Goal: Task Accomplishment & Management: Use online tool/utility

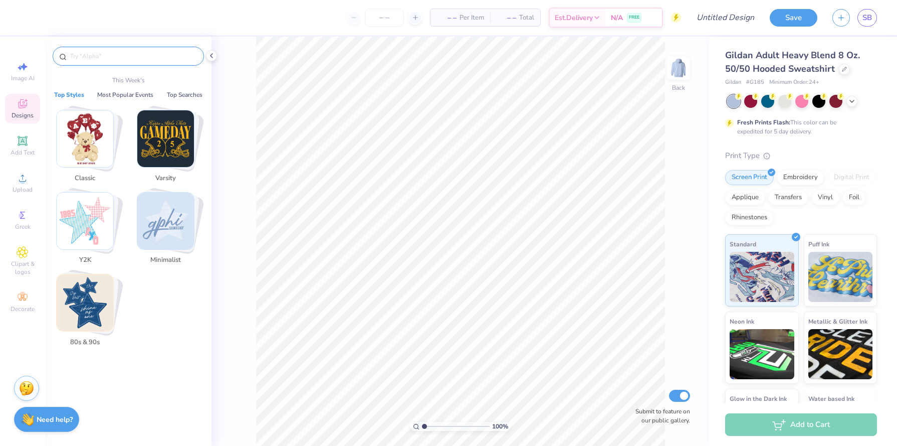
click at [113, 59] on input "text" at bounding box center [133, 56] width 128 height 10
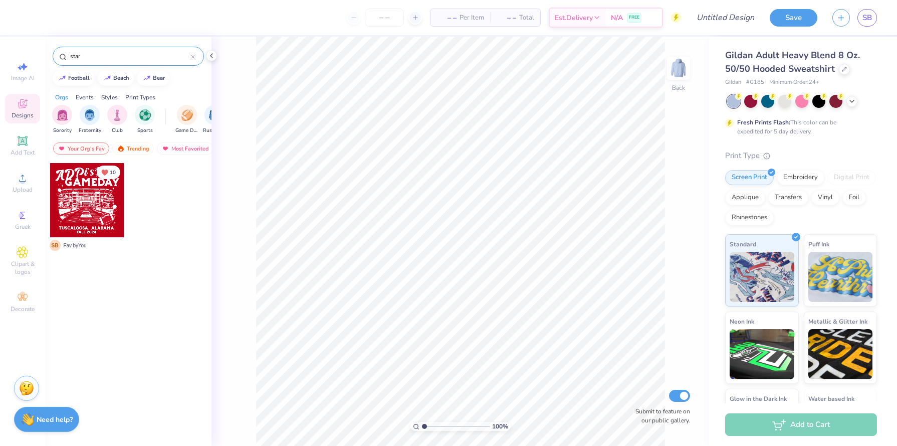
type input "star"
click at [79, 149] on div "Your Org's Fav" at bounding box center [81, 148] width 56 height 12
click at [94, 62] on div "star" at bounding box center [128, 56] width 151 height 19
click at [94, 57] on input "star" at bounding box center [130, 56] width 122 height 10
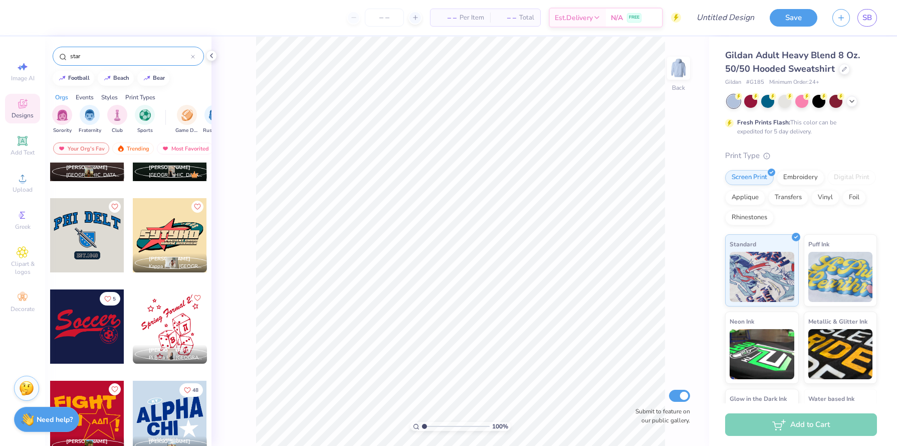
scroll to position [13703, 0]
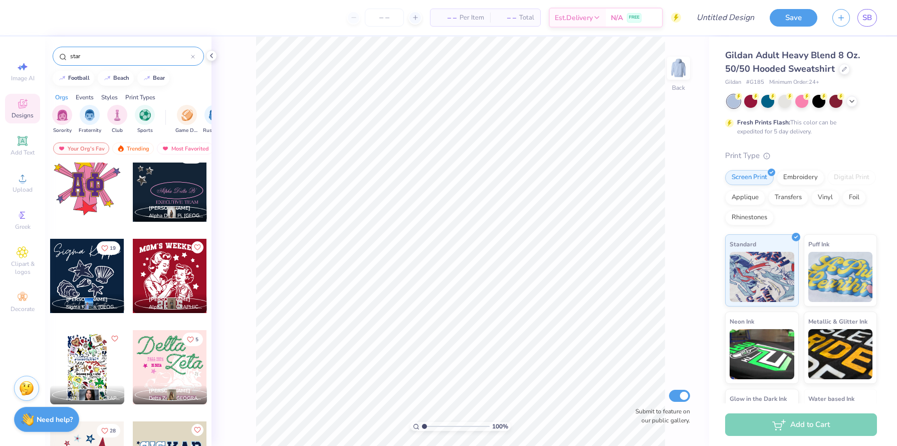
click at [25, 96] on div "Designs" at bounding box center [22, 109] width 35 height 30
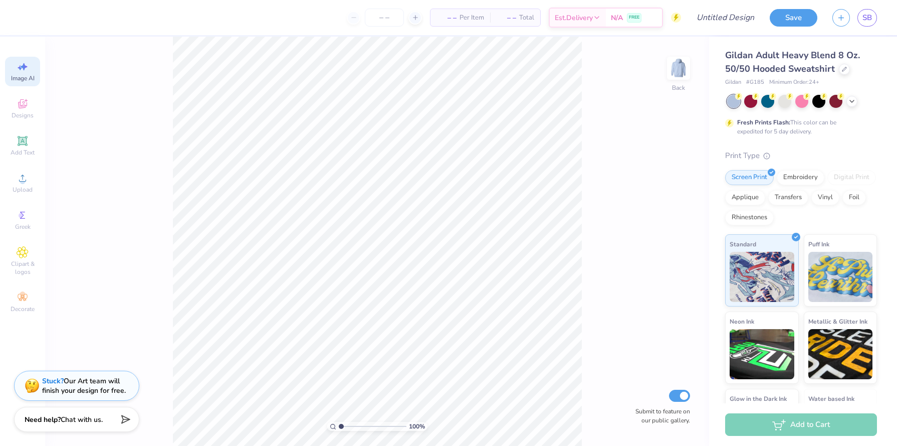
click at [27, 68] on icon at bounding box center [23, 67] width 12 height 12
select select "4"
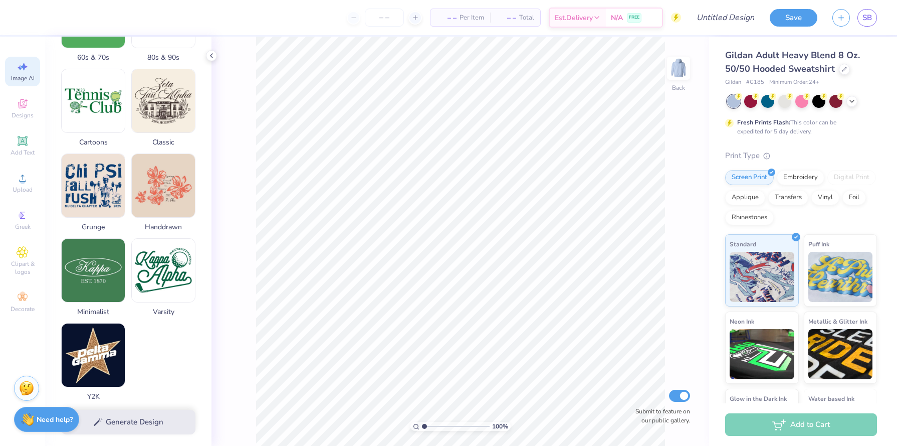
scroll to position [412, 0]
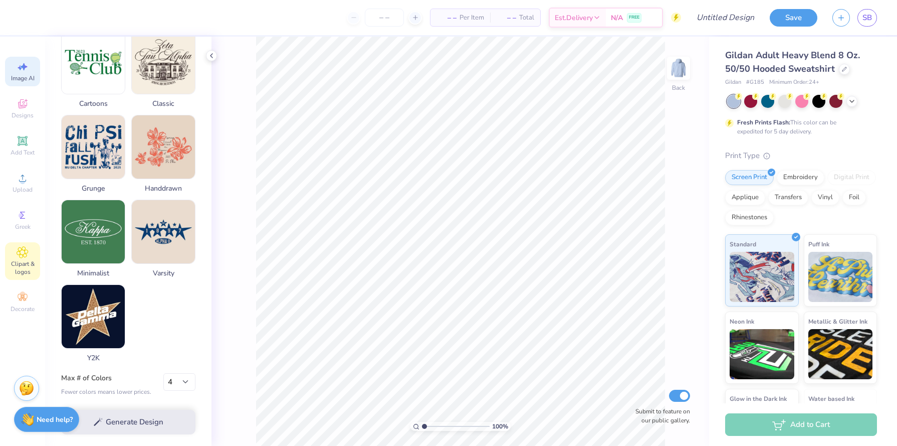
click at [24, 254] on icon at bounding box center [22, 252] width 5 height 5
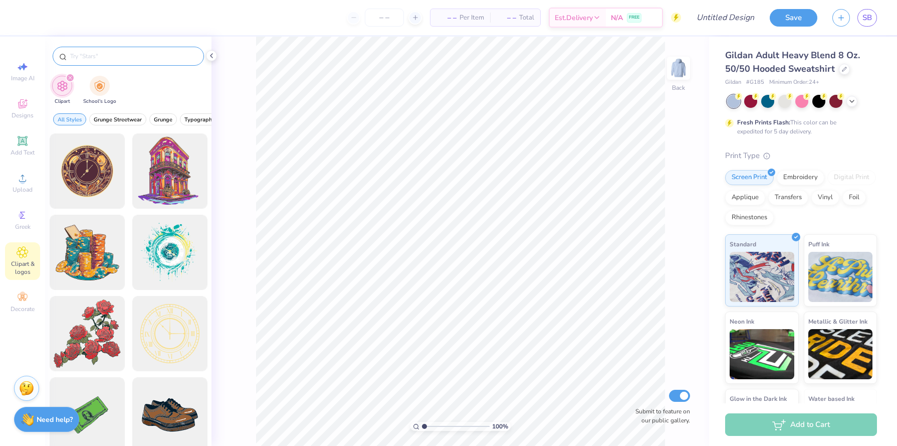
click at [124, 56] on input "text" at bounding box center [133, 56] width 128 height 10
type input "star"
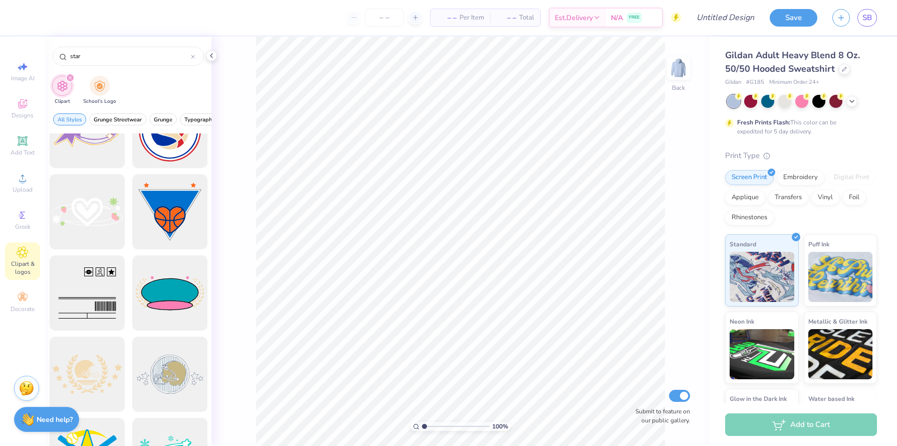
scroll to position [5409, 0]
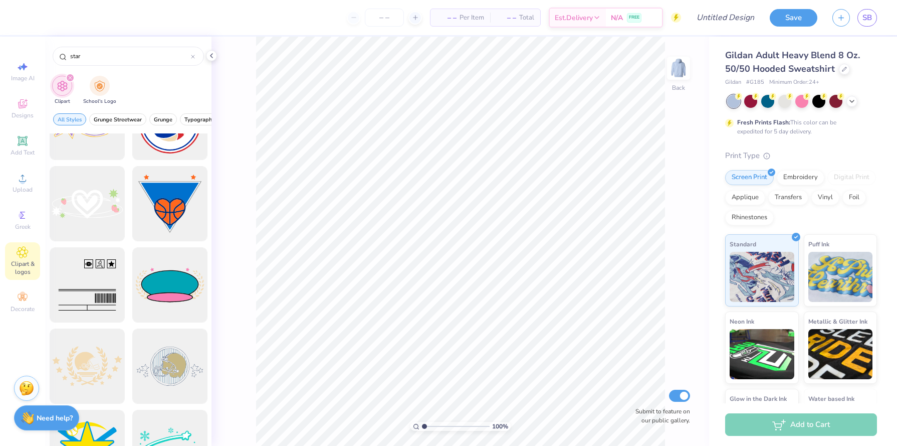
click at [48, 415] on strong "Need help?" at bounding box center [55, 418] width 36 height 10
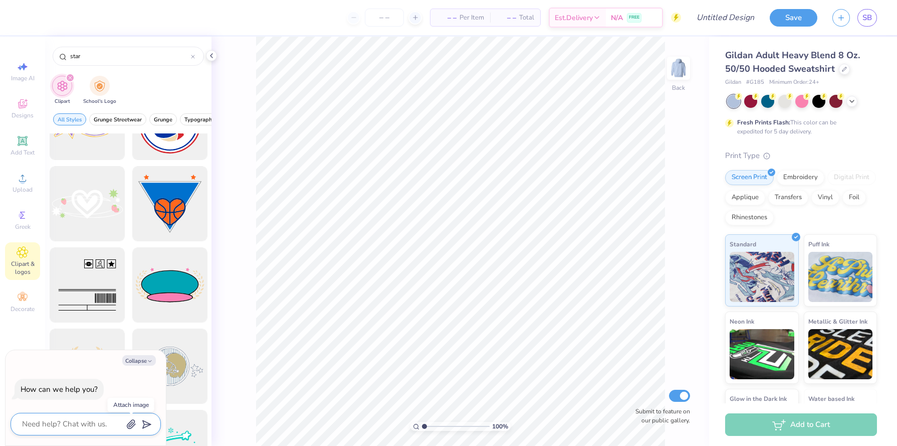
click at [131, 423] on icon "button" at bounding box center [131, 424] width 8 height 9
click at [133, 430] on div at bounding box center [138, 424] width 25 height 13
click at [128, 423] on icon "button" at bounding box center [131, 424] width 8 height 9
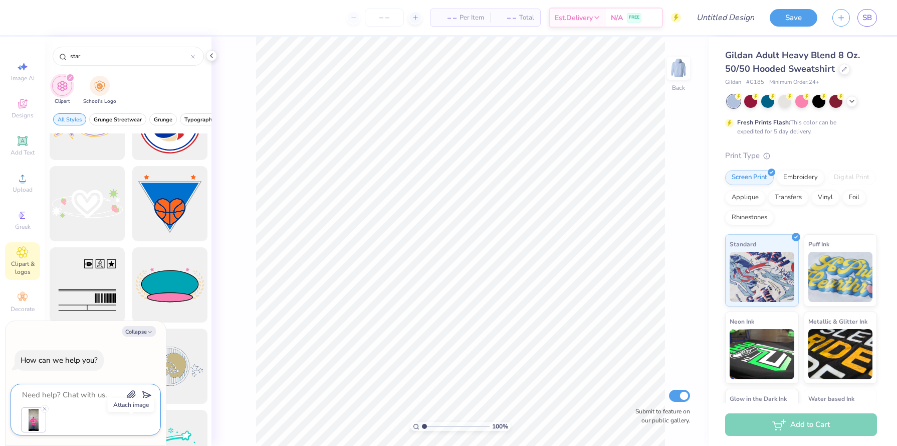
click at [69, 393] on textarea at bounding box center [72, 395] width 102 height 14
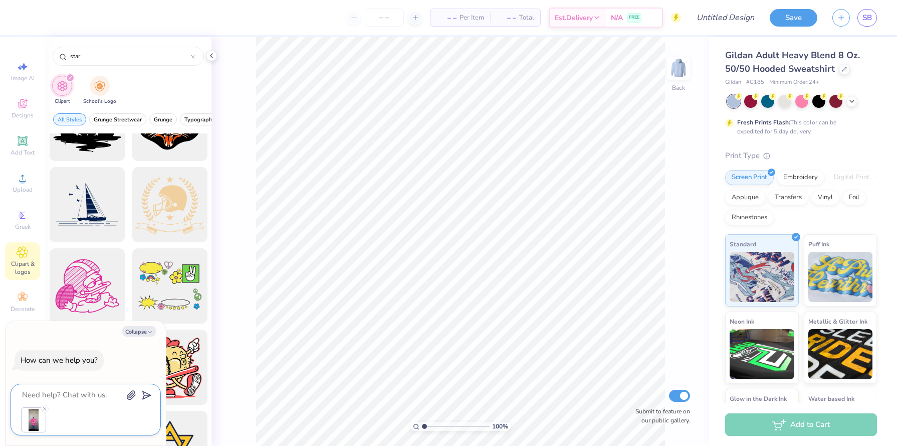
scroll to position [6549, 0]
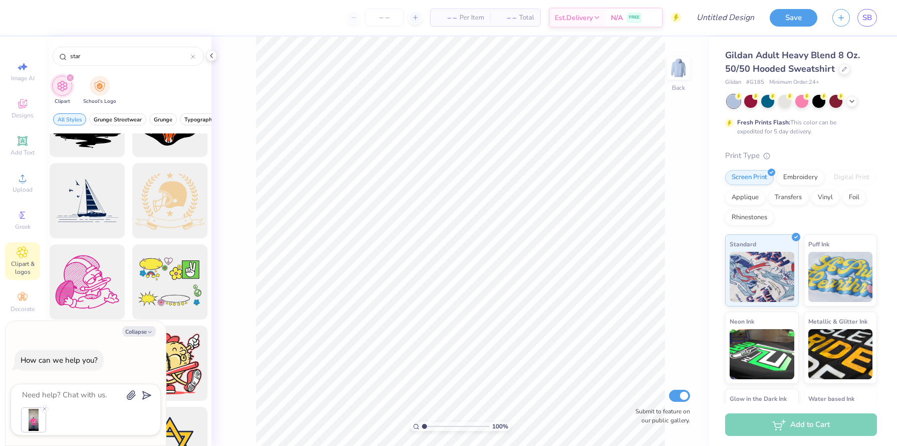
click at [135, 336] on div "Collapse How can we help you?" at bounding box center [86, 383] width 160 height 125
click at [137, 331] on button "Collapse" at bounding box center [139, 331] width 34 height 11
type textarea "x"
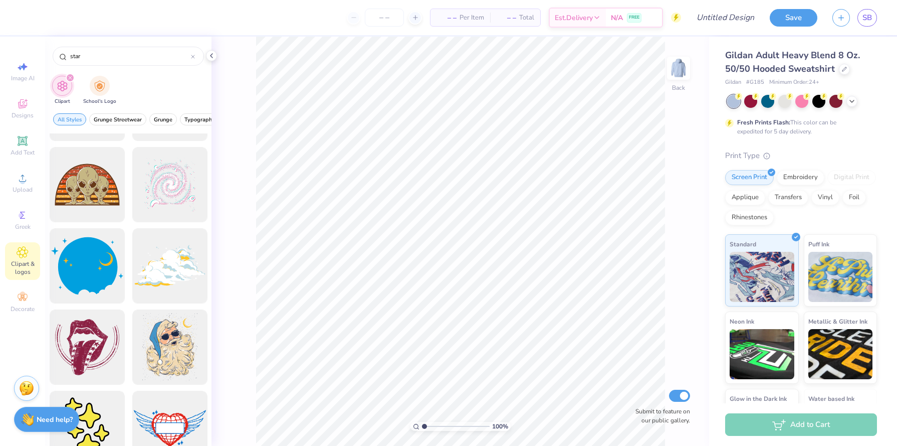
scroll to position [8518, 0]
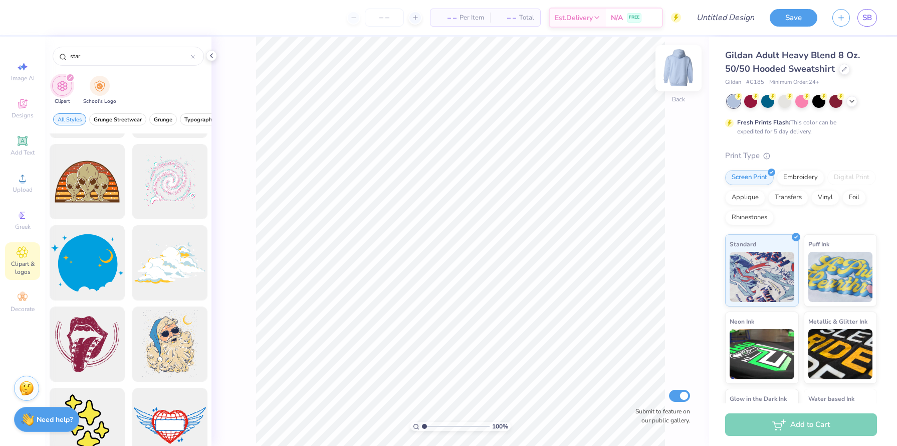
click at [668, 69] on img at bounding box center [679, 68] width 40 height 40
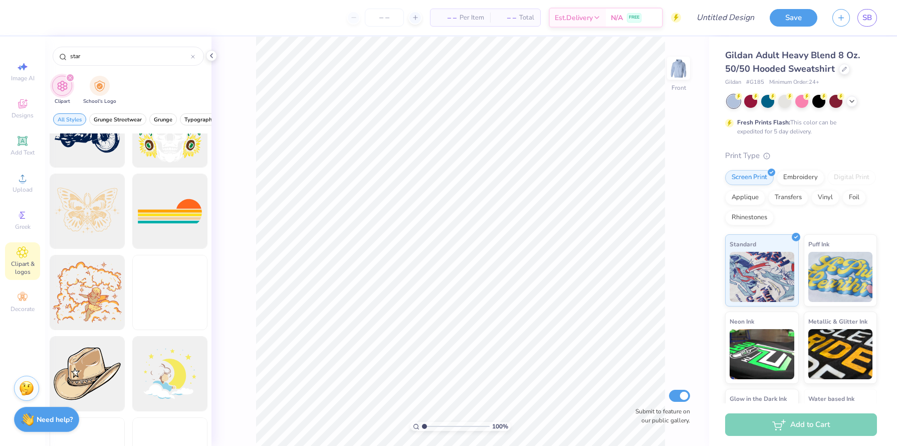
scroll to position [12627, 0]
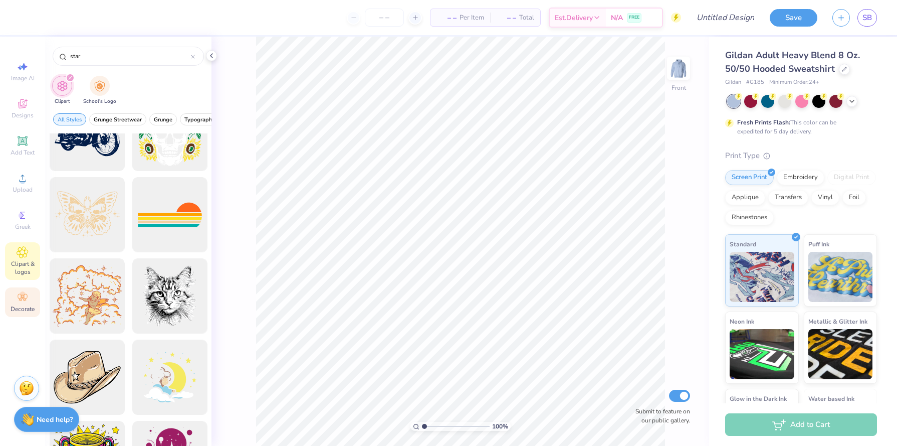
click at [22, 299] on icon at bounding box center [23, 297] width 12 height 12
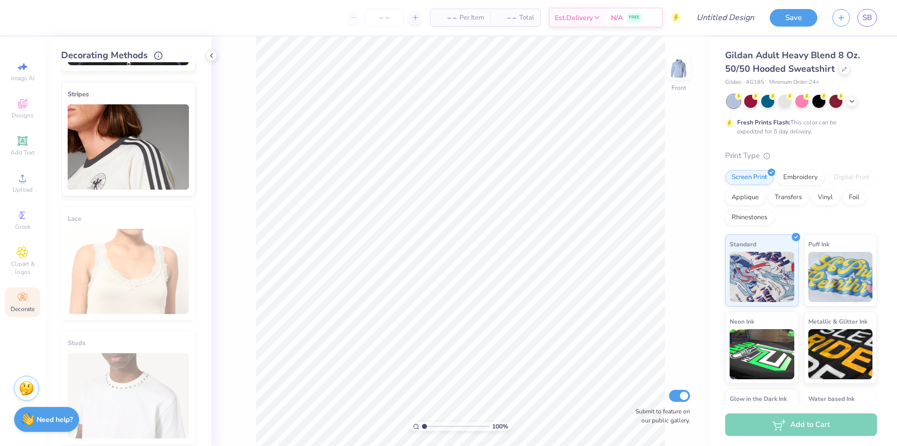
scroll to position [495, 0]
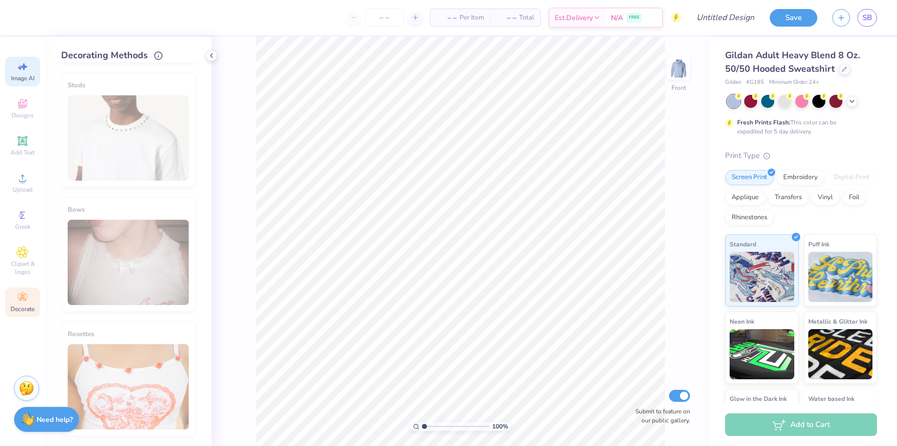
click at [20, 67] on icon at bounding box center [20, 67] width 5 height 5
select select "4"
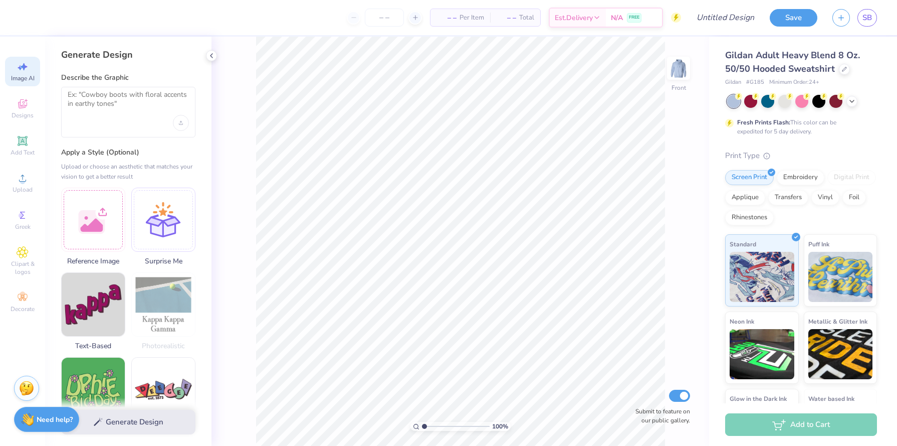
click at [109, 136] on div at bounding box center [128, 112] width 134 height 51
click at [102, 116] on div at bounding box center [128, 112] width 134 height 51
click at [86, 104] on textarea at bounding box center [128, 102] width 121 height 25
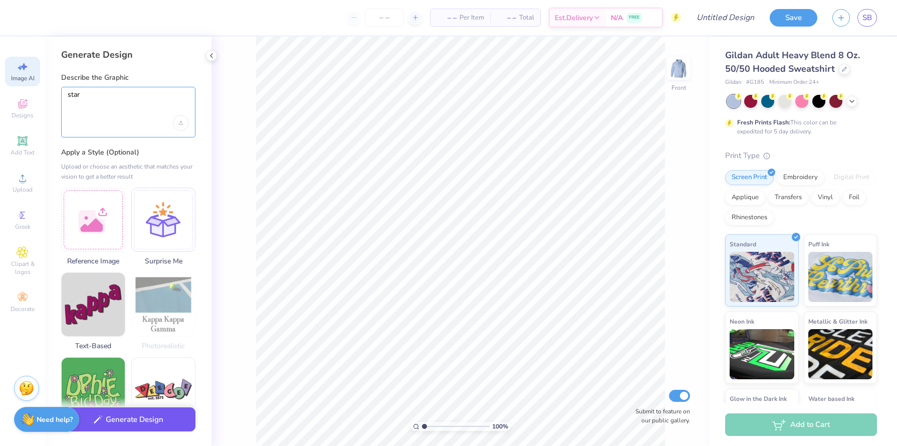
type textarea "star"
click at [109, 424] on button "Generate Design" at bounding box center [128, 419] width 134 height 25
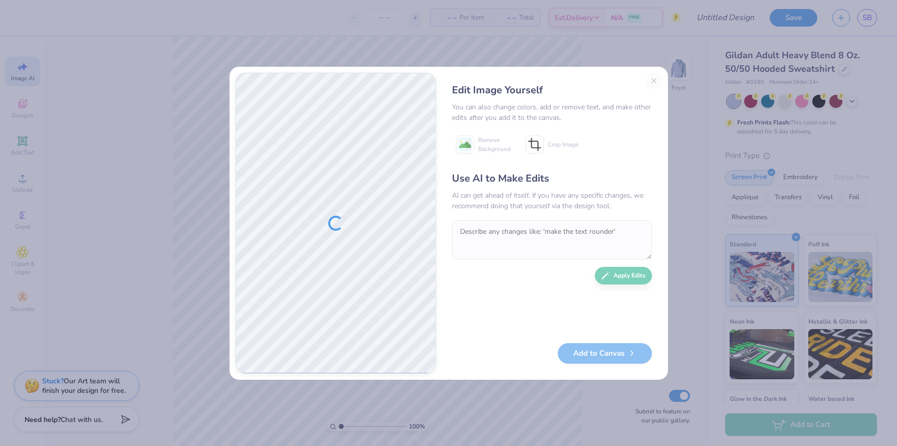
click at [659, 84] on div "Edit Image Yourself You can also change colors, add or remove text, and make ot…" at bounding box center [552, 223] width 220 height 301
click at [653, 80] on div "Edit Image Yourself You can also change colors, add or remove text, and make ot…" at bounding box center [552, 223] width 220 height 301
click at [658, 80] on div "Edit Image Yourself You can also change colors, add or remove text, and make ot…" at bounding box center [552, 223] width 220 height 301
click at [654, 85] on button "Close" at bounding box center [654, 81] width 16 height 16
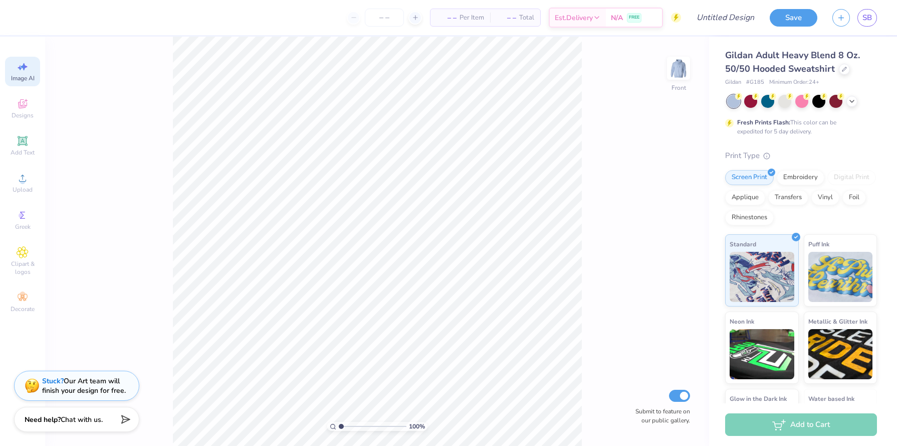
scroll to position [0, 23]
click at [21, 150] on span "Add Text" at bounding box center [23, 152] width 24 height 8
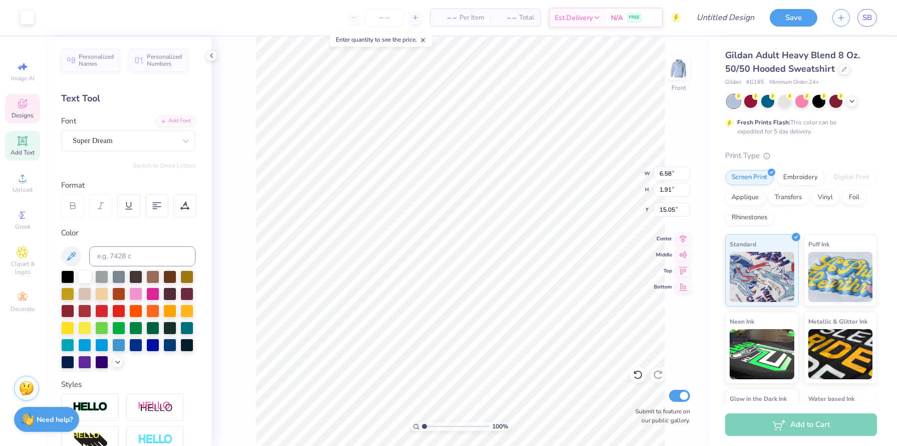
scroll to position [0, 0]
click at [21, 114] on span "Designs" at bounding box center [23, 115] width 22 height 8
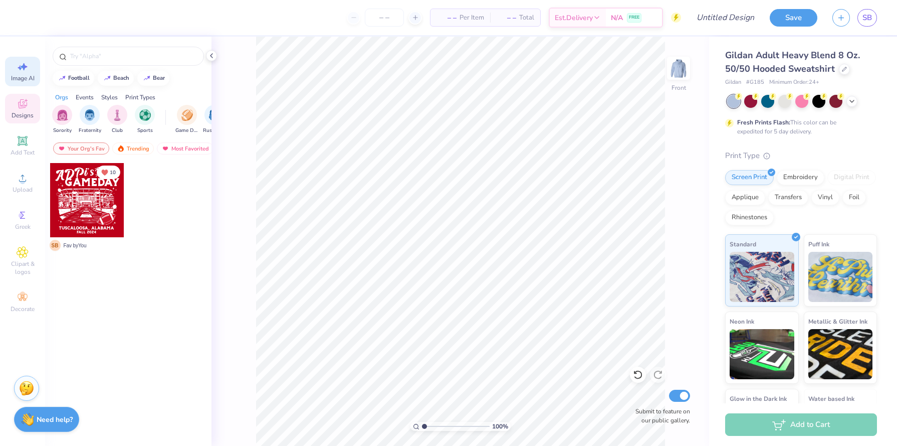
click at [20, 71] on icon at bounding box center [23, 67] width 12 height 12
select select "4"
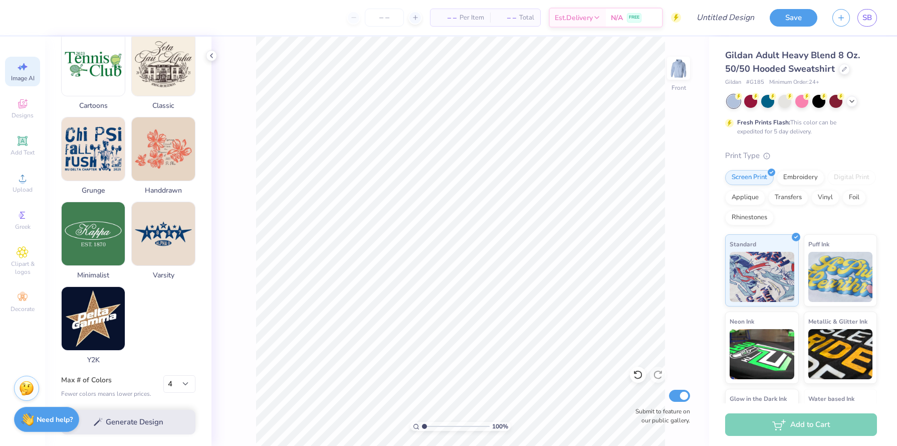
scroll to position [412, 0]
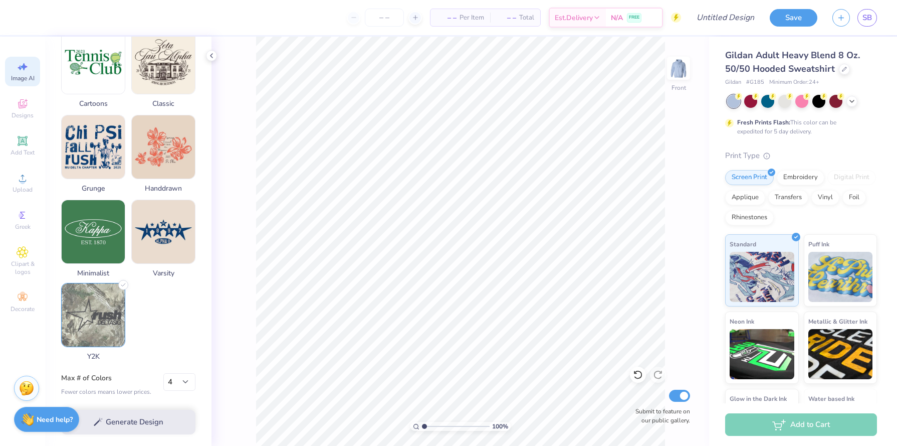
click at [103, 325] on img at bounding box center [93, 314] width 63 height 63
click at [103, 324] on img at bounding box center [93, 314] width 63 height 63
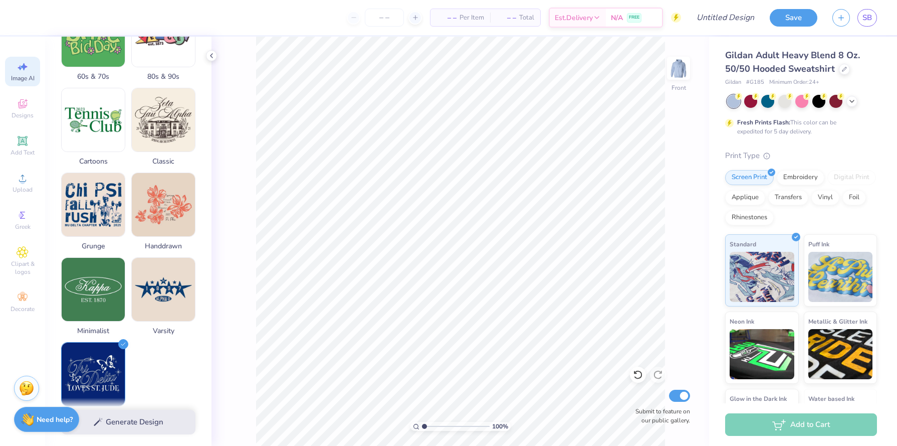
scroll to position [347, 0]
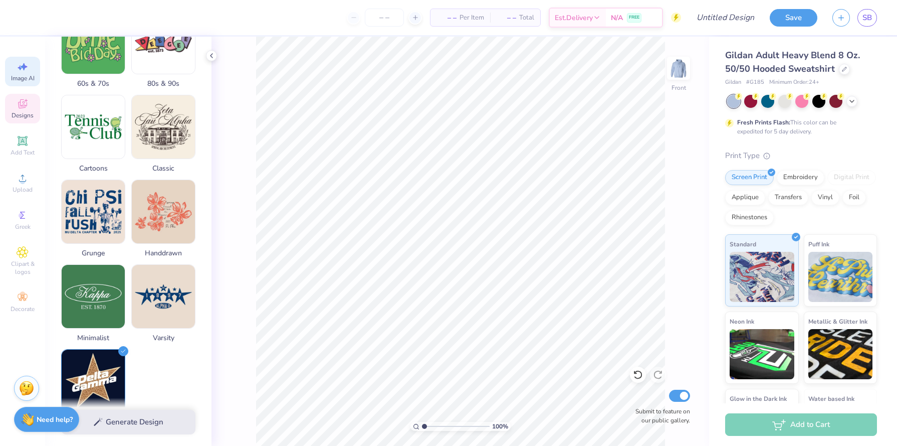
click at [21, 107] on icon at bounding box center [23, 105] width 8 height 7
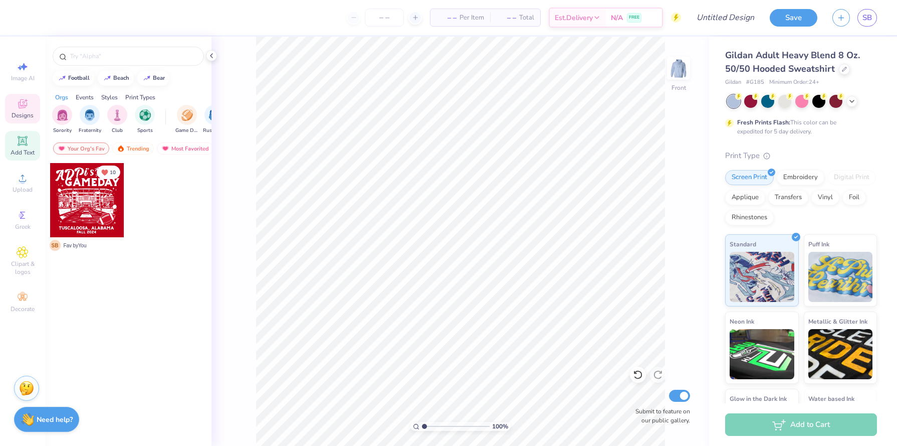
click at [20, 146] on icon at bounding box center [23, 141] width 12 height 12
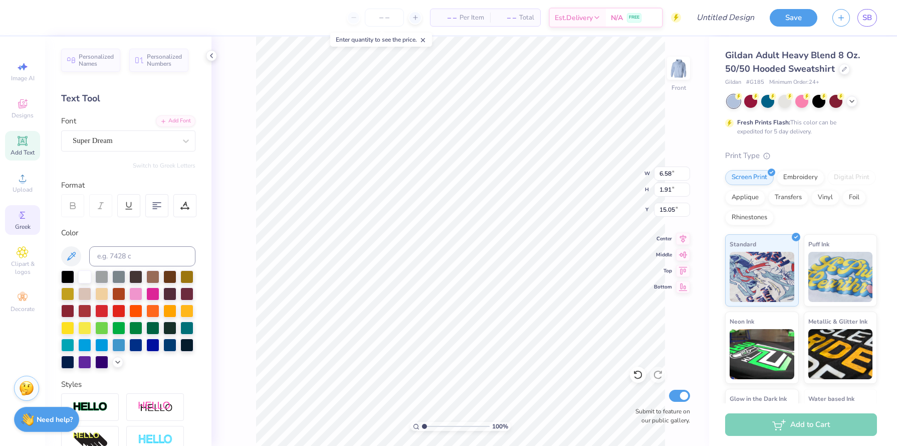
click at [20, 217] on circle at bounding box center [22, 216] width 6 height 6
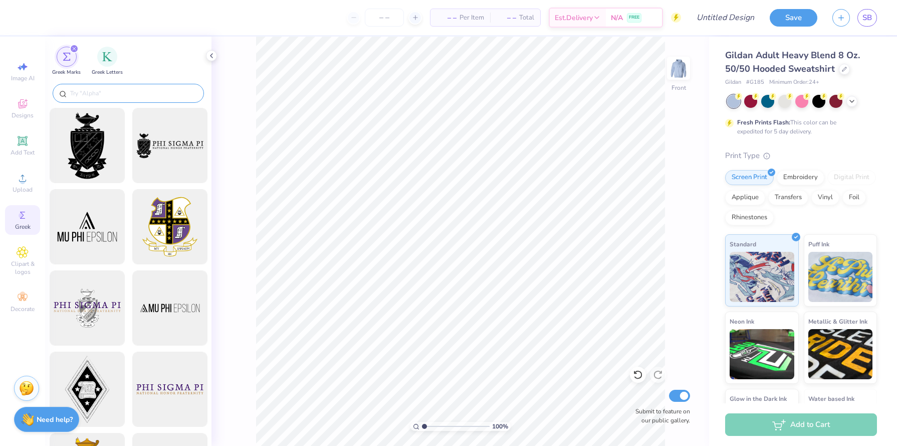
click at [101, 91] on input "text" at bounding box center [133, 93] width 128 height 10
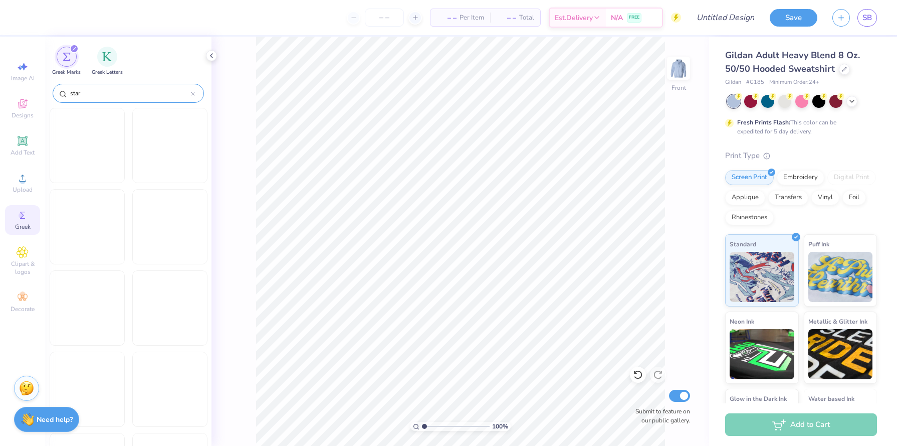
type input "star"
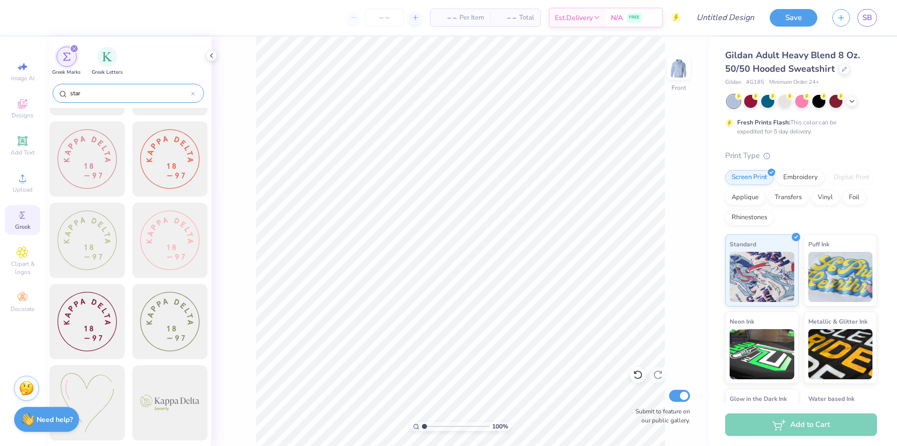
click at [71, 95] on input "star" at bounding box center [130, 93] width 122 height 10
click at [99, 94] on input "star" at bounding box center [130, 93] width 122 height 10
click at [100, 93] on input "star" at bounding box center [130, 93] width 122 height 10
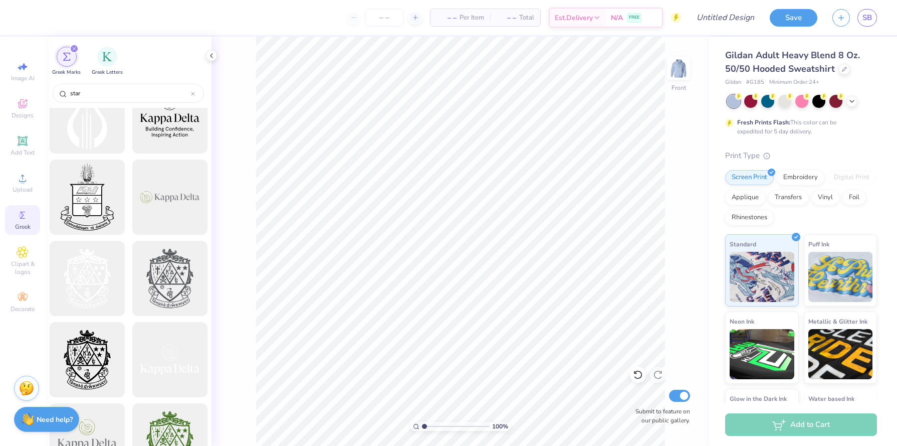
scroll to position [522, 0]
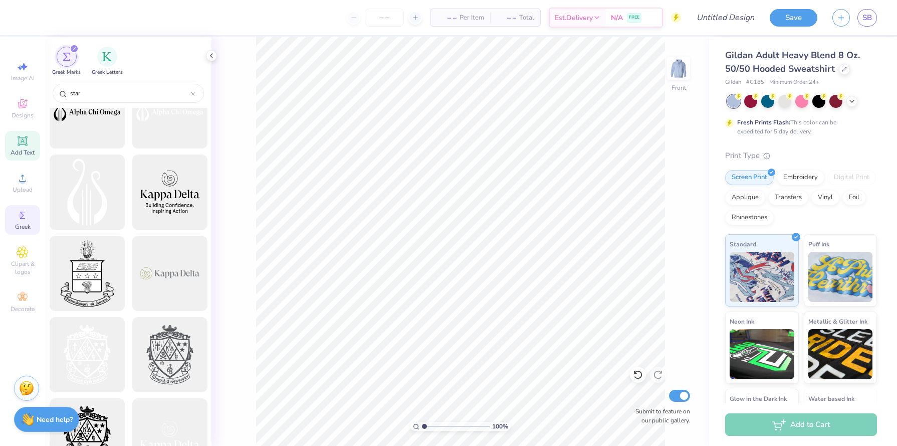
click at [18, 143] on icon at bounding box center [23, 141] width 12 height 12
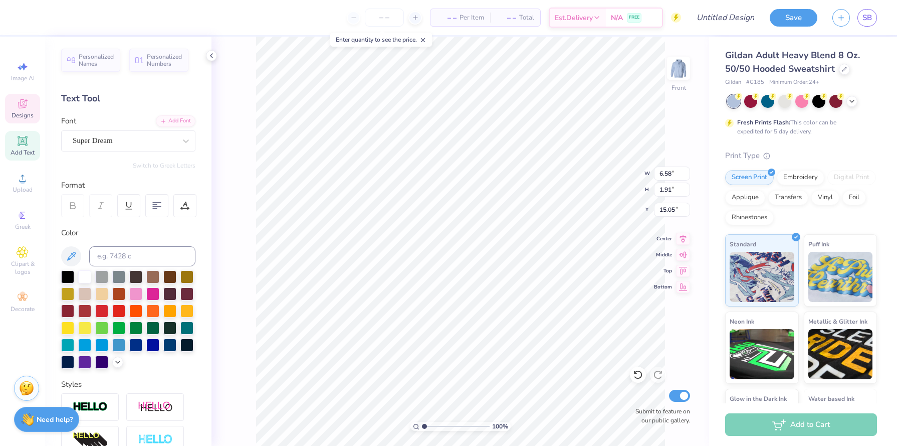
click at [23, 114] on span "Designs" at bounding box center [23, 115] width 22 height 8
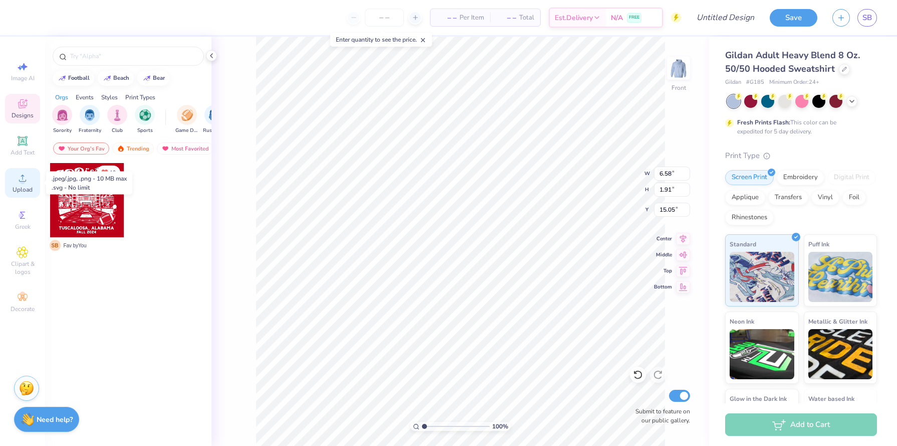
click at [21, 187] on span "Upload" at bounding box center [23, 190] width 20 height 8
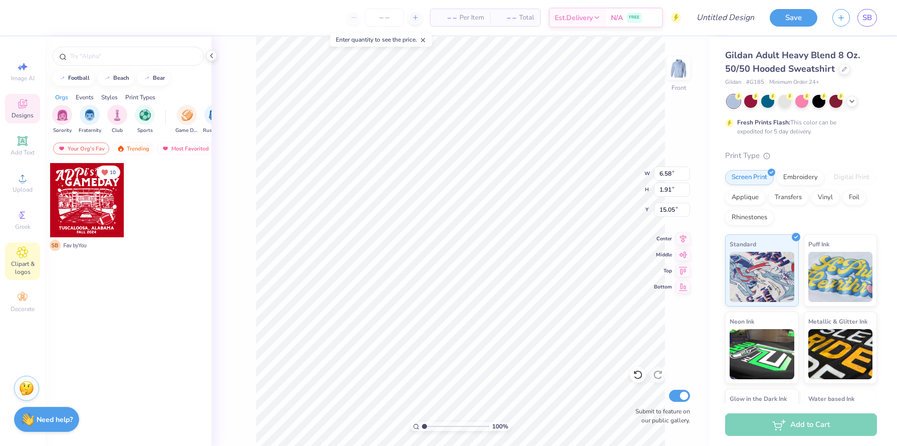
click at [21, 254] on icon at bounding box center [22, 252] width 5 height 5
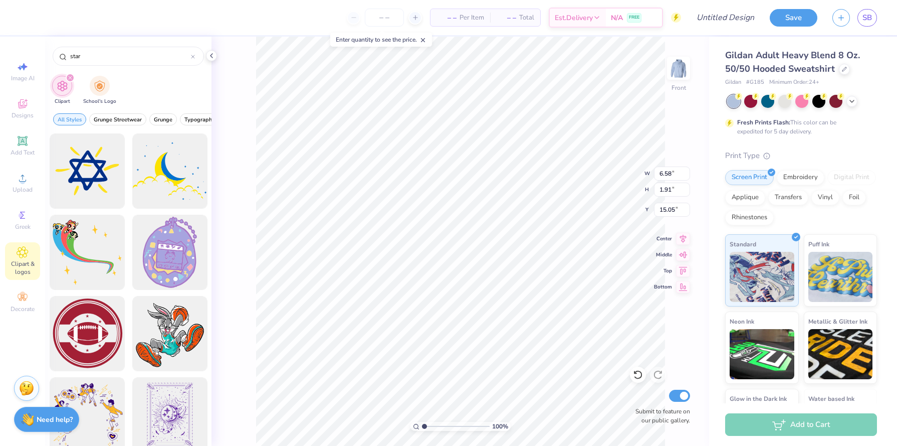
scroll to position [3667, 0]
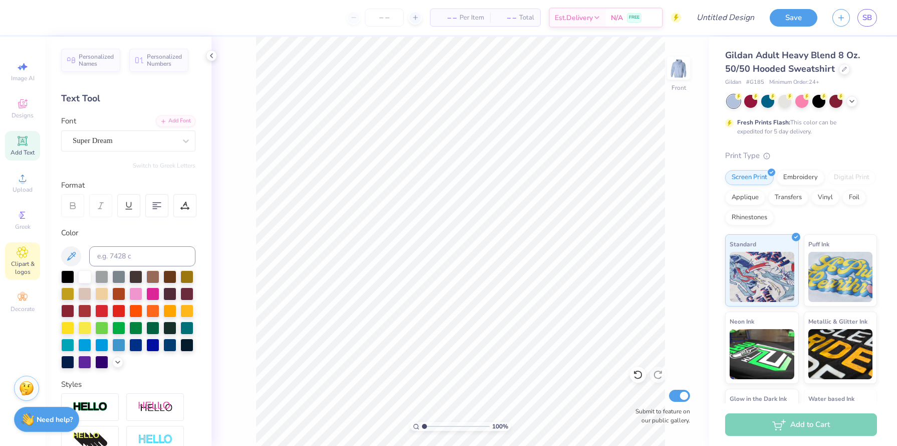
click at [21, 252] on icon at bounding box center [22, 252] width 5 height 5
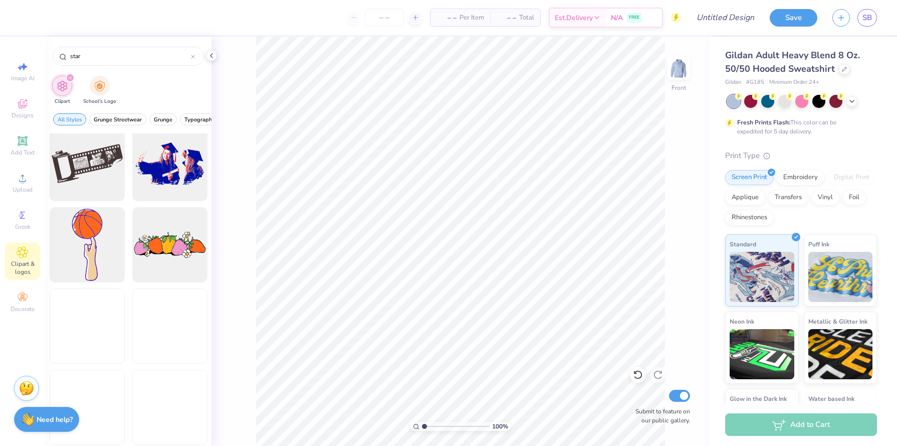
scroll to position [19066, 0]
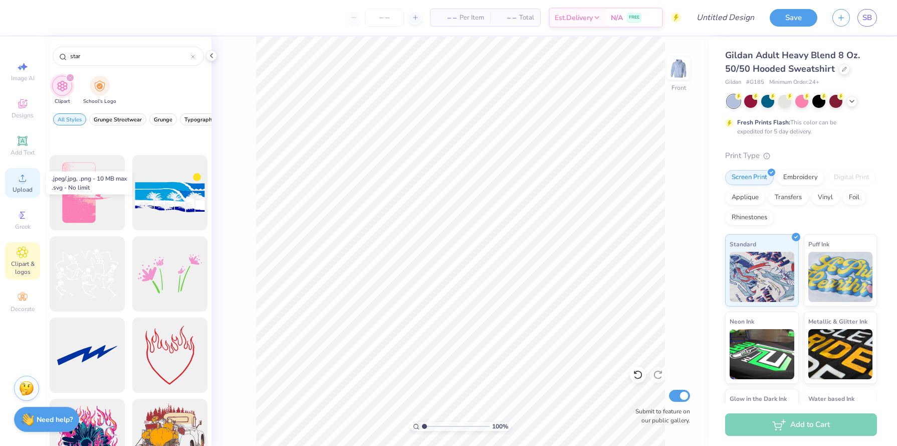
click at [17, 177] on icon at bounding box center [23, 178] width 12 height 12
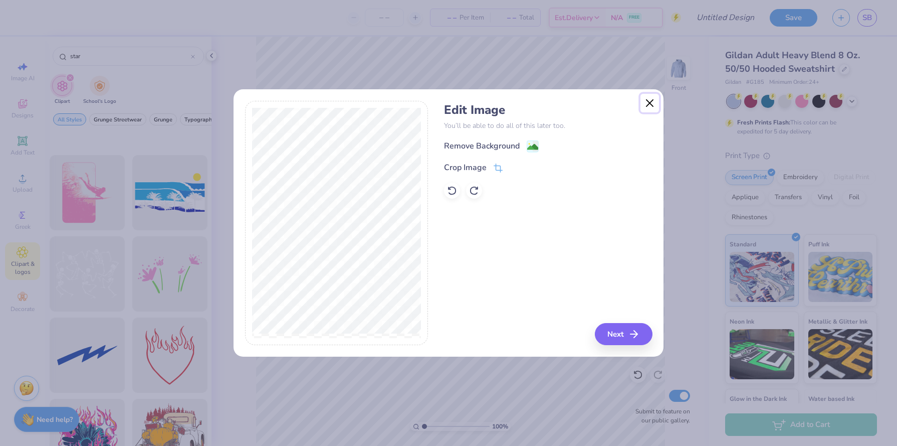
click at [648, 105] on button "Close" at bounding box center [650, 103] width 19 height 19
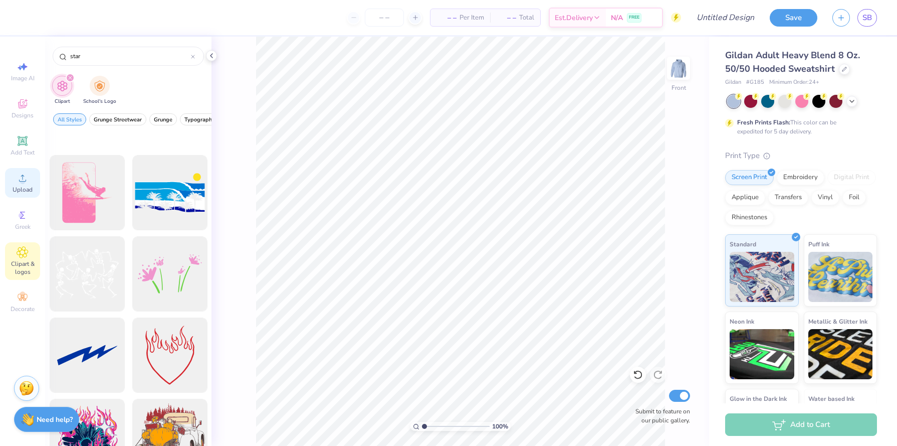
click at [27, 184] on div "Upload" at bounding box center [22, 183] width 35 height 30
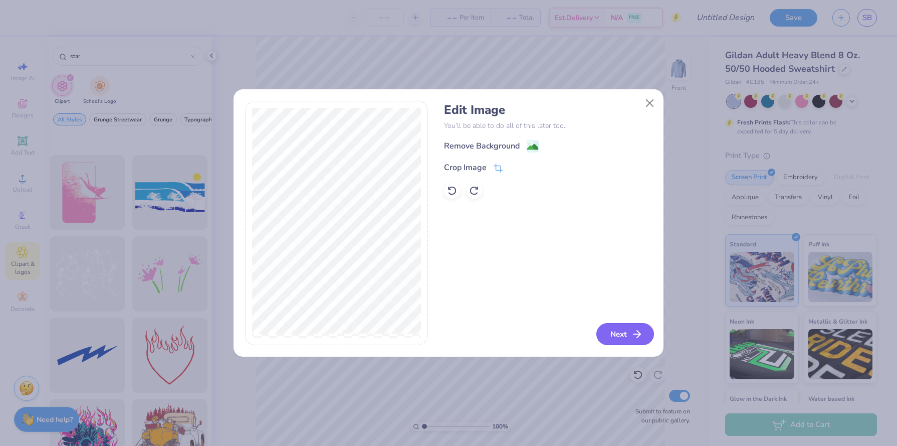
click at [610, 336] on button "Next" at bounding box center [626, 334] width 58 height 22
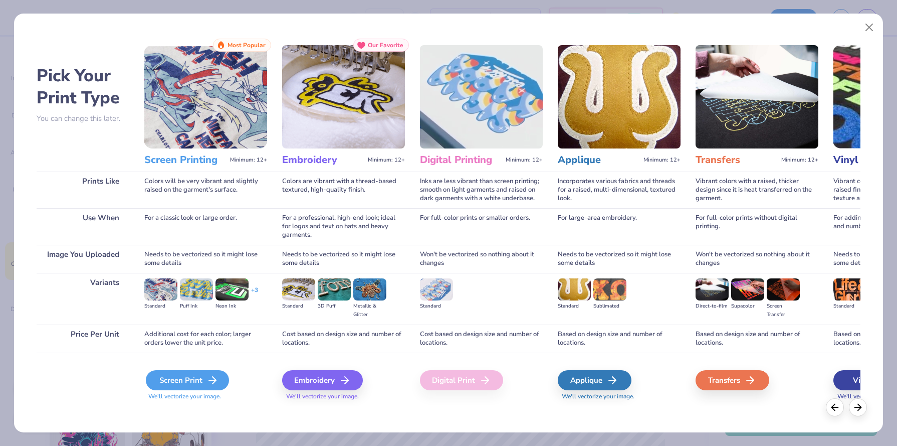
click at [203, 378] on div "Screen Print" at bounding box center [187, 380] width 83 height 20
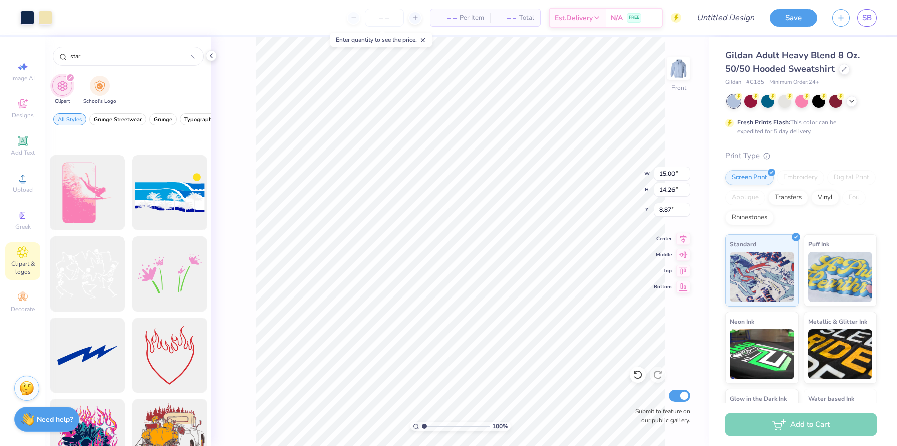
type input "10.66"
type input "10.14"
type input "6.00"
type input "12.93"
type input "12.30"
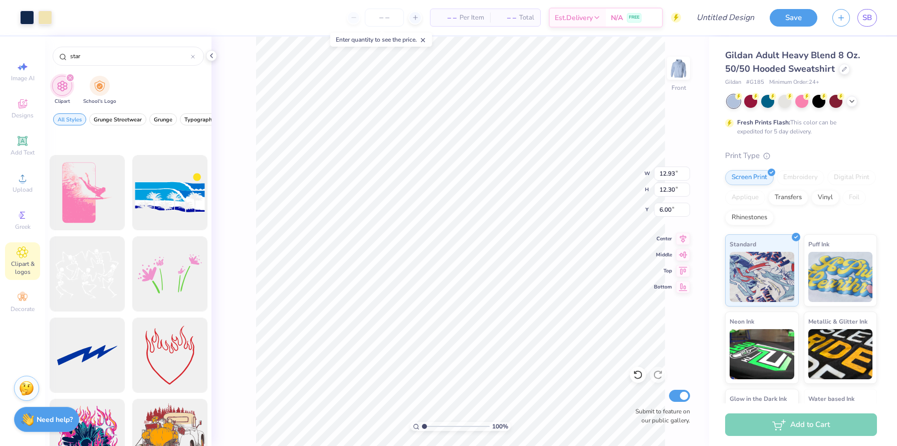
type input "6.42"
click at [22, 140] on icon at bounding box center [23, 141] width 12 height 12
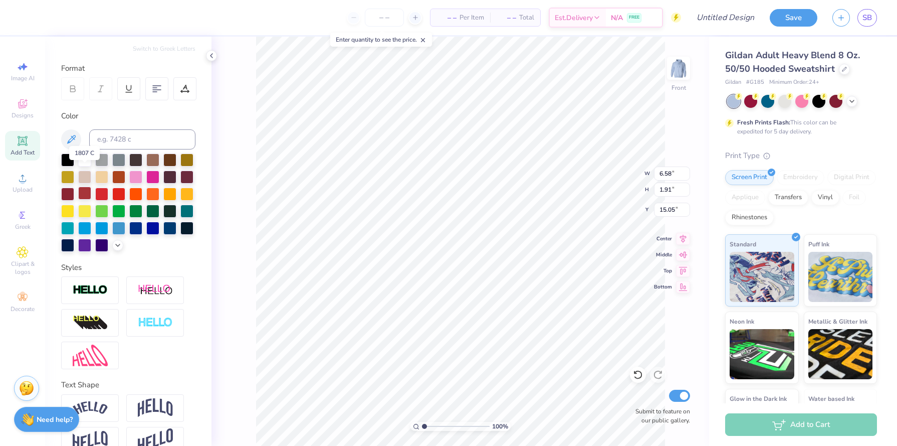
scroll to position [137, 0]
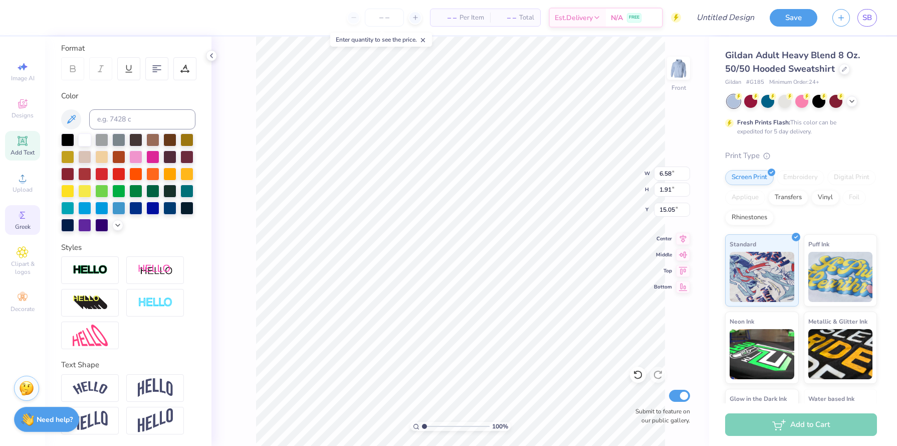
click at [20, 224] on span "Greek" at bounding box center [23, 227] width 16 height 8
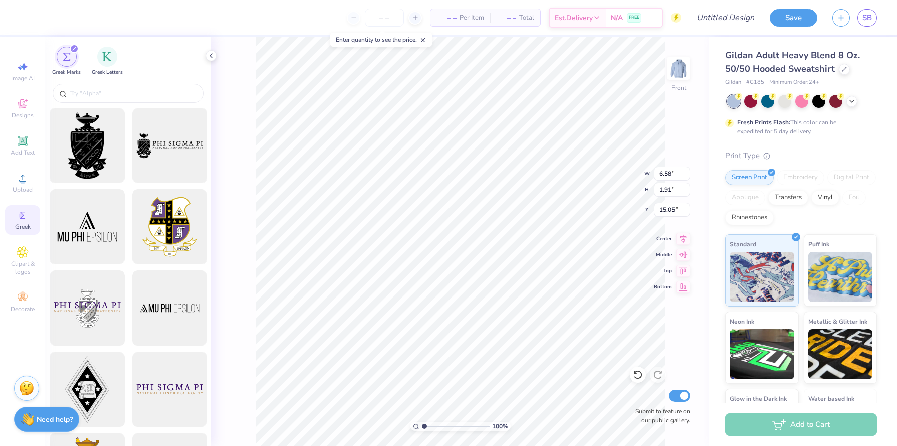
click at [74, 48] on icon "filter for Greek Marks" at bounding box center [74, 48] width 3 height 3
click at [107, 56] on img "filter for Greek Letters" at bounding box center [107, 56] width 10 height 10
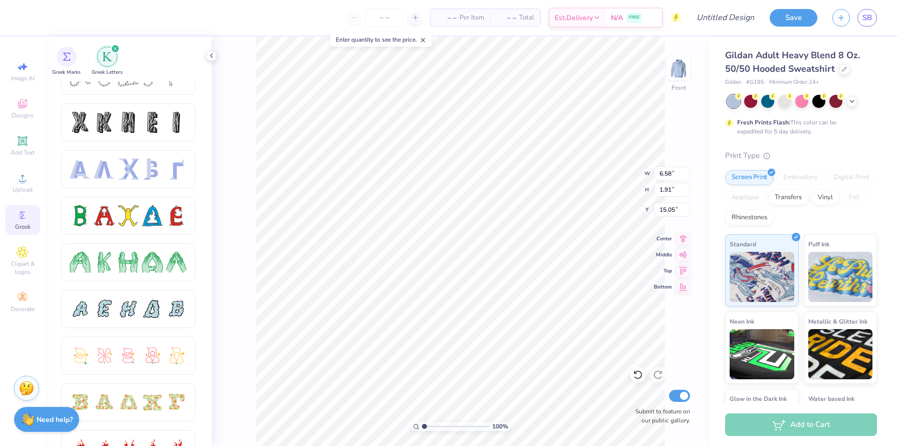
scroll to position [0, 0]
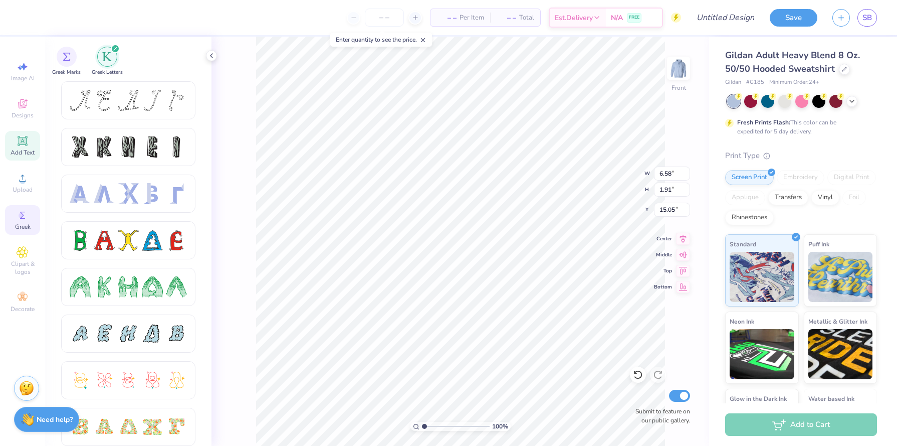
click at [25, 149] on span "Add Text" at bounding box center [23, 152] width 24 height 8
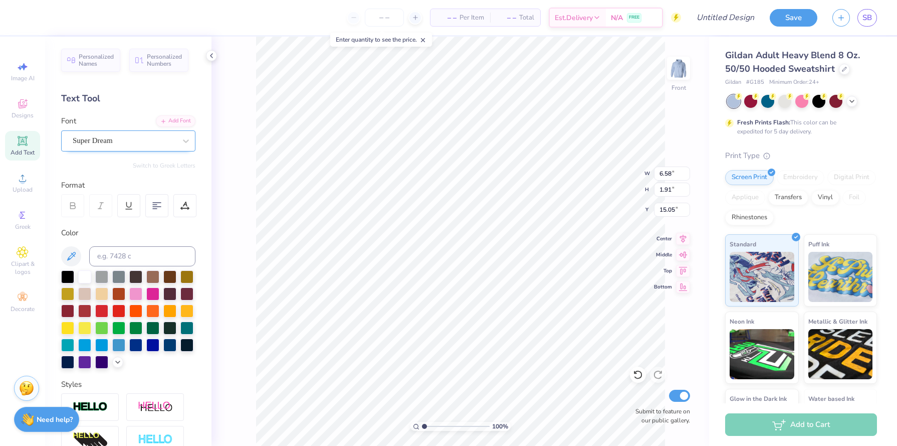
click at [133, 142] on div "Super Dream" at bounding box center [124, 141] width 105 height 16
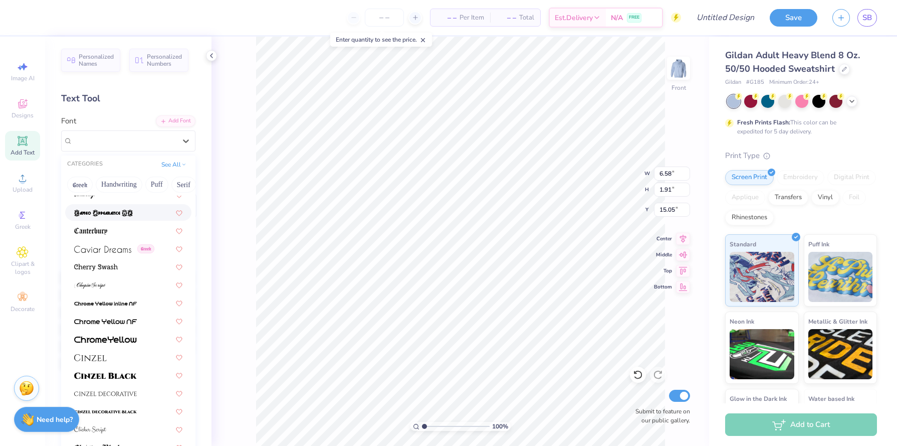
scroll to position [1057, 0]
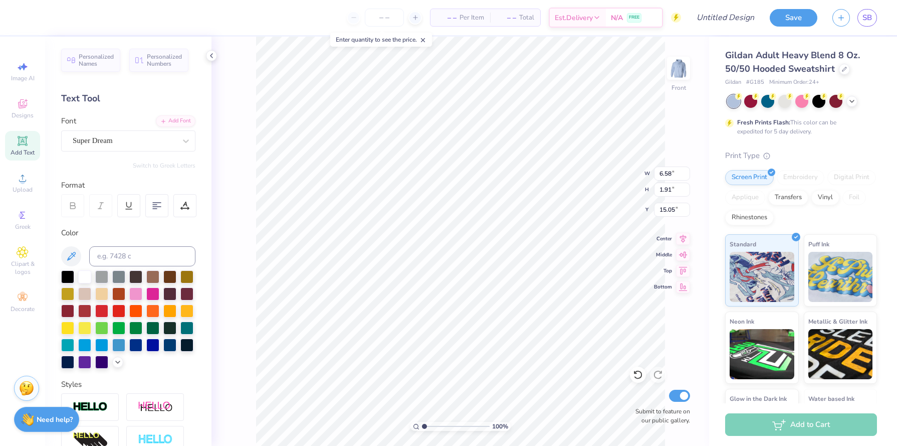
type textarea "TXT"
click at [487, 310] on li "Delete" at bounding box center [514, 316] width 79 height 20
click at [45, 415] on strong "Need help?" at bounding box center [55, 418] width 36 height 10
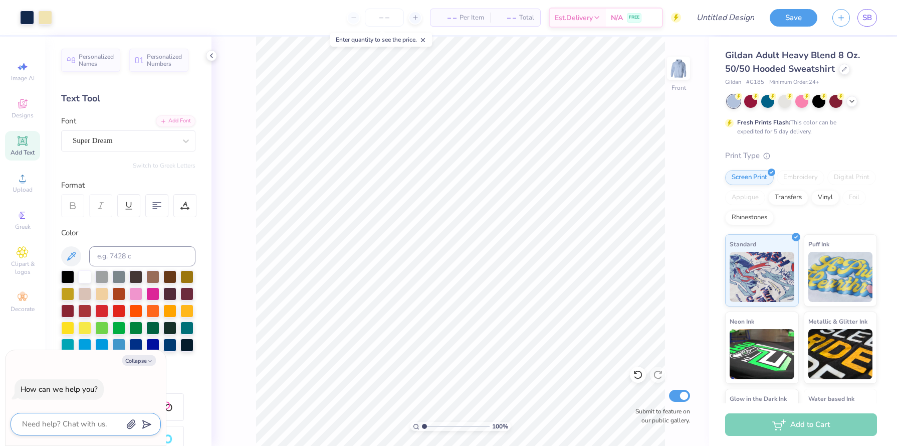
click at [131, 423] on icon "button" at bounding box center [131, 424] width 8 height 9
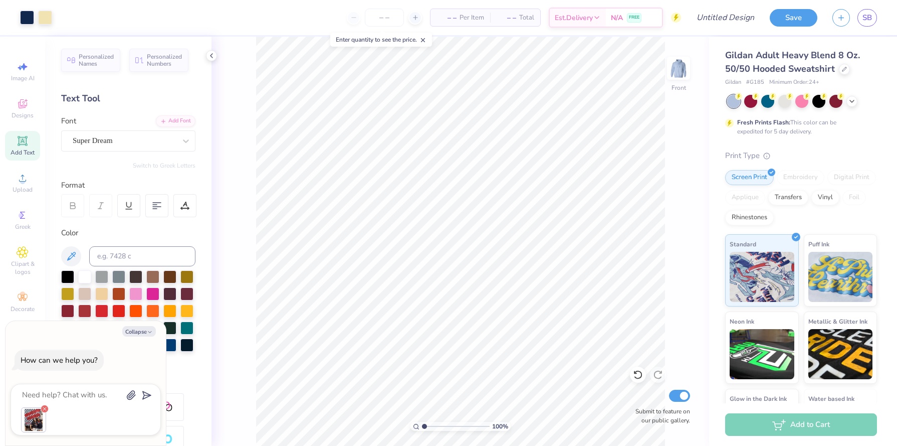
click at [46, 409] on icon at bounding box center [45, 409] width 6 height 6
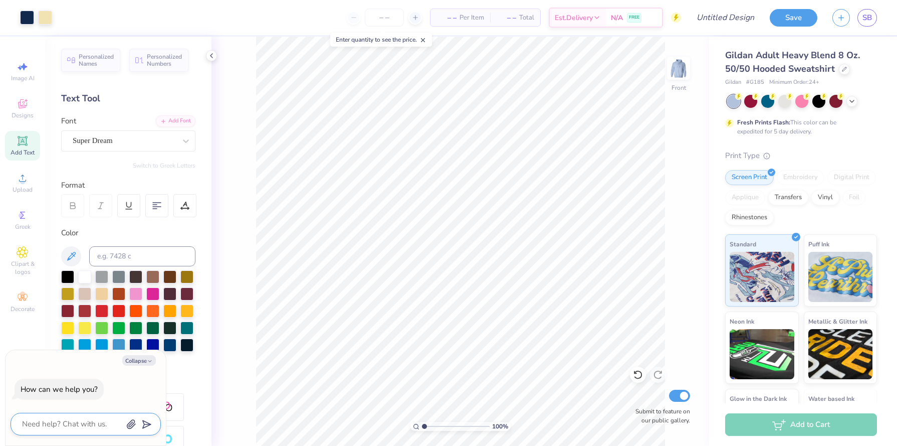
click at [134, 425] on icon "button" at bounding box center [131, 424] width 8 height 9
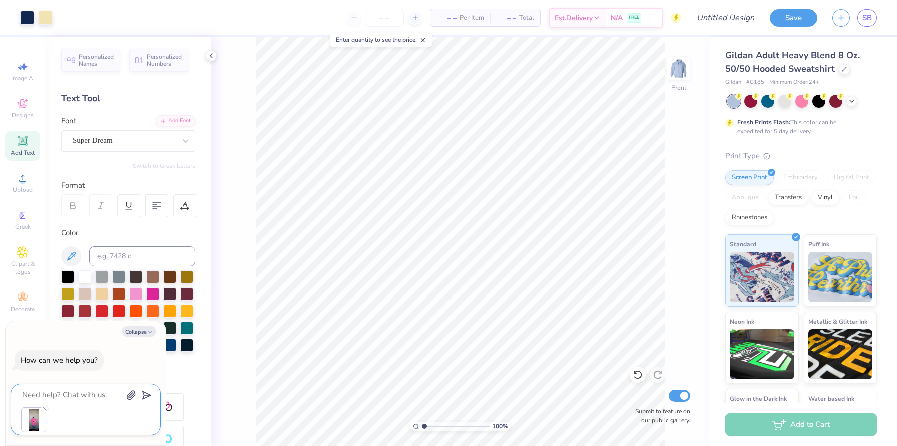
click at [77, 393] on textarea at bounding box center [72, 395] width 102 height 14
type textarea "x"
type textarea "T"
type textarea "x"
type textarea "Th"
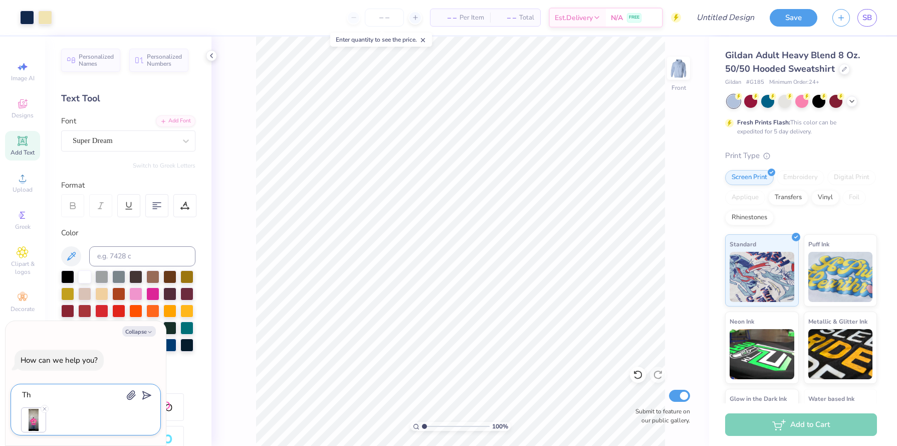
type textarea "x"
type textarea "Thi"
type textarea "x"
type textarea "This"
type textarea "x"
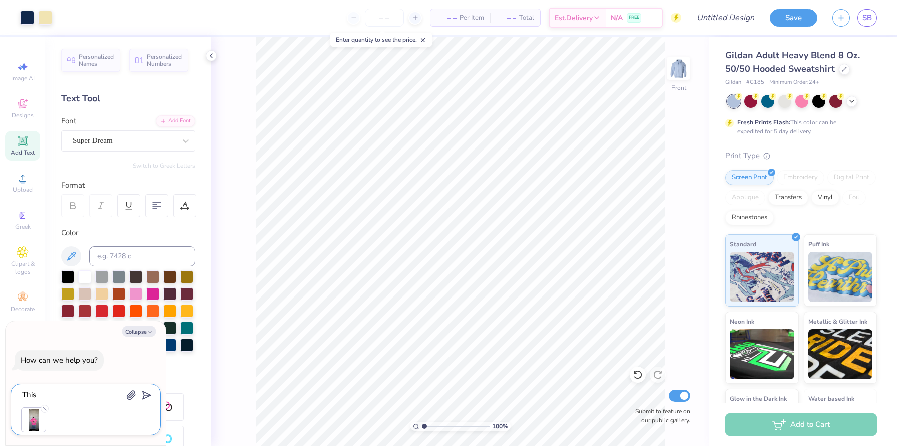
type textarea "This"
type textarea "x"
type textarea "This i"
type textarea "x"
type textarea "This is"
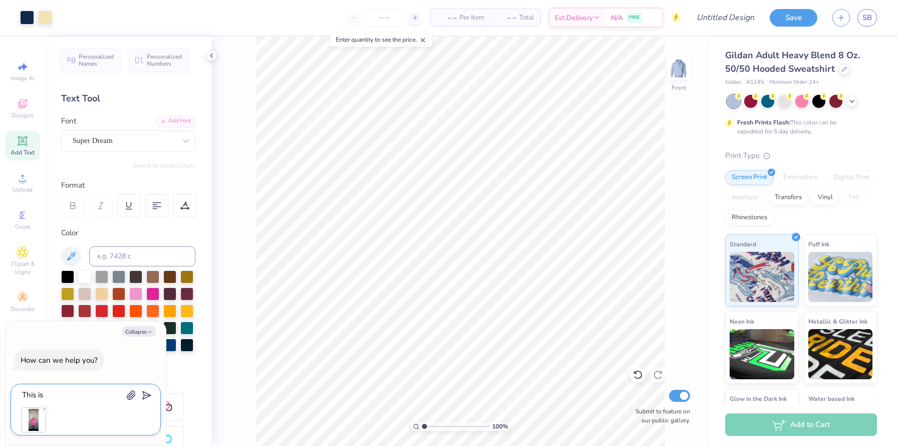
type textarea "x"
type textarea "This is"
type textarea "x"
type textarea "This is m"
type textarea "x"
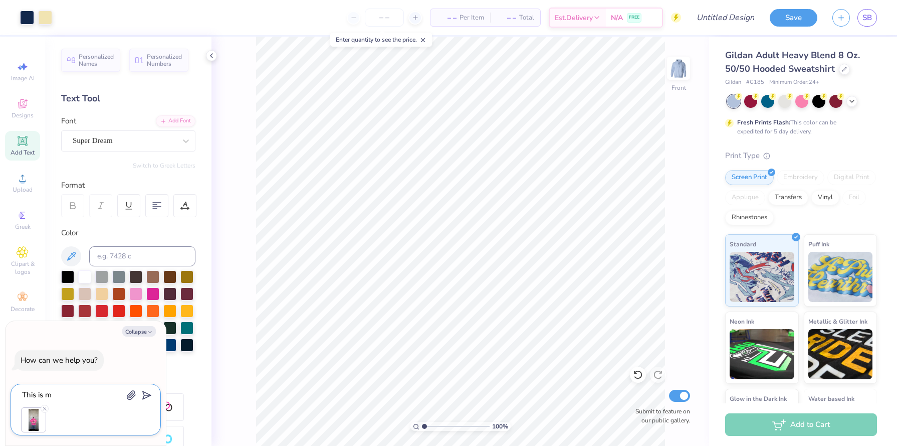
type textarea "This is my"
type textarea "x"
type textarea "This is my"
type textarea "x"
type textarea "This is my i"
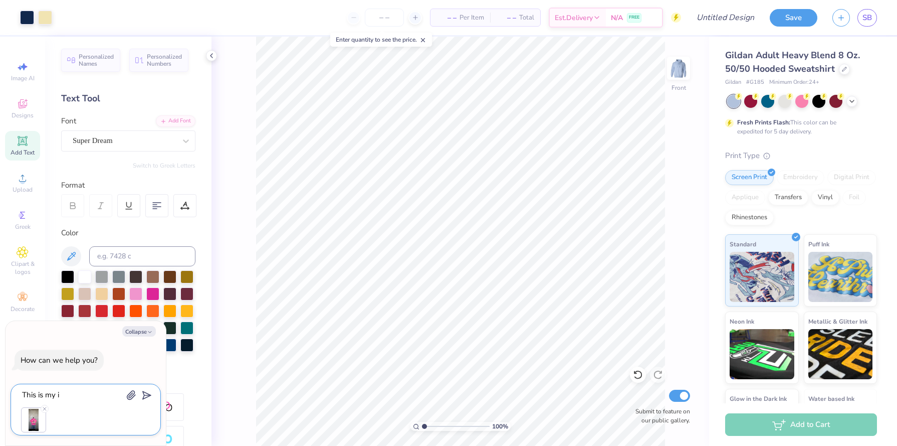
type textarea "x"
type textarea "This is my in"
type textarea "x"
type textarea "This is my ins"
type textarea "x"
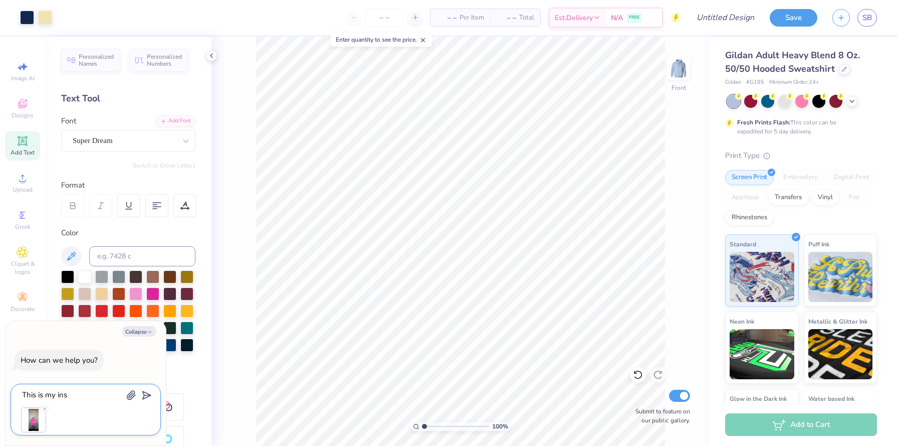
type textarea "This is my insp"
type textarea "x"
type textarea "This is my inspo"
type textarea "x"
type textarea "This is my inspo,"
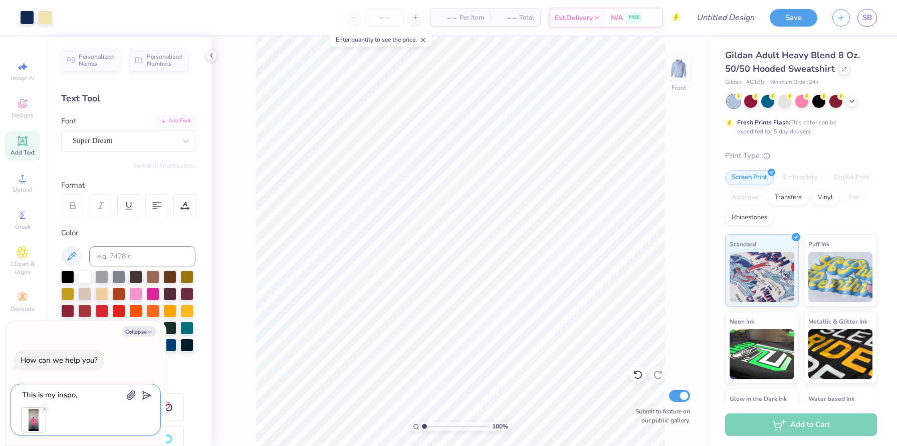
type textarea "x"
type textarea "This is my inspo,"
type textarea "x"
type textarea "This is my inspo, c"
type textarea "x"
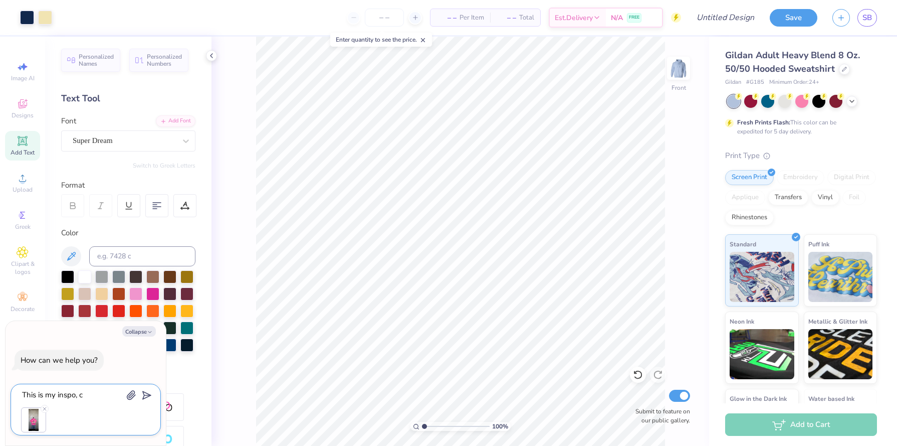
type textarea "This is my inspo, co"
type textarea "x"
type textarea "This is my inspo, cou"
type textarea "x"
type textarea "This is my inspo, coul"
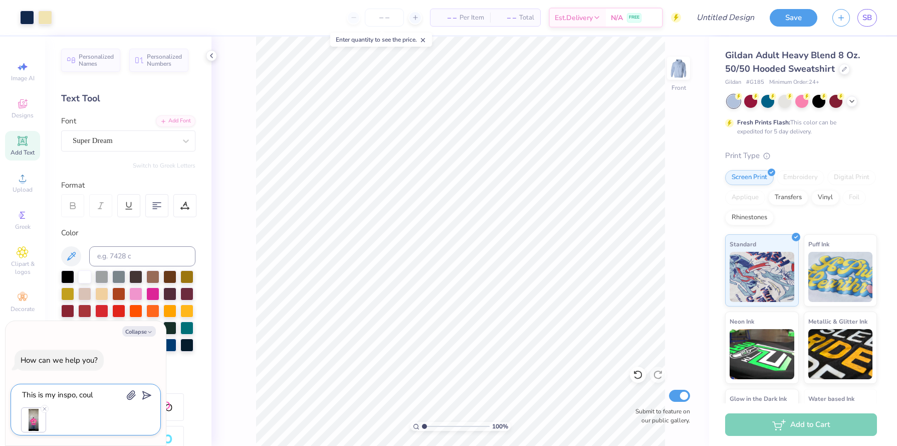
type textarea "x"
type textarea "This is my inspo, could"
type textarea "x"
type textarea "This is my inspo, could y"
type textarea "x"
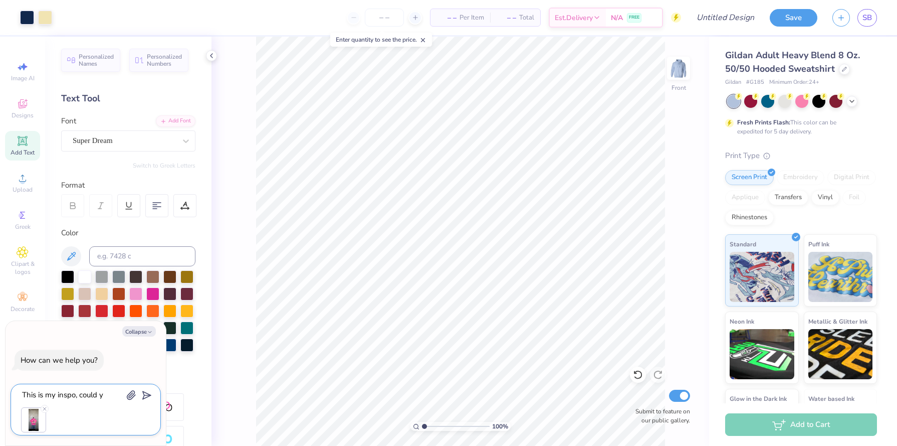
type textarea "This is my inspo, could yo"
type textarea "x"
type textarea "This is my inspo, could you"
type textarea "x"
type textarea "This is my inspo, could you m"
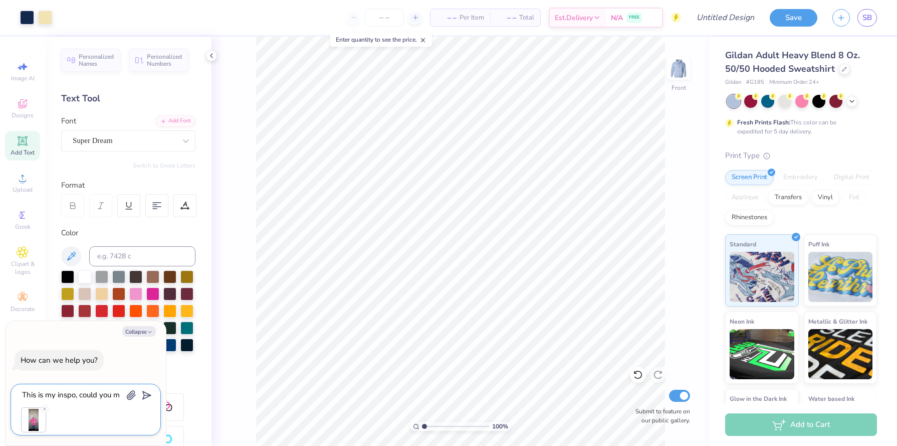
type textarea "x"
type textarea "This is my inspo, could you ma"
type textarea "x"
type textarea "This is my inspo, could you mak"
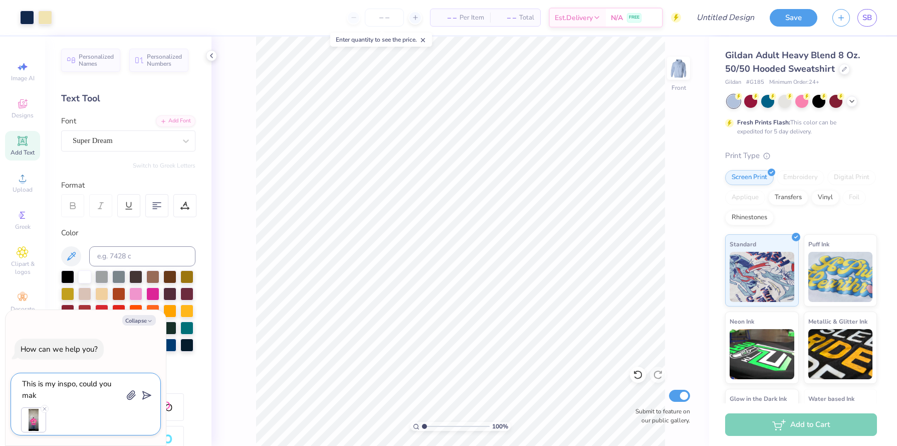
type textarea "x"
type textarea "This is my inspo, could you make"
type textarea "x"
type textarea "This is my inspo, could you make"
type textarea "x"
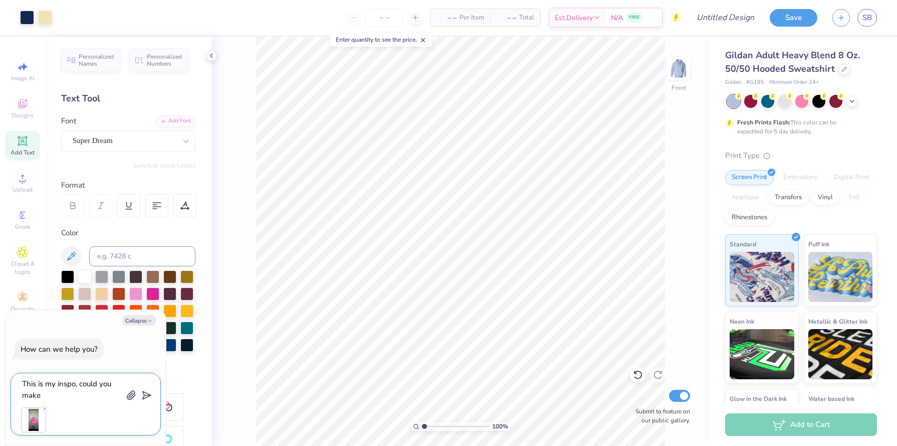
type textarea "This is my inspo, could you make t"
type textarea "x"
type textarea "This is my inspo, could you make th"
type textarea "x"
type textarea "This is my inspo, could you make the"
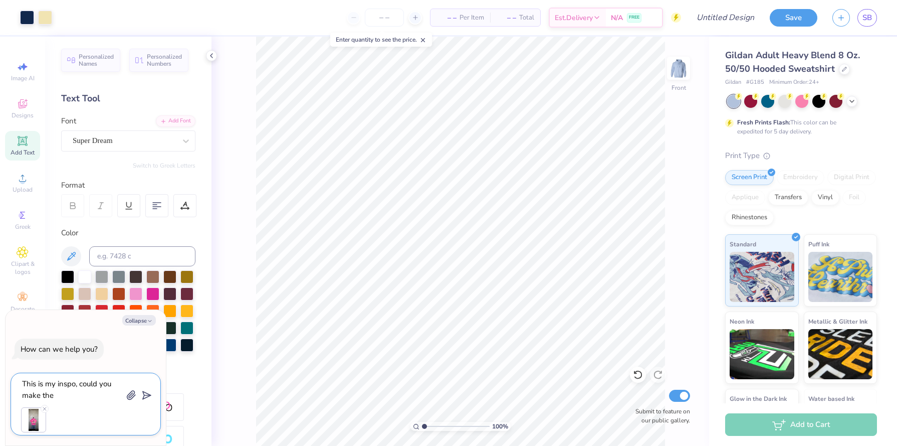
type textarea "x"
type textarea "This is my inspo, could you make the"
type textarea "x"
type textarea "This is my inspo, could you make the fo"
type textarea "x"
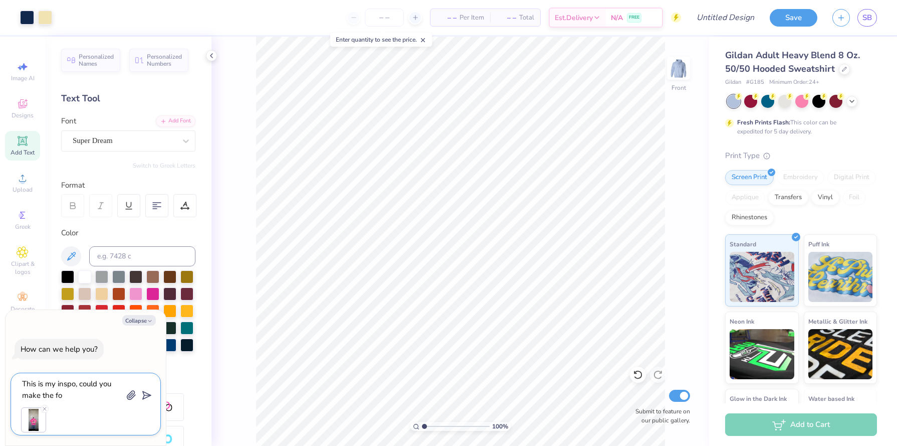
type textarea "This is my inspo, could you make the fon"
type textarea "x"
type textarea "This is my inspo, could you make the font"
type textarea "x"
type textarea "This is my inspo, could you make the font"
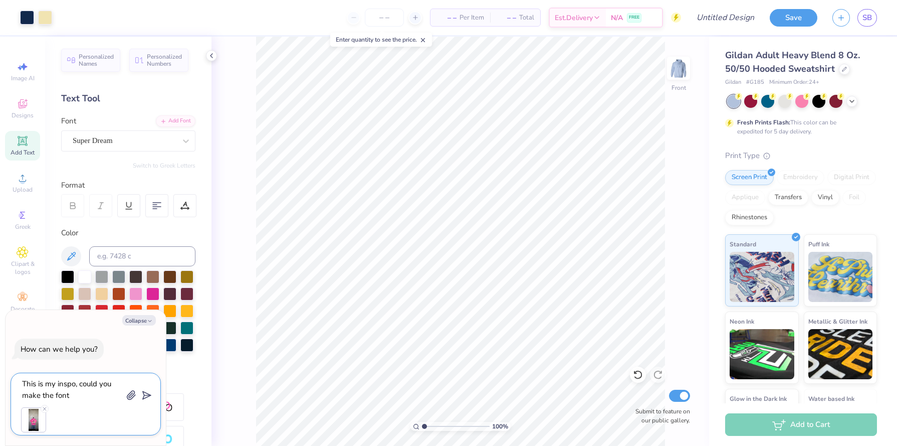
type textarea "x"
type textarea "This is my inspo, could you make the font a"
type textarea "x"
type textarea "This is my inspo, could you make the font an"
type textarea "x"
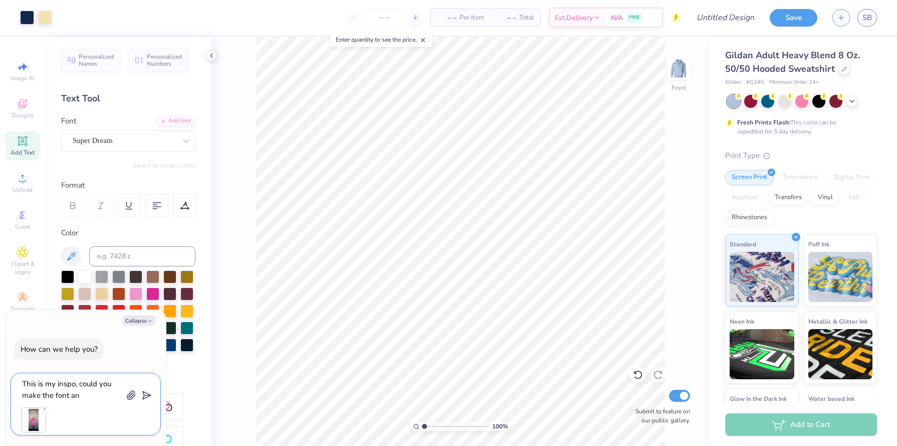
type textarea "This is my inspo, could you make the font and"
type textarea "x"
type textarea "This is my inspo, could you make the font and"
type textarea "x"
type textarea "This is my inspo, could you make the font and l"
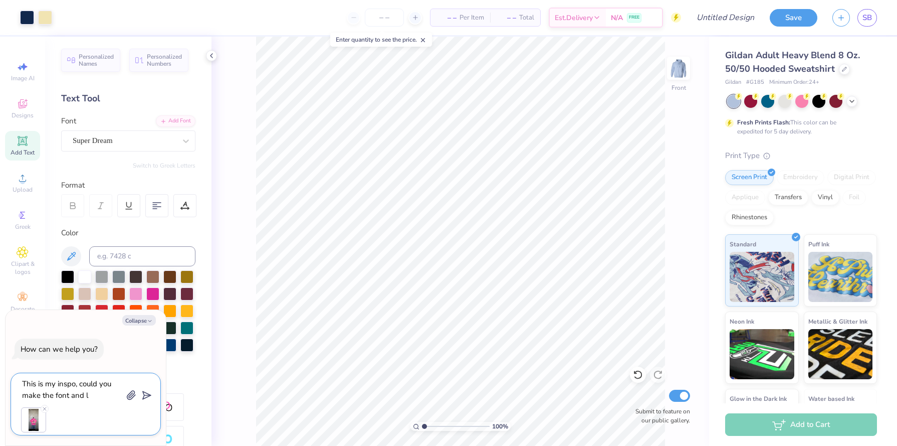
type textarea "x"
type textarea "This is my inspo, could you make the font and le"
type textarea "x"
type textarea "This is my inspo, could you make the font and let"
type textarea "x"
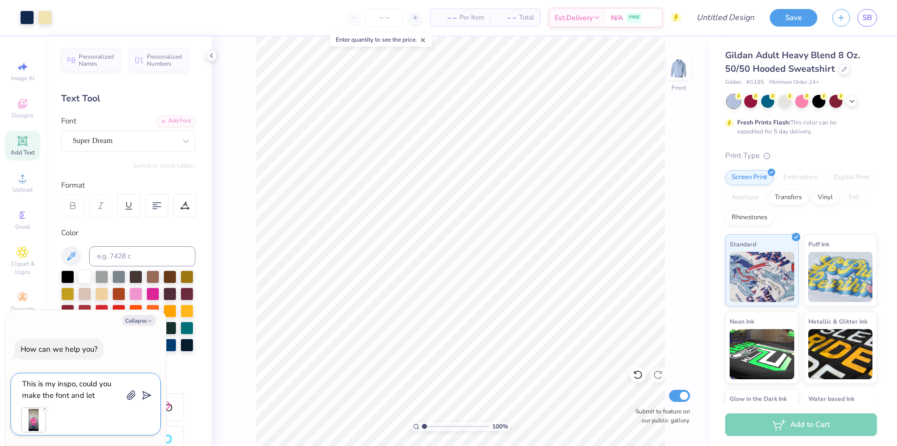
type textarea "This is my inspo, could you make the font and lett"
type textarea "x"
type textarea "This is my inspo, could you make the font and lette"
type textarea "x"
type textarea "This is my inspo, could you make the font and letter"
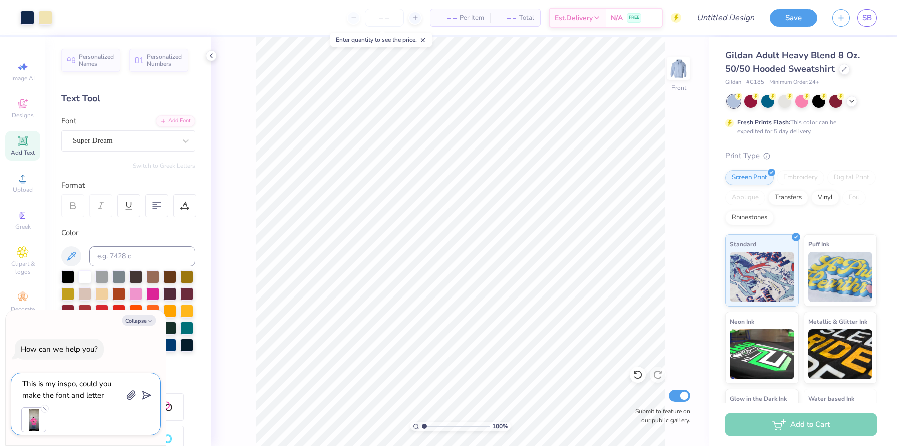
type textarea "x"
type textarea "This is my inspo, could you make the font and letter"
type textarea "x"
type textarea "This is my inspo, could you make the font and letter A"
type textarea "x"
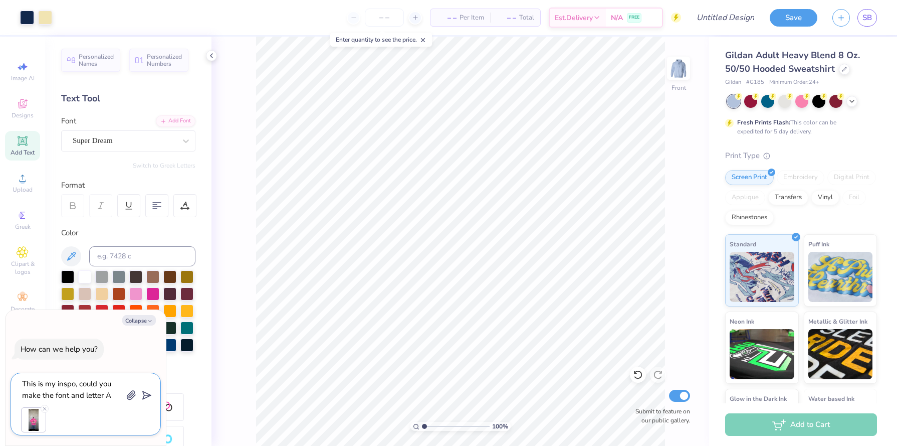
type textarea "This is my inspo, could you make the font and letter A"
paste textarea "Ω"
type textarea "x"
type textarea "This is my inspo, could you make the font and letter A Ω"
type textarea "x"
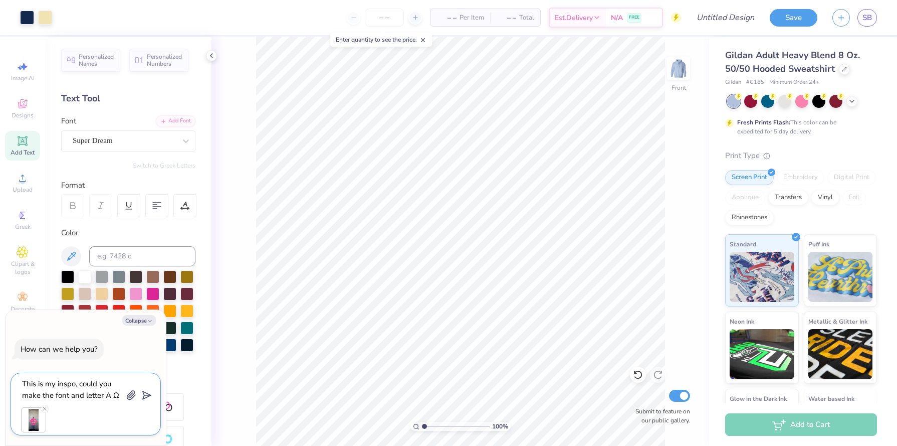
type textarea "This is my inspo, could you make the font and letter A Ω"
type textarea "x"
type textarea "This is my inspo, could you make the font and letter A Ω E"
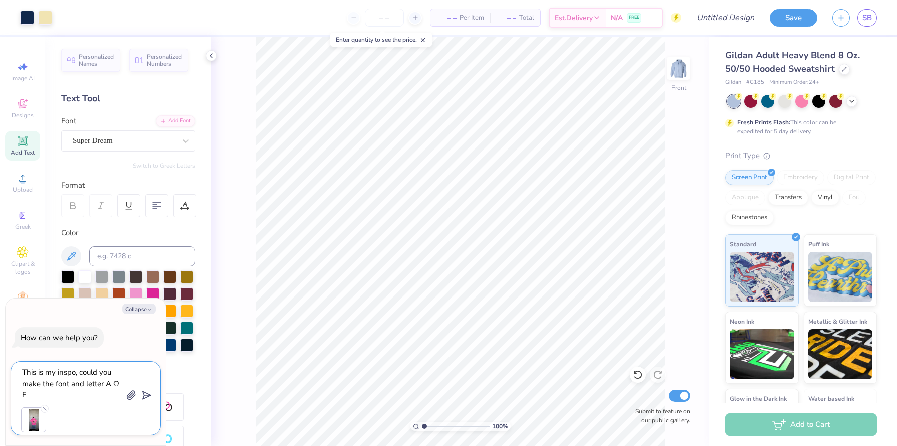
click at [104, 386] on textarea "This is my inspo, could you make the font and letter A Ω E" at bounding box center [72, 383] width 102 height 36
type textarea "x"
type textarea "This is my inspo, could you make the font and letterA Ω E"
type textarea "x"
type textarea "This is my inspo, could you make the font and lettersA Ω E"
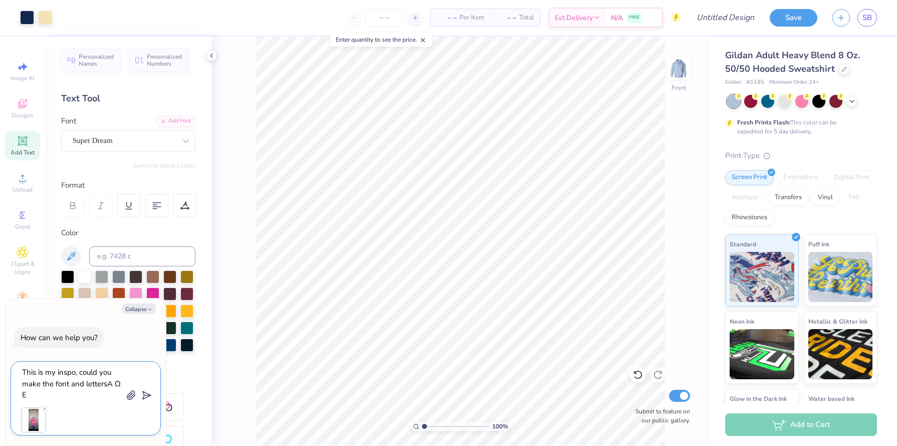
type textarea "x"
type textarea "This is my inspo, could you make the font and letters A Ω E"
click at [64, 394] on textarea "This is my inspo, could you make the font and letters A Ω E" at bounding box center [72, 383] width 102 height 36
type textarea "x"
type textarea "This is my inspo, could you make the font and letters A Ω"
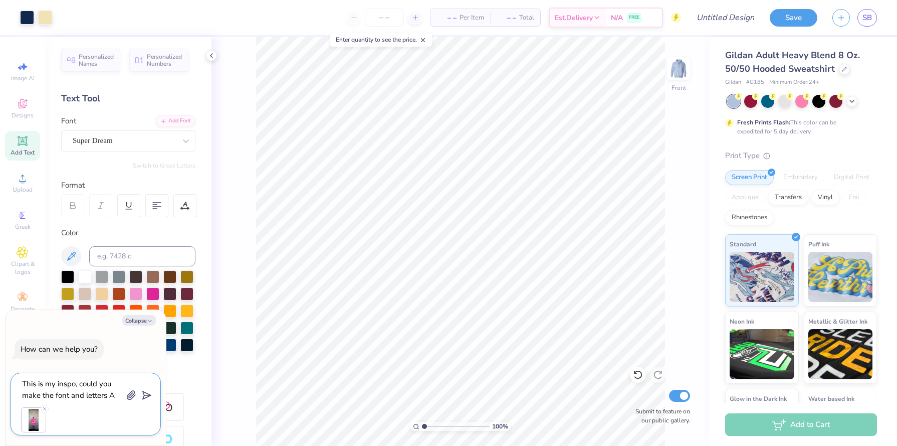
type textarea "x"
type textarea "This is my inspo, could you make the font and letters A Ω ,"
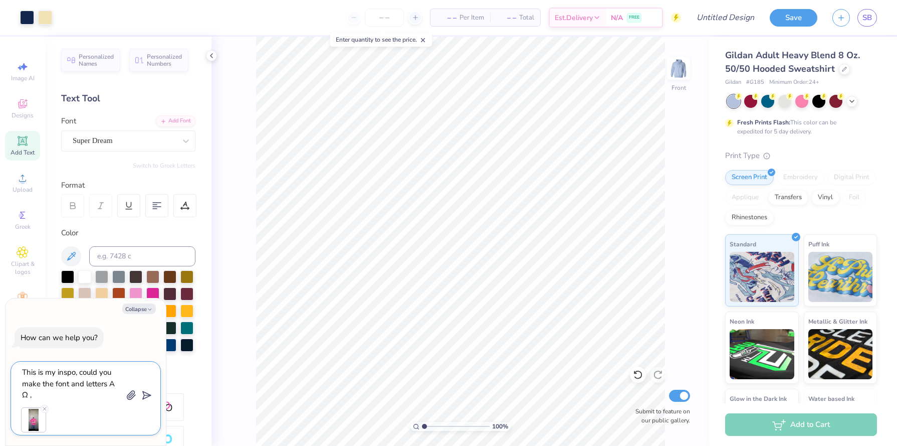
type textarea "x"
type textarea "This is my inspo, could you make the font and letters A Ω"
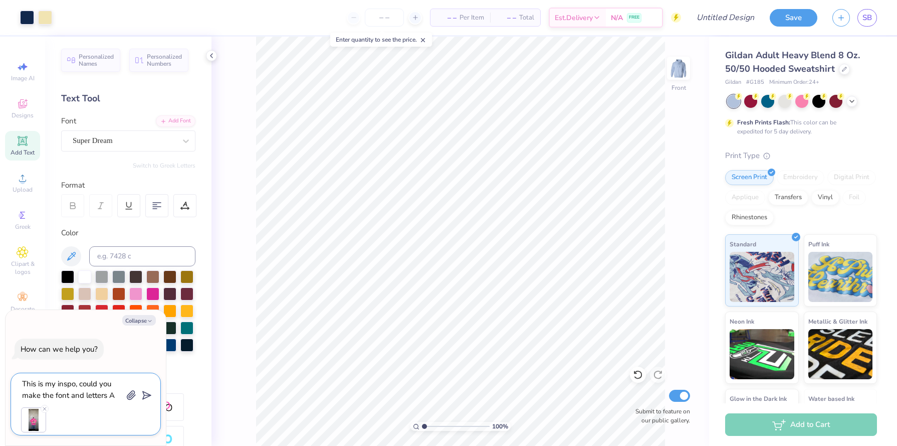
type textarea "x"
type textarea "This is my inspo, could you make the font and letters A Ω E"
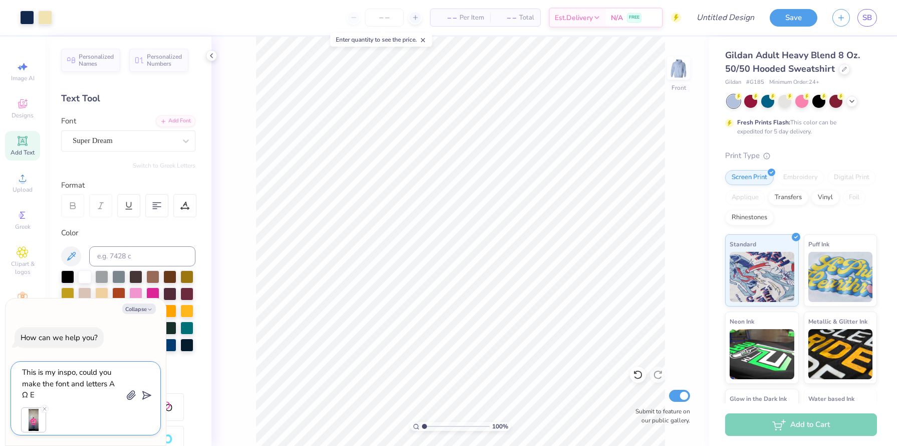
click at [115, 384] on textarea "This is my inspo, could you make the font and letters A Ω E" at bounding box center [72, 383] width 102 height 36
type textarea "x"
type textarea "This is my inspo, could you make the font and letters AΩ E"
click at [110, 387] on textarea "This is my inspo, could you make the font and letters AΩ E" at bounding box center [72, 383] width 102 height 36
type textarea "x"
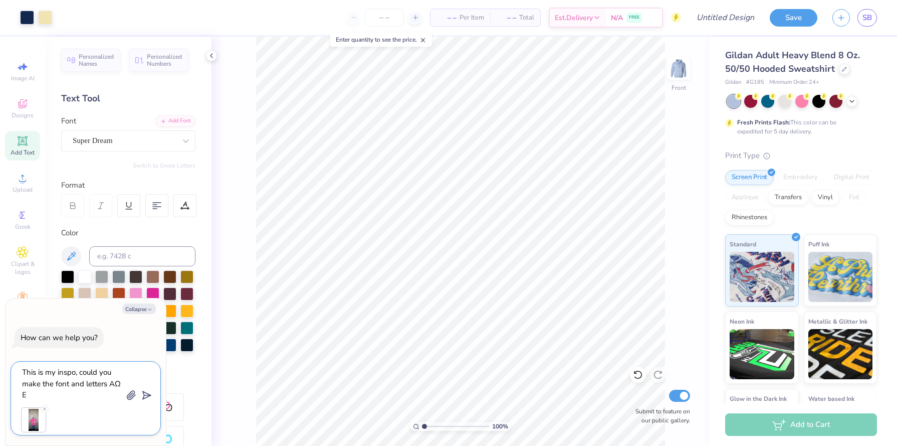
type textarea "This is my inspo, could you make the font and letters AΩ E"
click at [38, 397] on textarea "This is my inspo, could you make the font and letters AΩ E" at bounding box center [72, 383] width 102 height 36
click at [37, 396] on textarea "This is my inspo, could you make the font and letters AΩ E" at bounding box center [72, 383] width 102 height 36
type textarea "x"
type textarea "This is my inspo, could you make the font and letters AΩE"
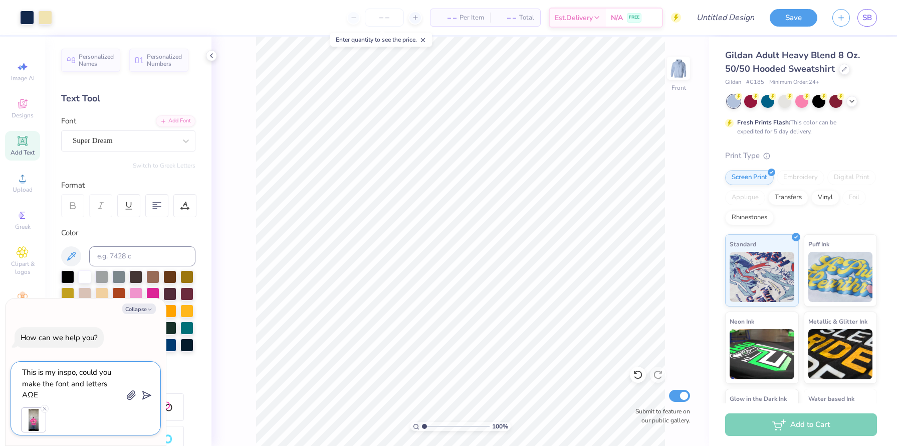
click at [45, 395] on textarea "This is my inspo, could you make the font and letters AΩE" at bounding box center [72, 383] width 102 height 36
type textarea "x"
type textarea "This is my inspo, could you make the font and letters AΩE"
type textarea "x"
type textarea "This is my inspo, could you make the font and letters AΩE a"
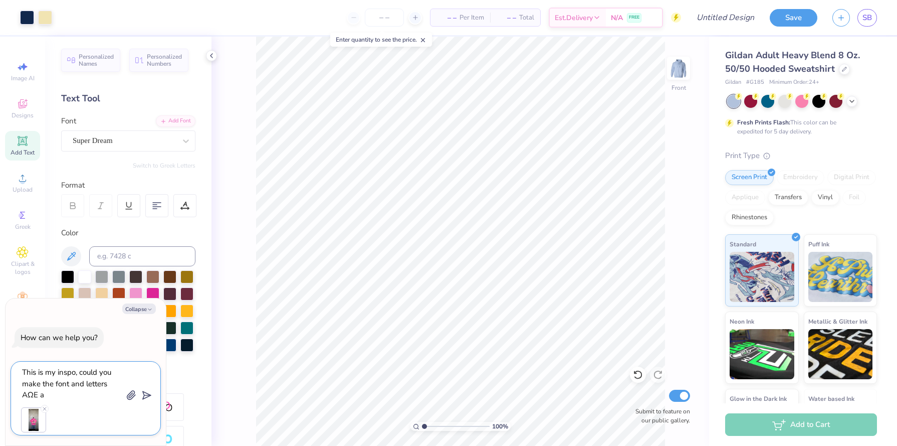
type textarea "x"
type textarea "This is my inspo, could you make the font and letters AΩE an"
type textarea "x"
type textarea "This is my inspo, could you make the font and letters AΩE and"
type textarea "x"
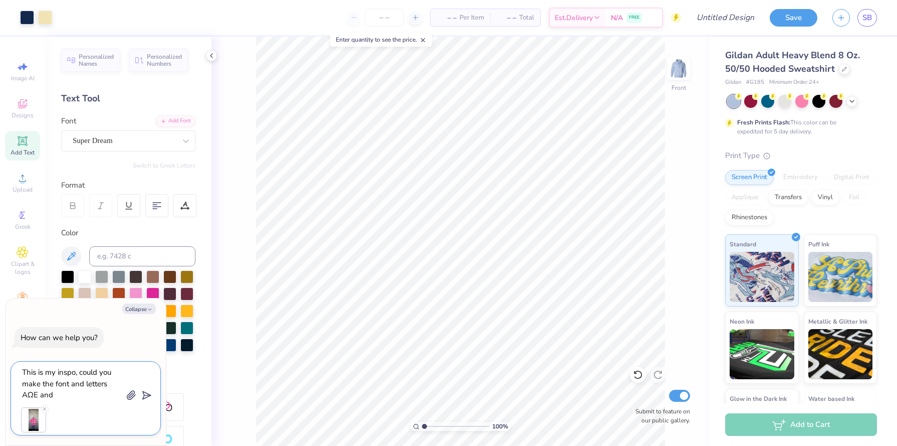
type textarea "This is my inspo, could you make the font and letters AΩE and"
type textarea "x"
type textarea "This is my inspo, could you make the font and letters AΩE and t"
type textarea "x"
type textarea "This is my inspo, could you make the font and letters AΩE and th"
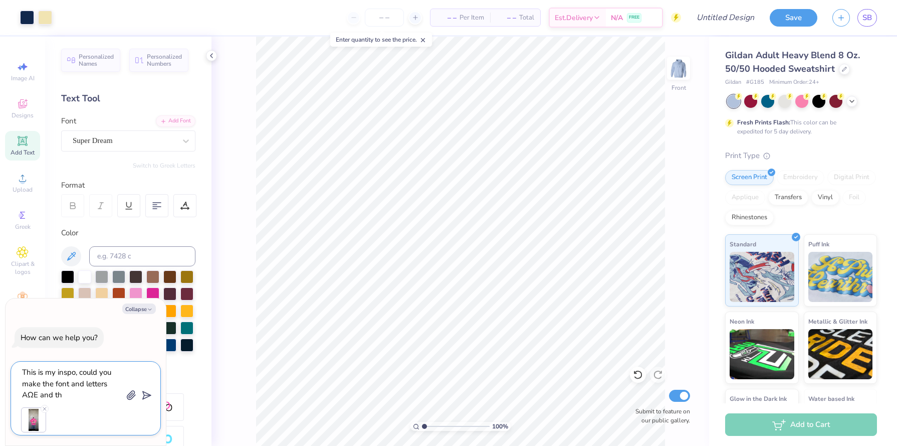
type textarea "x"
type textarea "This is my inspo, could you make the font and letters AΩE and the"
type textarea "x"
type textarea "This is my inspo, could you make the font and letters AΩE and then"
type textarea "x"
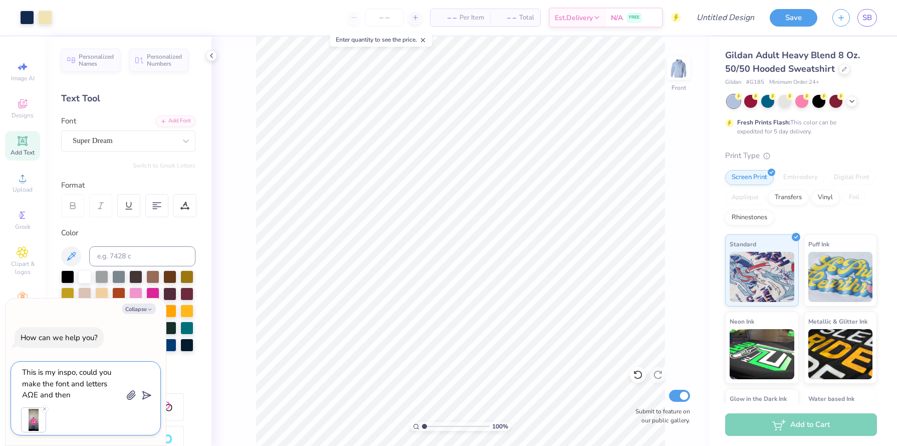
type textarea "This is my inspo, could you make the font and letters AΩE and then"
type textarea "x"
type textarea "This is my inspo, could you make the font and letters AΩE and then m"
type textarea "x"
type textarea "This is my inspo, could you make the font and letters AΩE and then ma"
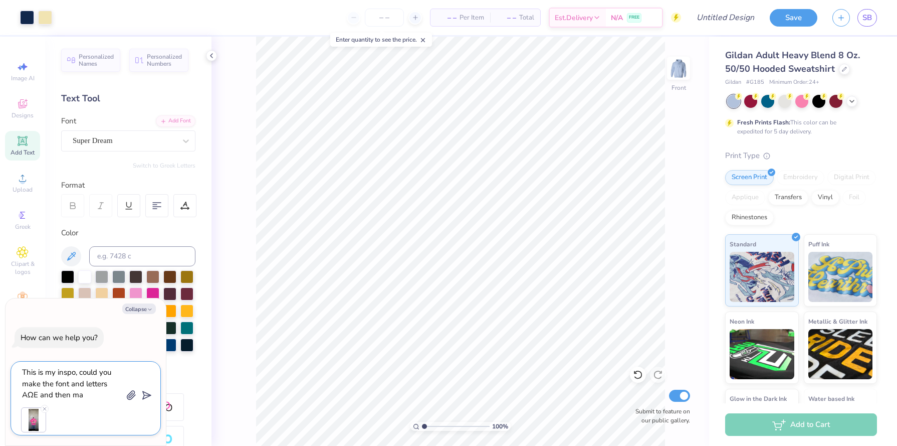
type textarea "x"
type textarea "This is my inspo, could you make the font and letters AΩE and then mak"
type textarea "x"
type textarea "This is my inspo, could you make the font and letters AΩE and then make"
type textarea "x"
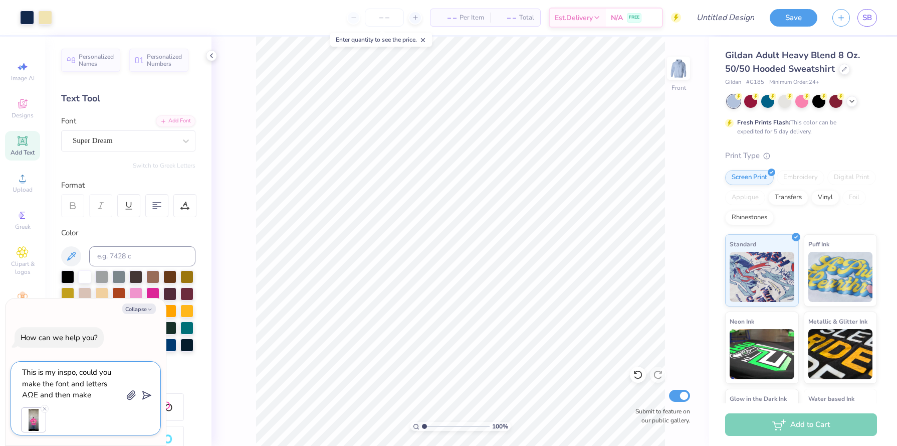
type textarea "This is my inspo, could you make the font and letters AΩE and then make"
type textarea "x"
type textarea "This is my inspo, could you make the font and letters AΩE and then make t"
type textarea "x"
type textarea "This is my inspo, could you make the font and letters AΩE and then make the"
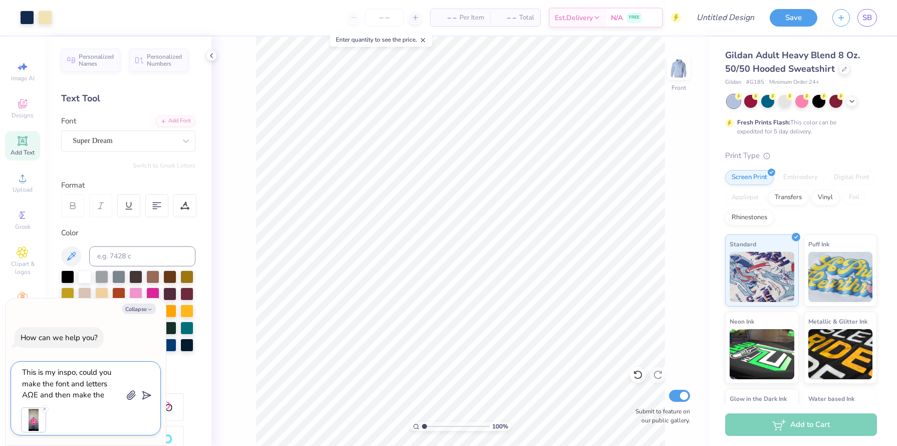
type textarea "x"
type textarea "This is my inspo, could you make the font and letters AΩE and then make the"
type textarea "x"
type textarea "This is my inspo, could you make the font and letters AΩE and then make the l"
type textarea "x"
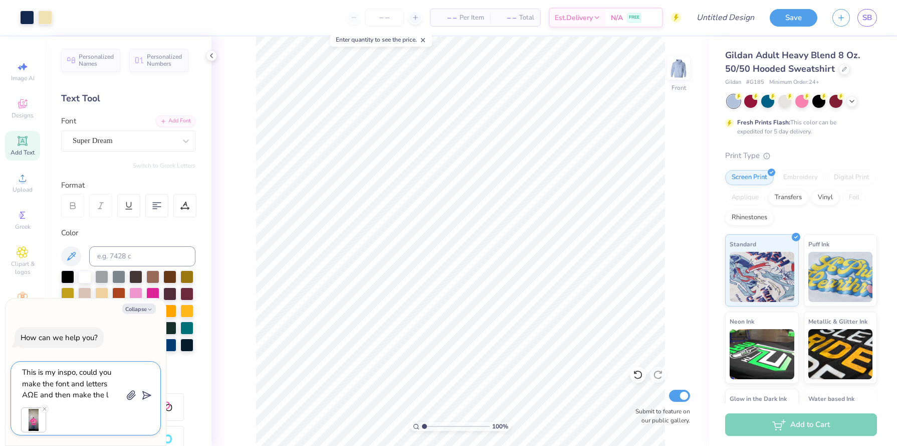
type textarea "This is my inspo, could you make the font and letters AΩE and then make the li"
type textarea "x"
type textarea "This is my inspo, could you make the font and letters AΩE and then make the lit"
type textarea "x"
type textarea "This is my inspo, could you make the font and letters AΩE and then make the litt"
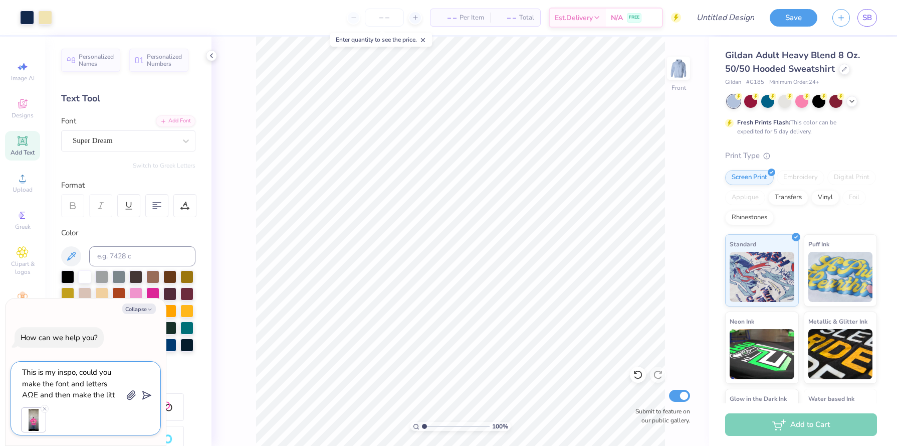
type textarea "x"
type textarea "This is my inspo, could you make the font and letters AΩE and then make the lit…"
type textarea "x"
type textarea "This is my inspo, could you make the font and letters AΩE and then make the lit…"
type textarea "x"
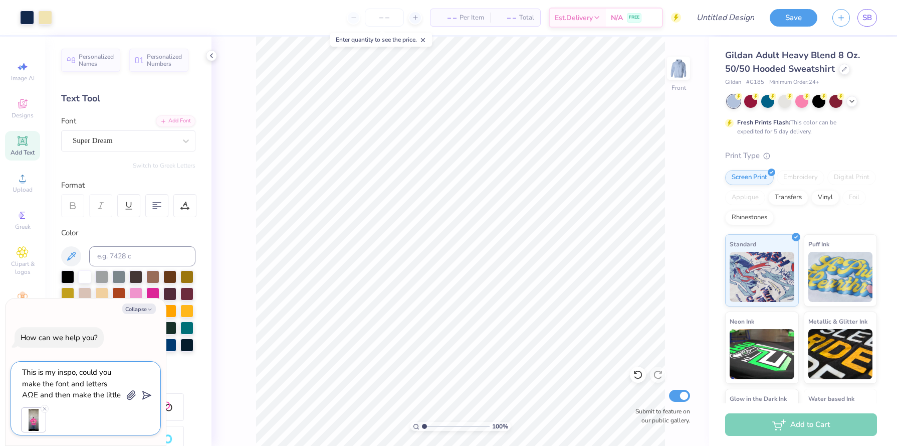
type textarea "This is my inspo, could you make the font and letters AΩE and then make the lit…"
type textarea "x"
type textarea "This is my inspo, could you make the font and letters AΩE and then make the lit…"
type textarea "x"
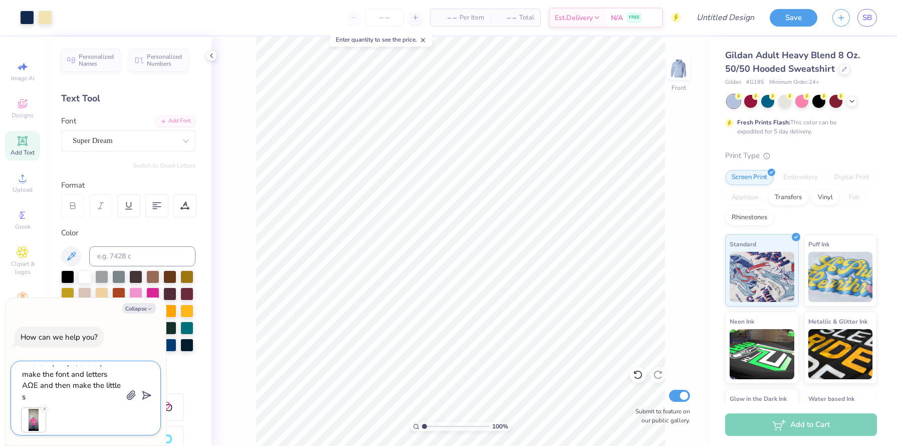
type textarea "This is my inspo, could you make the font and letters AΩE and then make the lit…"
type textarea "x"
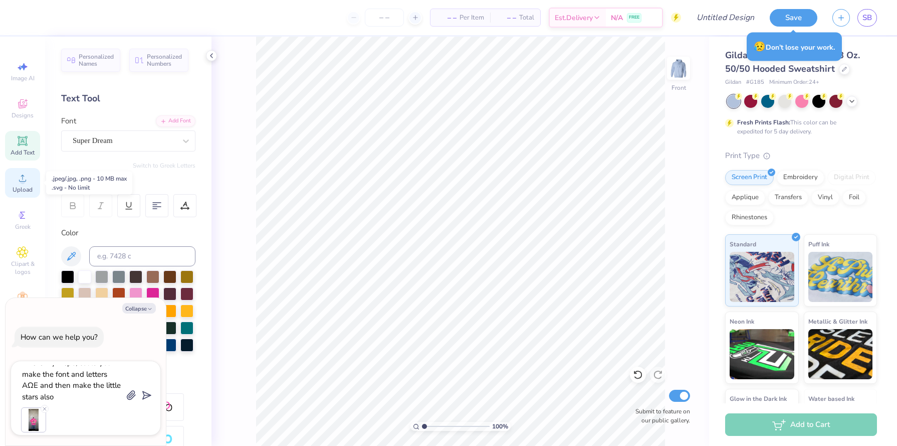
click at [18, 174] on icon at bounding box center [23, 178] width 12 height 12
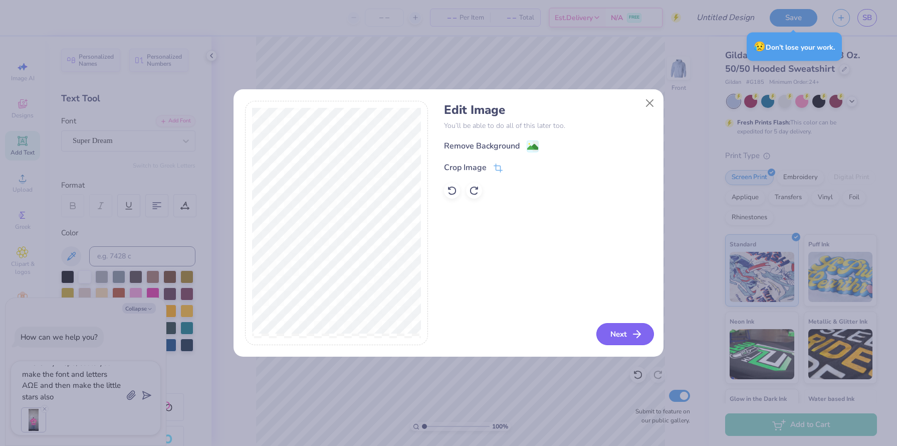
click at [611, 329] on button "Next" at bounding box center [626, 334] width 58 height 22
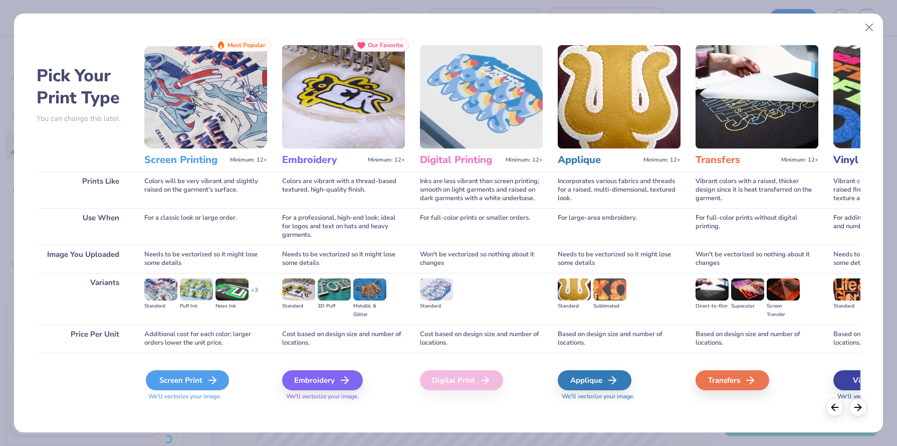
click at [192, 372] on div "Screen Print" at bounding box center [187, 380] width 83 height 20
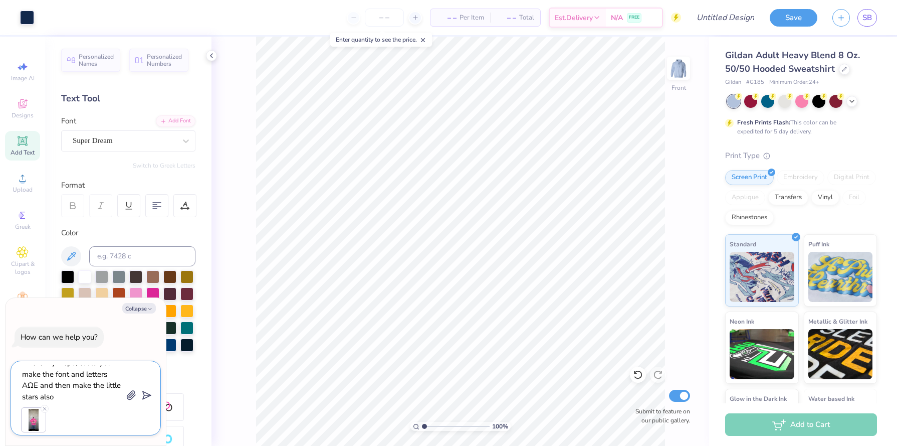
click at [146, 395] on line "submit" at bounding box center [147, 395] width 7 height 7
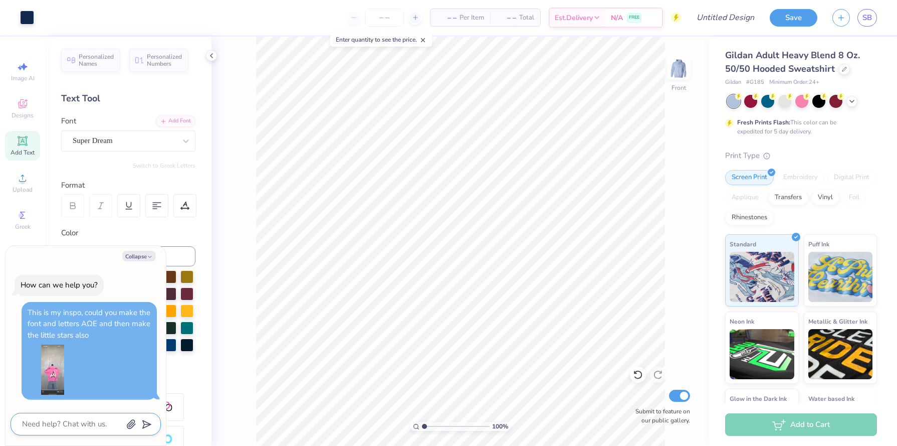
scroll to position [350, 0]
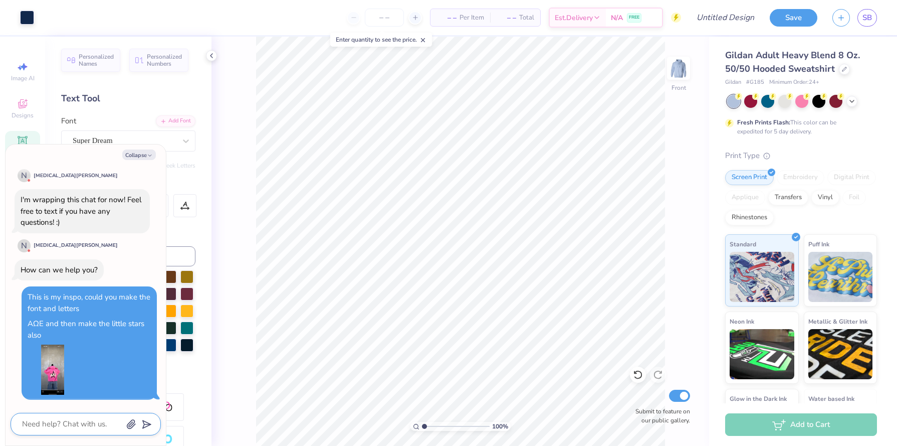
click at [62, 423] on textarea at bounding box center [72, 424] width 102 height 14
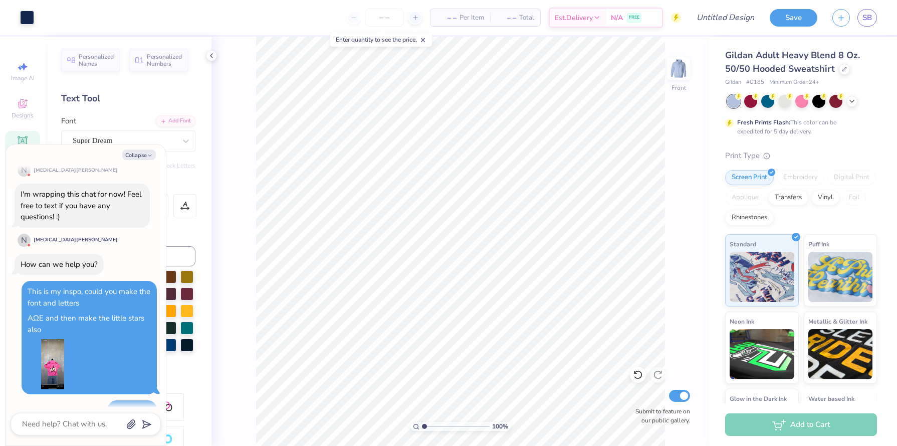
scroll to position [377, 0]
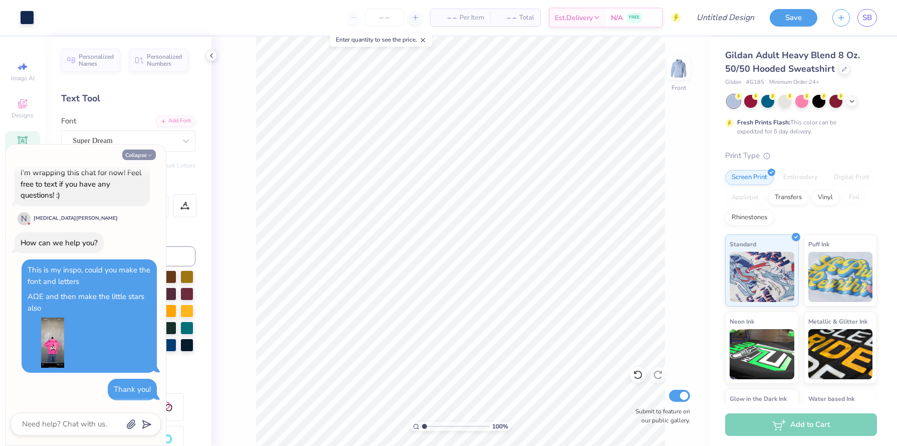
click at [147, 154] on icon "button" at bounding box center [150, 155] width 6 height 6
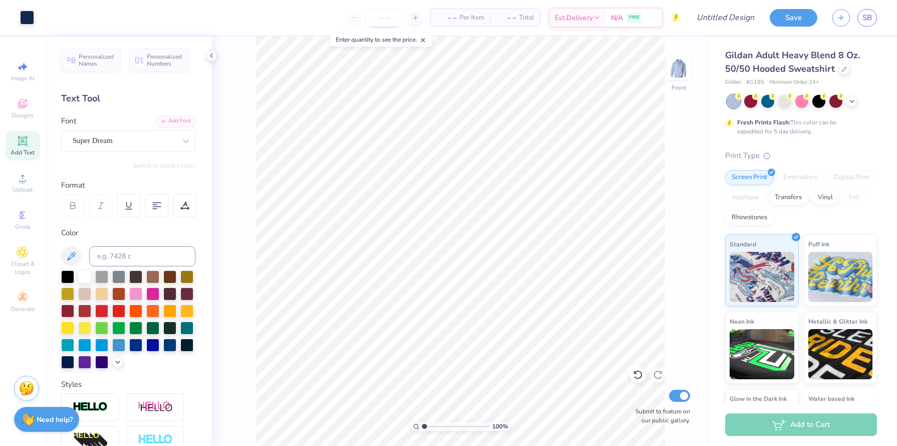
click at [383, 21] on input "number" at bounding box center [384, 18] width 39 height 18
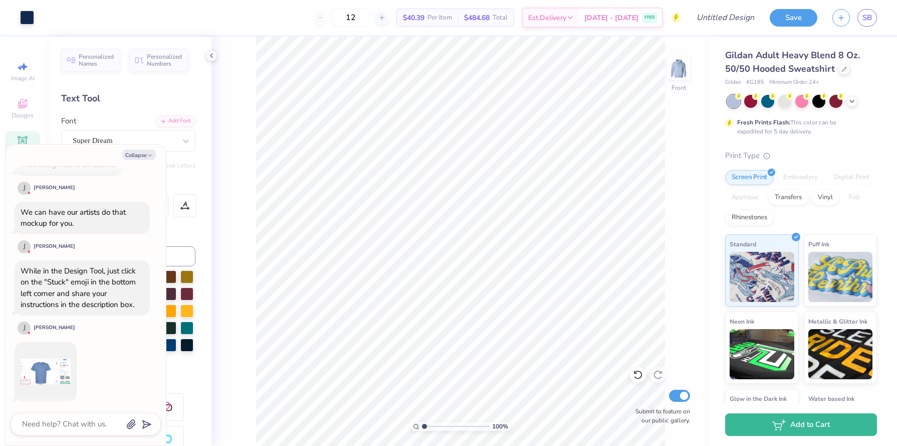
scroll to position [709, 0]
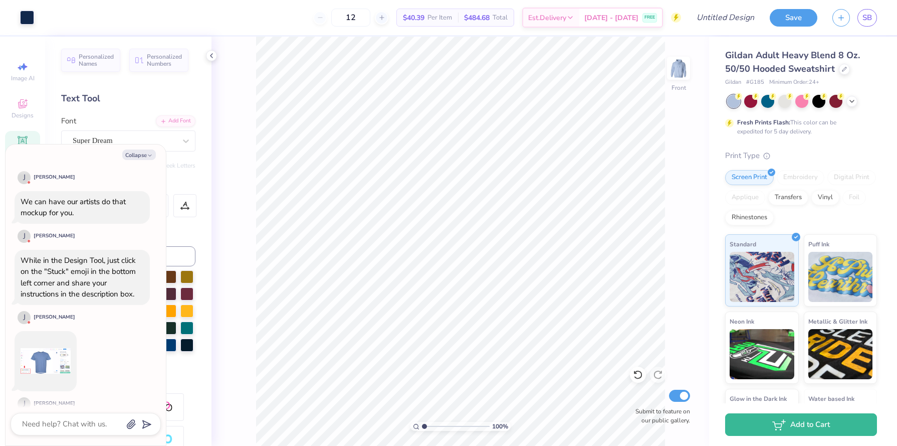
click at [55, 354] on img at bounding box center [46, 361] width 50 height 50
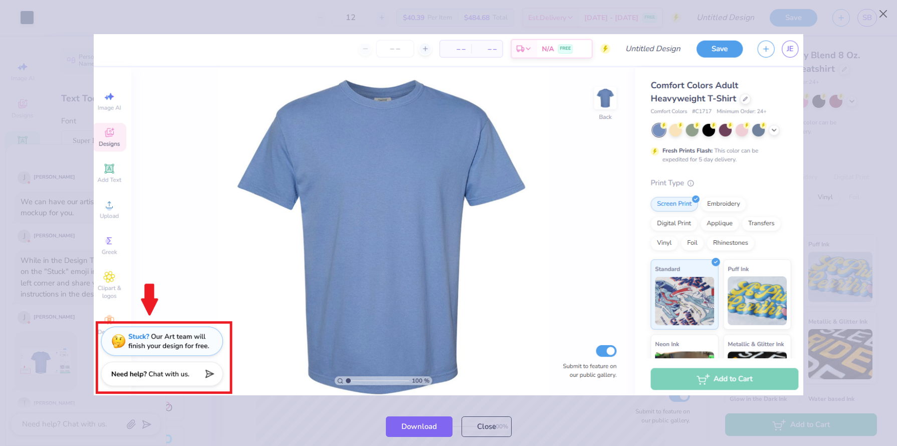
click at [788, 116] on img at bounding box center [449, 214] width 710 height 361
click at [886, 15] on button "Close" at bounding box center [883, 14] width 19 height 19
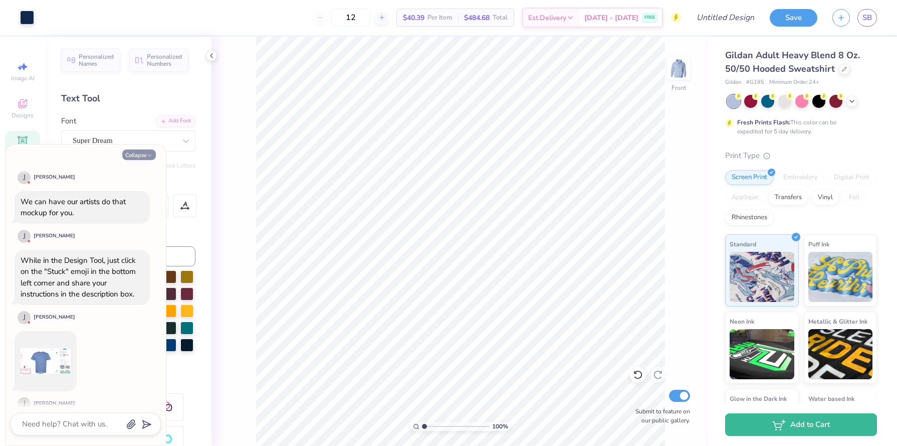
click at [134, 153] on button "Collapse" at bounding box center [139, 154] width 34 height 11
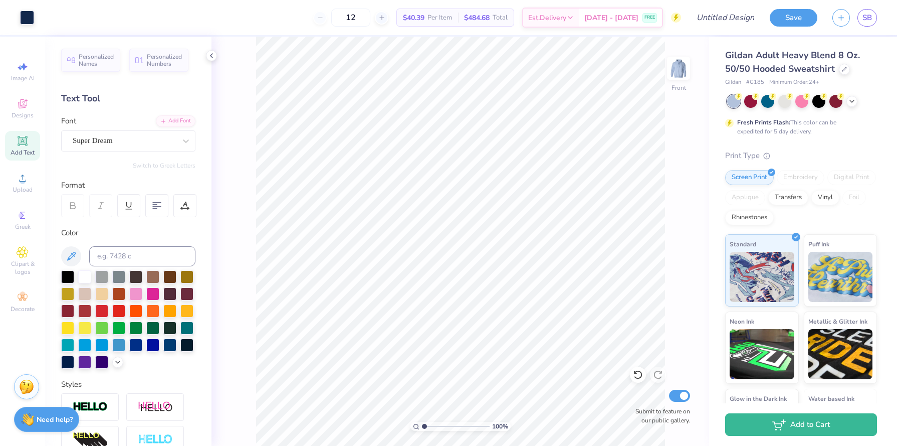
click at [29, 385] on img at bounding box center [26, 386] width 15 height 15
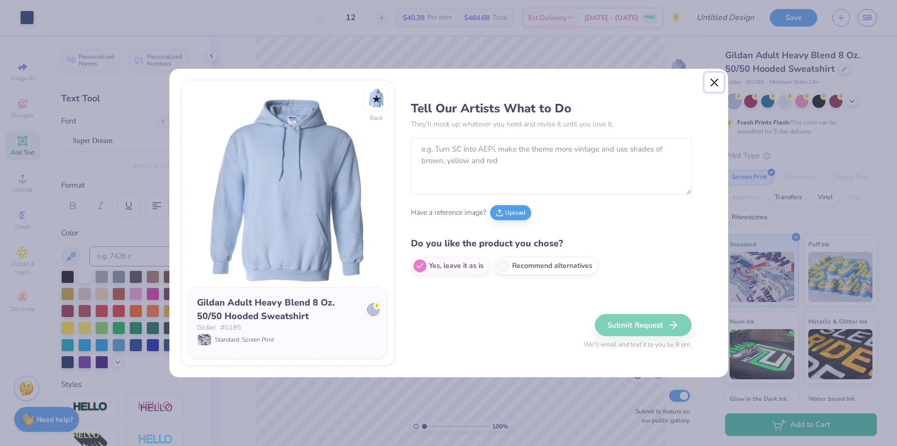
click at [709, 88] on button "Close" at bounding box center [714, 82] width 19 height 19
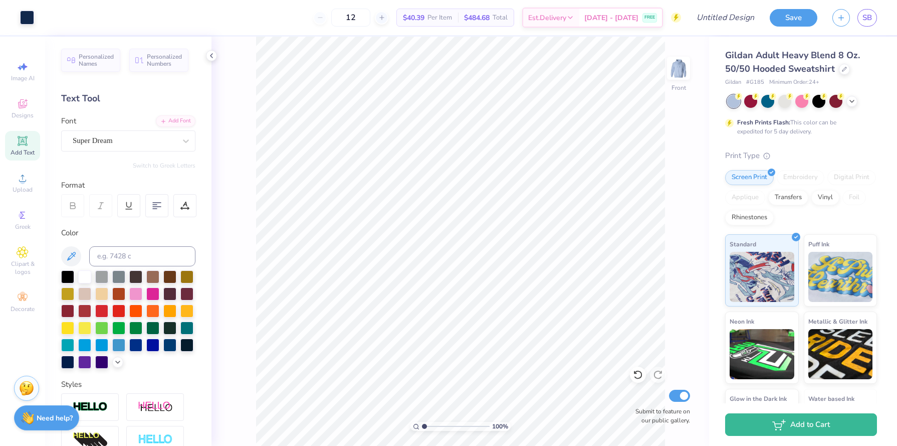
click at [65, 429] on div "Need help? Chat with us." at bounding box center [46, 417] width 65 height 25
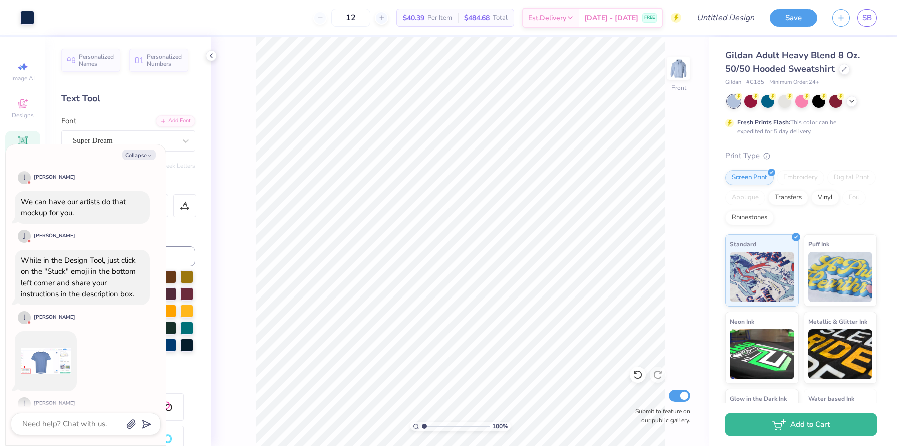
scroll to position [796, 0]
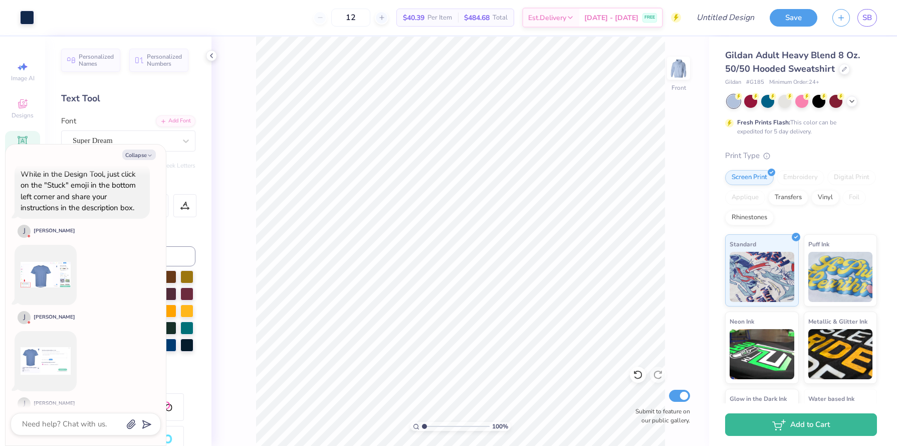
click at [57, 347] on img at bounding box center [46, 361] width 50 height 50
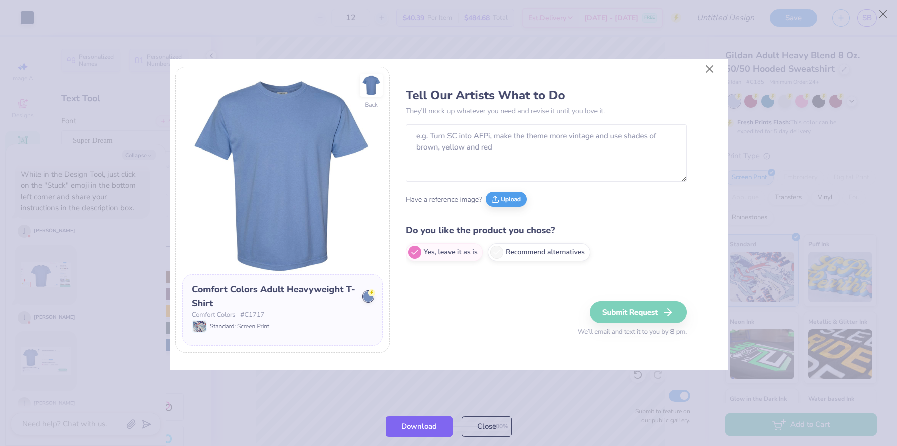
click at [707, 67] on img at bounding box center [449, 214] width 558 height 311
click at [709, 65] on img at bounding box center [449, 214] width 558 height 311
click at [494, 425] on button "Close" at bounding box center [487, 424] width 50 height 21
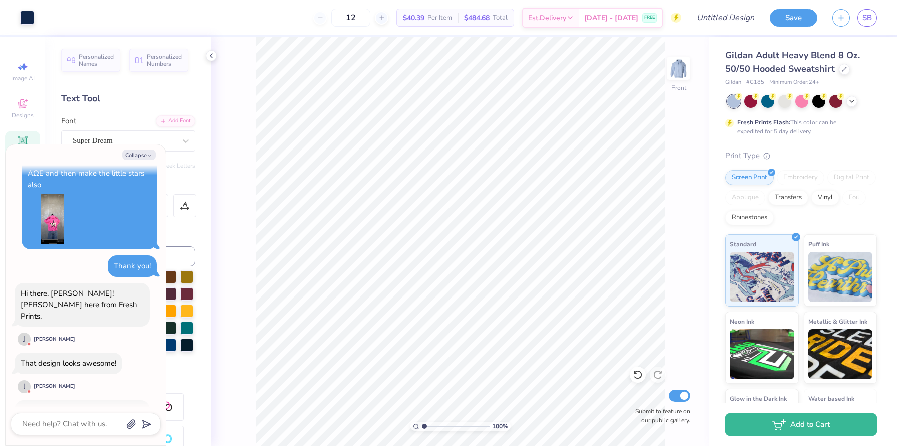
scroll to position [447, 0]
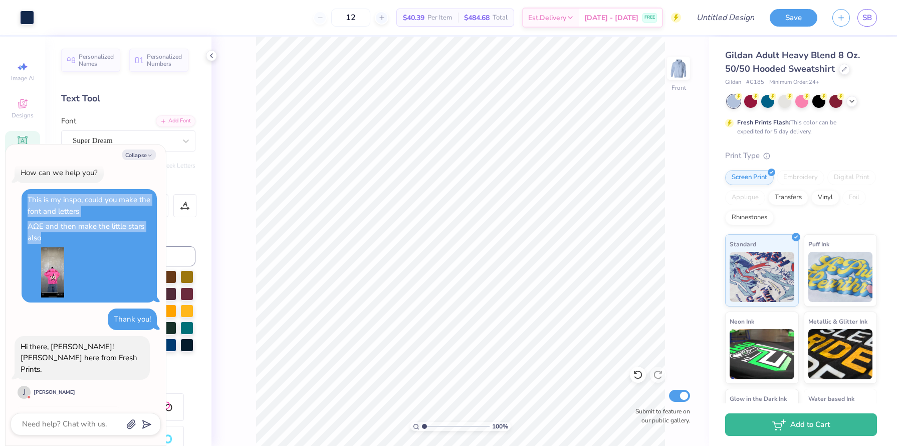
drag, startPoint x: 30, startPoint y: 200, endPoint x: 70, endPoint y: 240, distance: 57.1
click at [70, 240] on div "This is my inspo, could you make the font and letters AΩE and then make the lit…" at bounding box center [89, 245] width 135 height 113
copy div "This is my inspo, could you make the font and letters AΩE and then make the lit…"
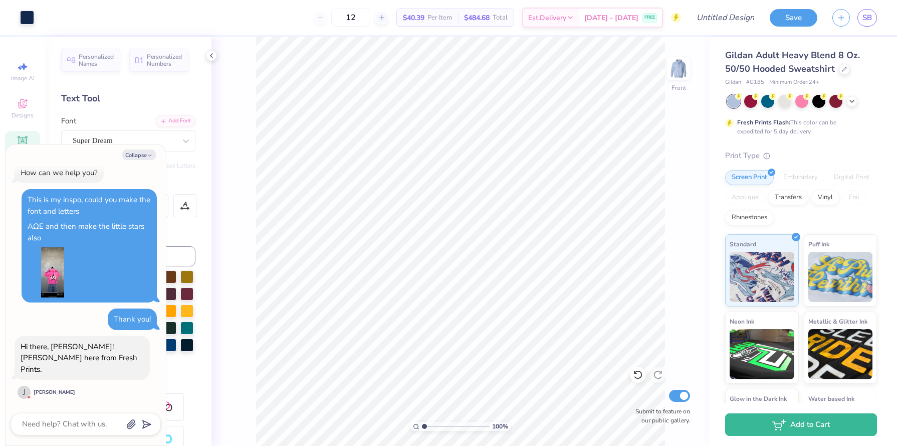
click at [225, 225] on div "100 % Front Submit to feature on our public gallery." at bounding box center [461, 241] width 498 height 409
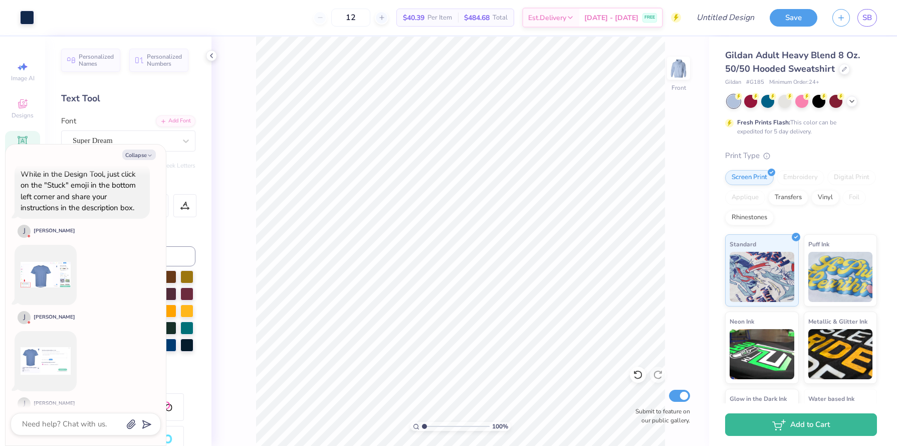
click at [93, 417] on div at bounding box center [86, 424] width 150 height 23
click at [95, 425] on textarea at bounding box center [72, 424] width 102 height 14
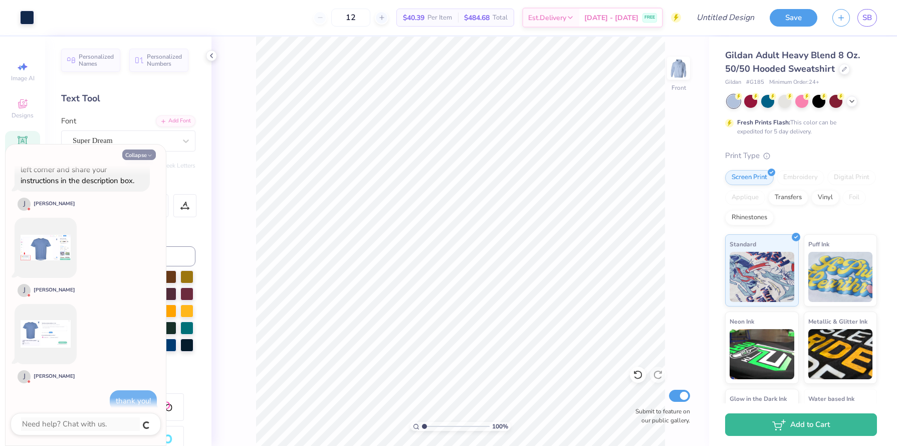
scroll to position [870, 0]
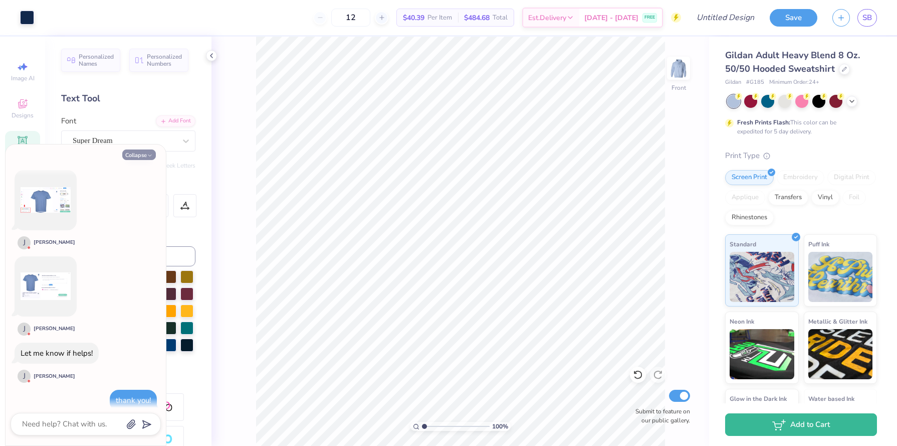
click at [138, 153] on button "Collapse" at bounding box center [139, 154] width 34 height 11
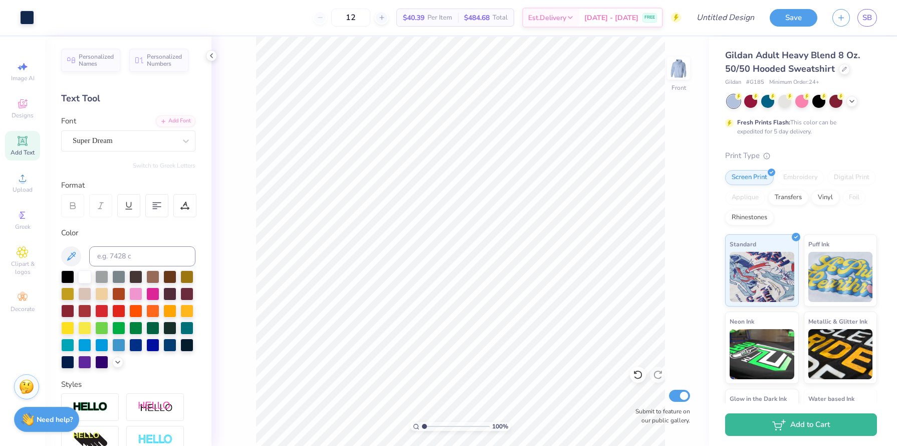
click at [26, 385] on img at bounding box center [26, 386] width 15 height 15
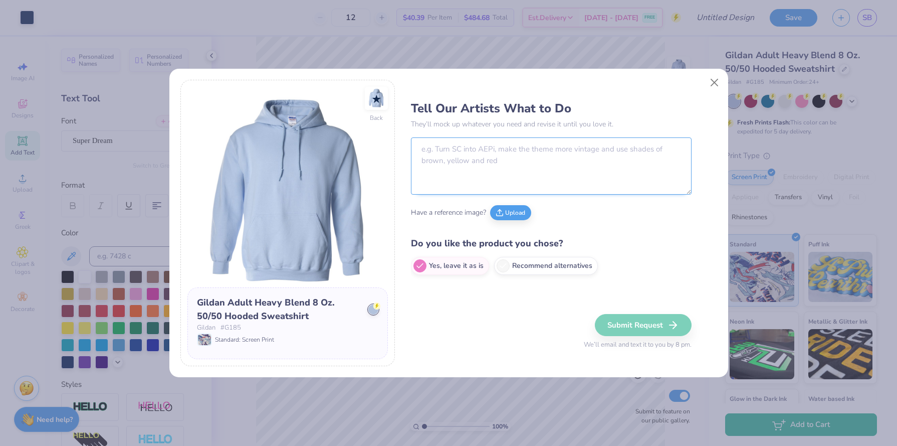
click at [449, 160] on textarea at bounding box center [551, 165] width 281 height 57
paste textarea "This is my inspo, could you make the font and letters AΩE and then make the lit…"
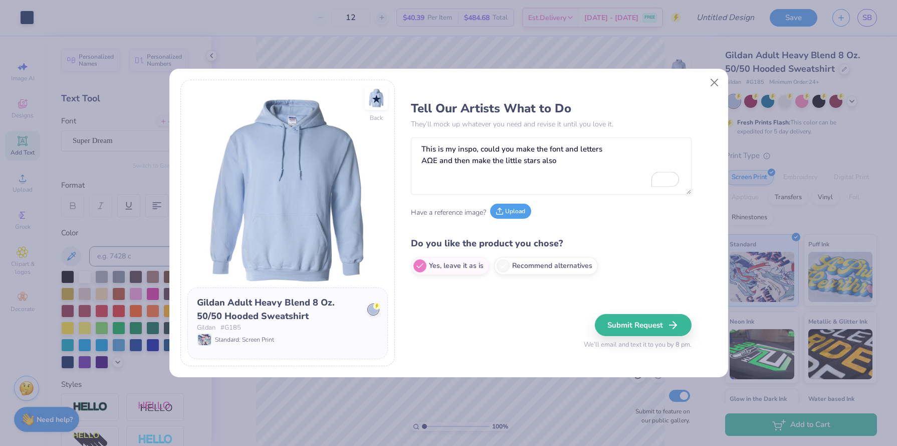
click at [507, 207] on button "Upload" at bounding box center [510, 211] width 41 height 15
click at [468, 214] on button "Upload" at bounding box center [463, 211] width 41 height 15
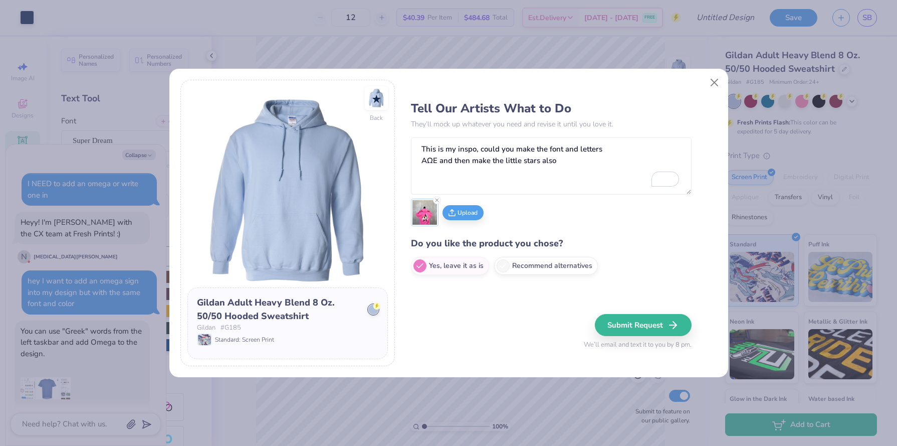
scroll to position [929, 0]
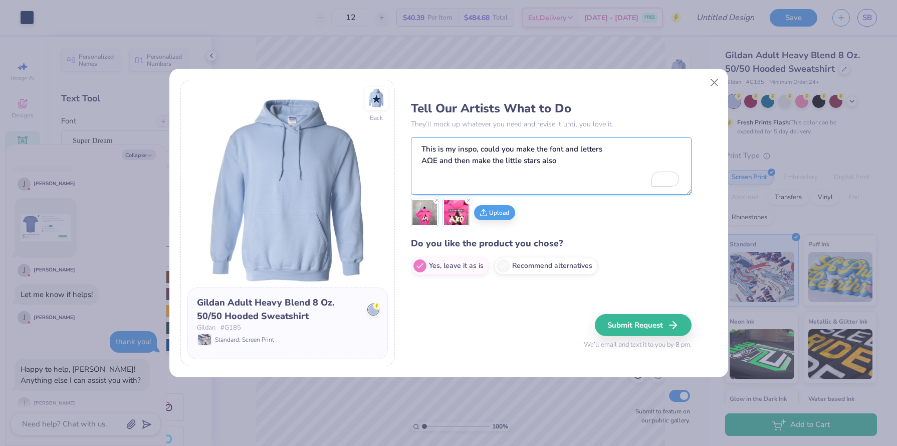
click at [581, 164] on textarea "This is my inspo, could you make the font and letters AΩE and then make the lit…" at bounding box center [551, 165] width 281 height 57
click at [614, 319] on button "Submit Request" at bounding box center [645, 325] width 97 height 22
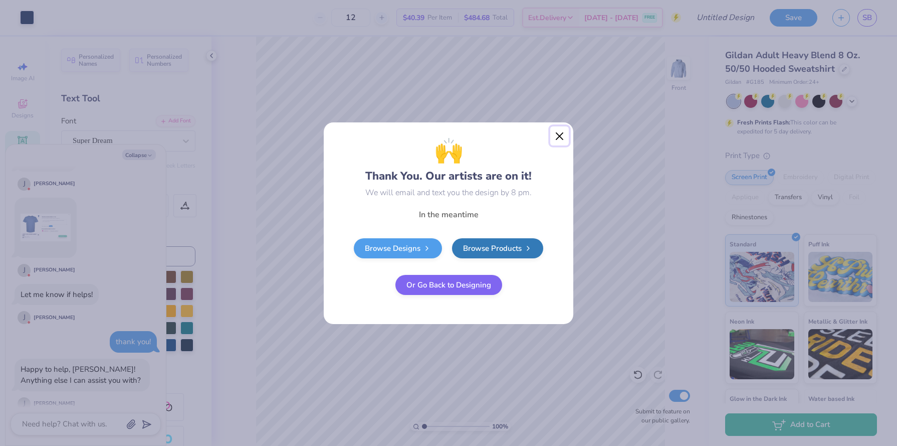
click at [556, 139] on button "Close" at bounding box center [560, 135] width 19 height 19
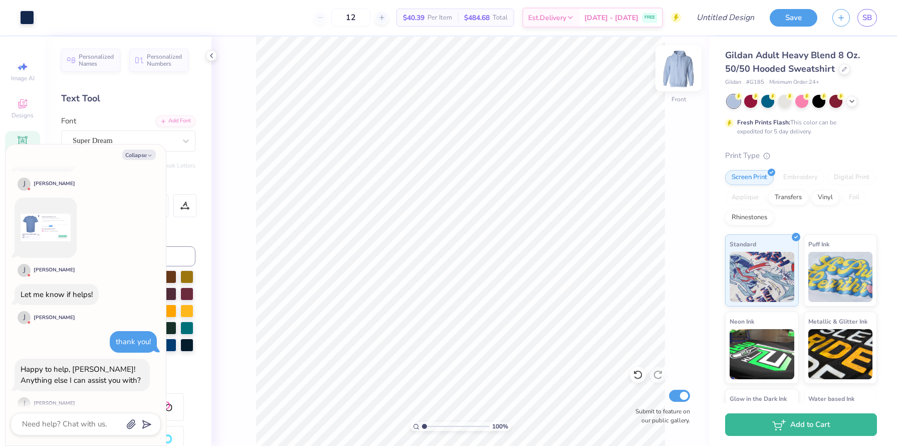
click at [686, 68] on img at bounding box center [679, 68] width 40 height 40
click at [71, 429] on textarea at bounding box center [72, 424] width 102 height 14
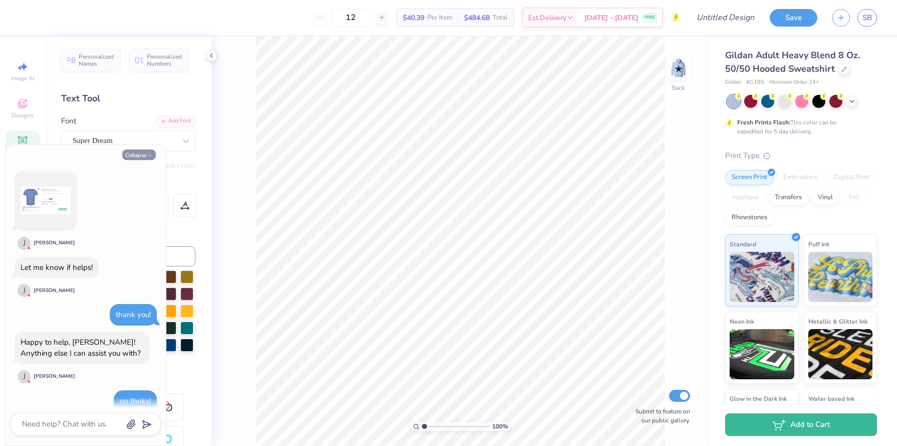
click at [147, 153] on icon "button" at bounding box center [150, 155] width 6 height 6
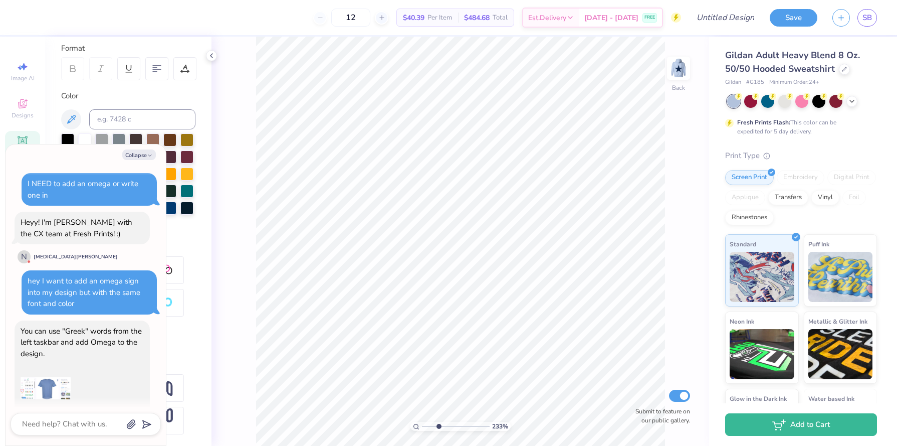
scroll to position [1017, 0]
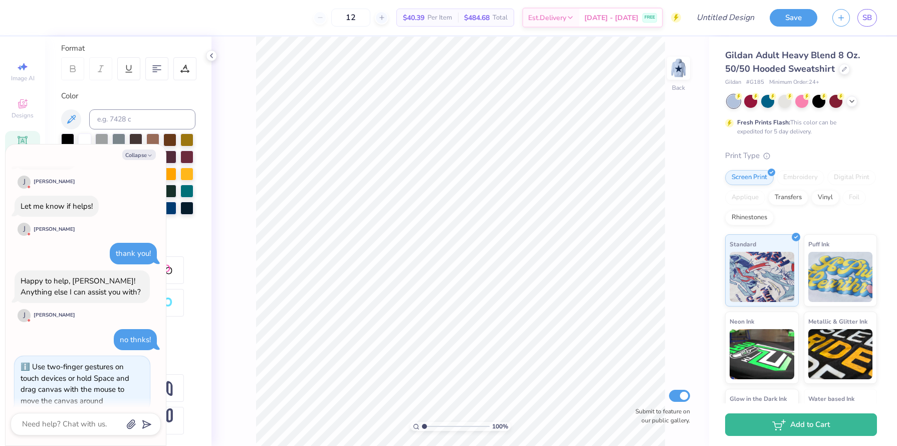
click at [376, 424] on div "100 %" at bounding box center [460, 241] width 409 height 409
click at [149, 151] on button "Collapse" at bounding box center [139, 154] width 34 height 11
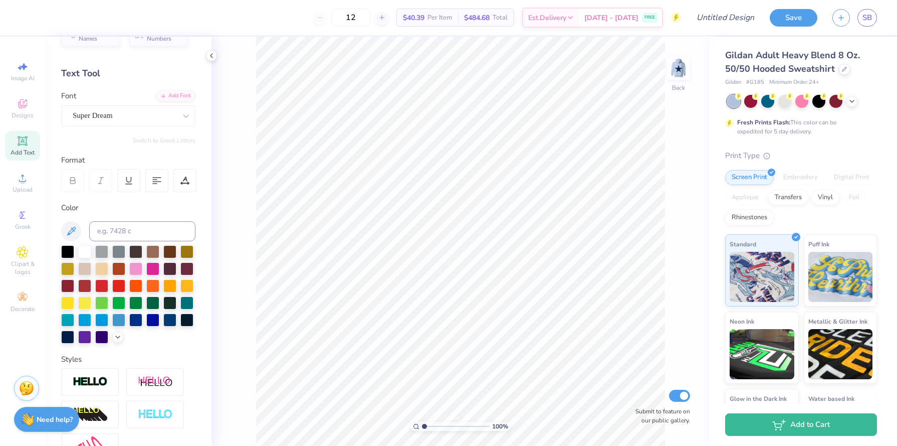
scroll to position [0, 0]
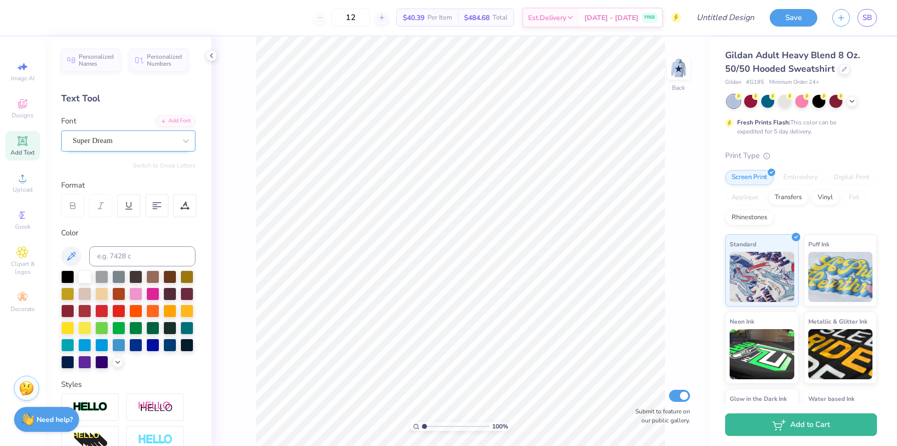
click at [132, 144] on div "Super Dream" at bounding box center [124, 141] width 105 height 16
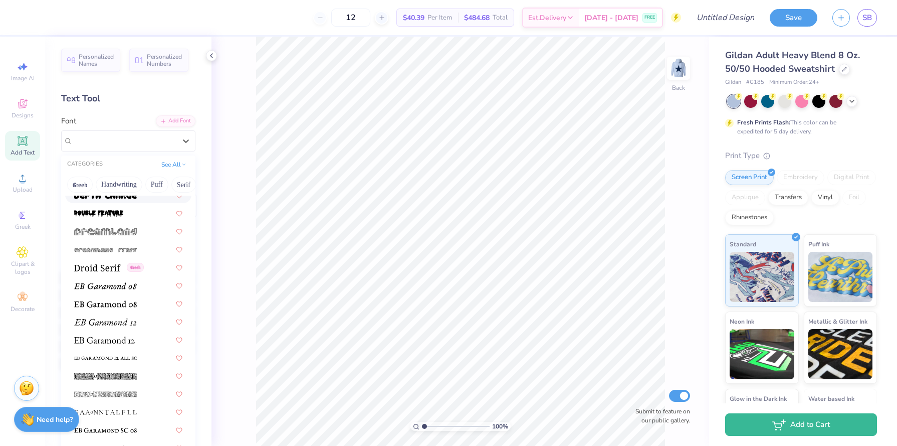
scroll to position [1740, 0]
click at [28, 180] on icon at bounding box center [23, 178] width 12 height 12
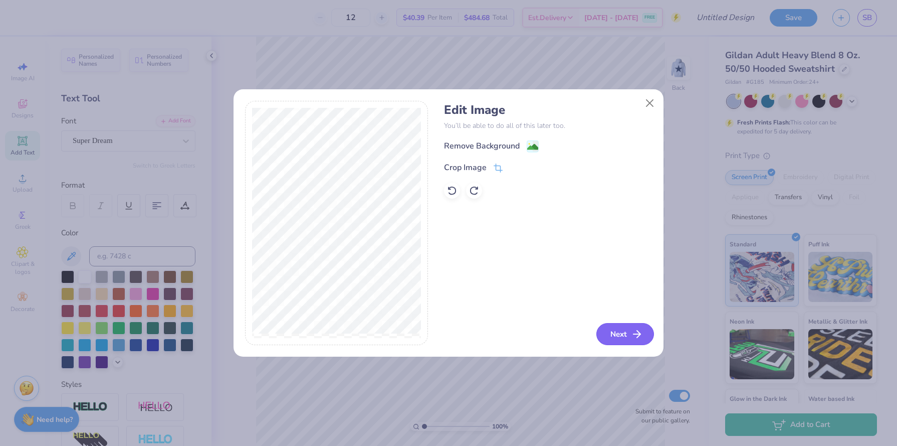
click at [620, 329] on button "Next" at bounding box center [626, 334] width 58 height 22
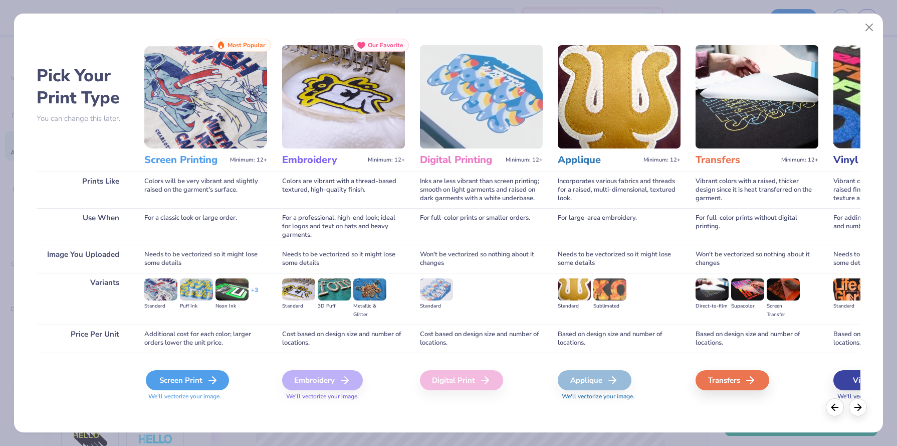
click at [190, 381] on div "Screen Print" at bounding box center [187, 380] width 83 height 20
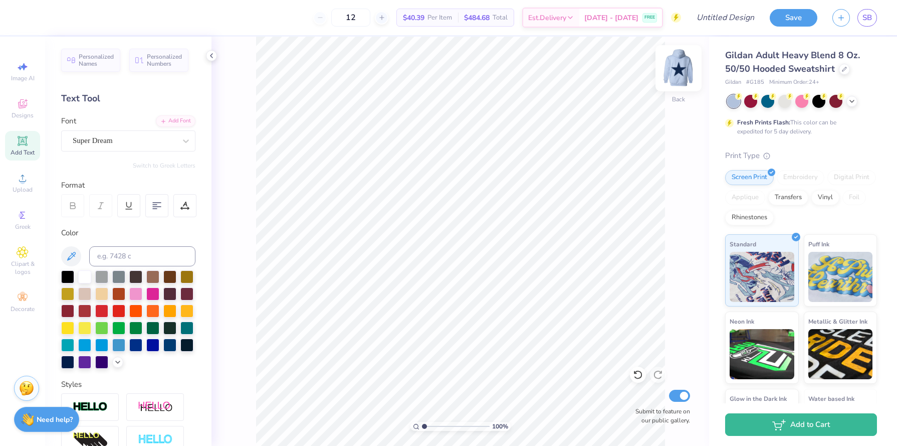
click at [678, 79] on img at bounding box center [679, 68] width 40 height 40
click at [676, 67] on img at bounding box center [679, 68] width 40 height 40
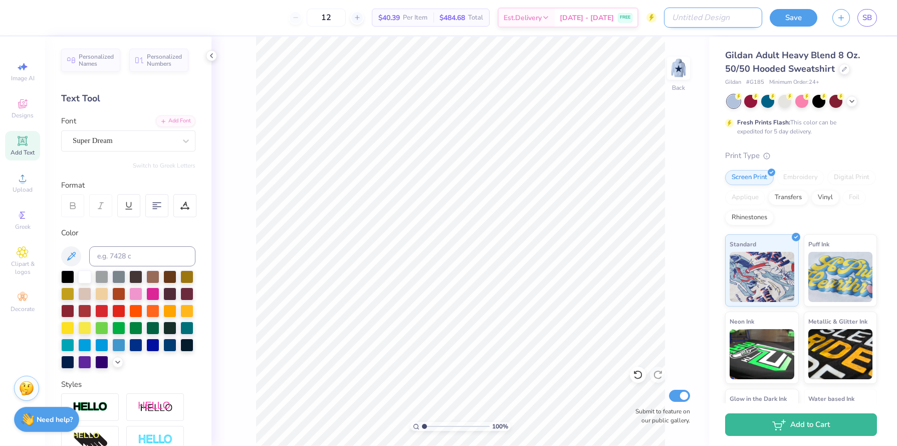
click at [710, 18] on input "Design Title" at bounding box center [713, 18] width 98 height 20
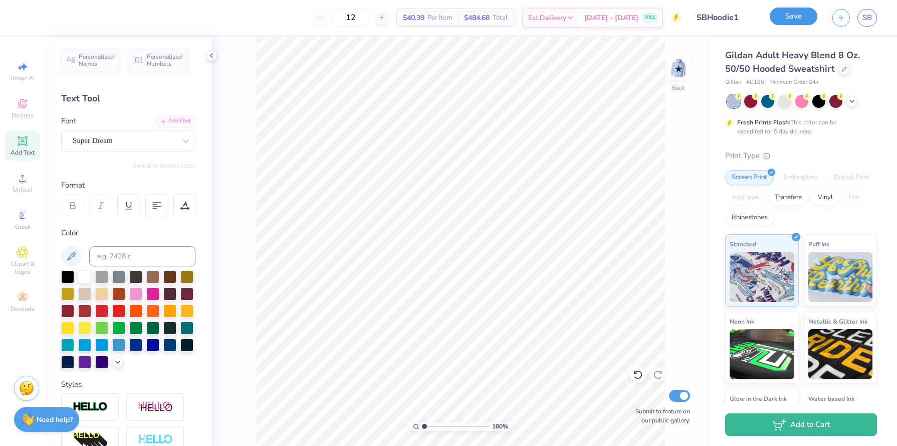
click at [797, 14] on button "Save" at bounding box center [794, 17] width 48 height 18
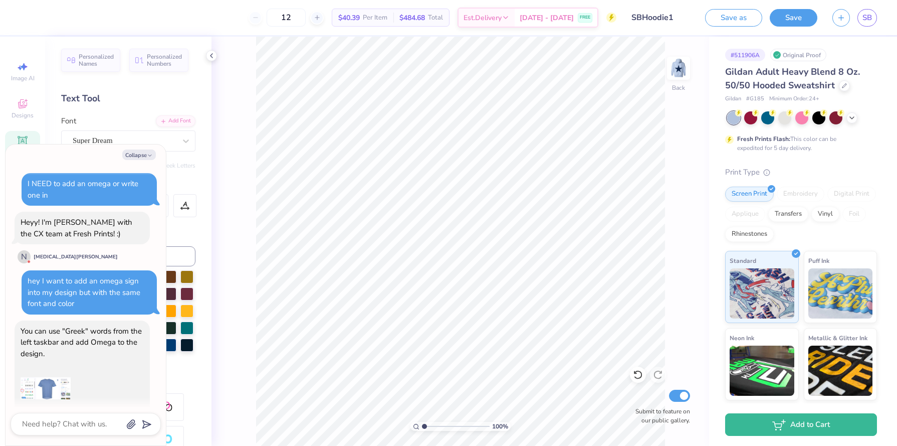
scroll to position [1065, 0]
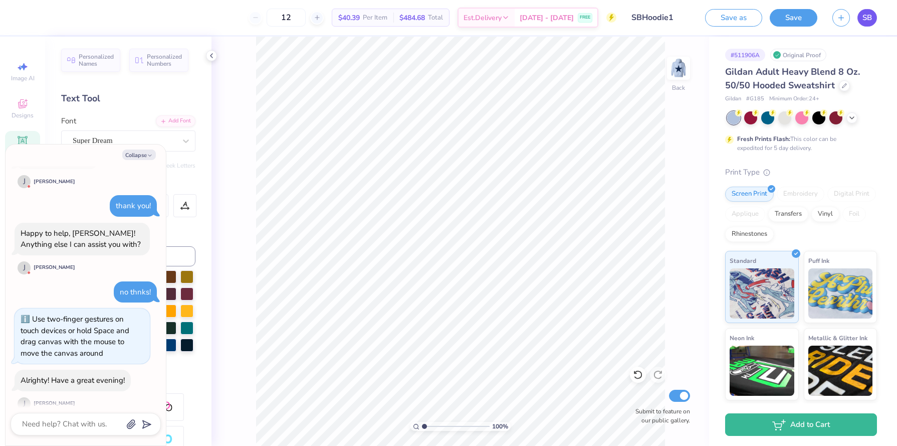
click at [867, 21] on span "SB" at bounding box center [868, 18] width 10 height 12
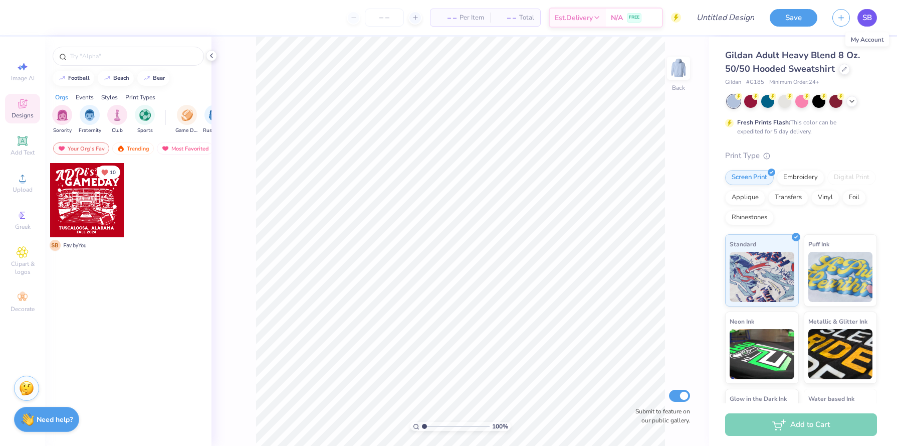
click at [865, 18] on span "SB" at bounding box center [868, 18] width 10 height 12
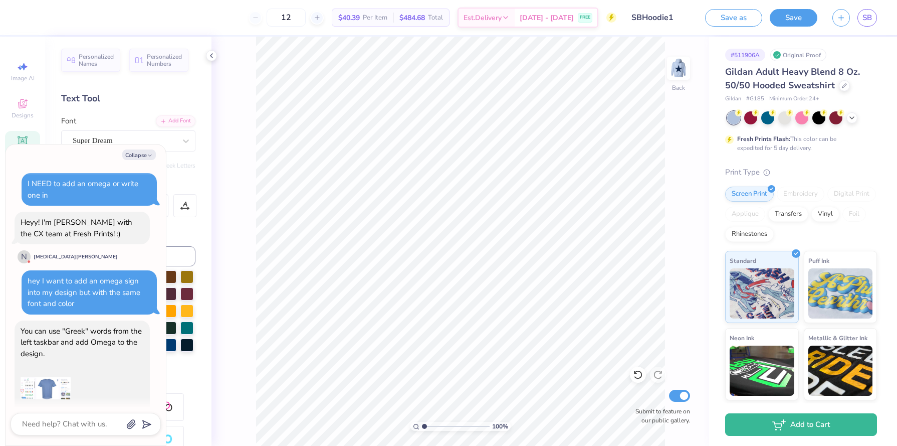
scroll to position [1065, 0]
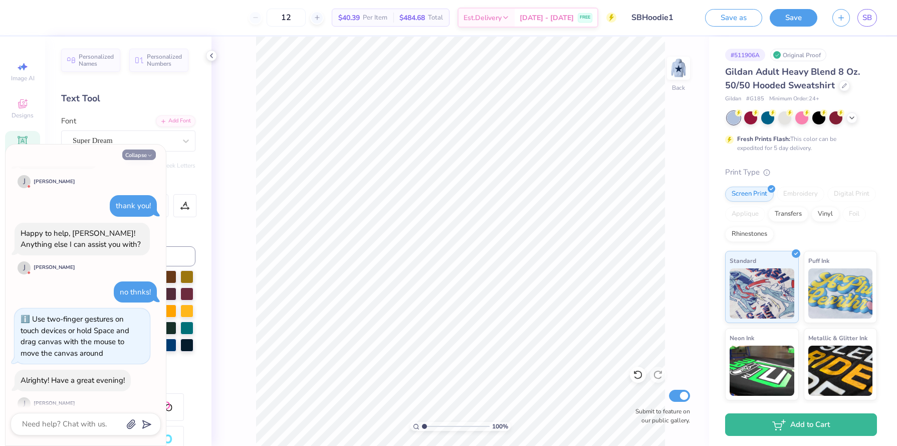
click at [149, 155] on icon "button" at bounding box center [150, 155] width 6 height 6
type textarea "x"
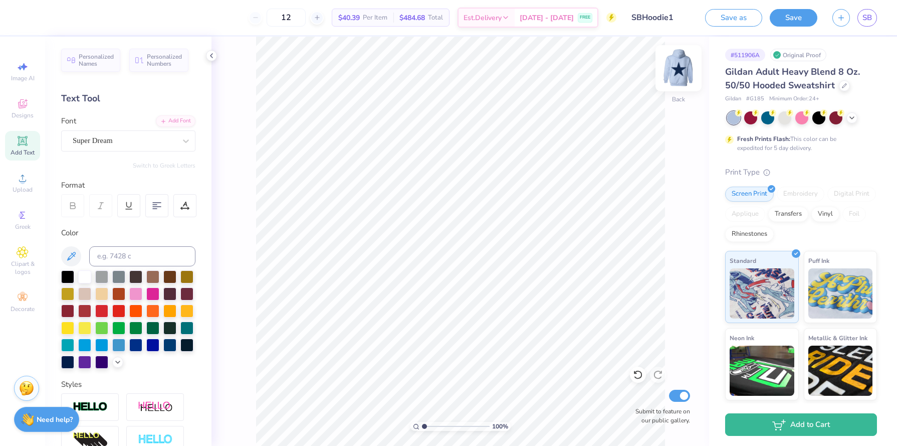
click at [674, 66] on img at bounding box center [679, 68] width 40 height 40
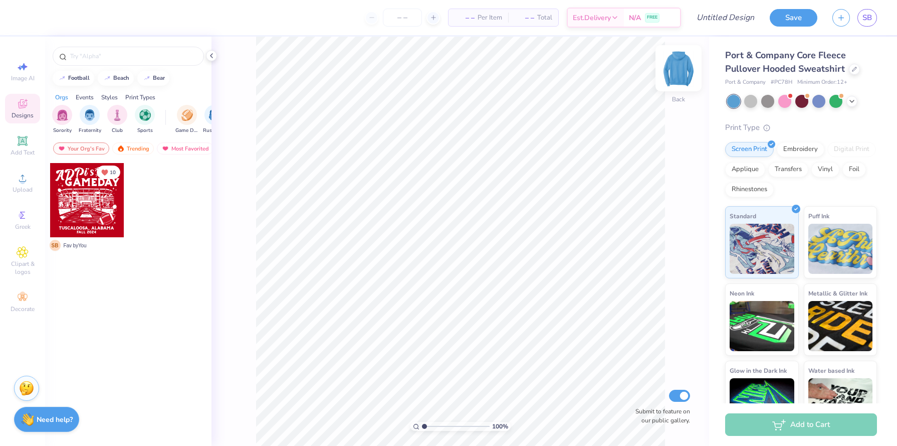
click at [682, 68] on img at bounding box center [679, 68] width 40 height 40
click at [681, 68] on img at bounding box center [679, 68] width 40 height 40
click at [26, 147] on div "Add Text" at bounding box center [22, 146] width 35 height 30
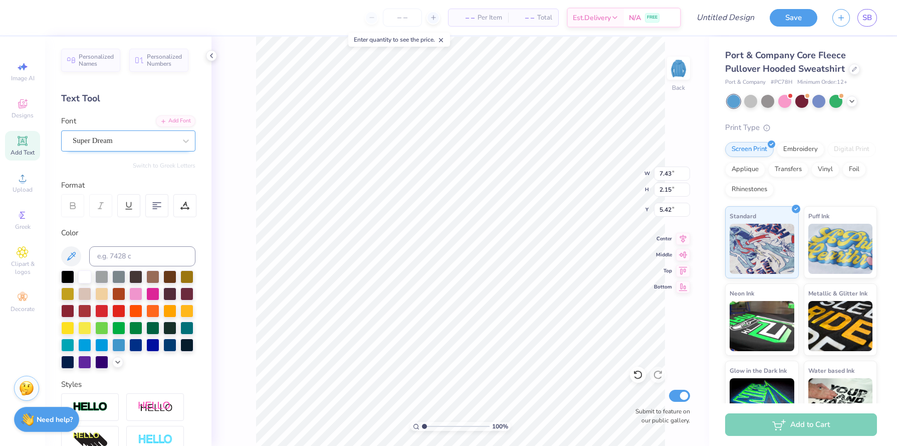
click at [139, 143] on div "Super Dream" at bounding box center [124, 141] width 105 height 16
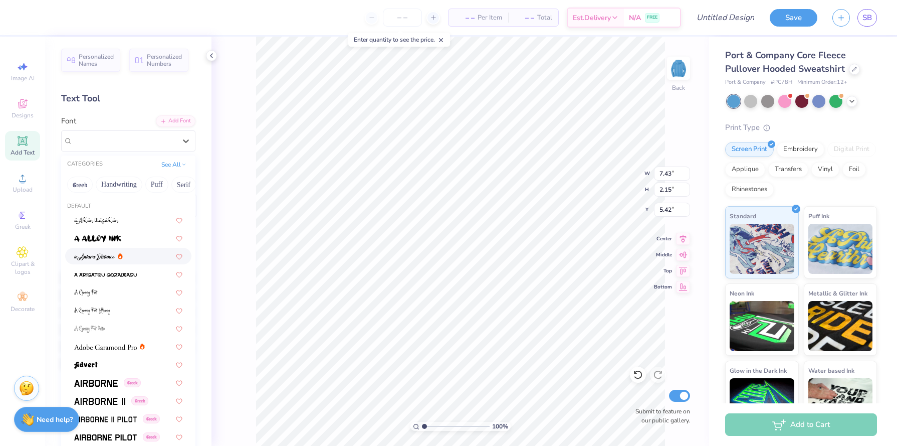
click at [125, 253] on div at bounding box center [128, 256] width 108 height 11
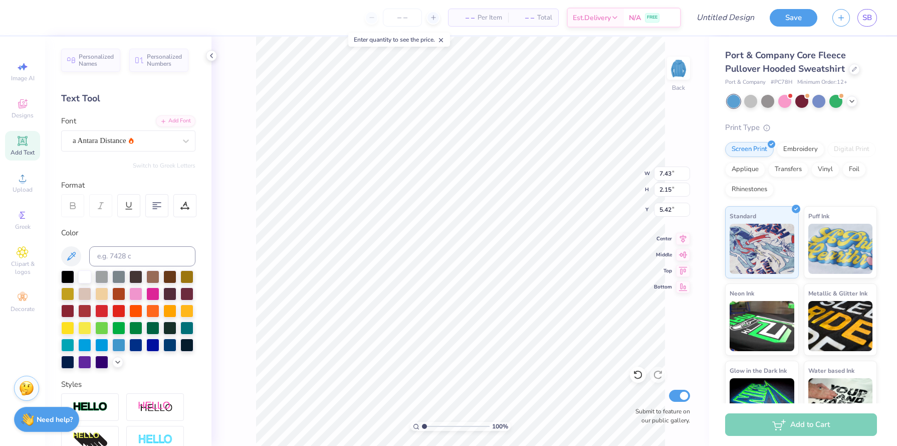
type input "8.53"
type input "2.80"
type input "5.10"
type textarea "Alpha Omega Epsilion"
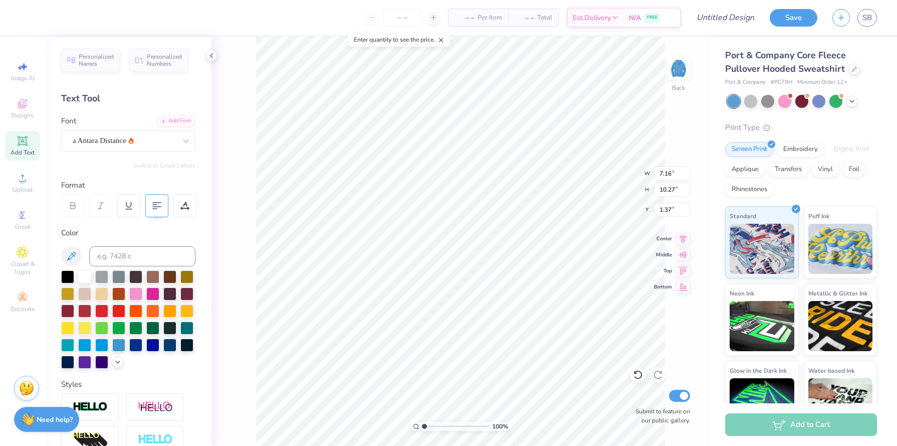
click at [158, 208] on icon at bounding box center [156, 205] width 9 height 9
click at [157, 208] on icon at bounding box center [156, 205] width 9 height 9
click at [188, 200] on div at bounding box center [184, 205] width 23 height 23
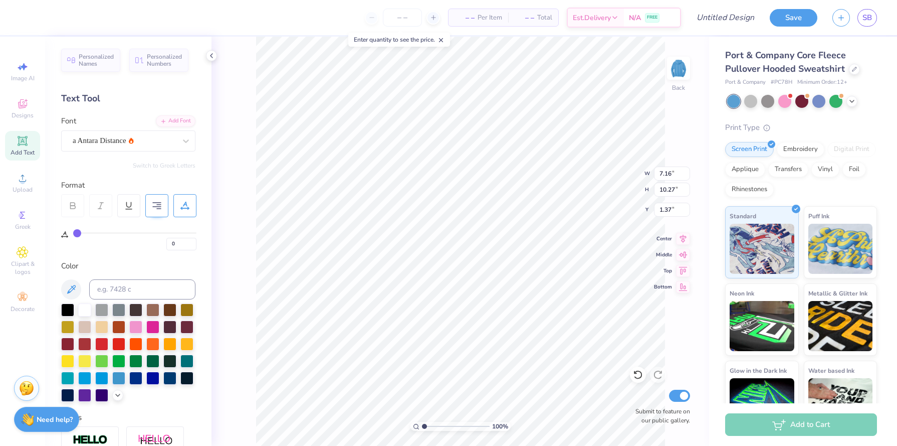
type input "2"
type input "3"
type input "4"
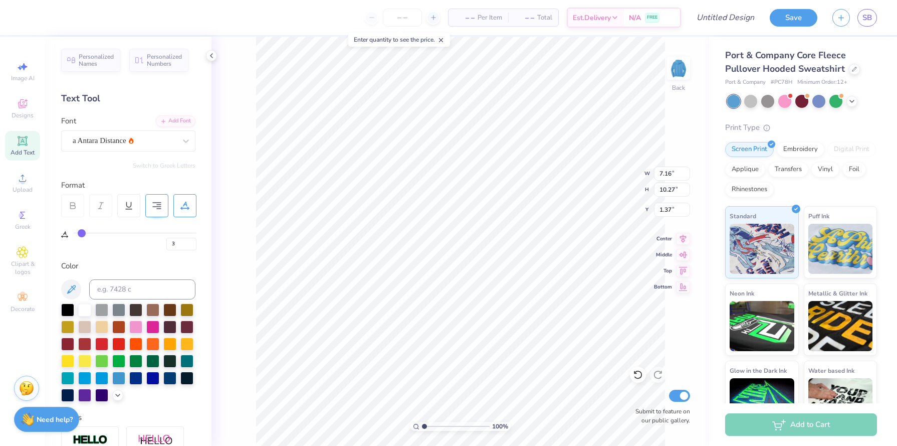
type input "4"
type input "6"
type input "7"
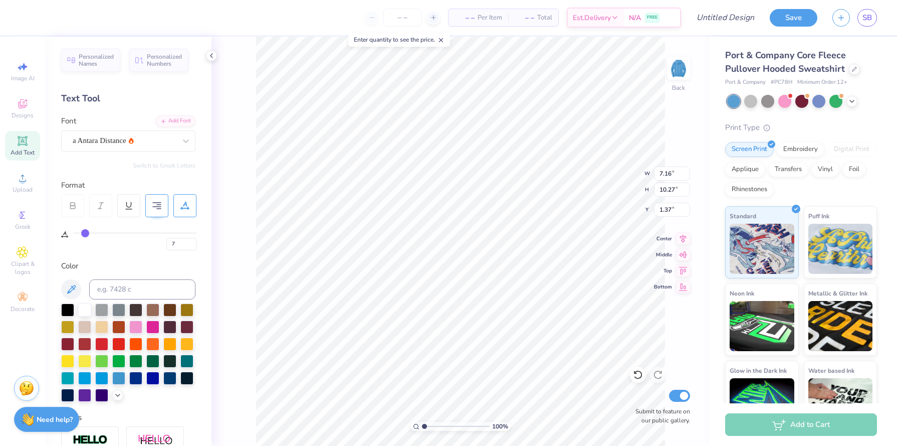
type input "9"
type input "11"
type input "12"
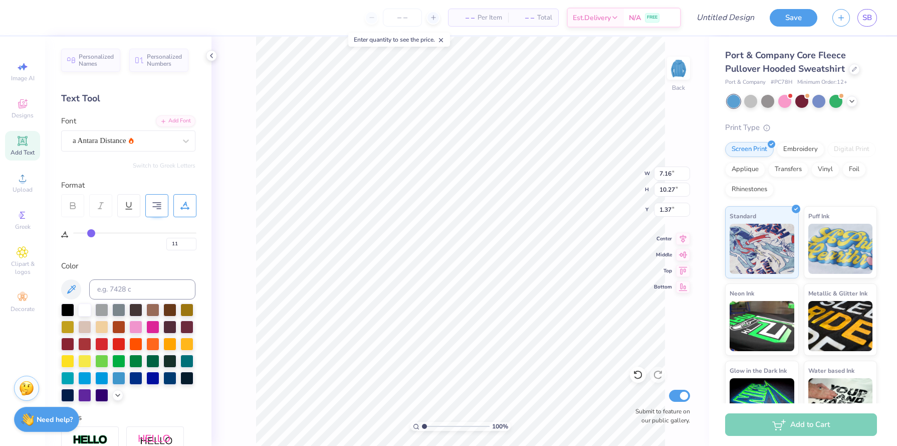
type input "12"
type input "11"
type input "10"
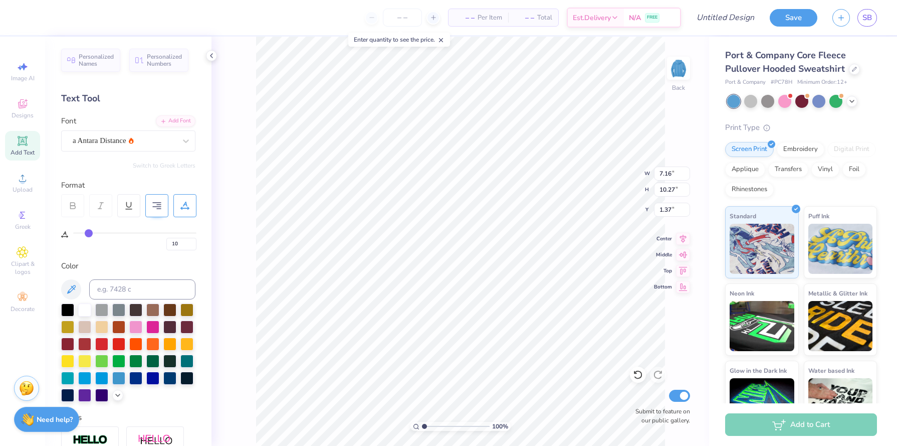
type input "8"
type input "4"
type input "3"
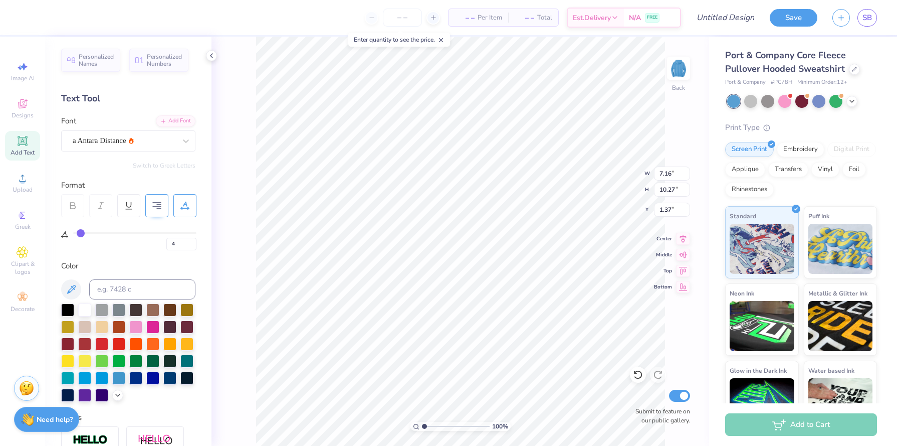
type input "3"
type input "2"
type input "0"
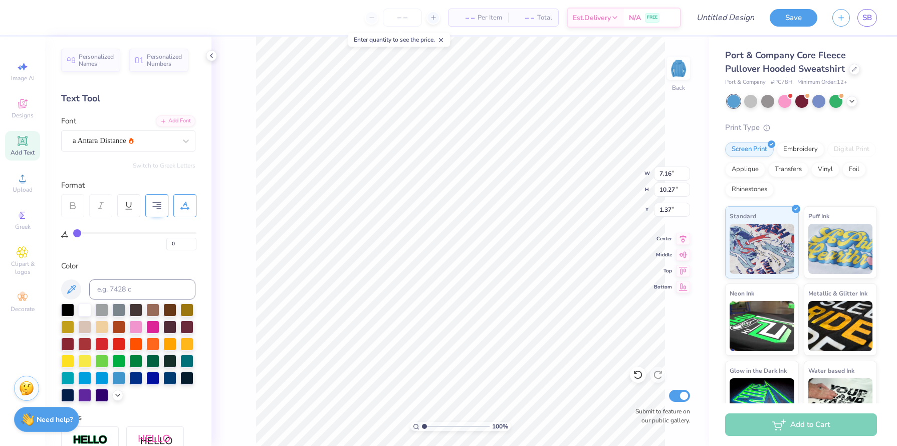
drag, startPoint x: 79, startPoint y: 231, endPoint x: 54, endPoint y: 225, distance: 26.3
click at [73, 232] on input "range" at bounding box center [134, 233] width 123 height 2
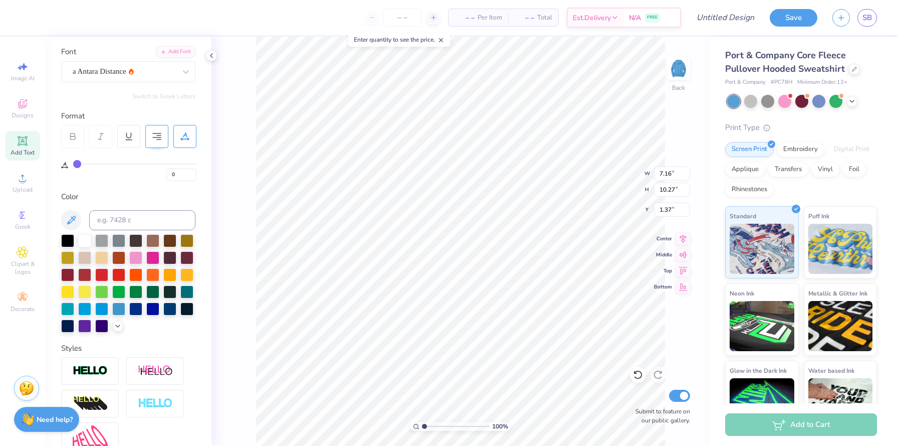
click at [157, 127] on div at bounding box center [156, 136] width 23 height 23
click at [157, 128] on div at bounding box center [156, 136] width 23 height 23
type textarea "Alpha"
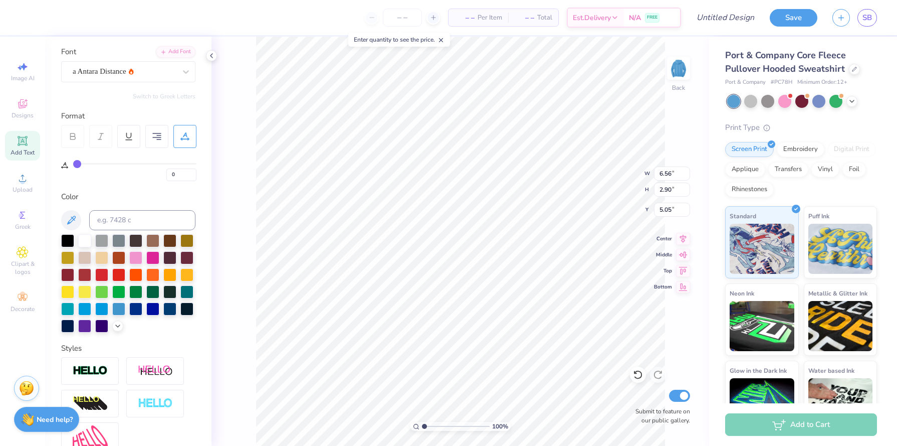
type input "5.97"
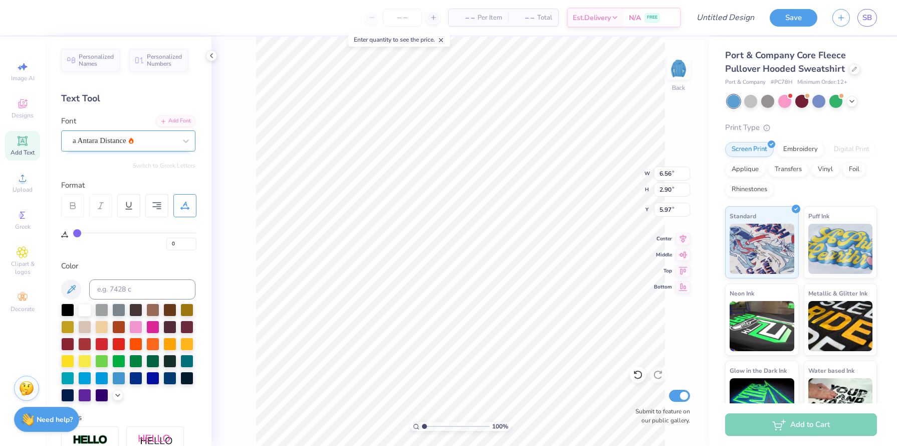
click at [137, 134] on div at bounding box center [124, 141] width 103 height 14
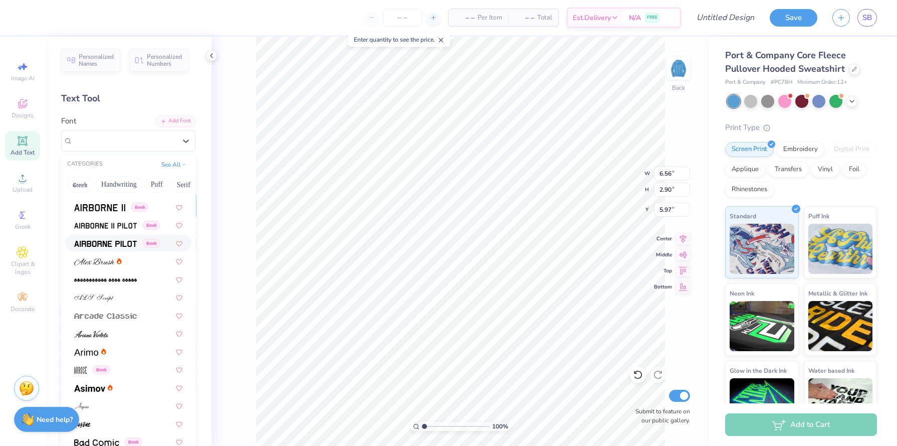
scroll to position [207, 0]
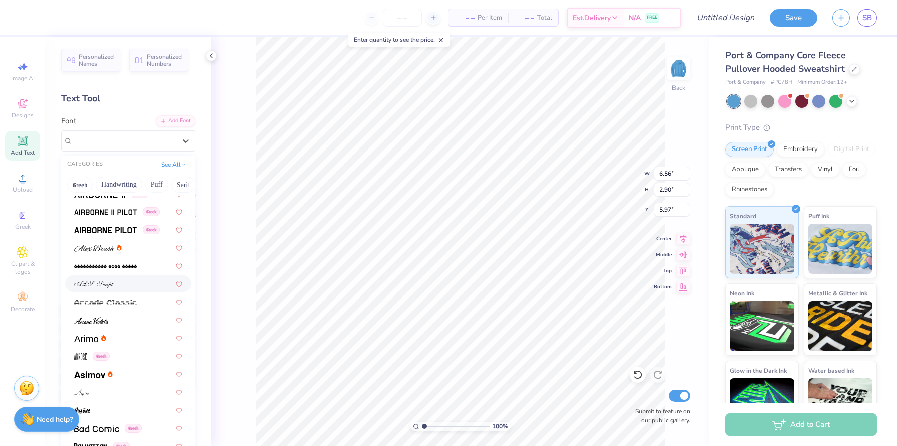
click at [119, 281] on div at bounding box center [128, 283] width 108 height 11
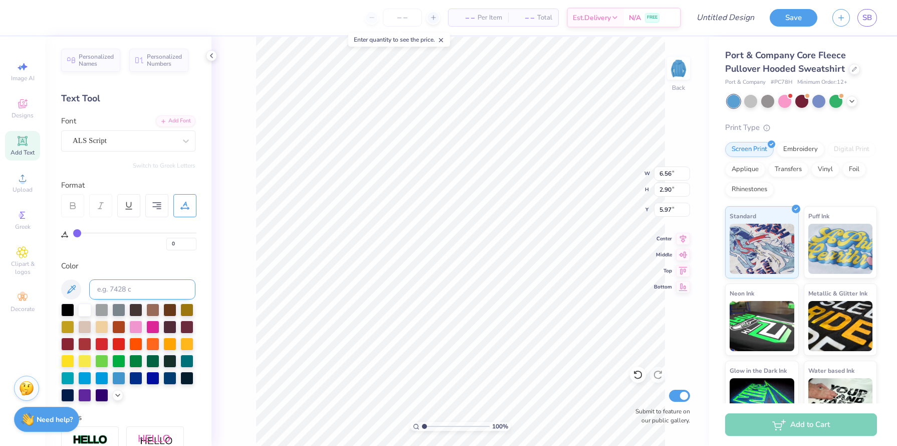
type input "7.55"
type input "3.03"
type input "5.90"
type input "4.21"
type input "1.69"
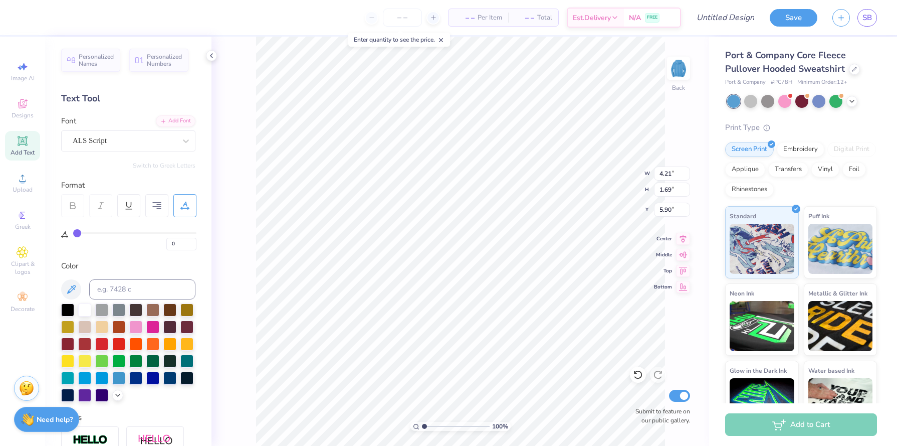
type input "7.04"
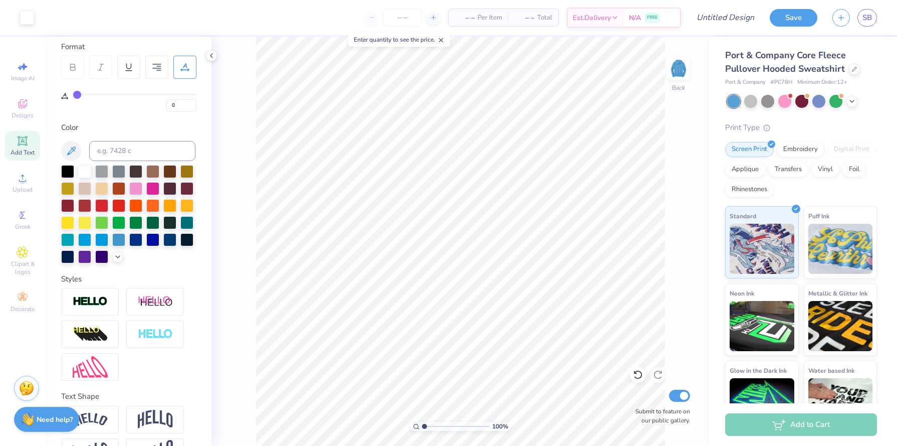
scroll to position [0, 0]
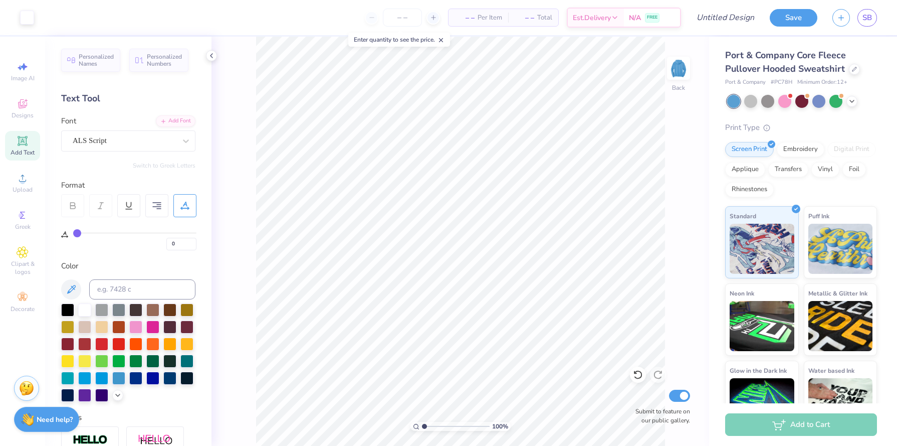
click at [32, 149] on span "Add Text" at bounding box center [23, 152] width 24 height 8
type textarea "TET"
type textarea "Omega"
click at [147, 141] on div "Super Dream" at bounding box center [124, 141] width 105 height 16
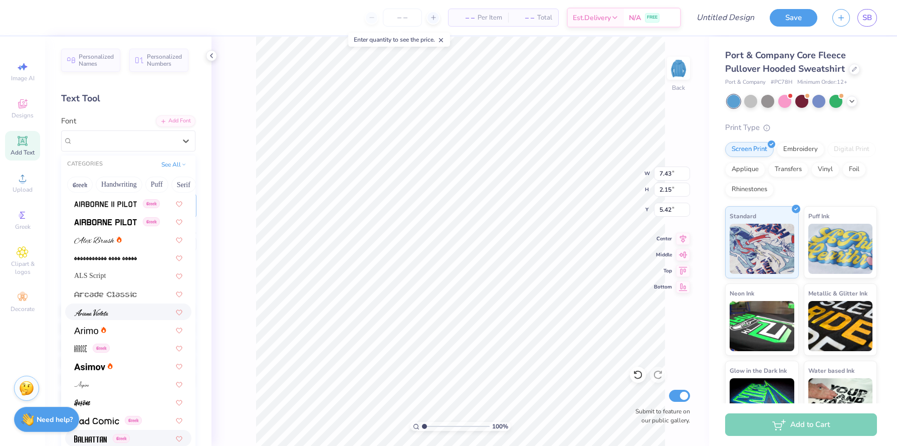
scroll to position [204, 0]
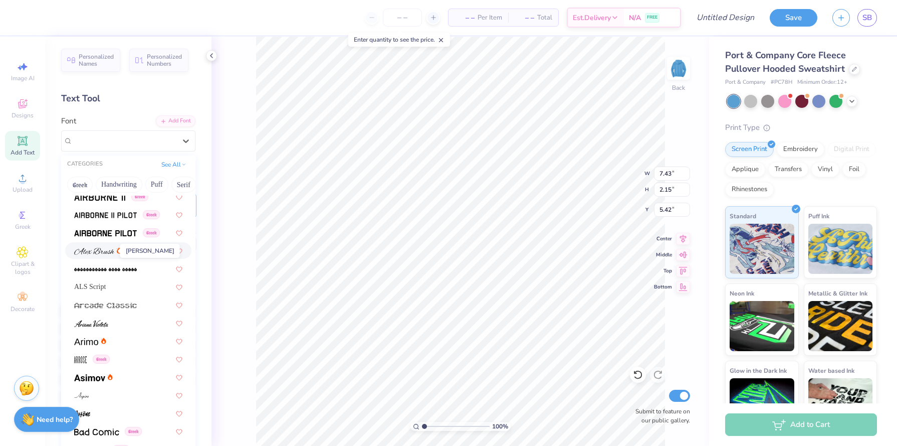
click at [113, 250] on img at bounding box center [94, 251] width 40 height 7
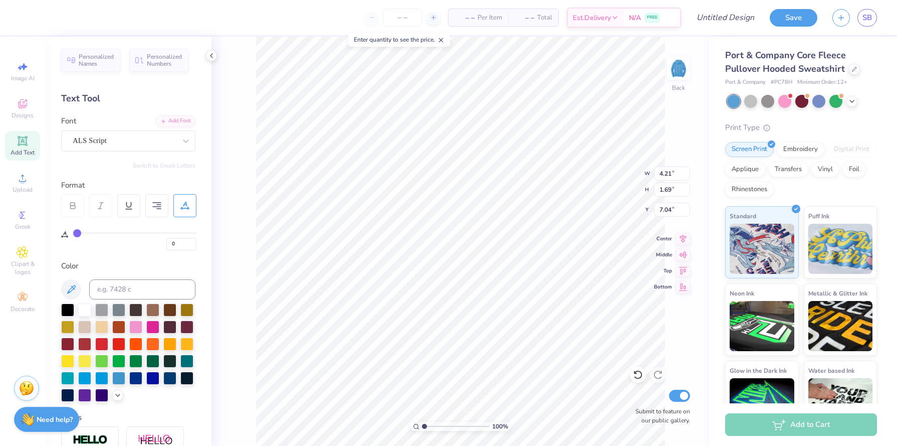
type input "4.21"
type input "1.69"
type input "7.04"
type input "7.66"
type input "2.58"
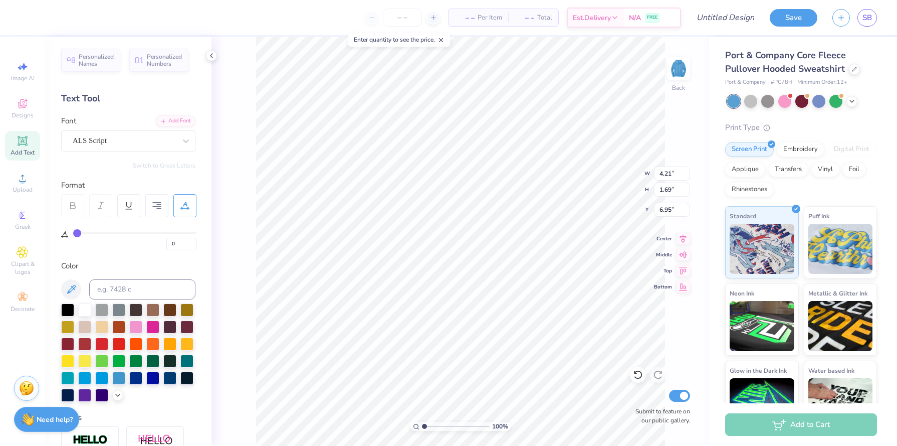
type input "5.21"
click at [131, 138] on div "Alex Brush" at bounding box center [124, 141] width 105 height 16
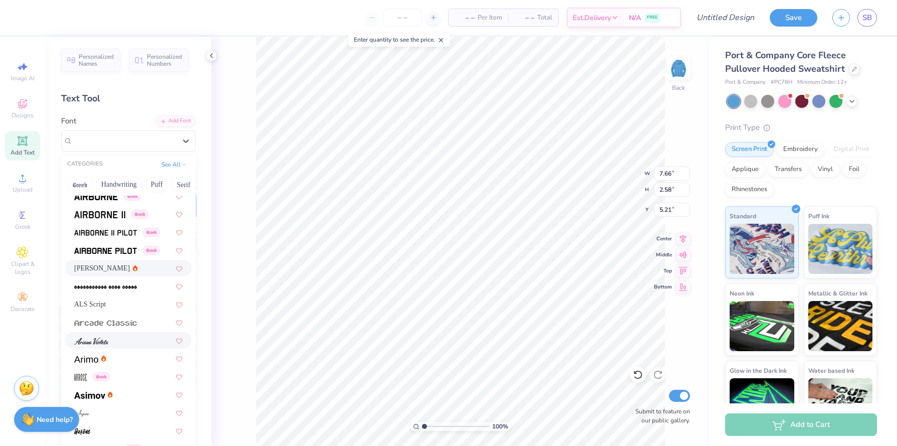
scroll to position [193, 0]
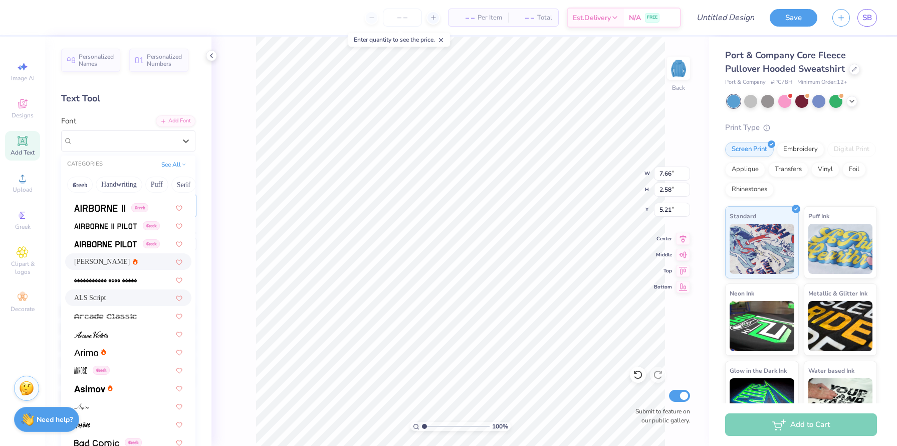
click at [123, 294] on div "ALS Script" at bounding box center [128, 297] width 108 height 11
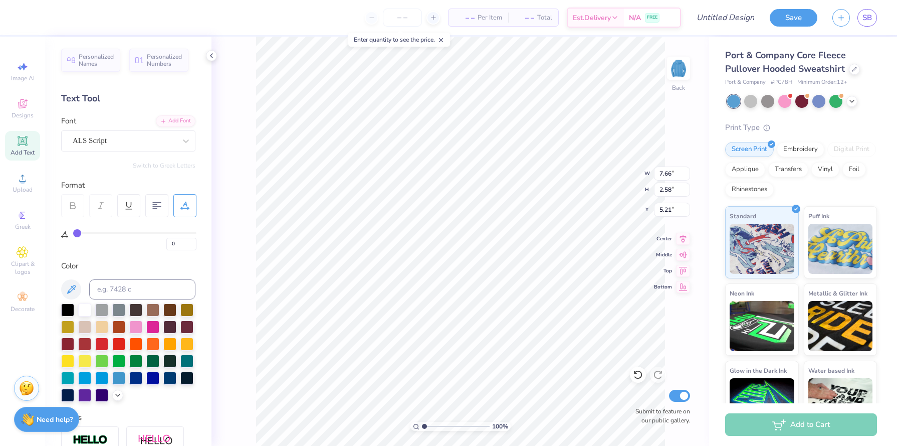
type input "7.21"
type input "3.20"
type input "4.90"
type input "4.21"
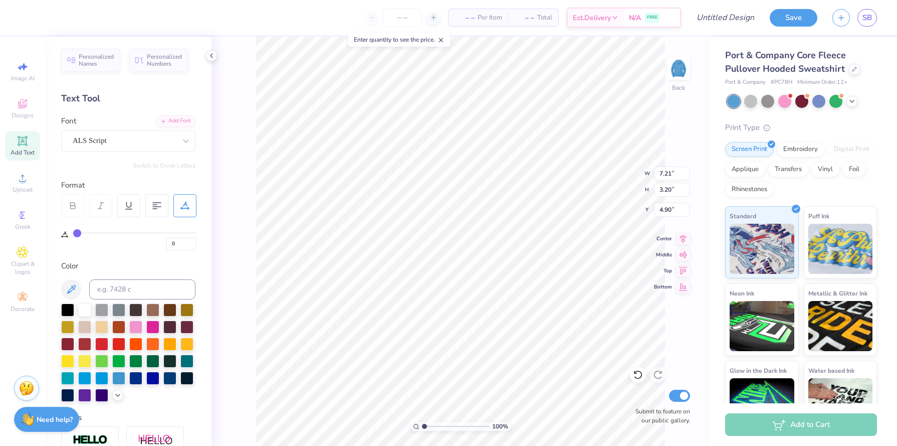
type input "1.69"
type input "6.95"
type textarea "Omega"
type input "4.88"
type input "2.16"
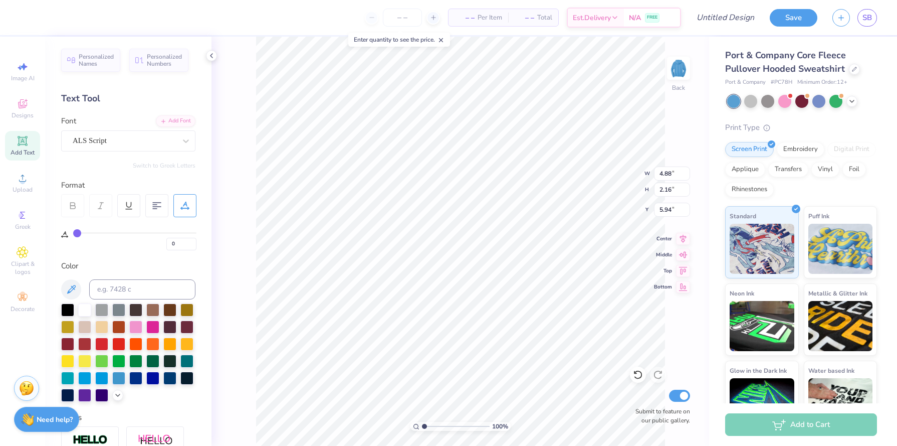
type input "5.94"
type input "6.50"
type input "4.88"
type input "2.16"
type input "7.87"
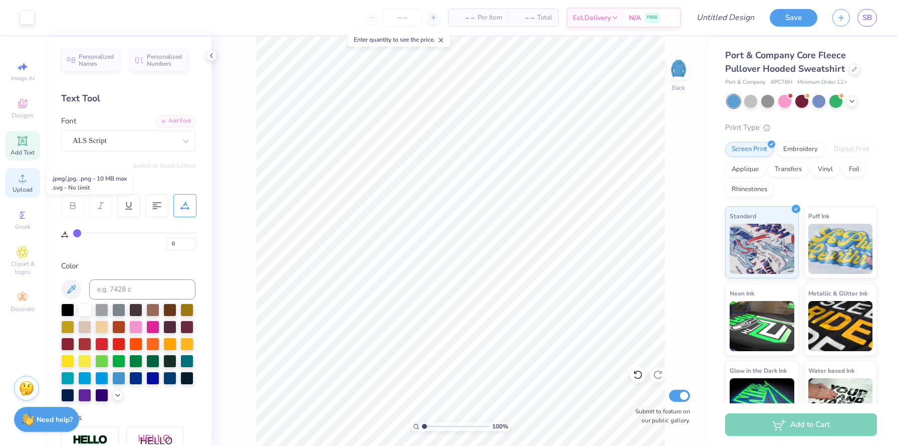
click at [26, 184] on icon at bounding box center [23, 178] width 12 height 12
click at [25, 151] on span "Add Text" at bounding box center [23, 152] width 24 height 8
type textarea "Epsilion"
click at [157, 142] on div "Super Dream" at bounding box center [124, 141] width 105 height 16
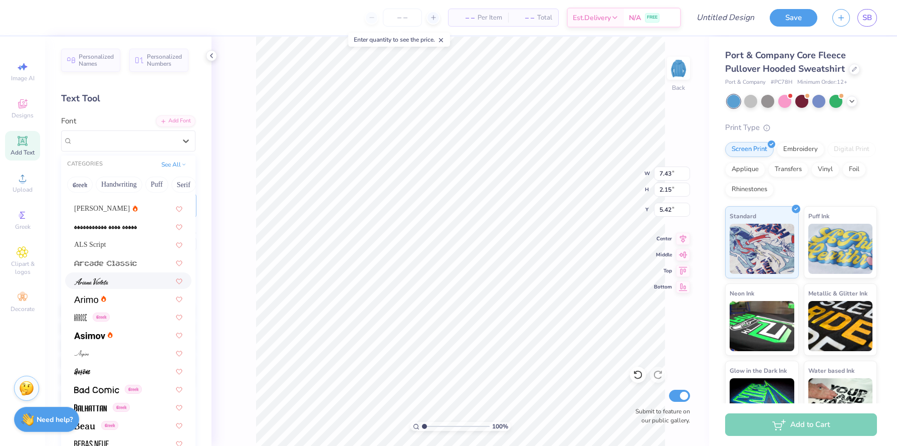
scroll to position [246, 0]
click at [116, 250] on div "ALS Script" at bounding box center [128, 245] width 108 height 11
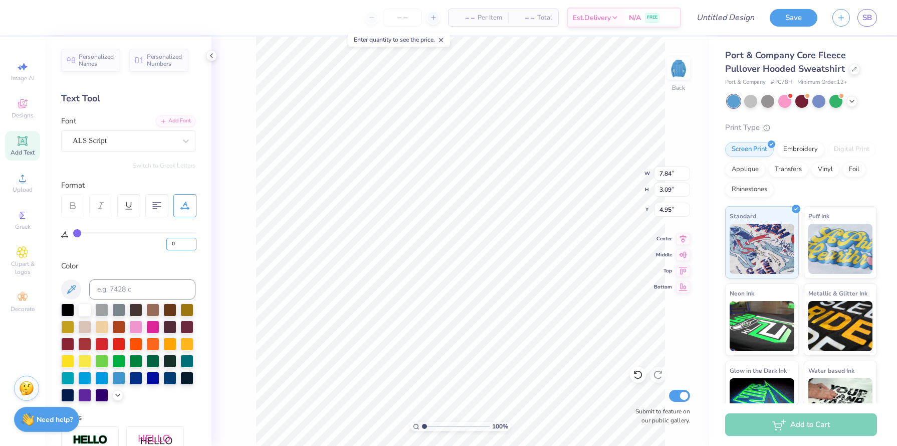
type input "5.06"
type input "2.00"
type input "6.05"
type input "9.59"
type input "3.03"
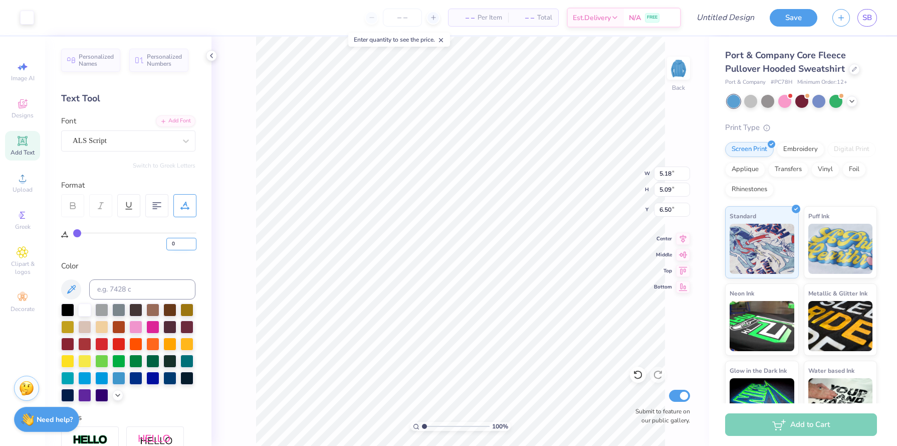
type input "2.97"
drag, startPoint x: 425, startPoint y: 425, endPoint x: 430, endPoint y: 423, distance: 6.1
type input "1.91"
click at [430, 423] on input "range" at bounding box center [456, 426] width 68 height 9
type input "4.17"
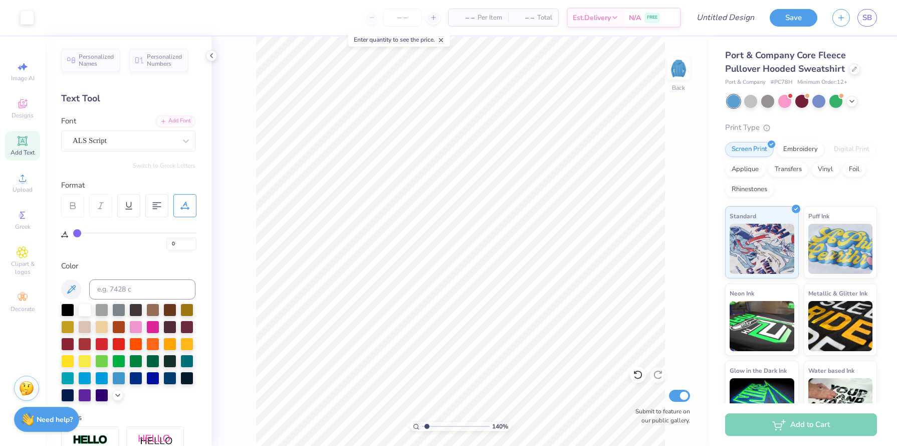
type input "1.4"
click at [427, 425] on input "range" at bounding box center [456, 426] width 68 height 9
click at [106, 137] on div "ALS Script" at bounding box center [124, 141] width 105 height 16
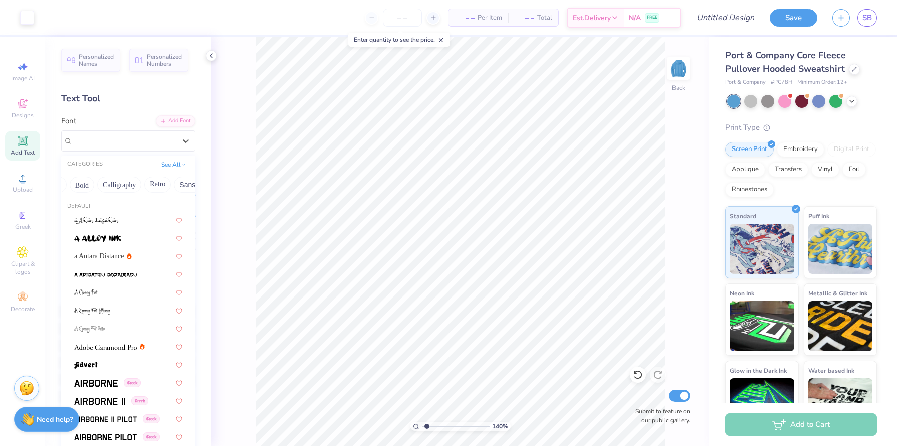
scroll to position [0, 0]
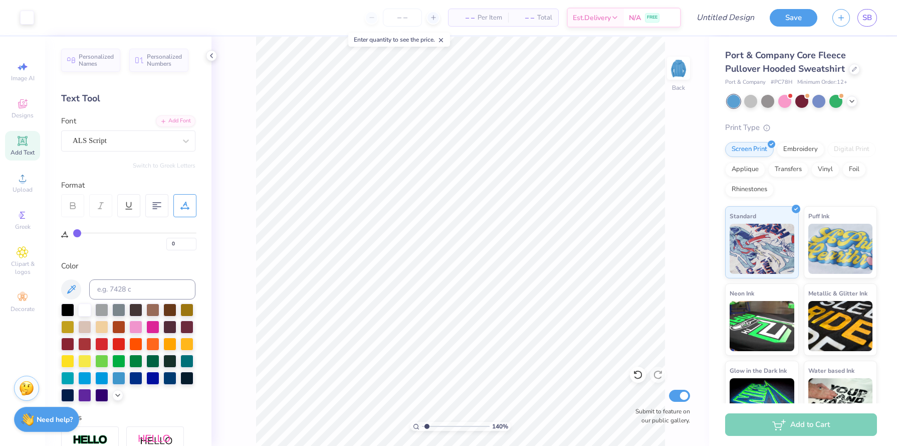
click at [60, 182] on div "Personalized Names Personalized Numbers Text Tool Add Font Font ALS Script Swit…" at bounding box center [128, 241] width 166 height 409
click at [89, 144] on div "ALS Script" at bounding box center [124, 141] width 105 height 16
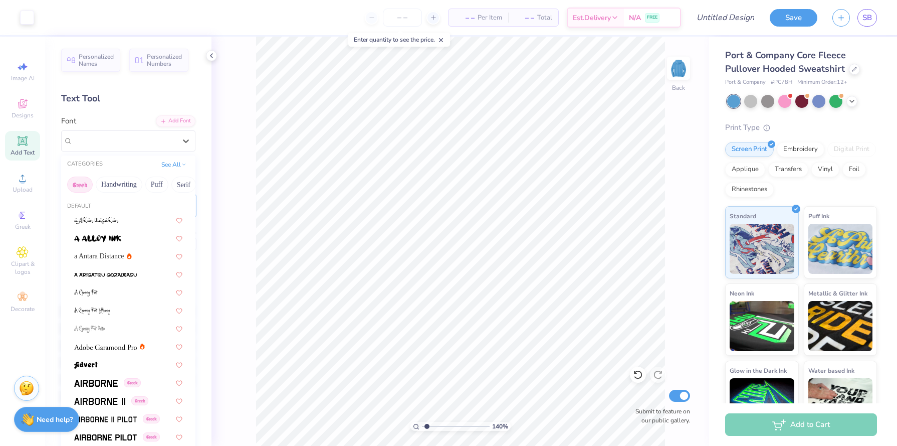
click at [77, 182] on button "Greek" at bounding box center [80, 184] width 26 height 16
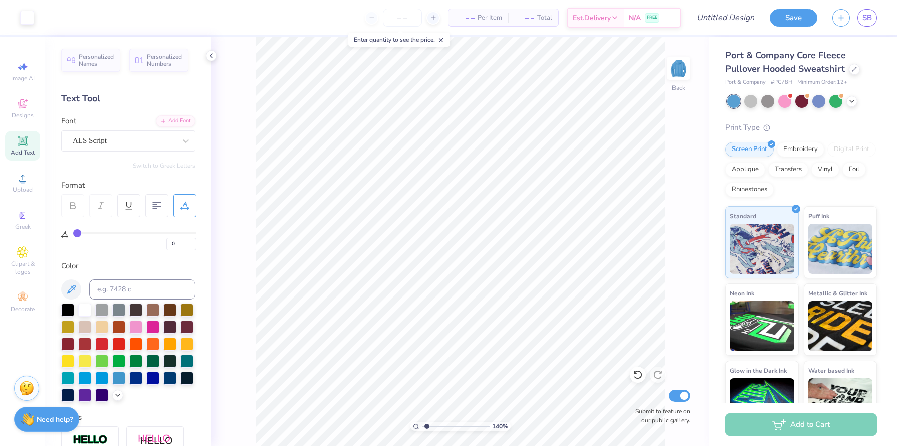
click at [21, 140] on icon at bounding box center [23, 141] width 8 height 8
type textarea "1983"
click at [110, 142] on div "Super Dream" at bounding box center [124, 141] width 105 height 16
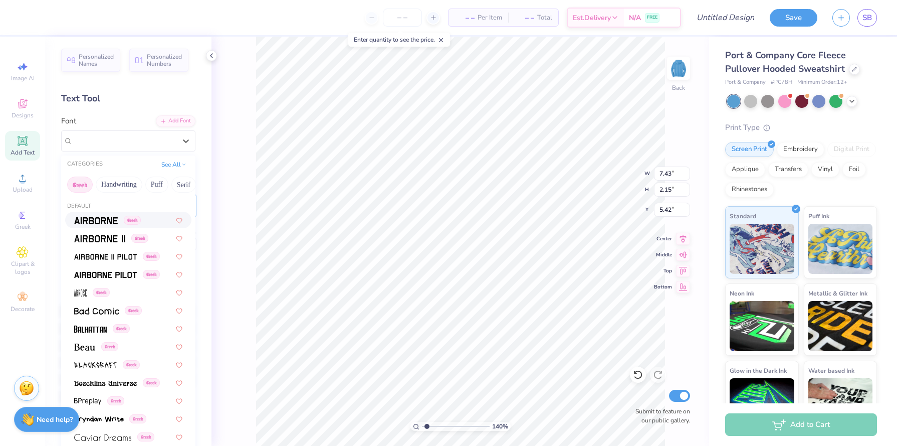
click at [81, 181] on button "Greek" at bounding box center [80, 184] width 26 height 16
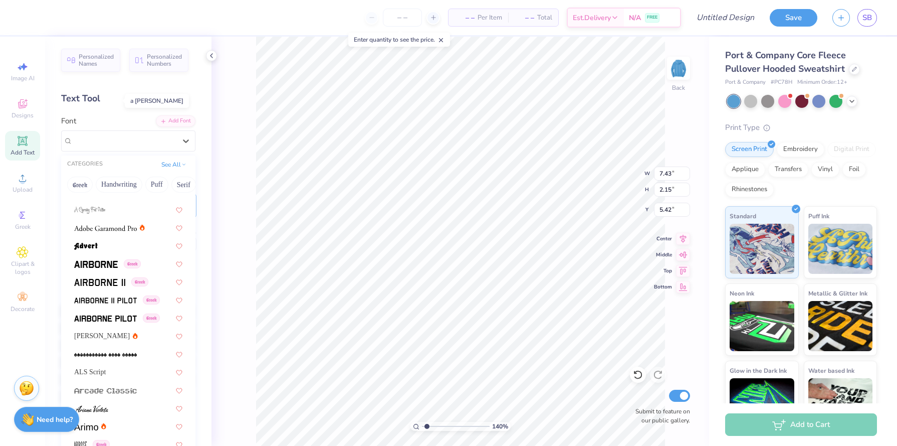
scroll to position [119, 0]
click at [101, 262] on img at bounding box center [96, 263] width 44 height 7
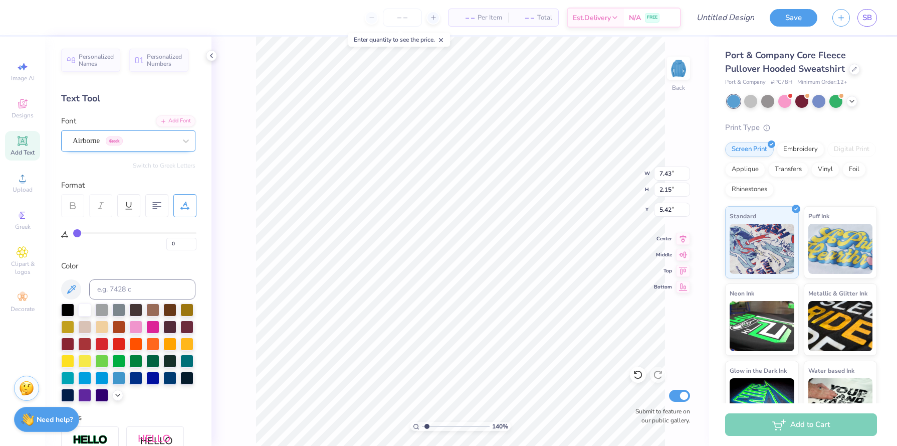
click at [115, 143] on div "Airborne Greek" at bounding box center [124, 141] width 105 height 16
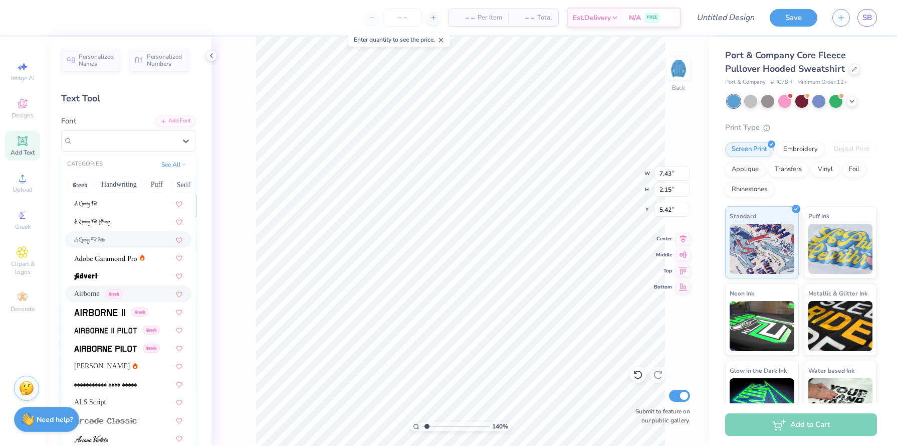
scroll to position [96, 0]
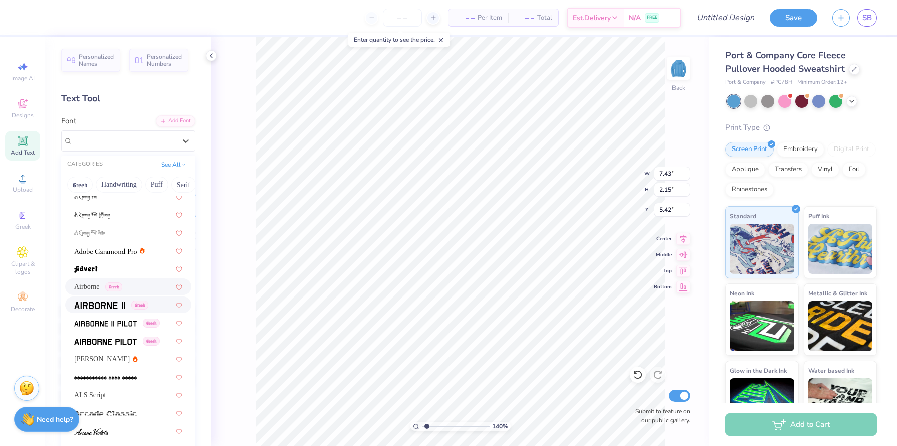
click at [112, 306] on img at bounding box center [99, 305] width 51 height 7
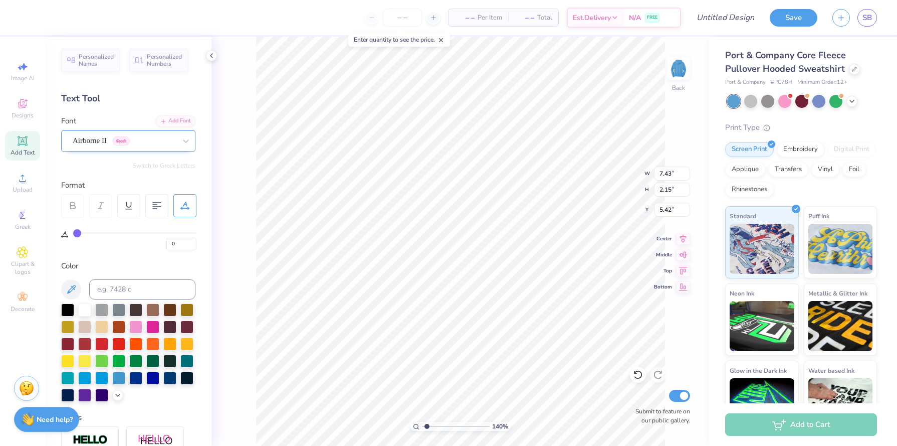
click at [140, 145] on div "Airborne II Greek" at bounding box center [124, 141] width 105 height 16
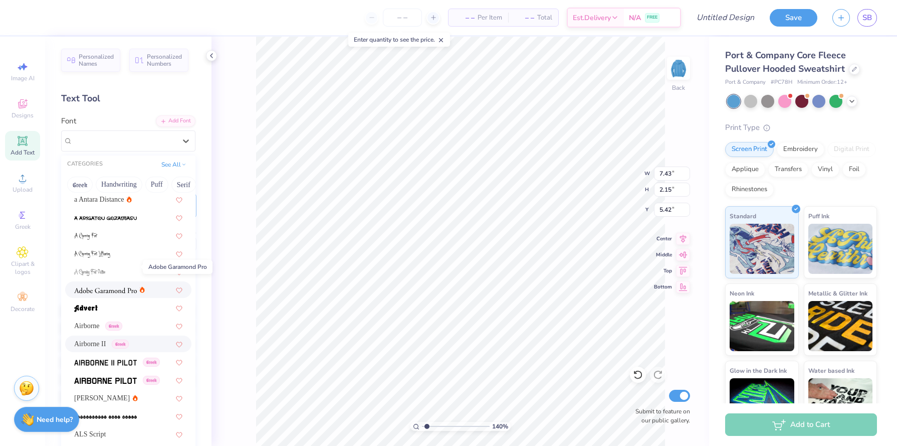
scroll to position [80, 0]
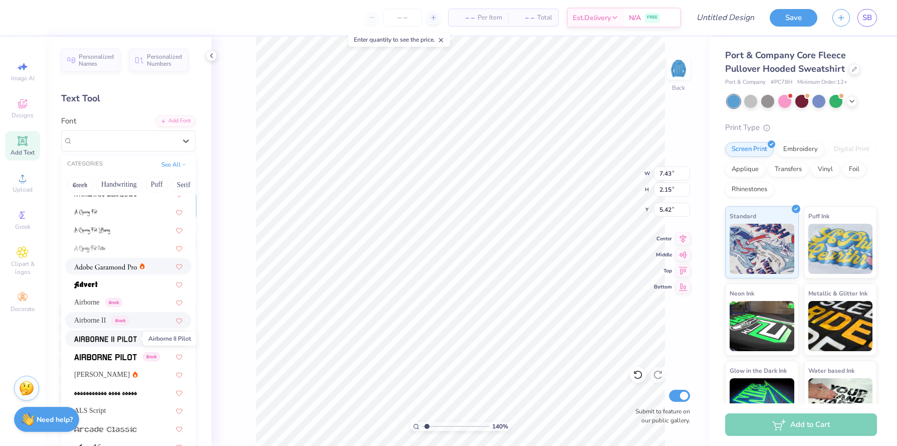
click at [117, 342] on img at bounding box center [105, 338] width 63 height 7
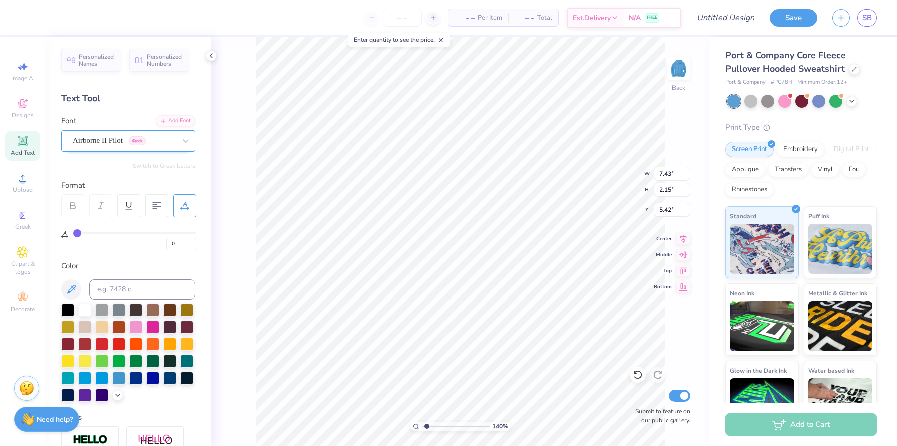
click at [132, 149] on div "Airborne II Pilot Greek" at bounding box center [128, 140] width 134 height 21
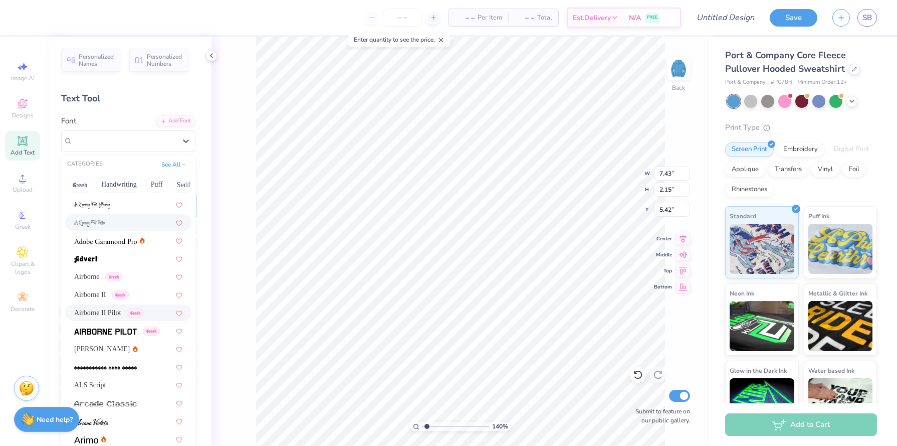
scroll to position [106, 0]
click at [125, 332] on img at bounding box center [105, 330] width 63 height 7
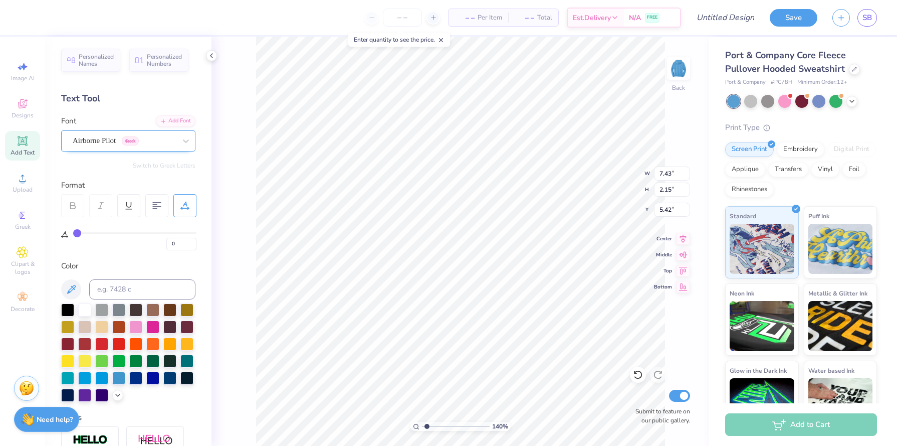
click at [114, 138] on div "Airborne Pilot Greek" at bounding box center [124, 141] width 105 height 16
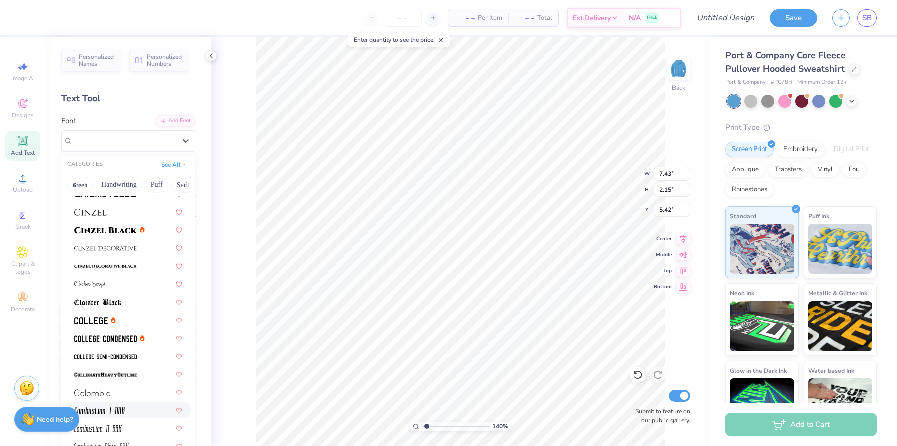
scroll to position [1220, 0]
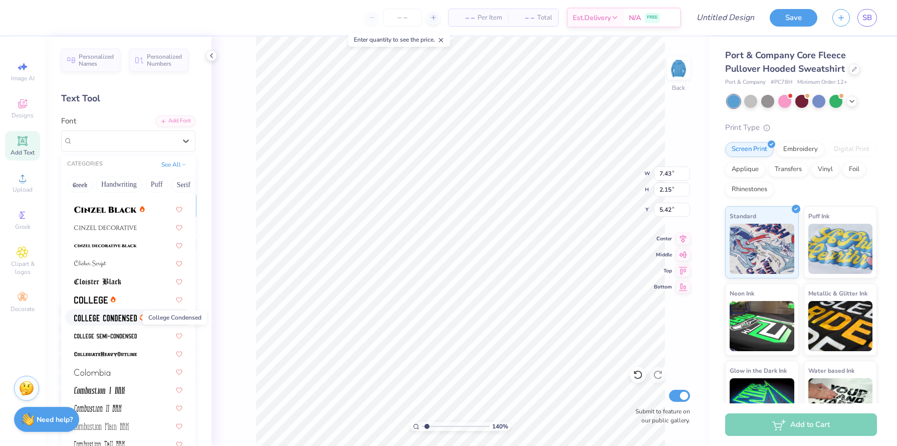
click at [119, 316] on img at bounding box center [105, 317] width 63 height 7
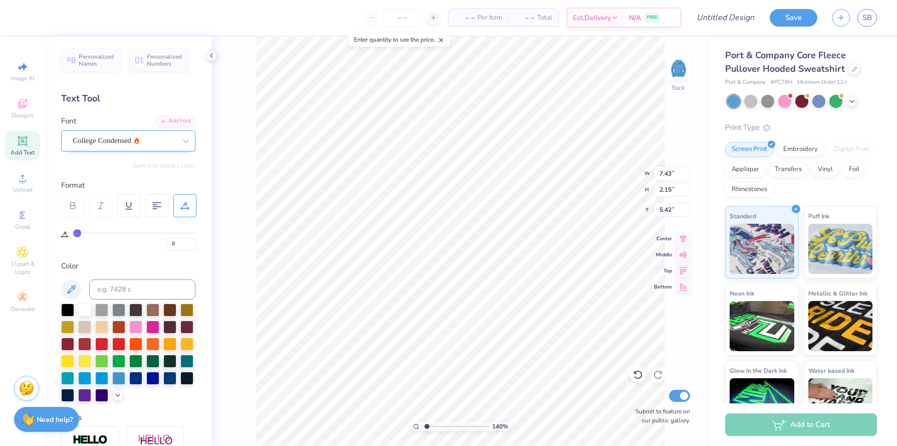
click at [163, 145] on div "College Condensed" at bounding box center [124, 141] width 105 height 16
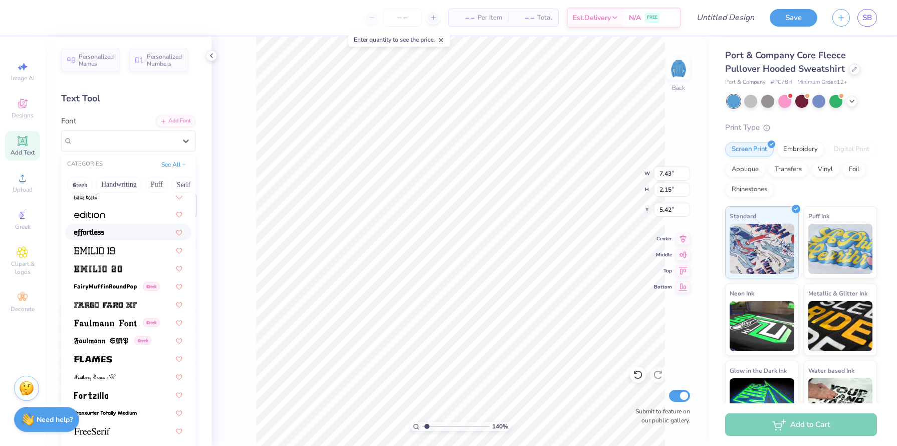
scroll to position [2008, 0]
click at [109, 256] on div at bounding box center [128, 251] width 126 height 17
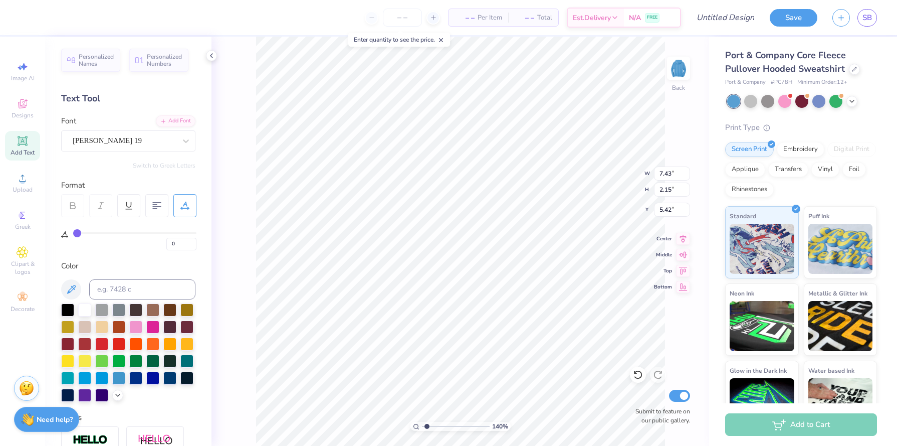
click at [77, 203] on div at bounding box center [72, 205] width 23 height 23
click at [132, 137] on div "Emilio 19" at bounding box center [124, 141] width 105 height 16
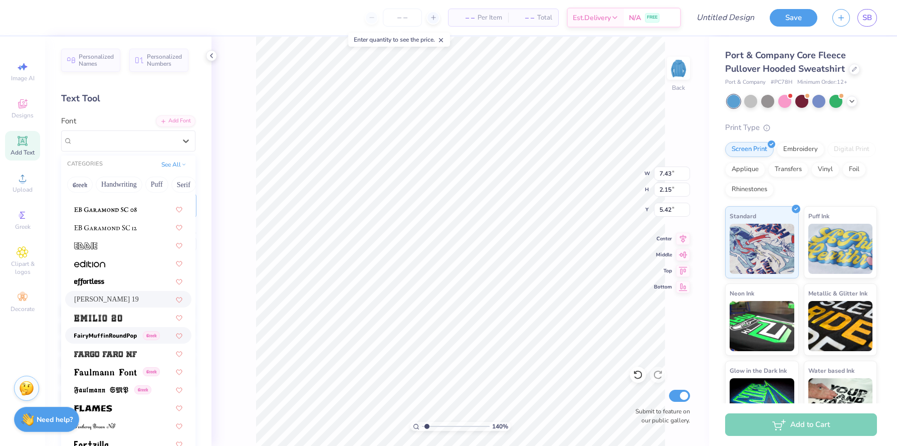
scroll to position [1960, 0]
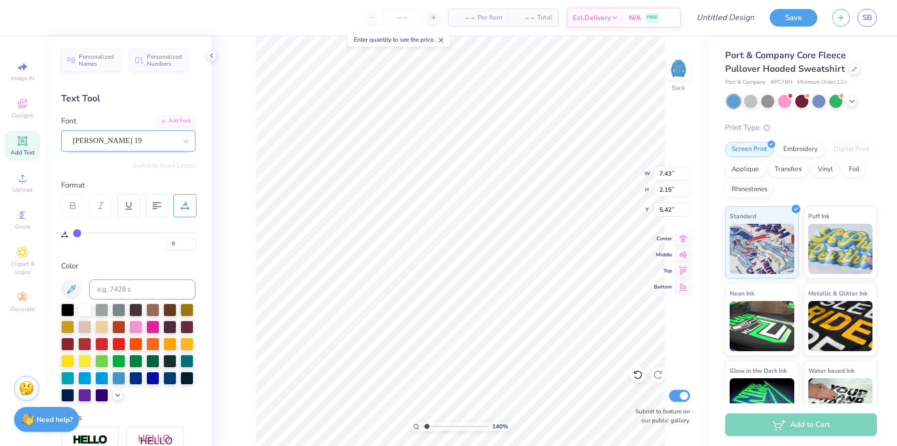
click at [150, 144] on div "Emilio 19" at bounding box center [124, 141] width 105 height 16
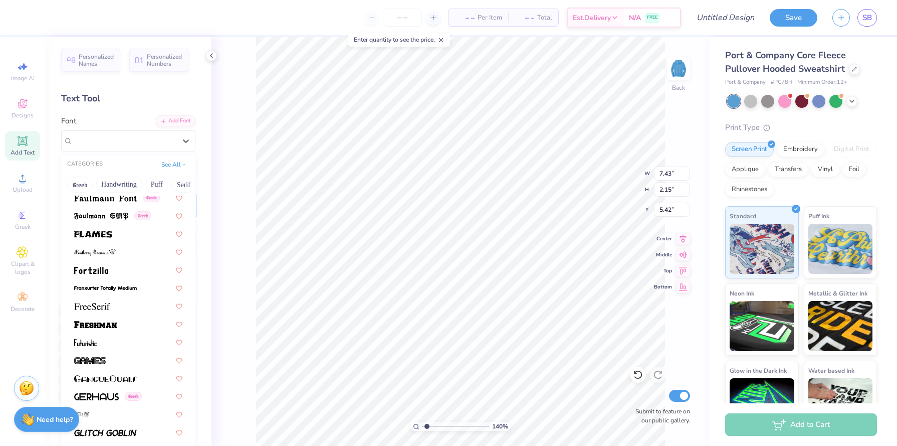
scroll to position [2133, 0]
click at [101, 322] on img at bounding box center [95, 325] width 43 height 7
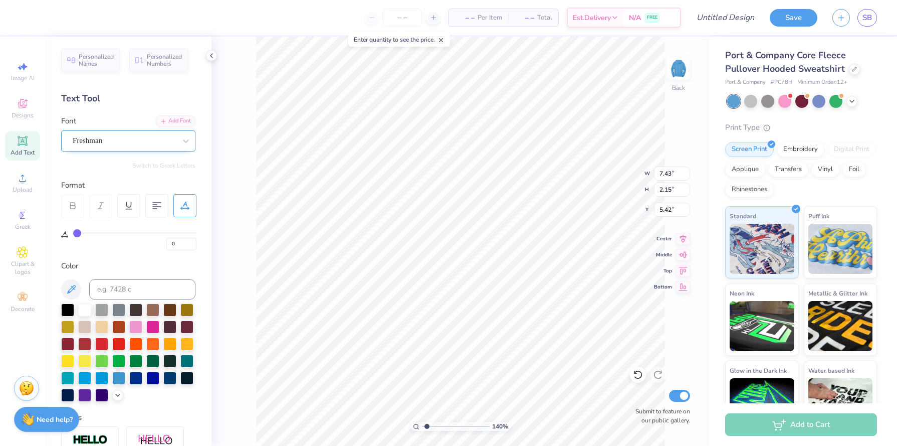
click at [156, 135] on div "Freshman" at bounding box center [124, 141] width 105 height 16
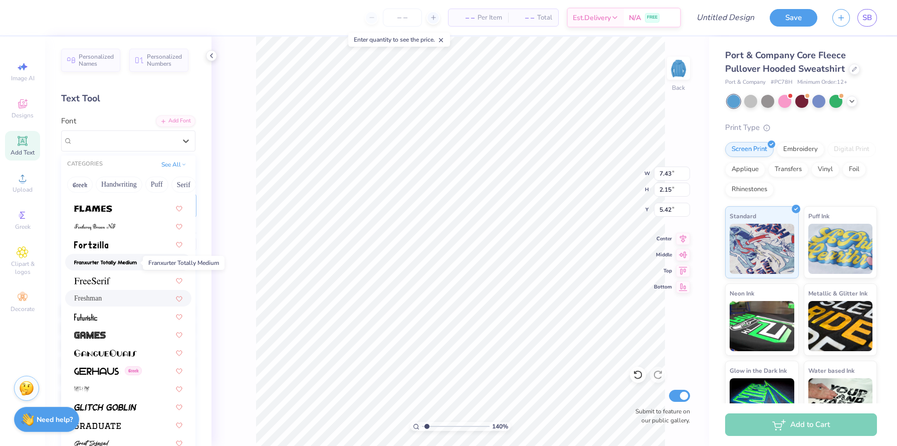
scroll to position [2159, 0]
click at [178, 300] on icon at bounding box center [179, 299] width 6 height 5
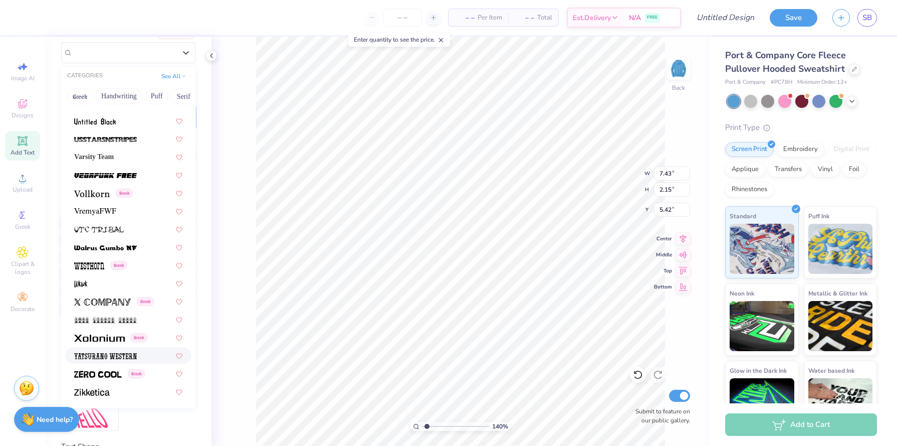
scroll to position [88, 0]
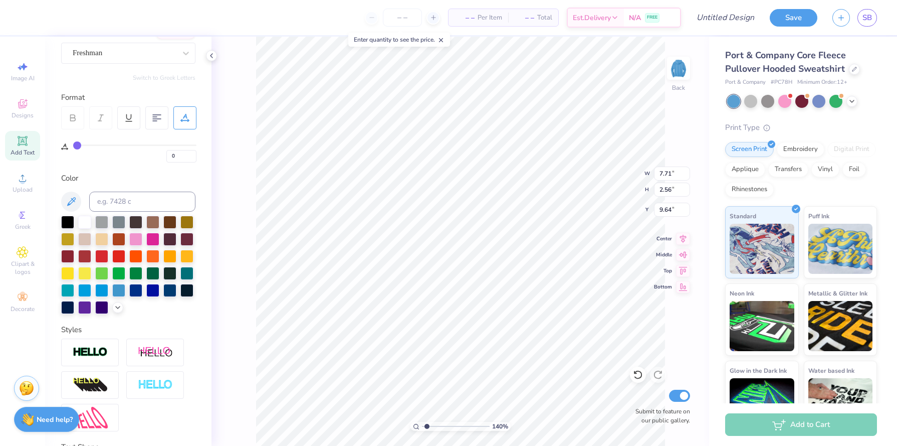
type input "9.70"
click at [851, 104] on div at bounding box center [852, 100] width 11 height 11
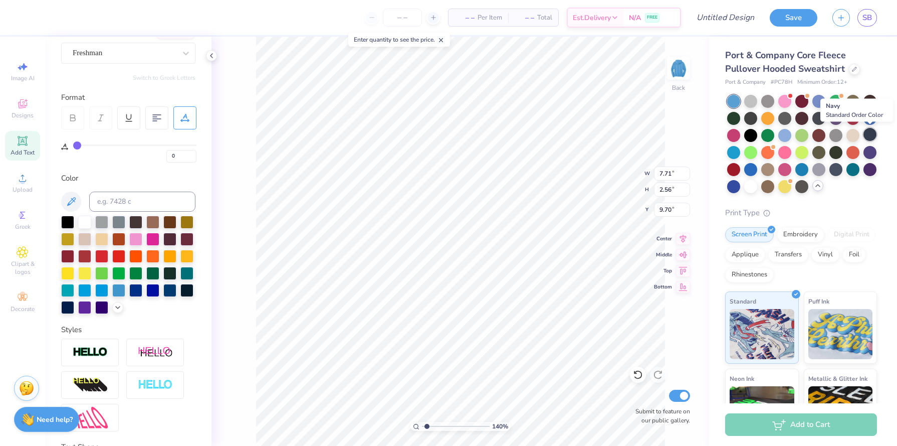
click at [868, 136] on div at bounding box center [870, 134] width 13 height 13
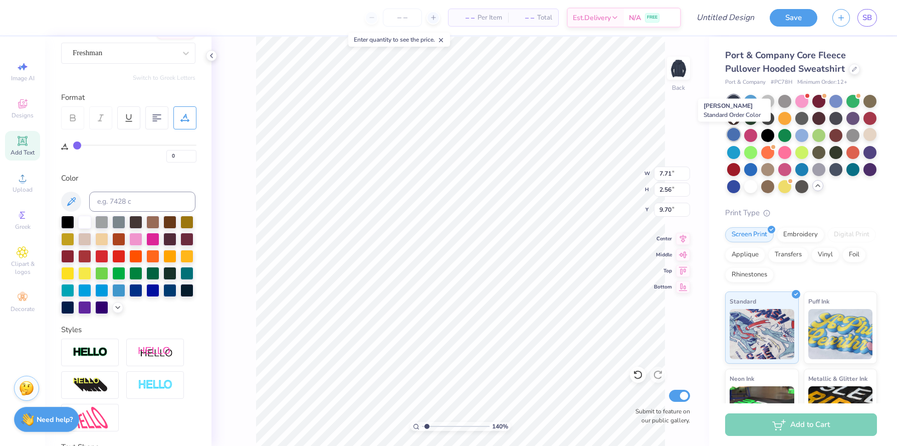
click at [735, 136] on div at bounding box center [733, 134] width 13 height 13
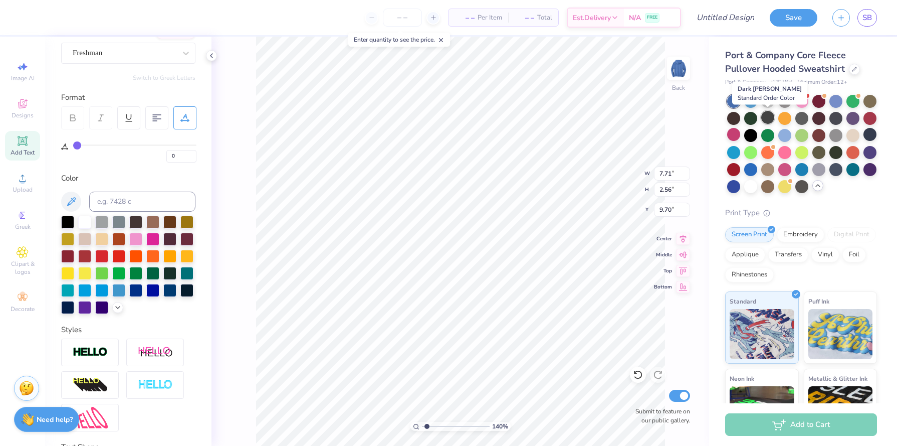
click at [772, 117] on div at bounding box center [768, 117] width 13 height 13
click at [802, 167] on div at bounding box center [802, 168] width 13 height 13
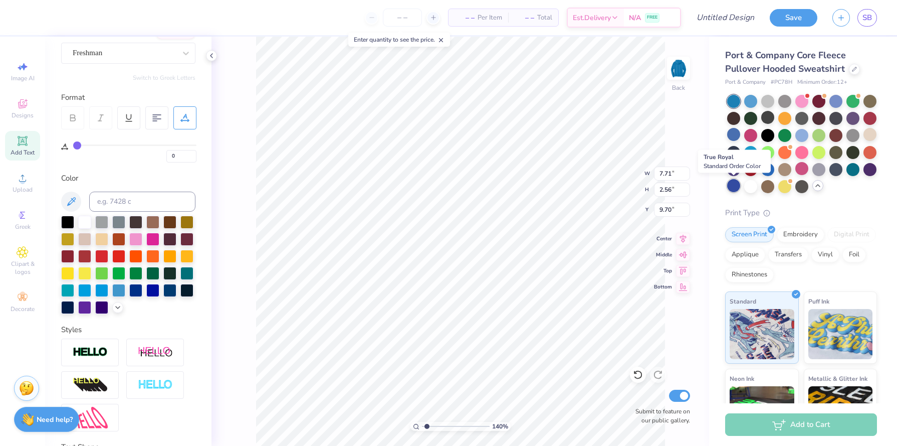
click at [731, 187] on div at bounding box center [733, 185] width 13 height 13
click at [835, 116] on div at bounding box center [836, 117] width 13 height 13
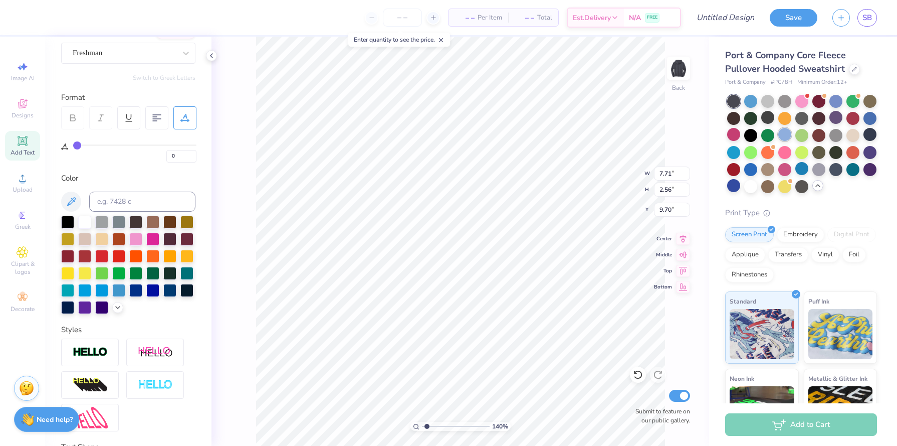
click at [782, 133] on div at bounding box center [785, 134] width 13 height 13
click at [833, 99] on div at bounding box center [836, 100] width 13 height 13
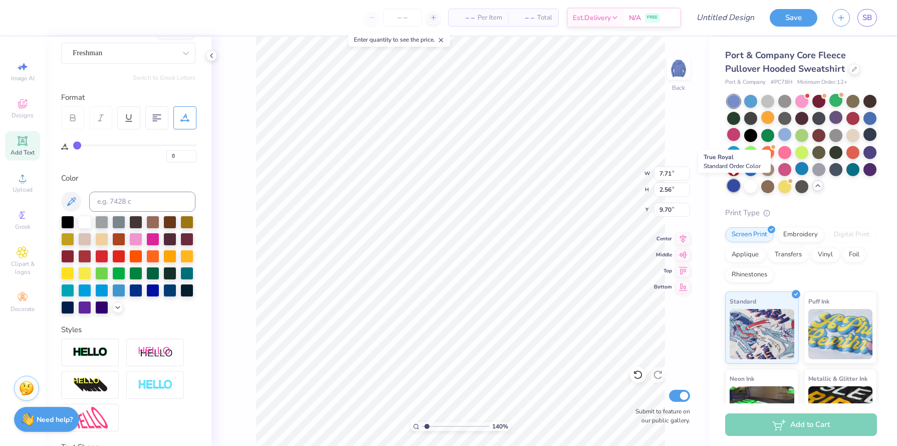
click at [739, 187] on div at bounding box center [733, 185] width 13 height 13
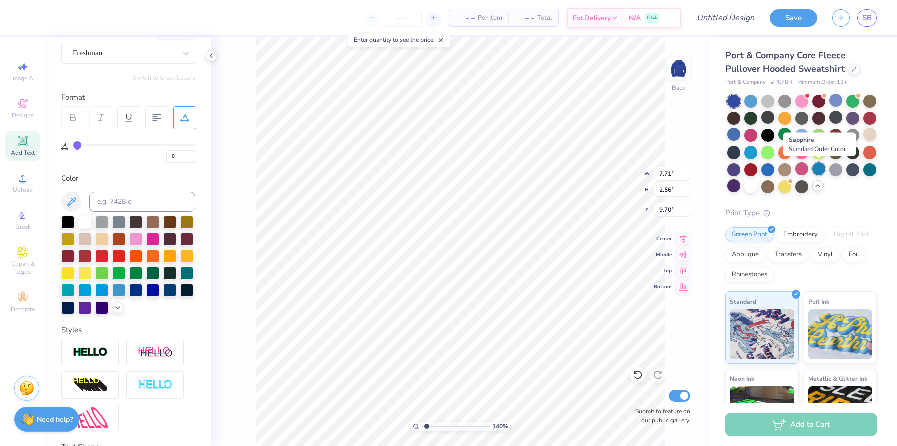
click at [823, 165] on div at bounding box center [819, 168] width 13 height 13
click at [750, 188] on div at bounding box center [751, 185] width 13 height 13
click at [114, 305] on icon at bounding box center [118, 306] width 8 height 8
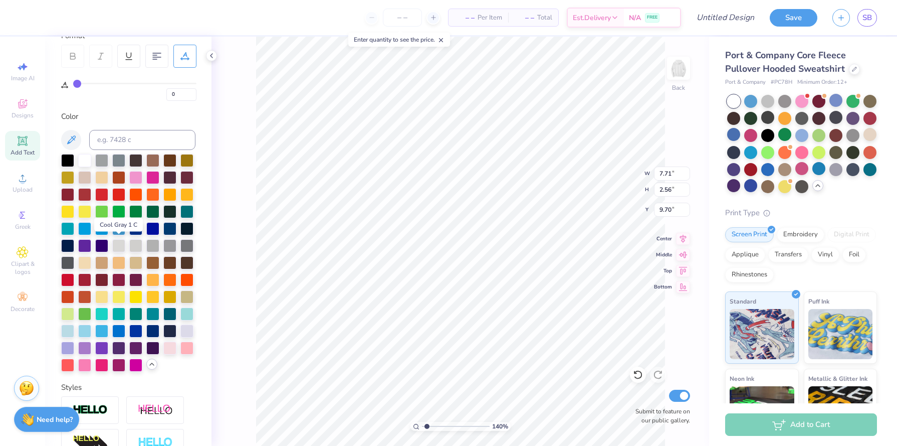
scroll to position [150, 0]
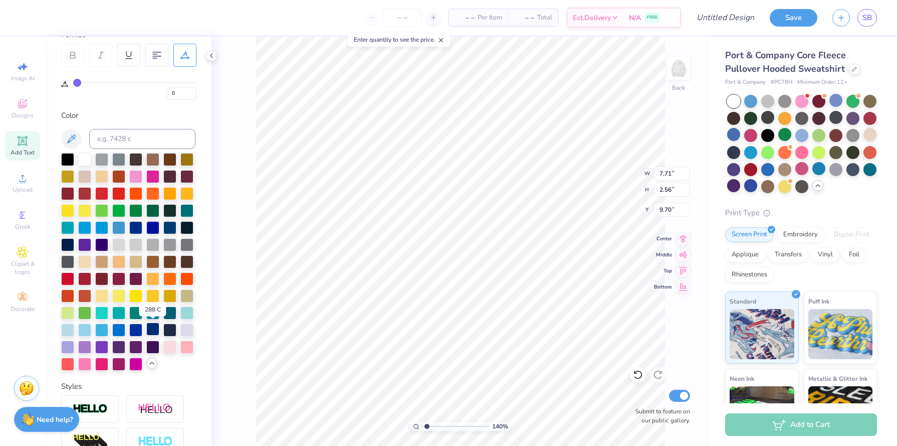
click at [149, 334] on div at bounding box center [152, 328] width 13 height 13
type input "2.95"
type input "1.17"
type input "5.97"
click at [151, 331] on div at bounding box center [152, 329] width 13 height 13
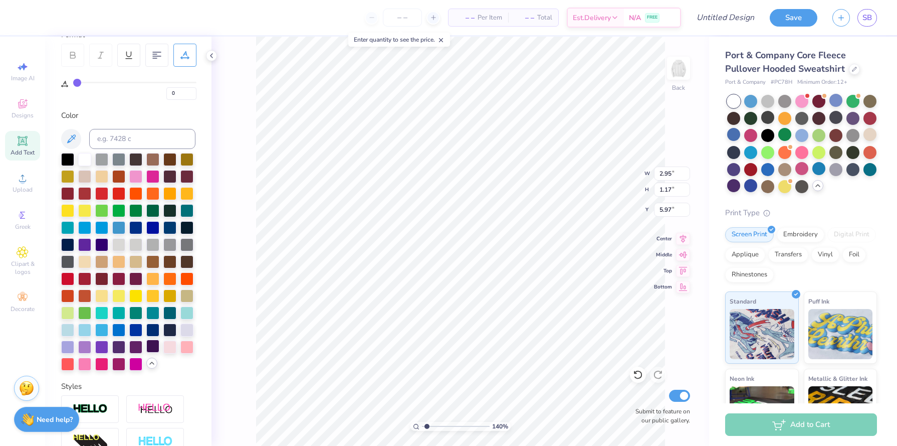
type input "2.85"
type input "1.26"
type input "4.98"
click at [154, 332] on div at bounding box center [152, 328] width 13 height 13
type input "2.46"
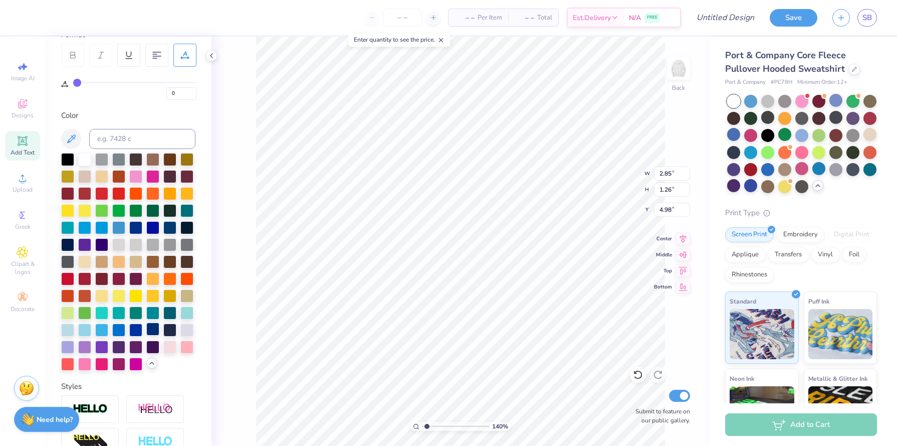
type input "0.99"
type input "4.17"
click at [151, 329] on div at bounding box center [152, 328] width 13 height 13
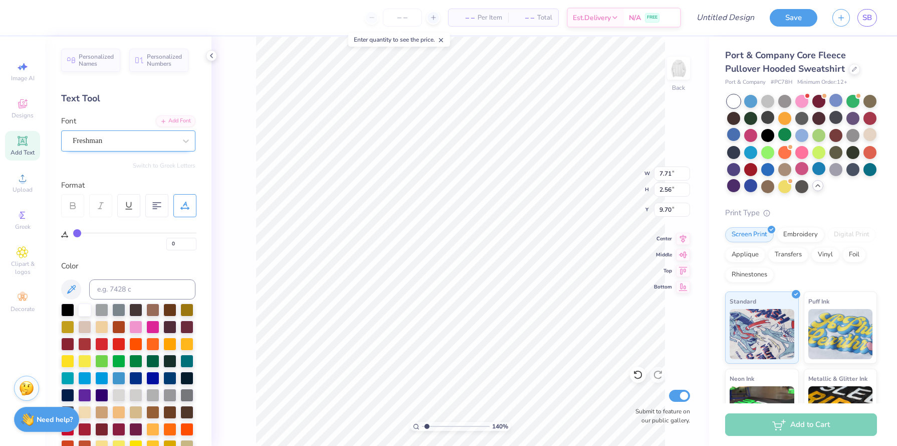
click at [115, 143] on div "Freshman" at bounding box center [124, 141] width 105 height 16
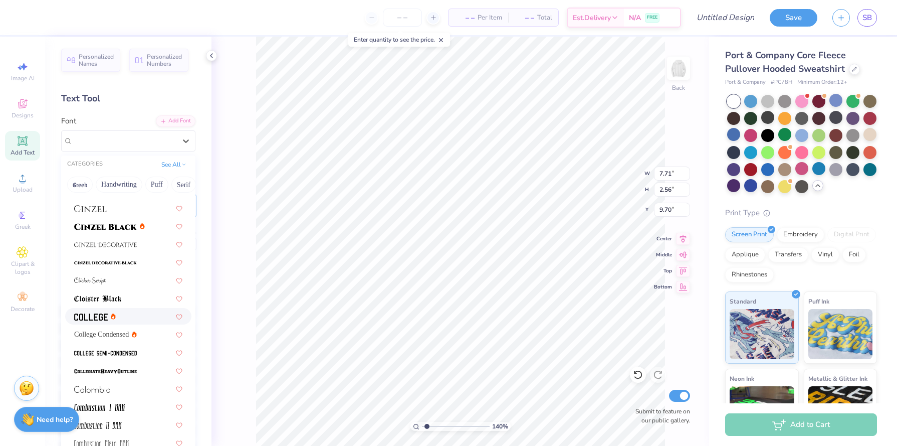
scroll to position [1257, 0]
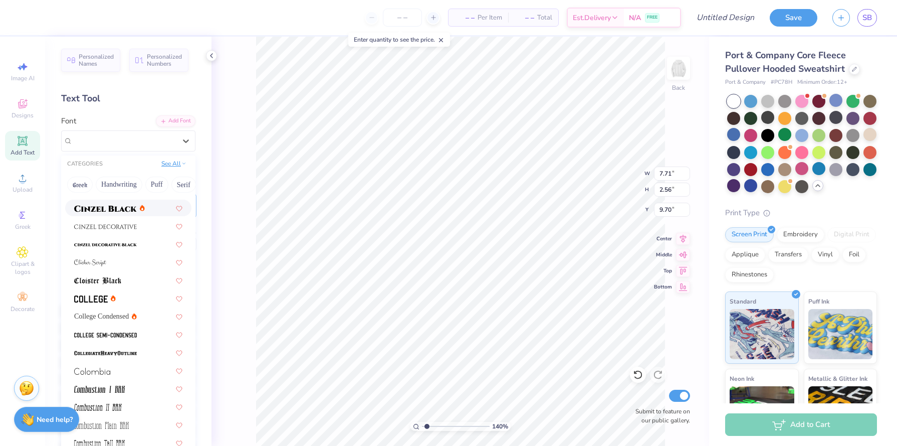
click at [177, 163] on button "See All" at bounding box center [173, 163] width 31 height 10
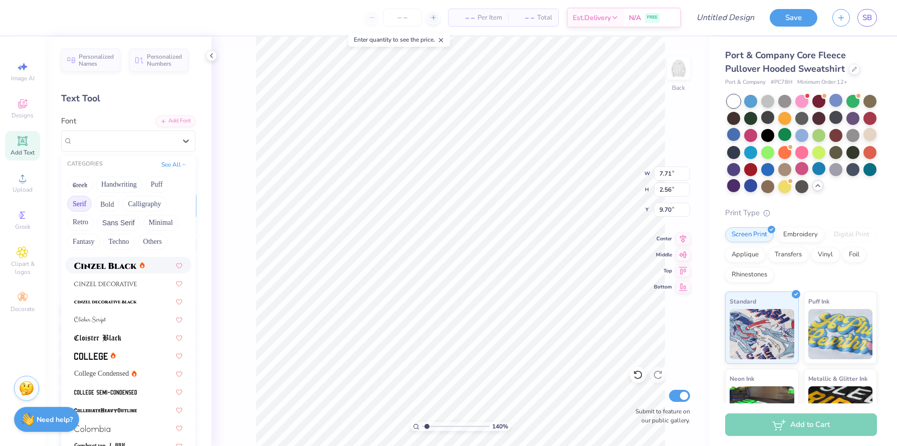
click at [85, 202] on button "Serif" at bounding box center [79, 204] width 25 height 16
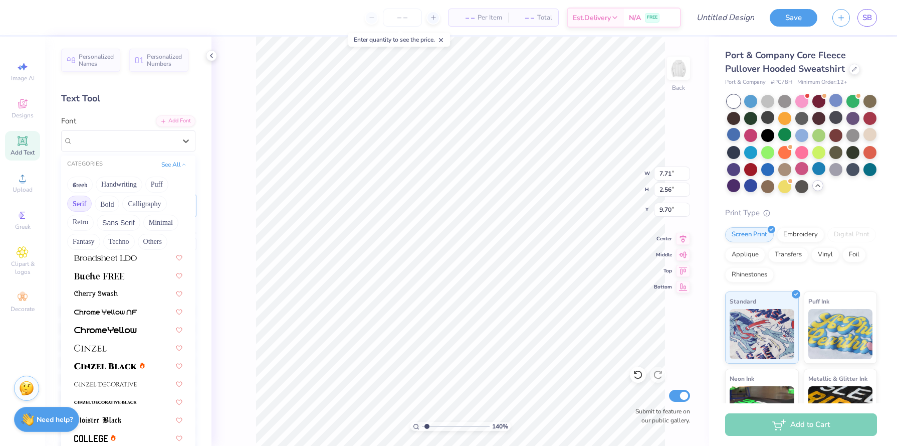
scroll to position [148, 0]
click at [111, 355] on div at bounding box center [128, 363] width 126 height 17
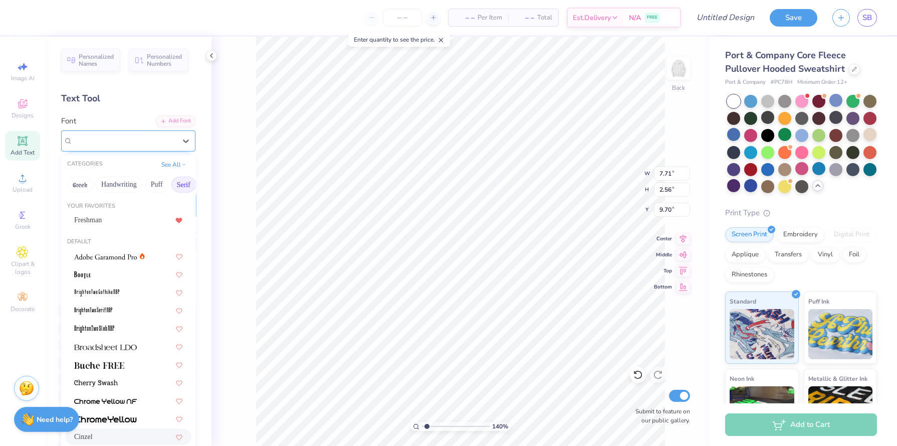
click at [135, 139] on div "Cinzel" at bounding box center [124, 141] width 105 height 16
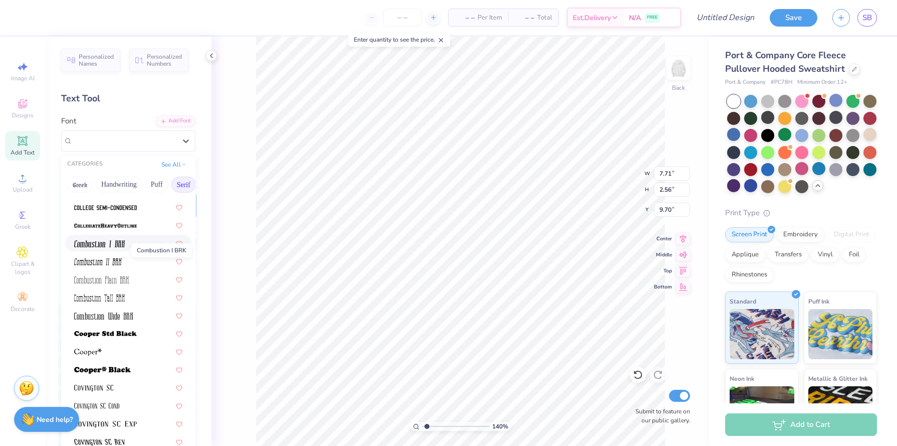
scroll to position [356, 0]
click at [123, 309] on span at bounding box center [103, 314] width 59 height 11
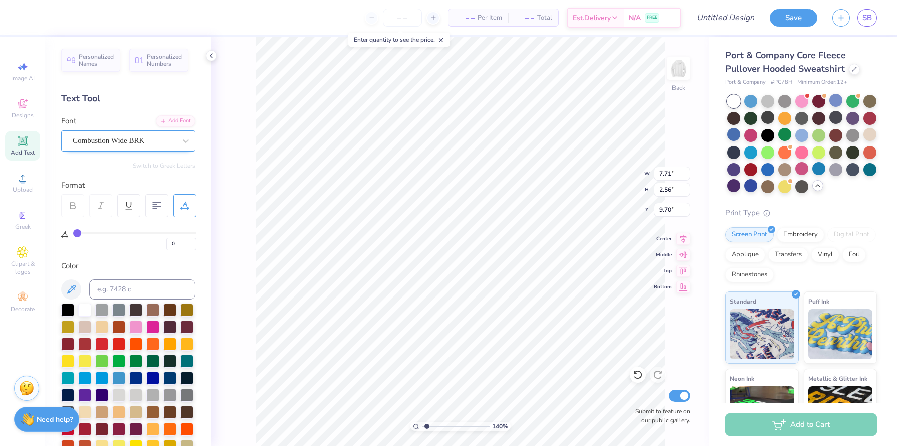
click at [132, 138] on div "Combustion Wide BRK" at bounding box center [124, 141] width 105 height 16
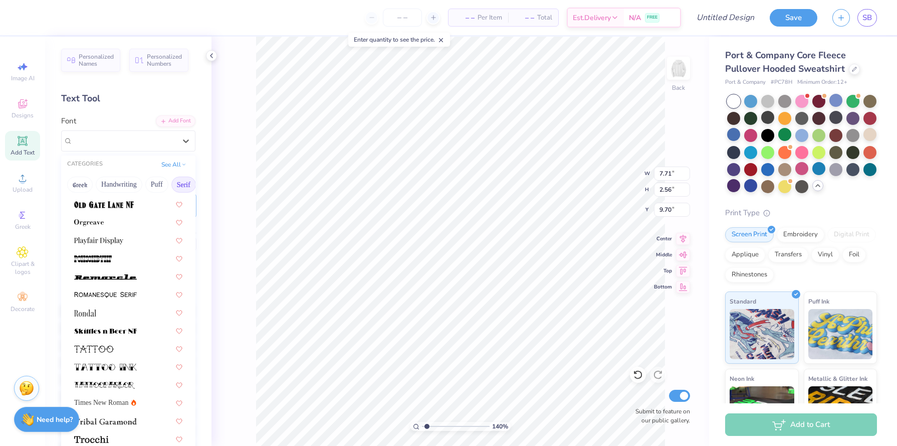
scroll to position [1166, 0]
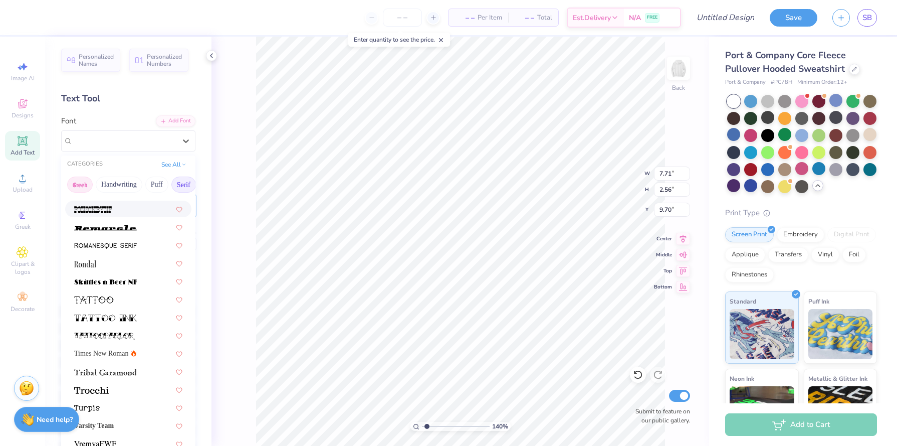
click at [88, 186] on button "Greek" at bounding box center [80, 184] width 26 height 16
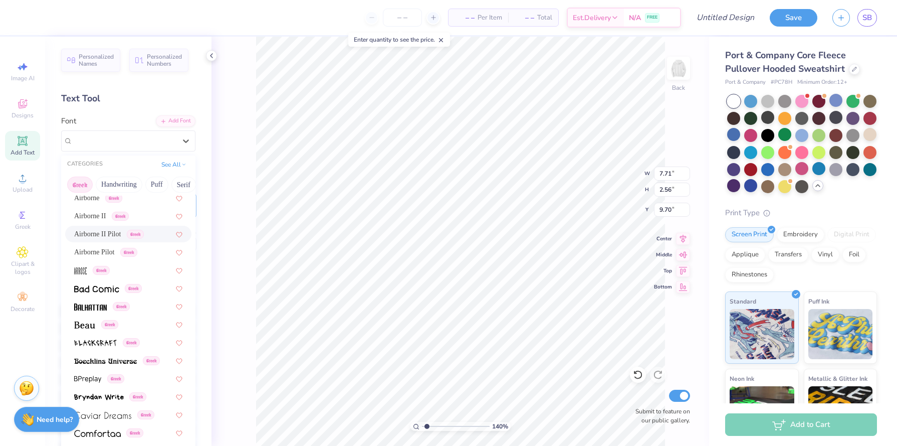
scroll to position [0, 0]
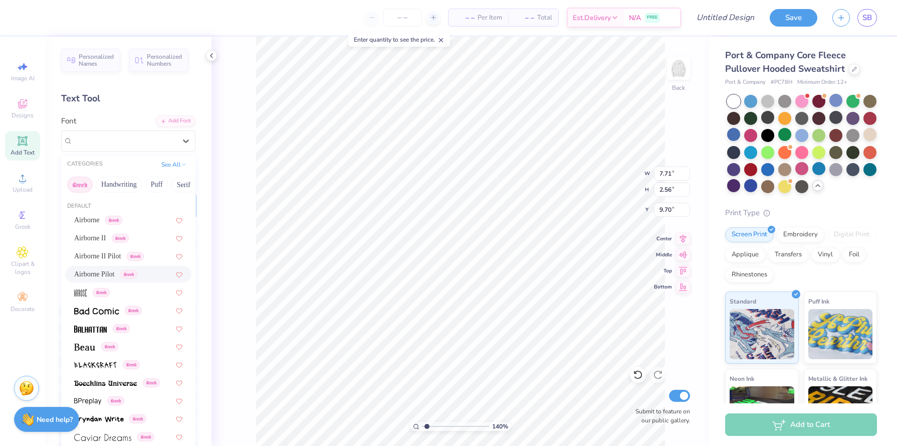
click at [96, 275] on span "Airborne Pilot" at bounding box center [94, 274] width 41 height 11
click at [127, 133] on div "Airborne Pilot Greek" at bounding box center [124, 141] width 105 height 16
click at [100, 217] on span "Airborne" at bounding box center [87, 220] width 26 height 11
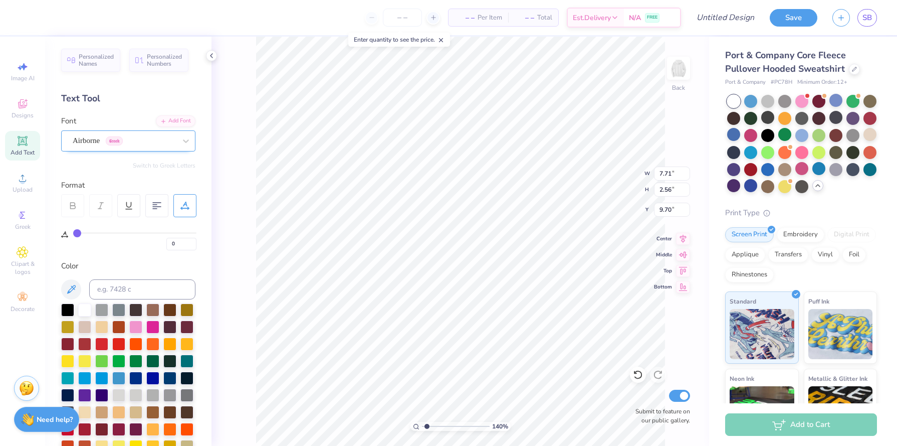
click at [130, 143] on div "Airborne Greek" at bounding box center [124, 141] width 105 height 16
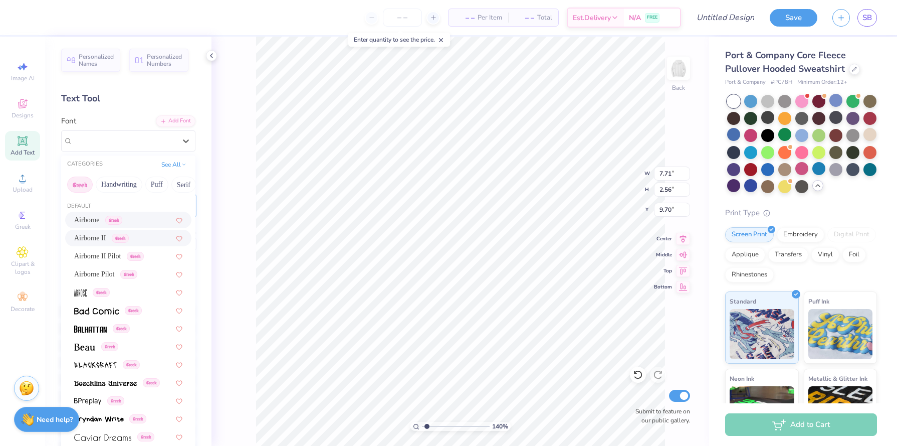
click at [123, 235] on span "Greek" at bounding box center [120, 238] width 17 height 9
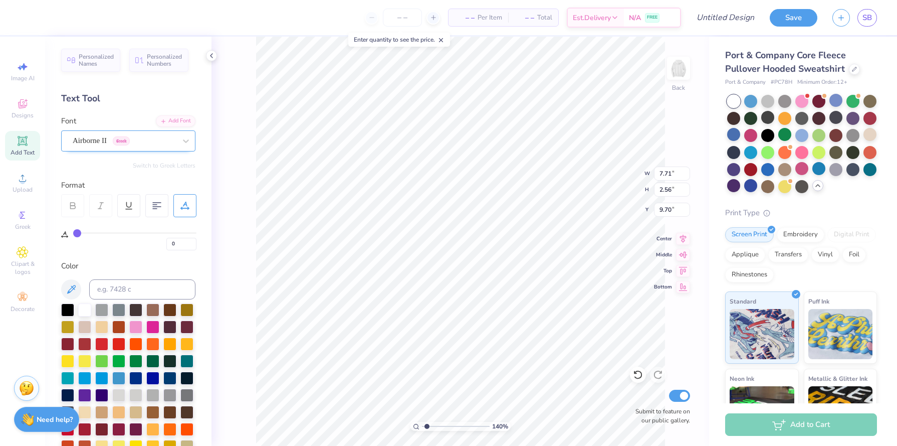
click at [139, 141] on div "Airborne II Greek" at bounding box center [124, 141] width 105 height 16
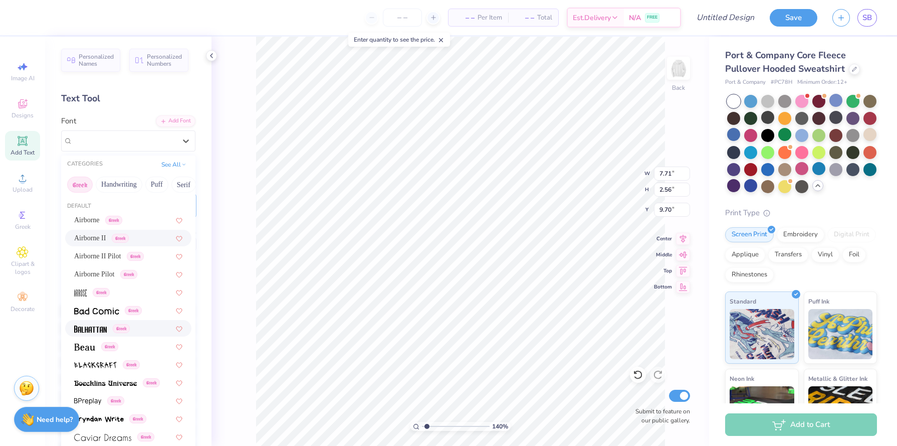
click at [141, 320] on div "Greek" at bounding box center [128, 328] width 126 height 17
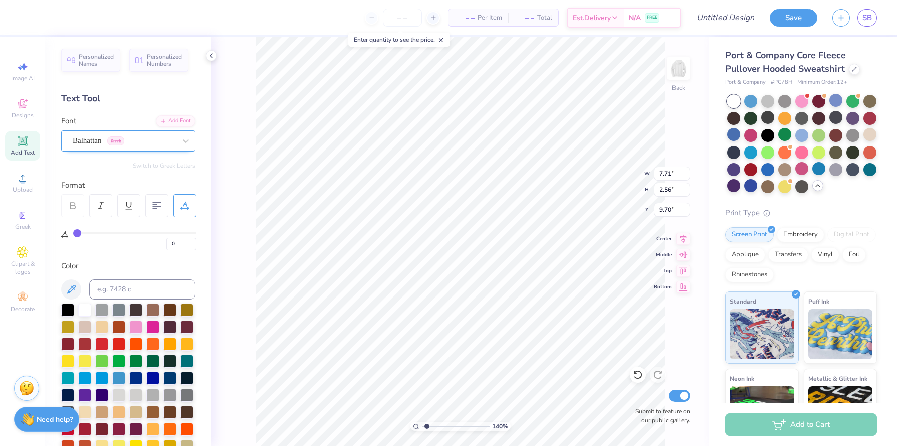
click at [162, 145] on div "Balhattan Greek" at bounding box center [124, 141] width 105 height 16
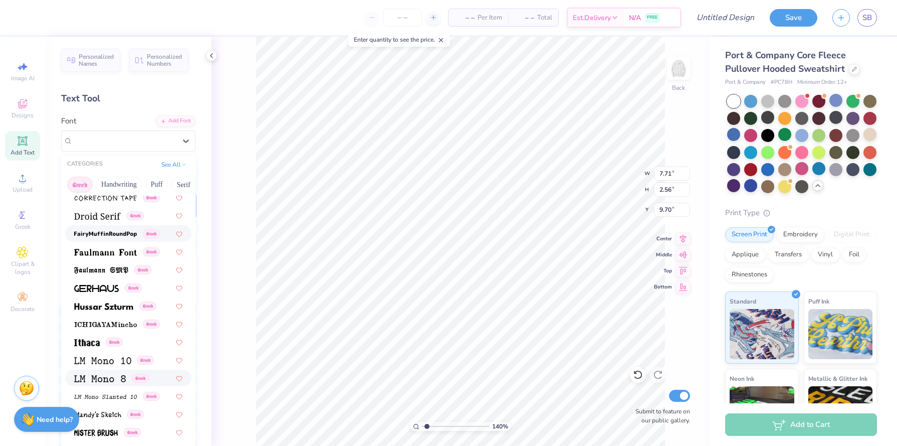
scroll to position [293, 0]
click at [123, 306] on img at bounding box center [103, 306] width 59 height 7
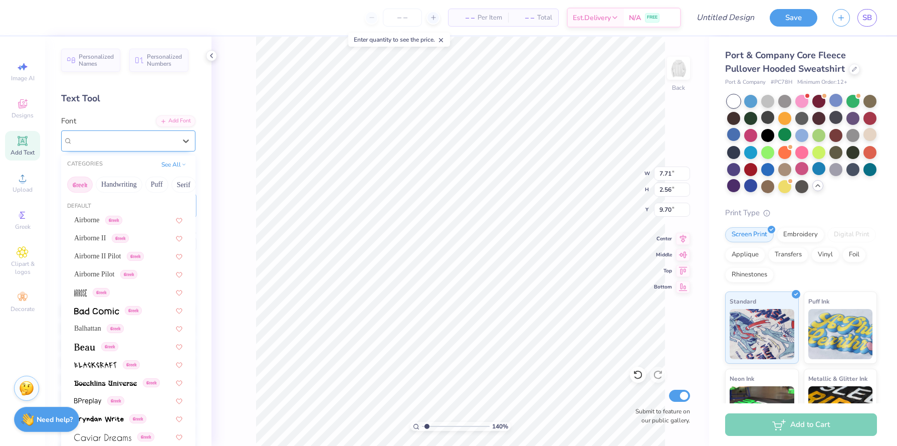
click at [162, 146] on div "Hussar Szturm Greek" at bounding box center [124, 141] width 105 height 16
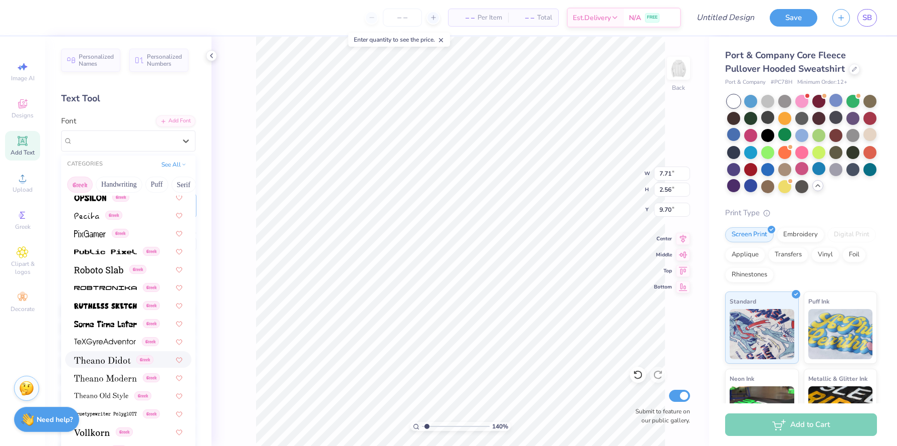
scroll to position [0, 0]
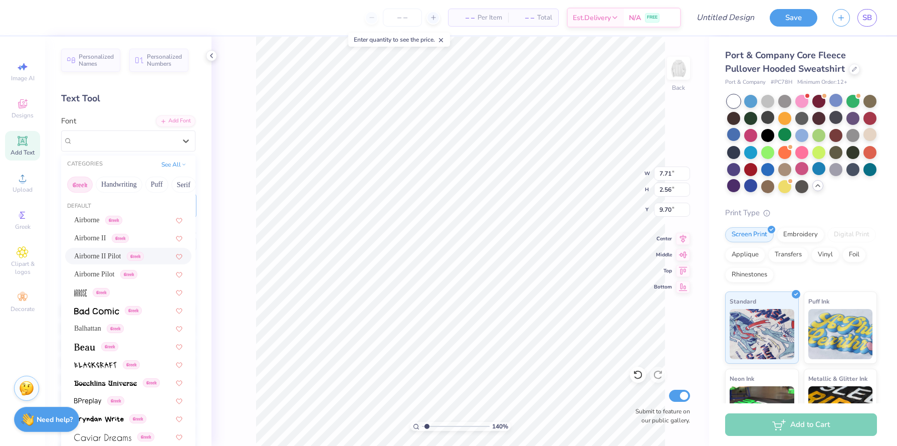
click at [84, 182] on button "Greek" at bounding box center [80, 184] width 26 height 16
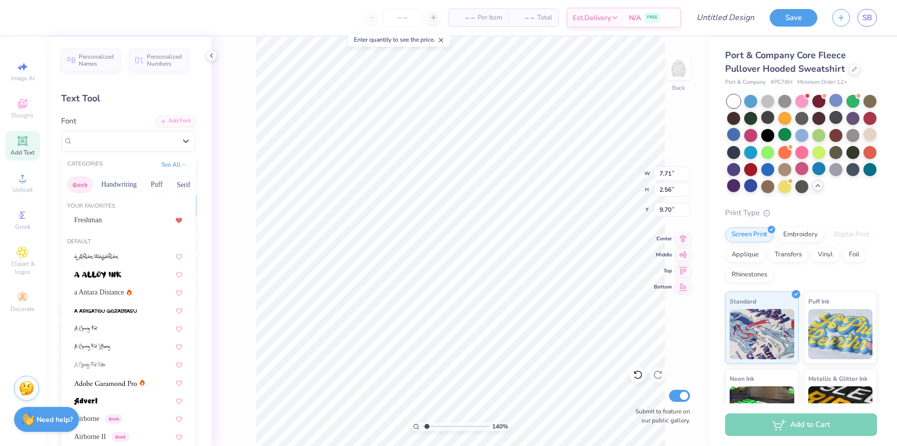
click at [85, 182] on button "Greek" at bounding box center [80, 184] width 26 height 16
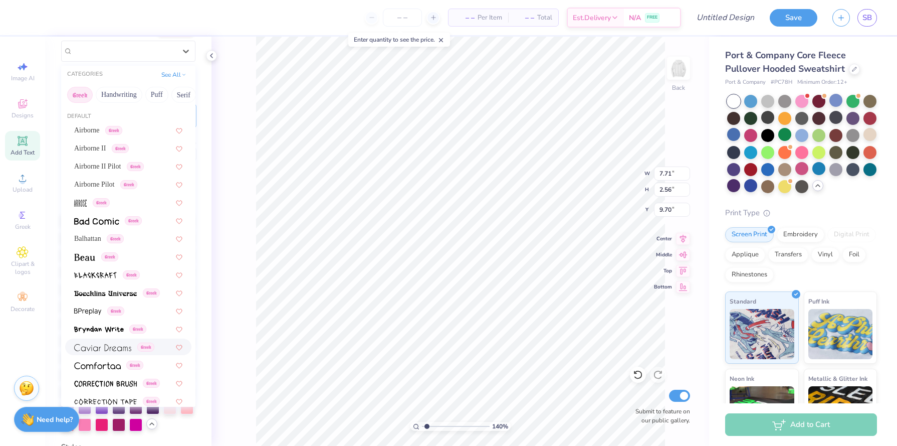
scroll to position [47, 0]
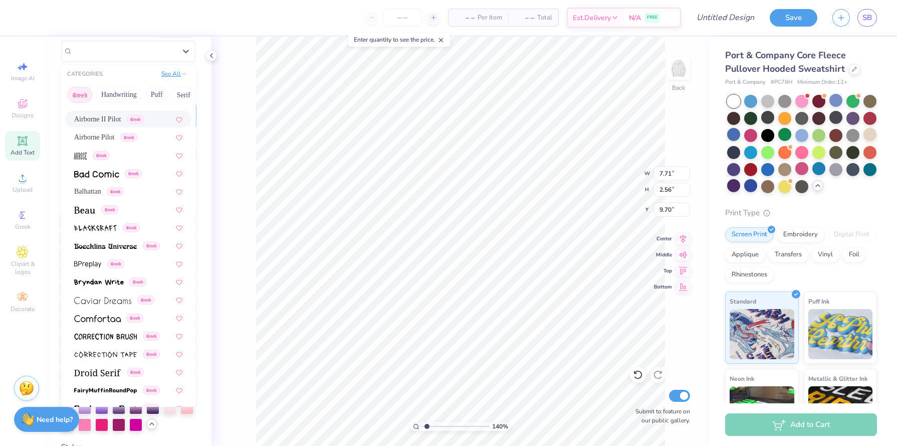
click at [179, 73] on button "See All" at bounding box center [173, 74] width 31 height 10
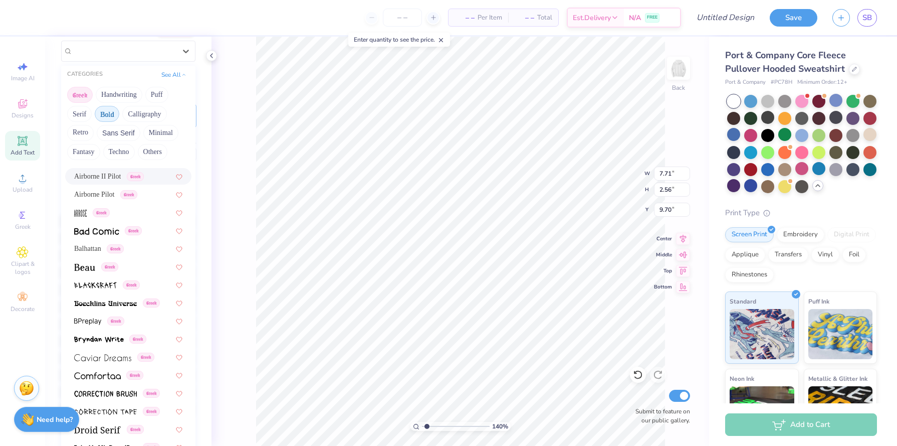
click at [114, 117] on button "Bold" at bounding box center [107, 114] width 25 height 16
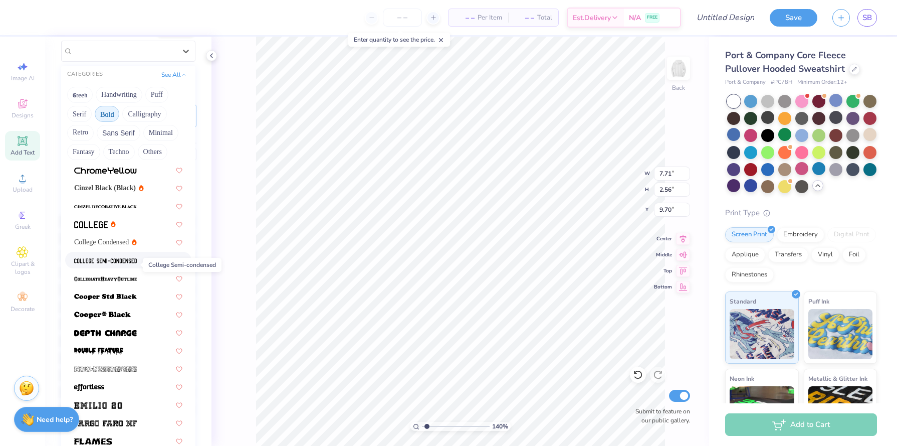
scroll to position [84, 0]
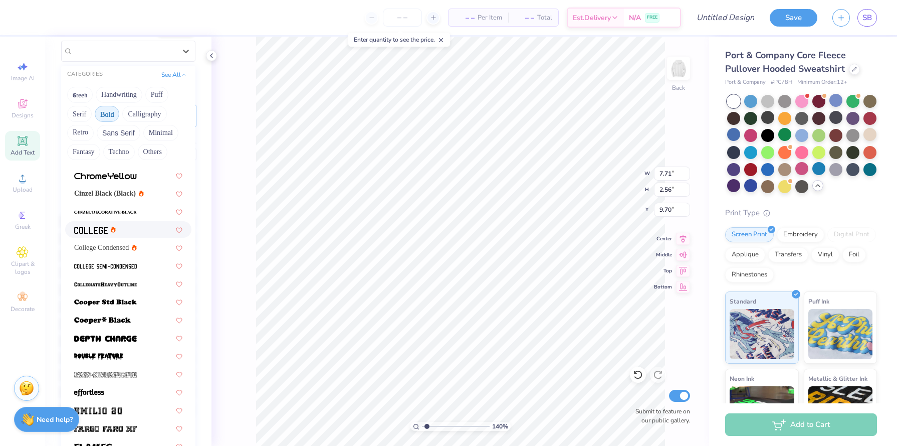
click at [123, 225] on div at bounding box center [128, 229] width 108 height 11
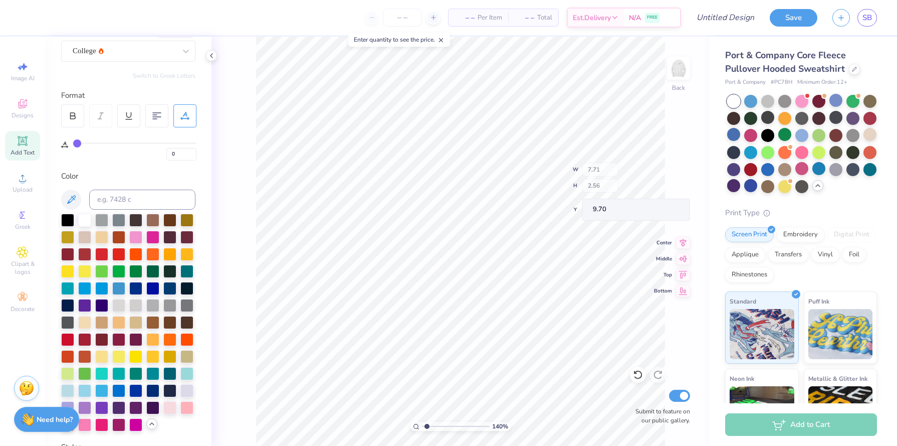
type input "5.55"
type input "2.10"
type input "9.93"
type input "7.50"
type input "2.84"
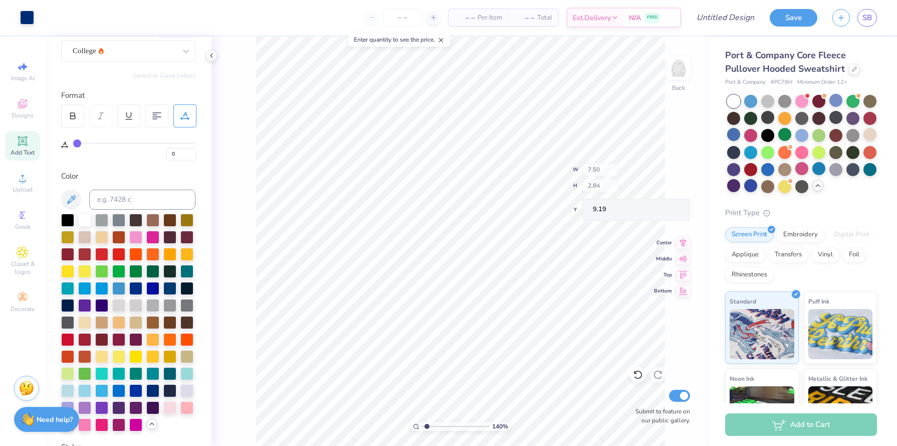
type input "9.16"
type input "3.53"
type input "7.50"
type input "2.84"
type input "9.16"
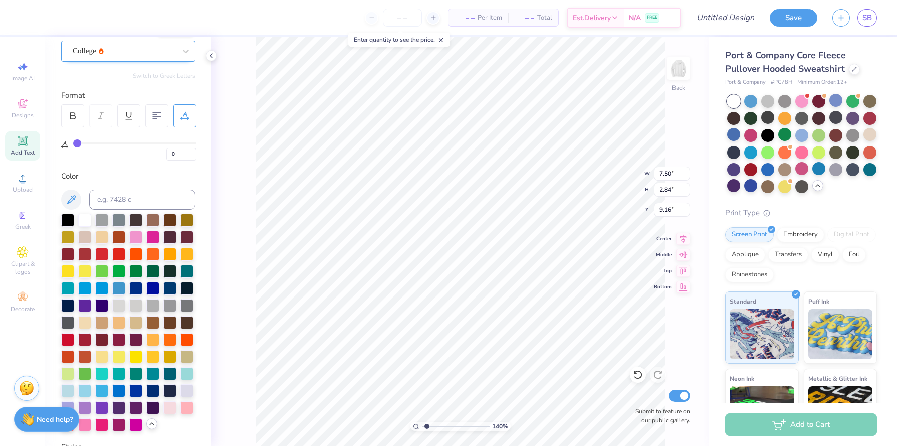
click at [161, 56] on div "College" at bounding box center [124, 51] width 105 height 16
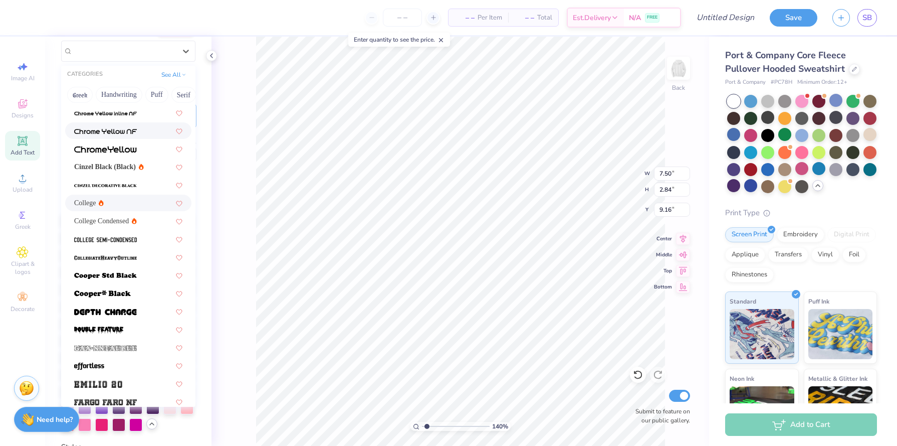
scroll to position [54, 0]
click at [137, 275] on div at bounding box center [128, 274] width 108 height 11
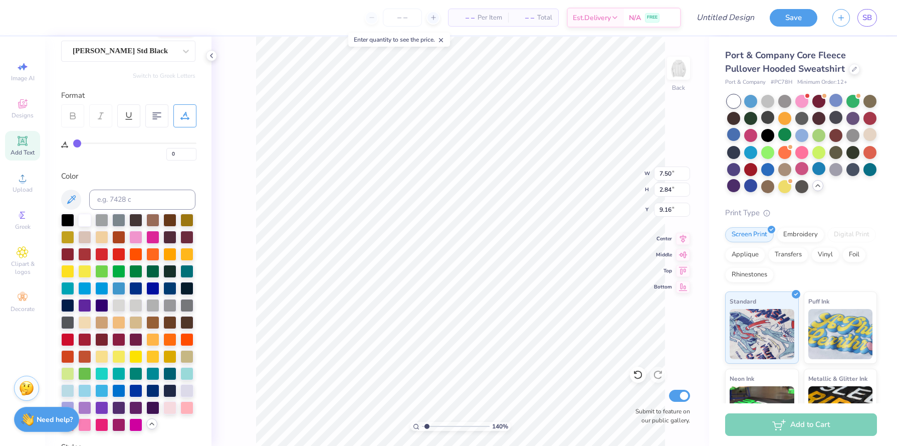
type input "10.18"
type input "3.25"
type input "8.95"
click at [143, 49] on div "Cooper Std Black" at bounding box center [124, 51] width 105 height 16
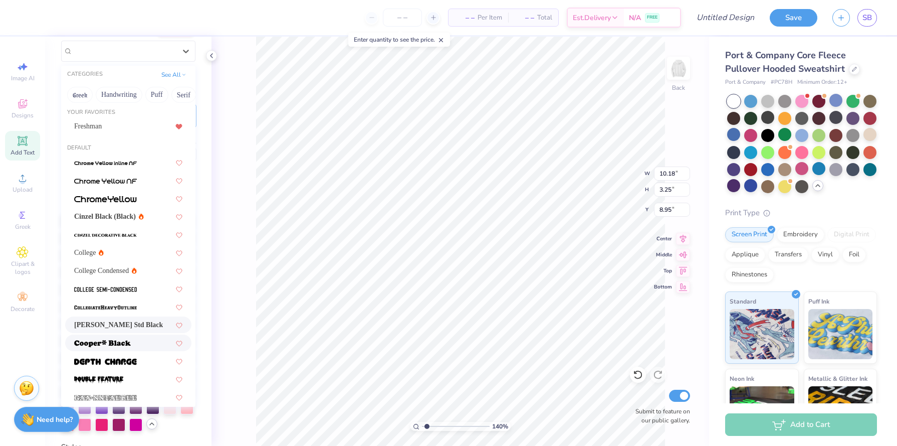
scroll to position [0, 0]
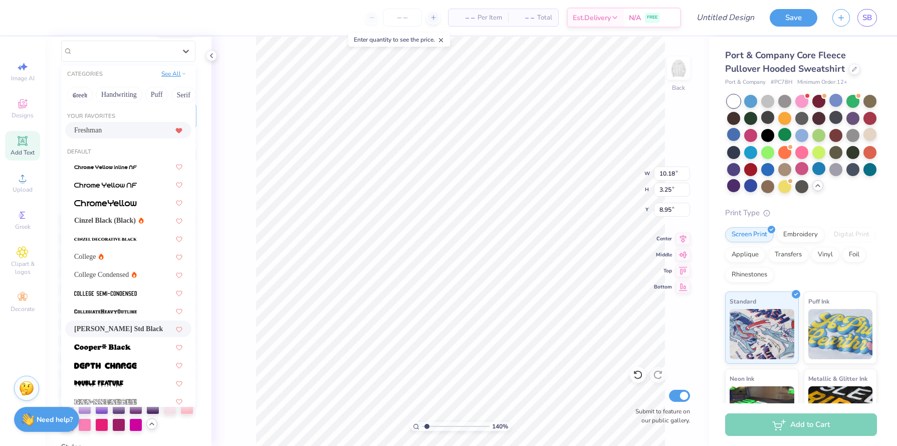
click at [180, 77] on button "See All" at bounding box center [173, 74] width 31 height 10
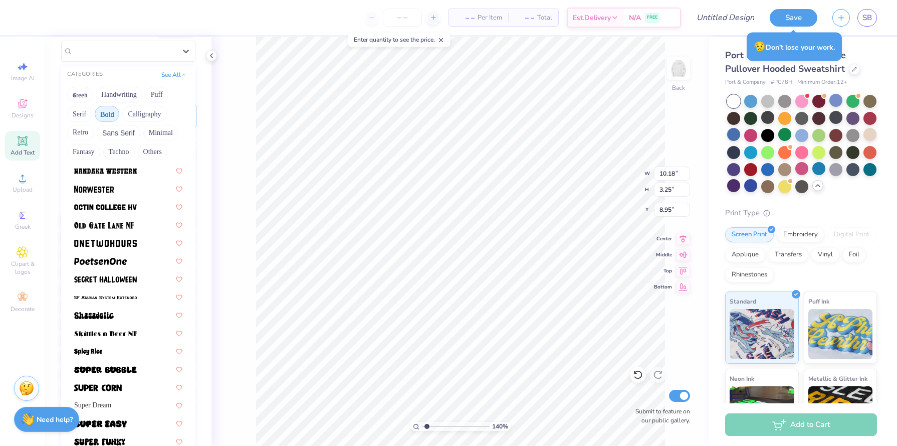
scroll to position [922, 0]
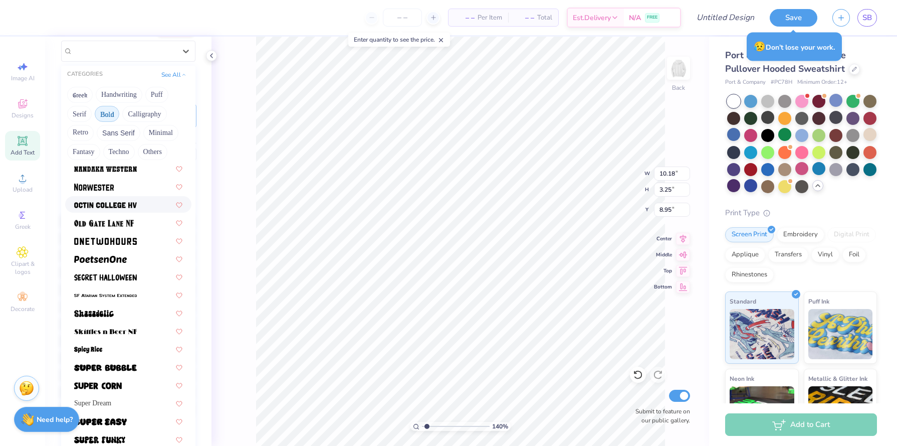
click at [120, 202] on img at bounding box center [105, 205] width 63 height 7
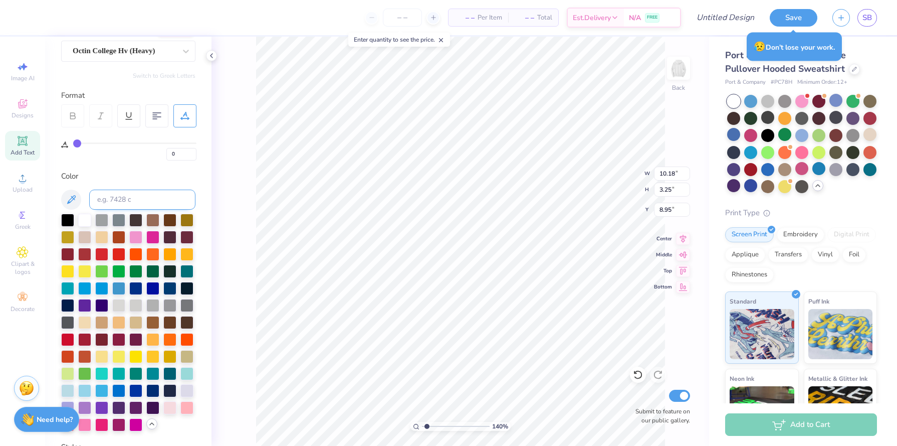
type input "8.50"
type input "2.90"
type input "9.12"
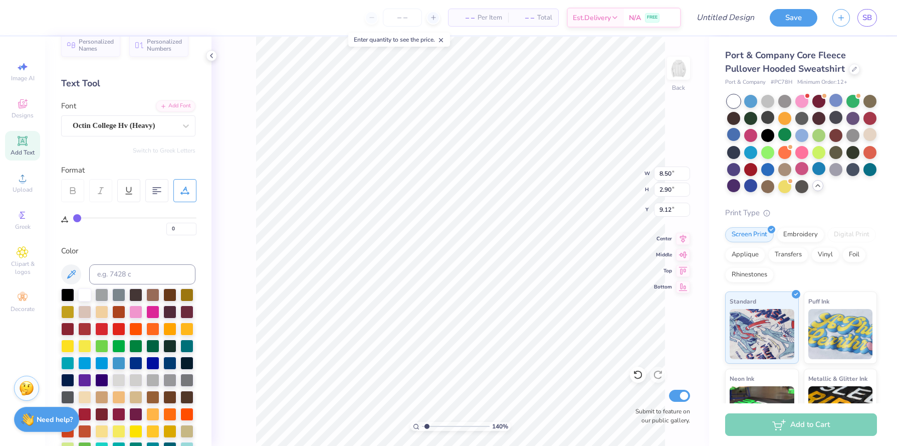
scroll to position [0, 0]
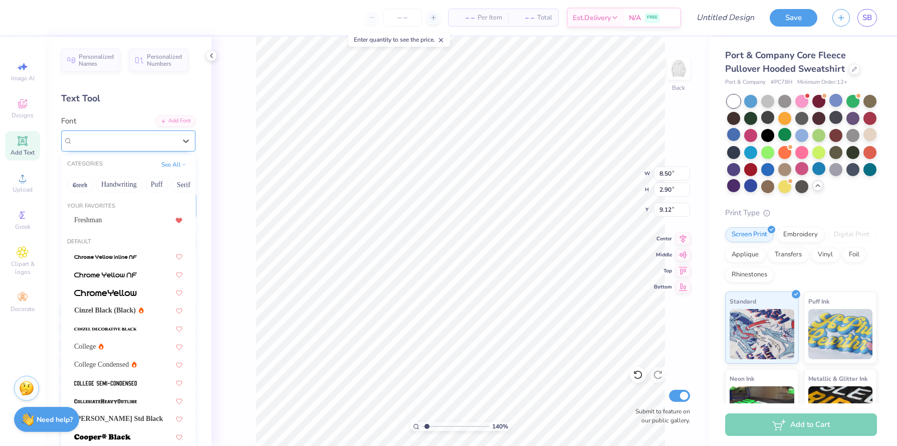
click at [141, 131] on div "Octin College Hv (Heavy)" at bounding box center [128, 140] width 134 height 21
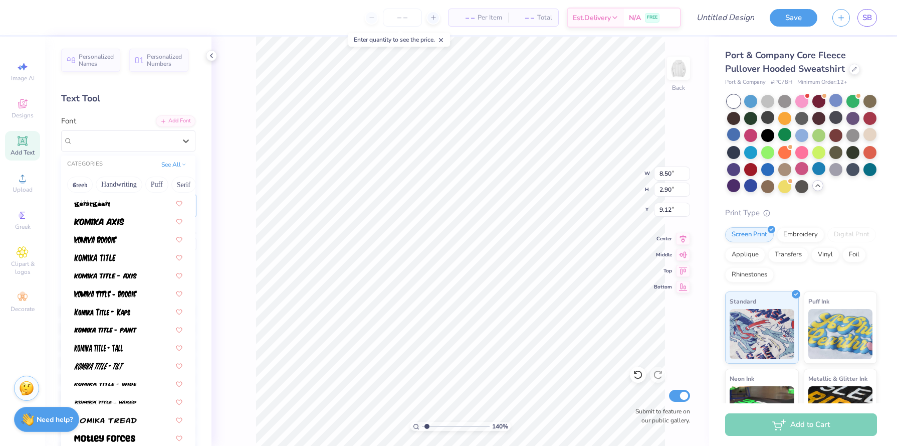
scroll to position [387, 0]
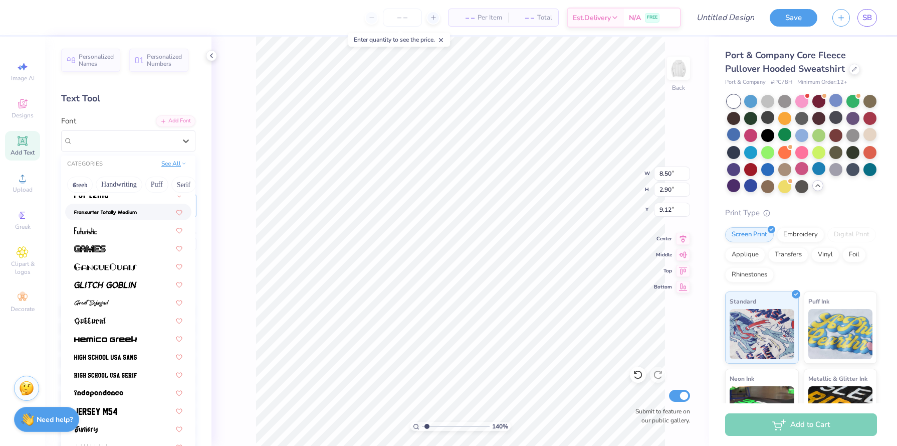
click at [177, 167] on button "See All" at bounding box center [173, 163] width 31 height 10
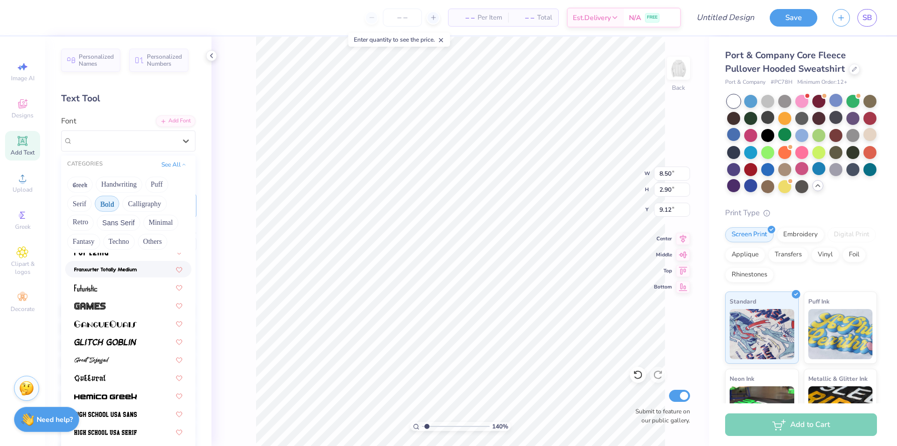
click at [112, 205] on button "Bold" at bounding box center [107, 204] width 25 height 16
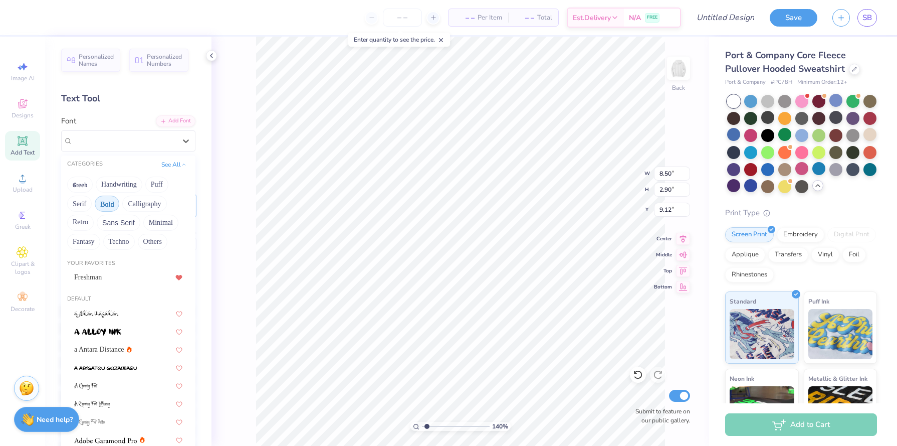
click at [112, 205] on button "Bold" at bounding box center [107, 204] width 25 height 16
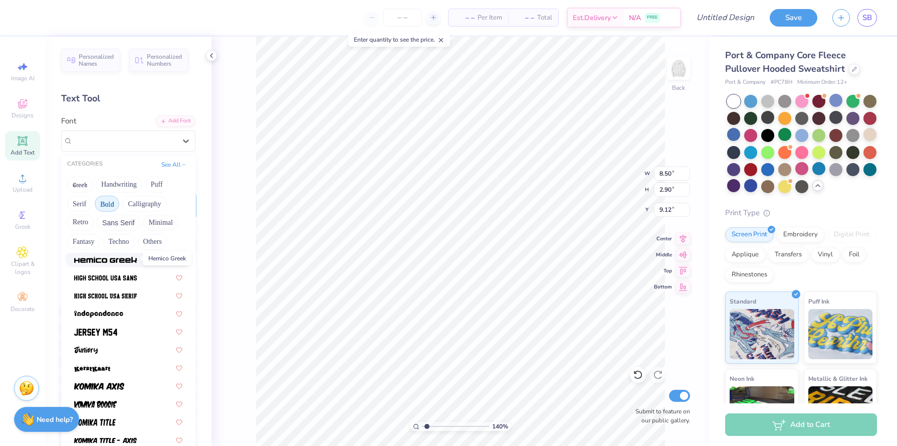
scroll to position [525, 0]
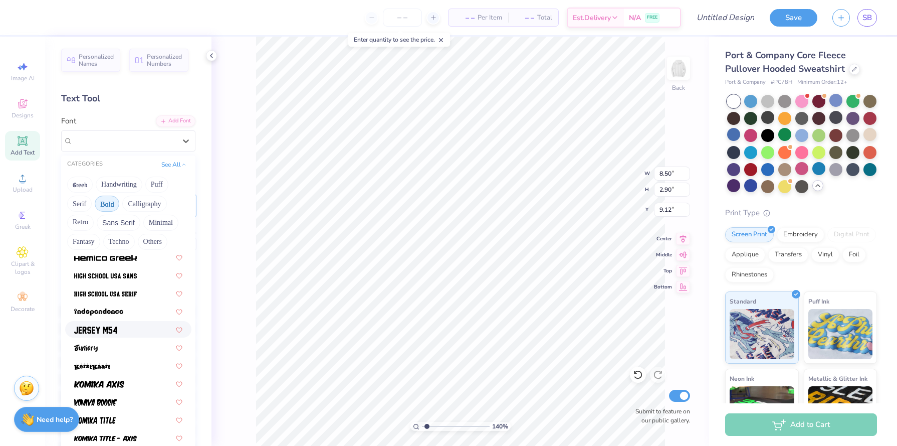
click at [116, 322] on div at bounding box center [128, 329] width 126 height 17
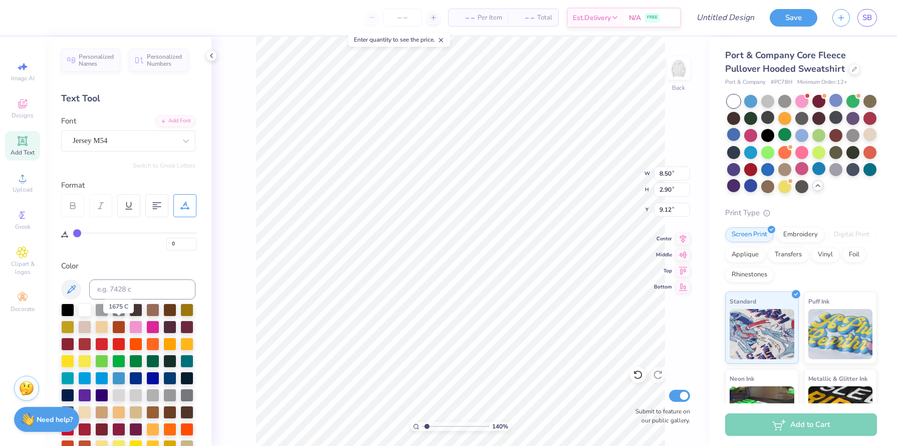
type input "6.95"
type input "3.18"
type input "9.32"
type input "3.58"
drag, startPoint x: 425, startPoint y: 425, endPoint x: 441, endPoint y: 425, distance: 16.1
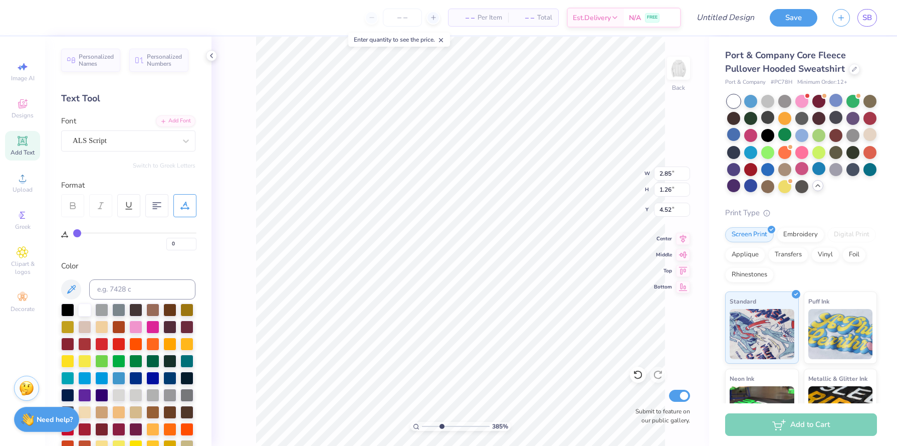
click at [441, 425] on input "range" at bounding box center [456, 426] width 68 height 9
type input "4.37"
type input "2.95"
type input "1.17"
type input "5.33"
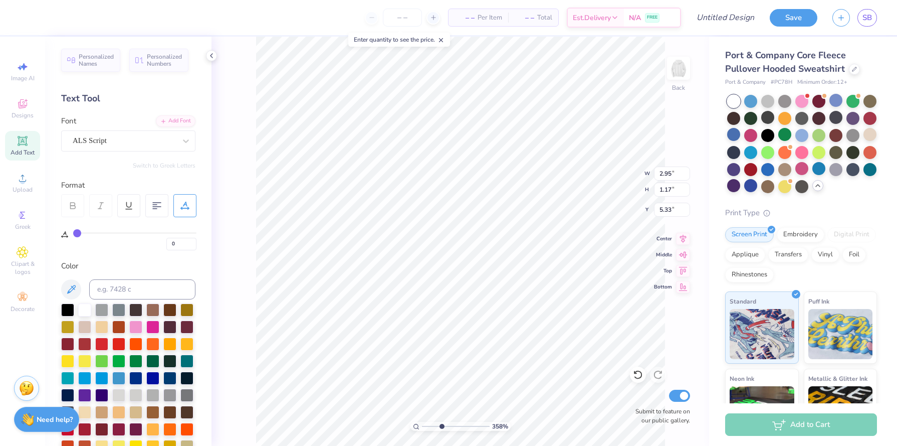
type input "2.46"
type input "0.99"
type input "3.53"
type input "2.85"
type input "1.26"
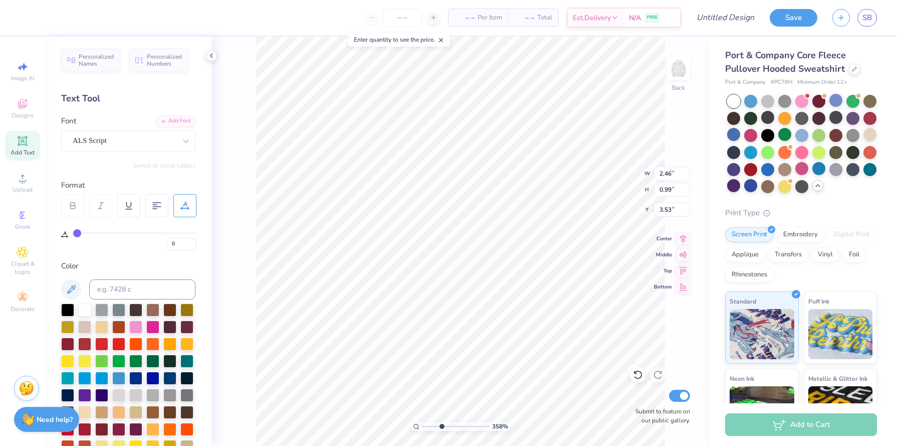
type input "4.37"
type input "2.46"
type input "0.99"
type input "3.53"
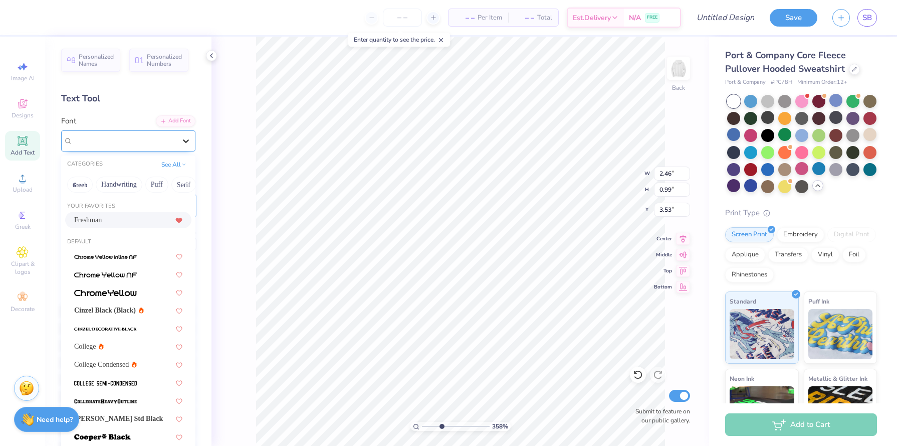
click at [183, 138] on icon at bounding box center [186, 141] width 10 height 10
click at [176, 166] on button "See All" at bounding box center [173, 163] width 31 height 10
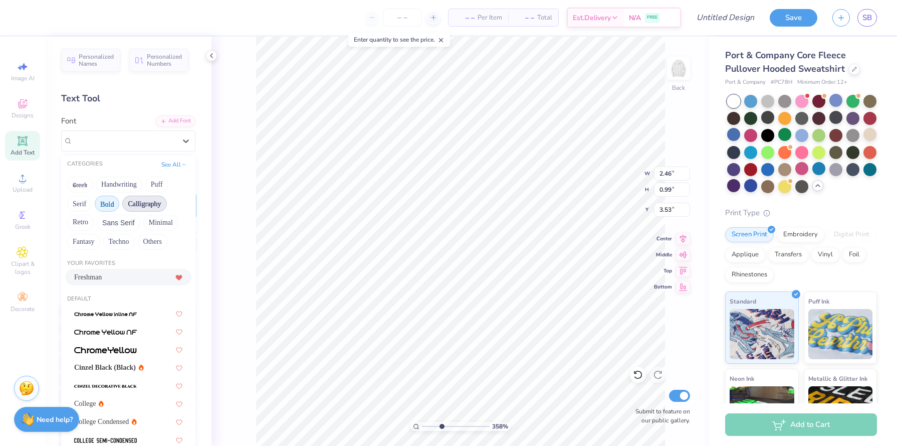
click at [161, 199] on button "Calligraphy" at bounding box center [144, 204] width 44 height 16
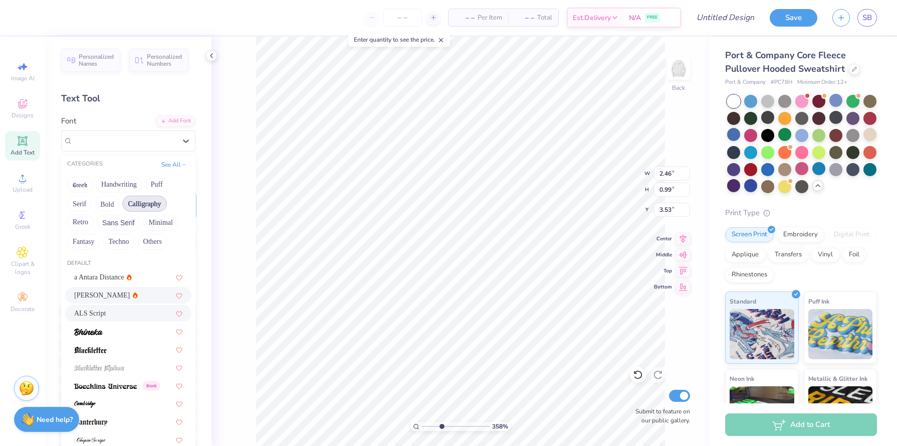
click at [135, 295] on div "Alex Brush" at bounding box center [128, 295] width 108 height 11
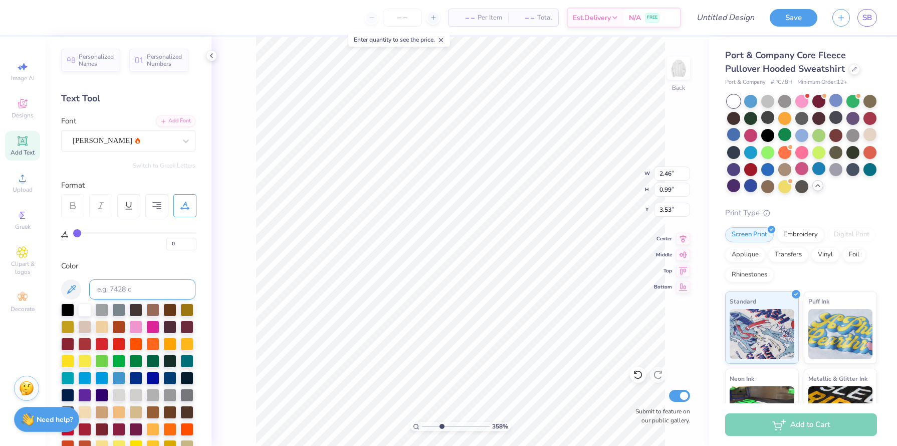
type input "2.49"
type input "0.86"
type input "3.60"
type input "2.85"
type input "1.26"
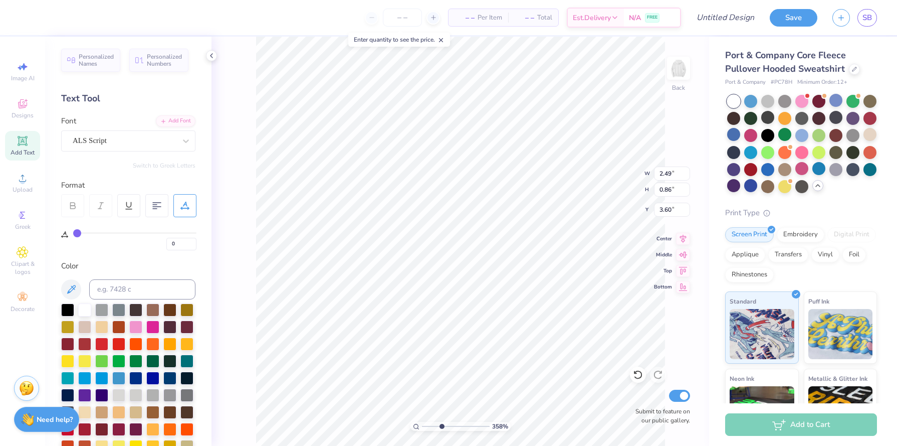
type input "4.34"
click at [179, 140] on div at bounding box center [186, 141] width 18 height 18
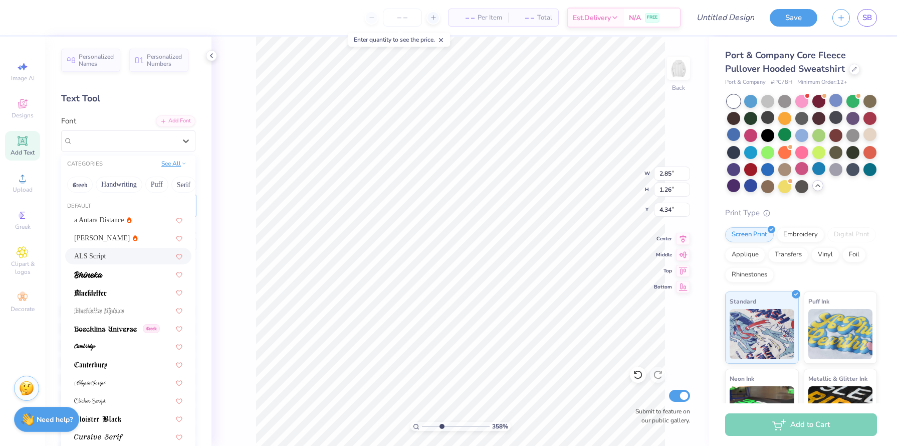
click at [178, 168] on button "See All" at bounding box center [173, 163] width 31 height 10
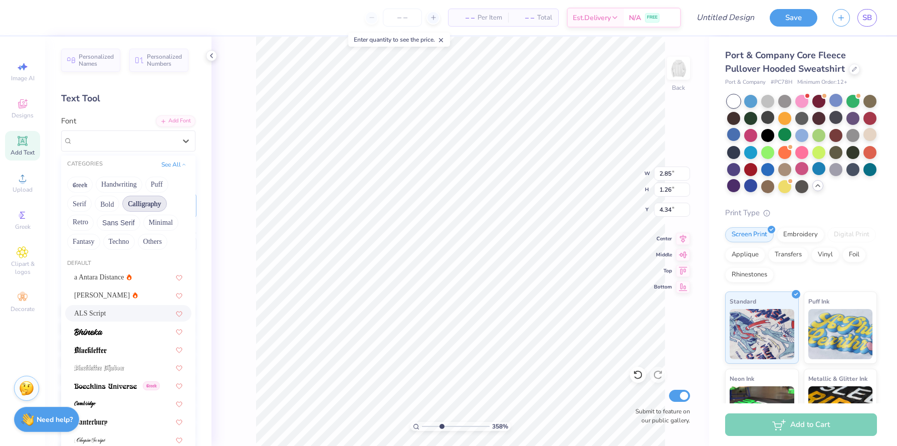
click at [146, 200] on button "Calligraphy" at bounding box center [144, 204] width 44 height 16
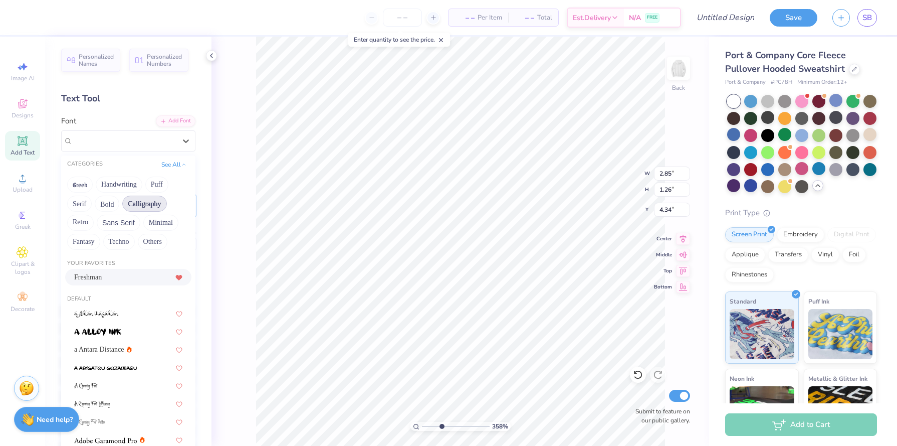
click at [145, 207] on button "Calligraphy" at bounding box center [144, 204] width 44 height 16
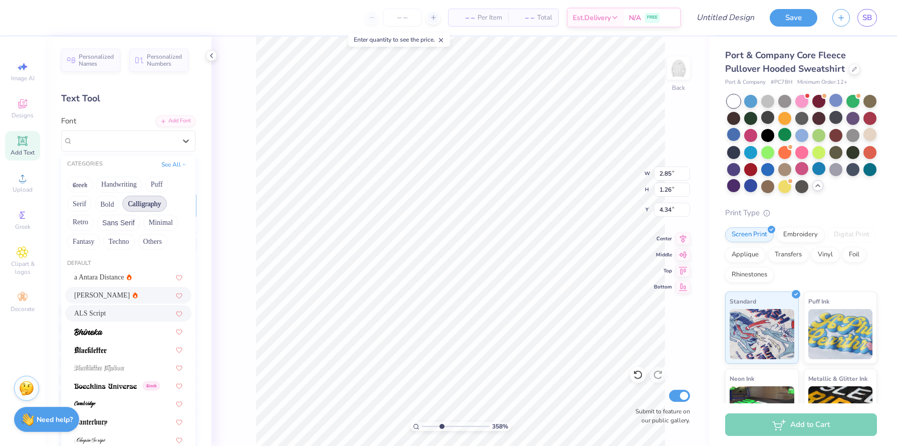
click at [148, 292] on div "Alex Brush" at bounding box center [128, 295] width 108 height 11
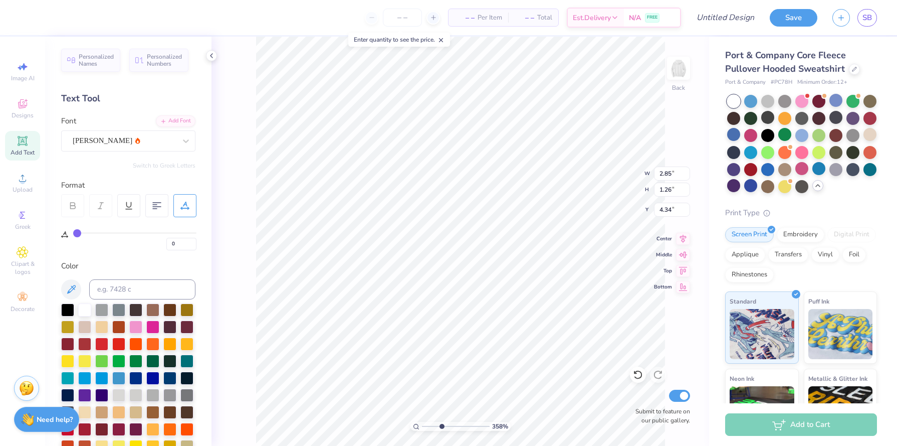
type input "3.02"
type input "1.02"
type input "4.46"
click at [177, 144] on div at bounding box center [186, 141] width 18 height 18
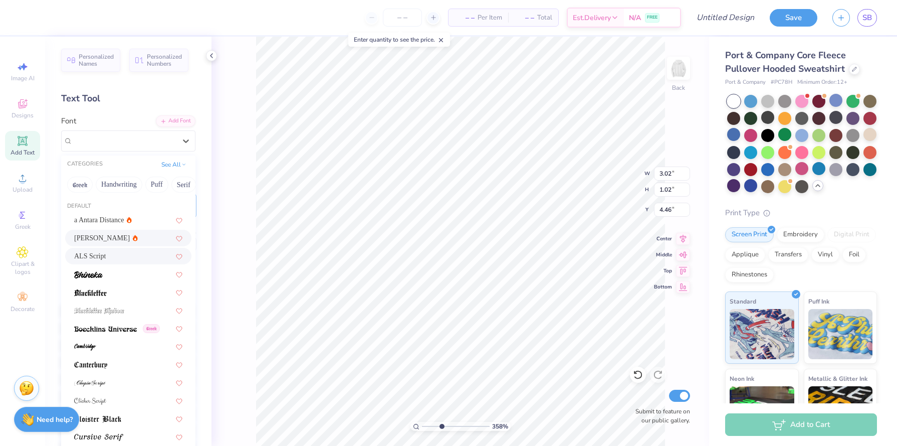
click at [134, 252] on div "ALS Script" at bounding box center [128, 256] width 108 height 11
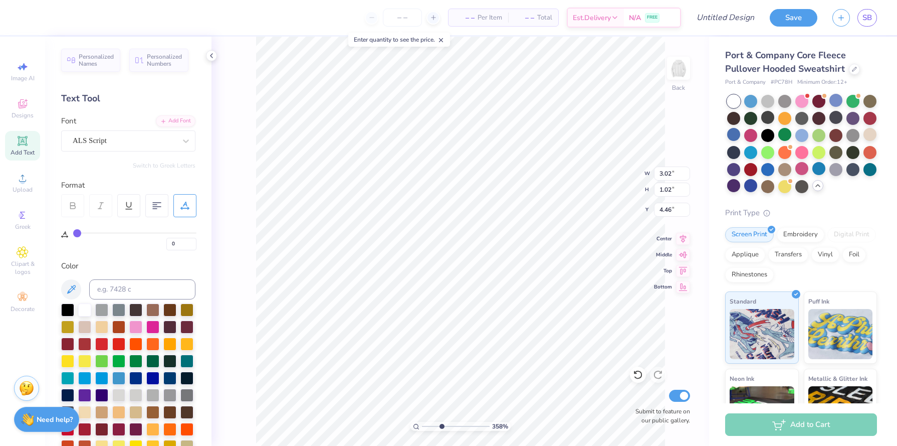
type input "2.85"
type input "1.26"
type input "4.34"
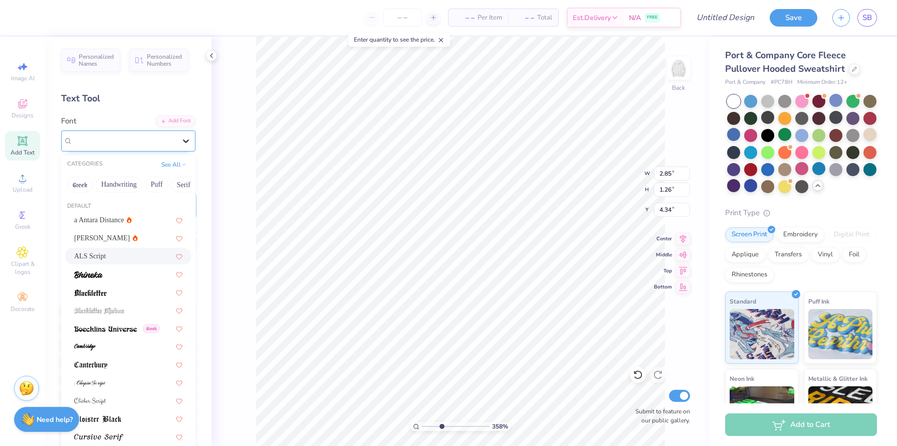
click at [183, 144] on icon at bounding box center [186, 141] width 10 height 10
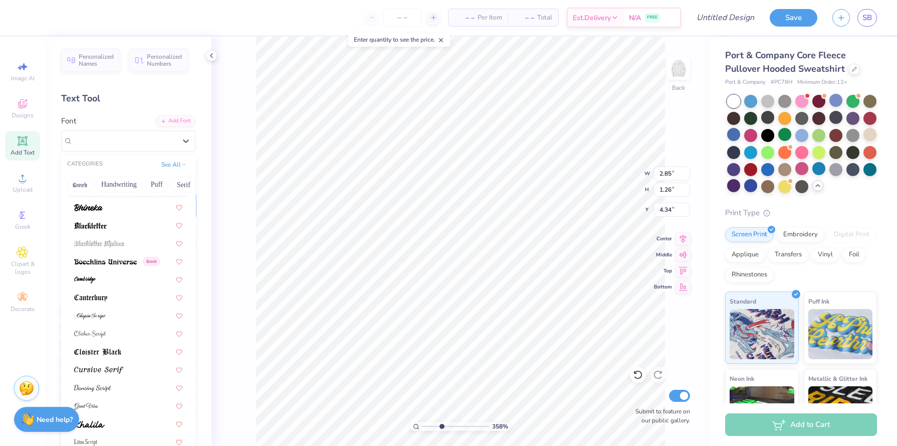
scroll to position [66, 0]
click at [127, 312] on div at bounding box center [128, 316] width 108 height 11
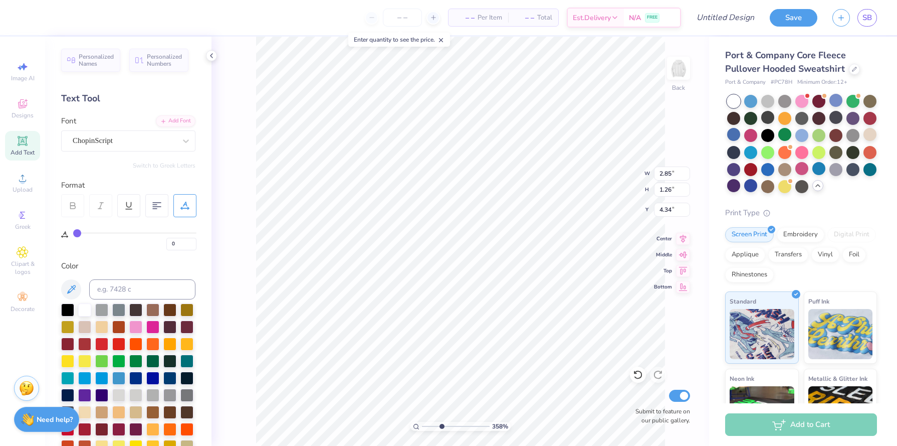
type input "2.71"
type input "1.16"
type input "4.39"
click at [175, 144] on div "ChopinScript" at bounding box center [124, 141] width 105 height 16
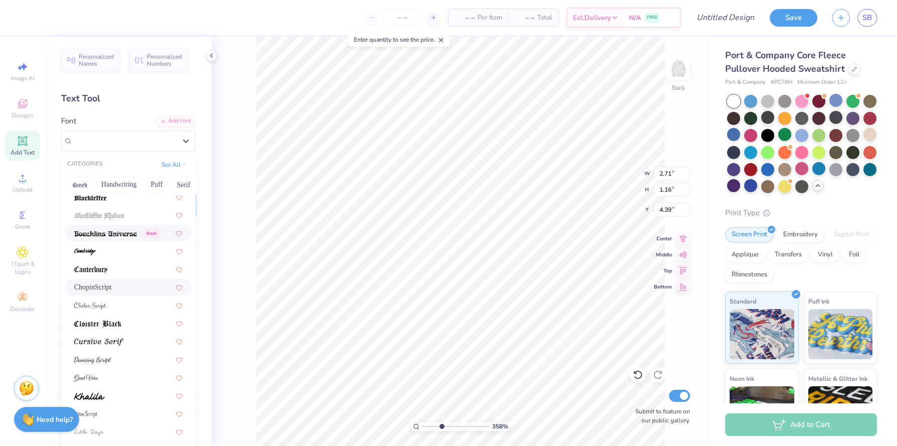
scroll to position [95, 0]
click at [138, 301] on div at bounding box center [128, 305] width 108 height 11
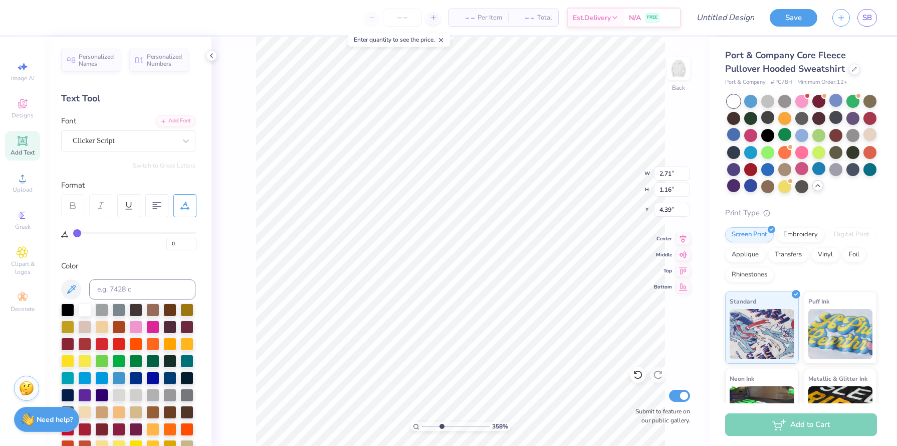
type input "2.73"
type input "1.18"
type input "4.38"
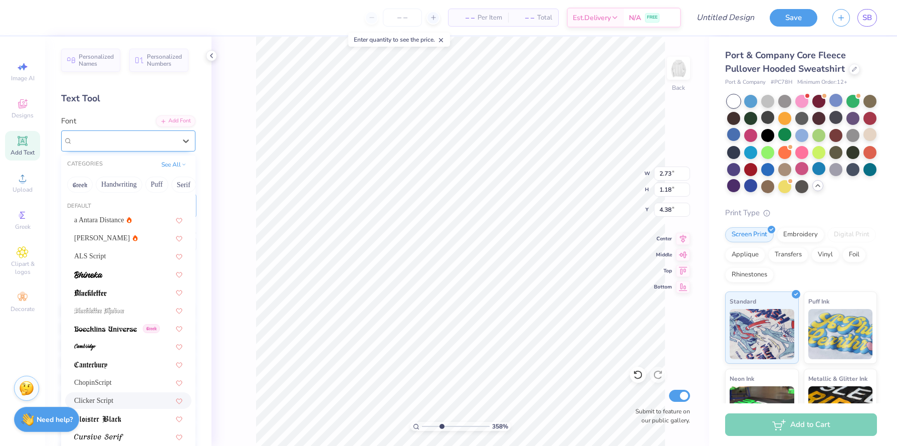
click at [151, 141] on div "Clicker Script" at bounding box center [124, 141] width 105 height 16
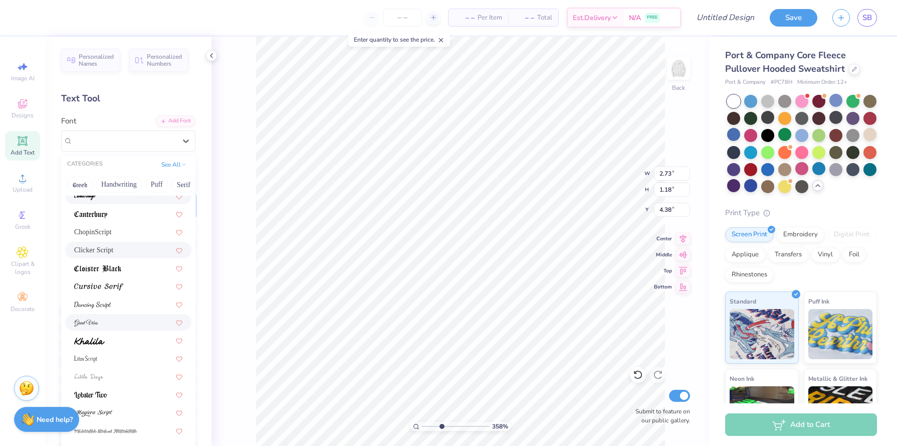
scroll to position [150, 0]
click at [130, 321] on div at bounding box center [128, 322] width 108 height 11
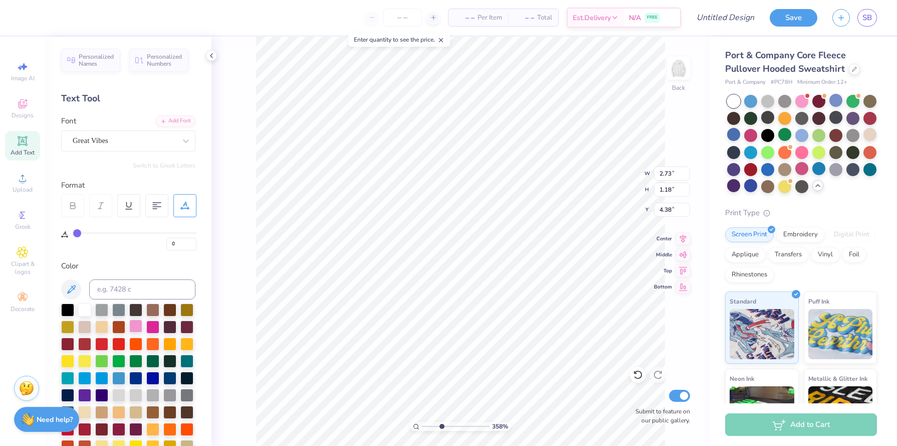
type input "2.72"
type input "1.32"
type input "4.31"
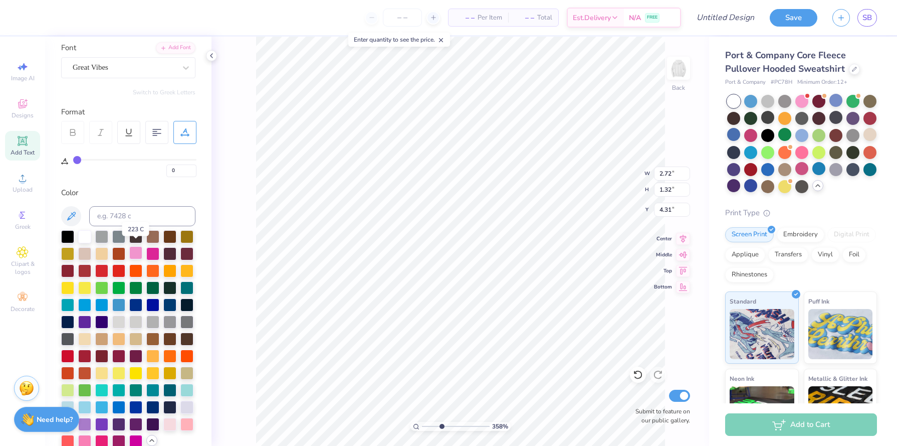
scroll to position [71, 0]
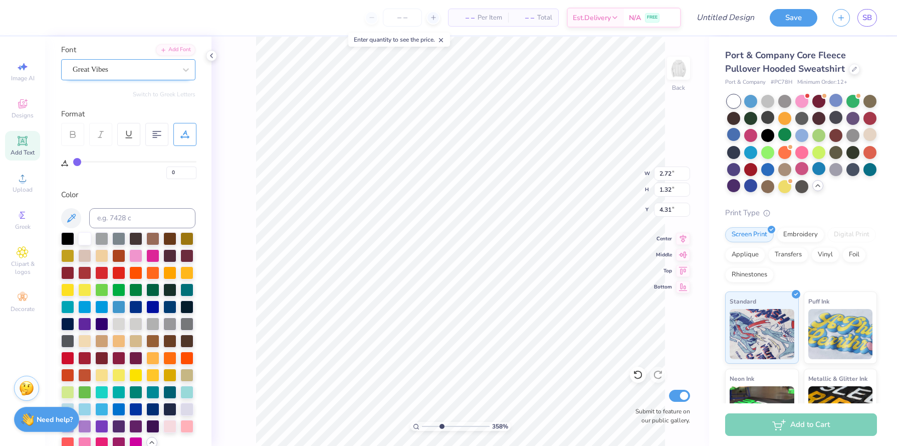
click at [173, 72] on div "Great Vibes" at bounding box center [124, 70] width 105 height 16
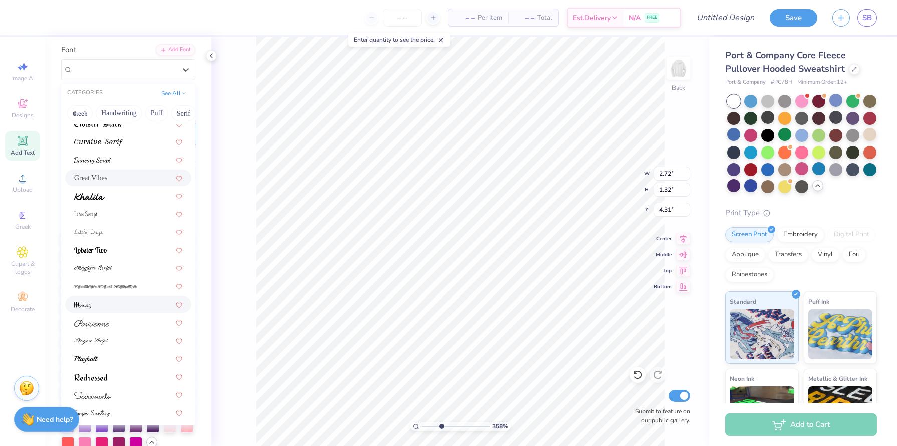
scroll to position [224, 0]
click at [119, 337] on div at bounding box center [128, 339] width 108 height 11
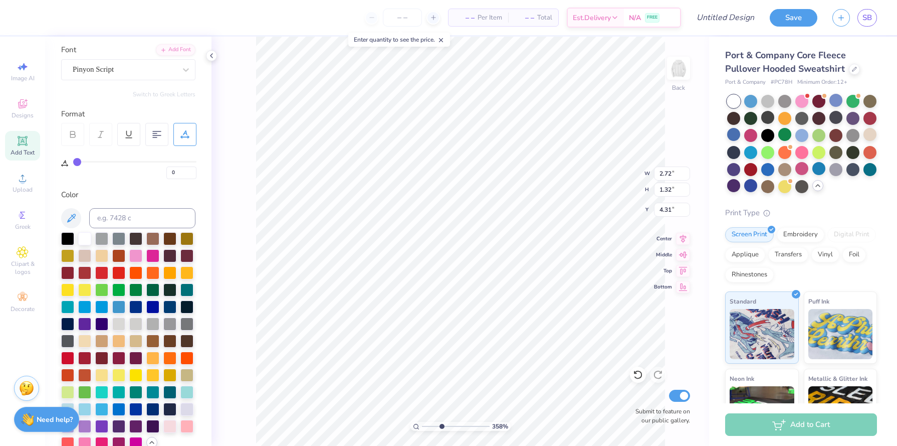
type input "3.07"
type input "1.30"
type input "4.33"
click at [181, 68] on icon at bounding box center [186, 70] width 10 height 10
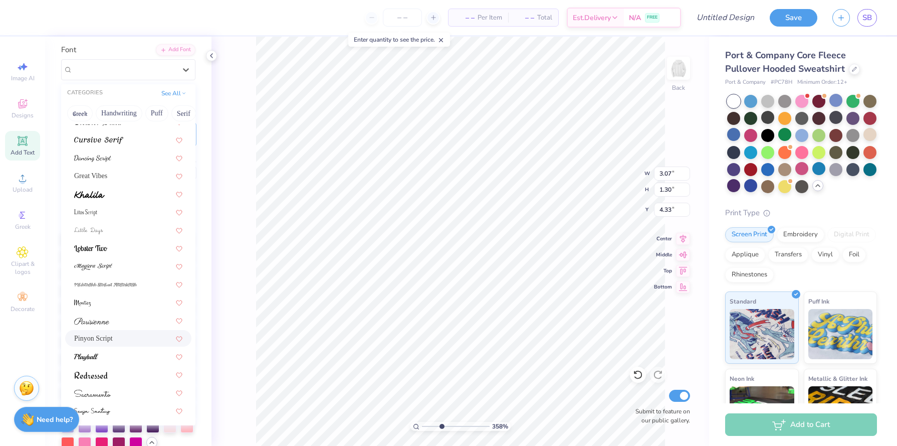
scroll to position [246, 0]
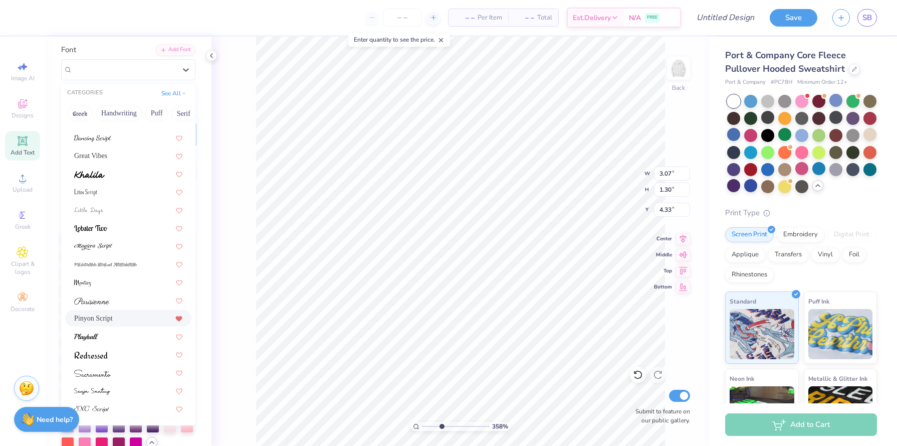
click at [180, 318] on icon at bounding box center [179, 318] width 6 height 5
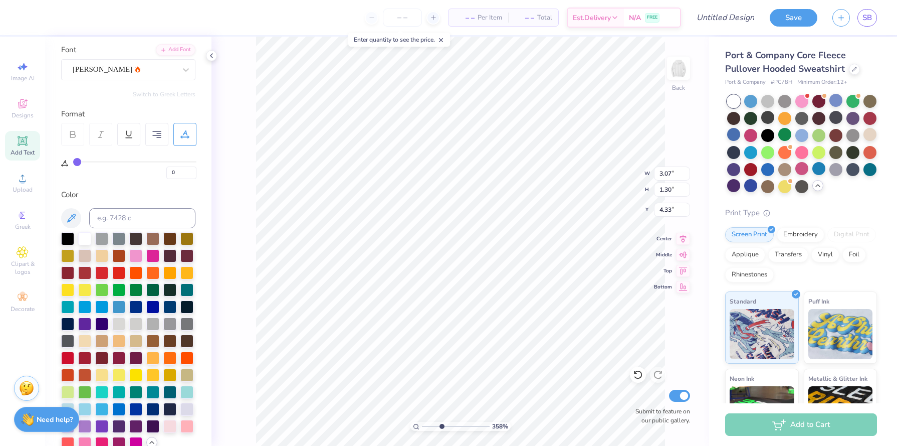
type input "2.49"
type input "0.86"
type input "3.60"
click at [176, 62] on div "Alex Brush" at bounding box center [124, 70] width 105 height 16
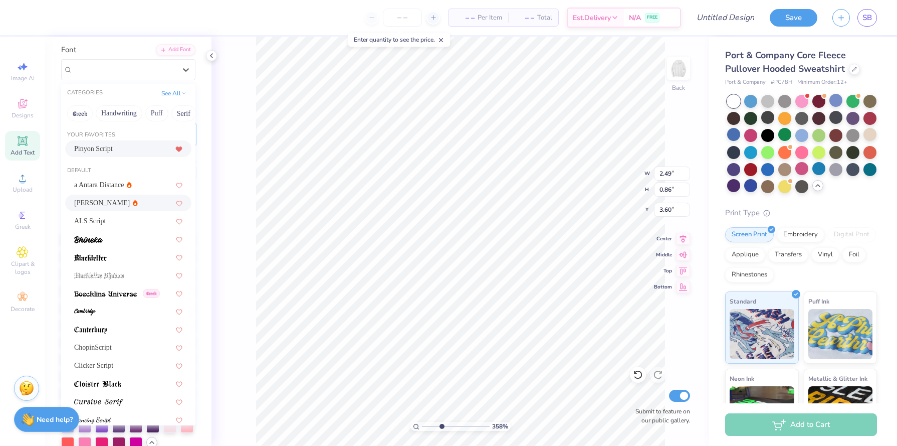
click at [140, 151] on div "Pinyon Script" at bounding box center [128, 148] width 108 height 11
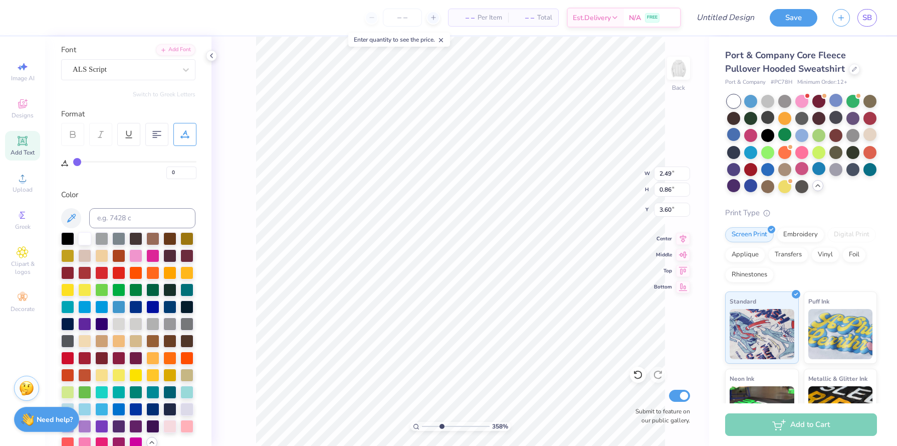
type input "2.95"
type input "1.17"
type input "5.33"
click at [158, 60] on div "ALS Script" at bounding box center [128, 69] width 134 height 21
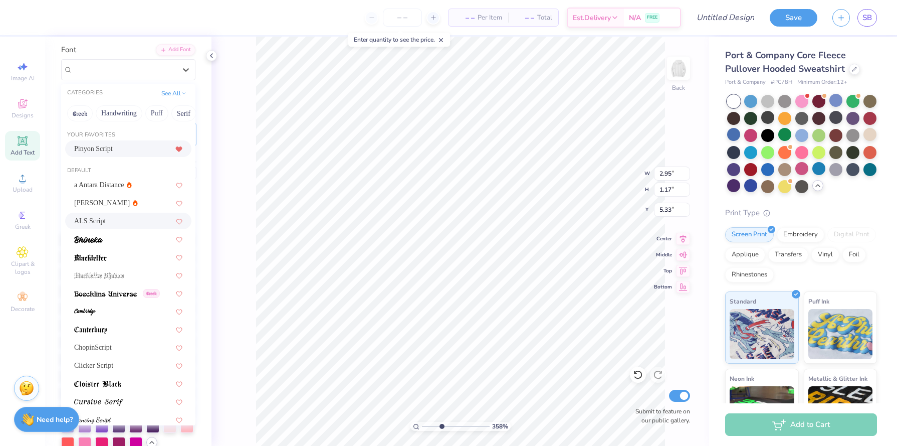
click at [130, 153] on div "Pinyon Script" at bounding box center [128, 148] width 108 height 11
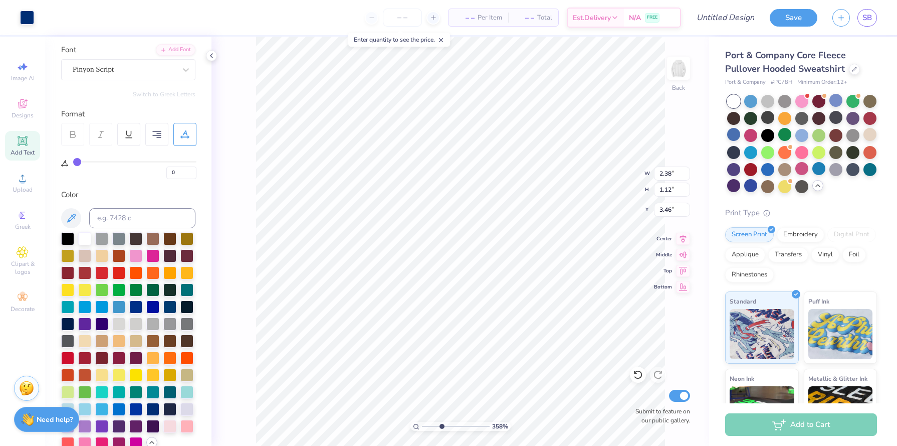
type input "3.07"
type input "1.30"
type input "4.27"
type input "5.20"
type input "3.48"
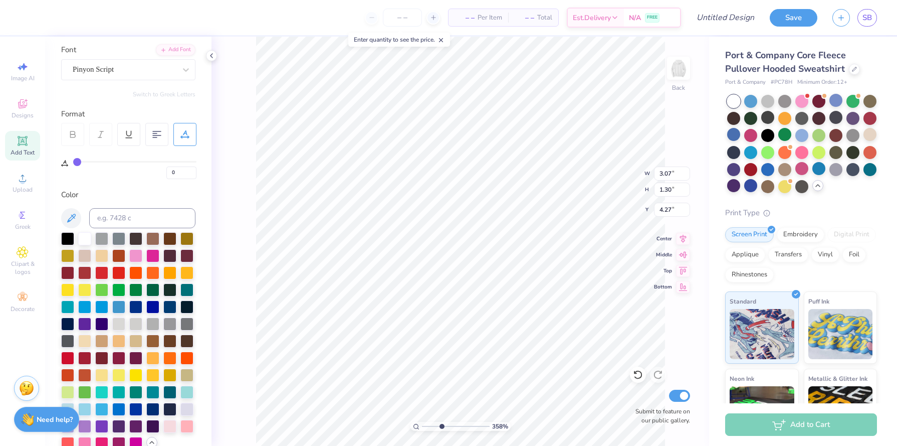
type input "3.07"
type input "1.30"
type input "4.27"
type input "2.38"
type input "1.12"
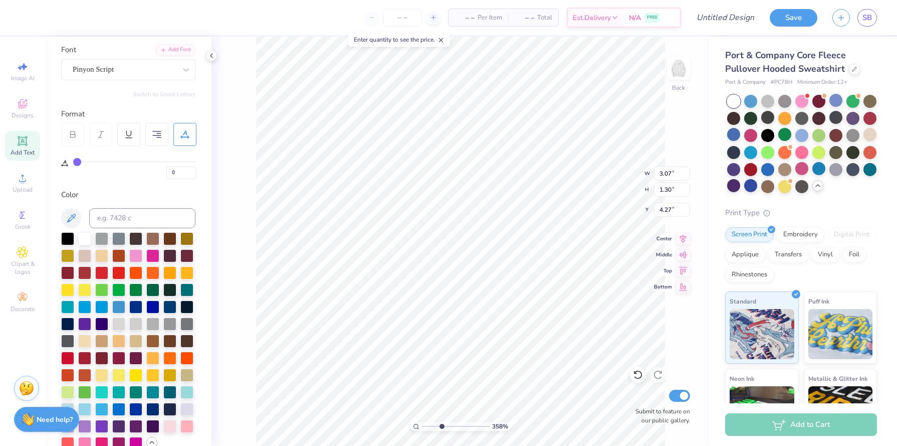
type input "3.48"
type input "3.07"
type input "1.30"
type input "4.28"
type input "3.28"
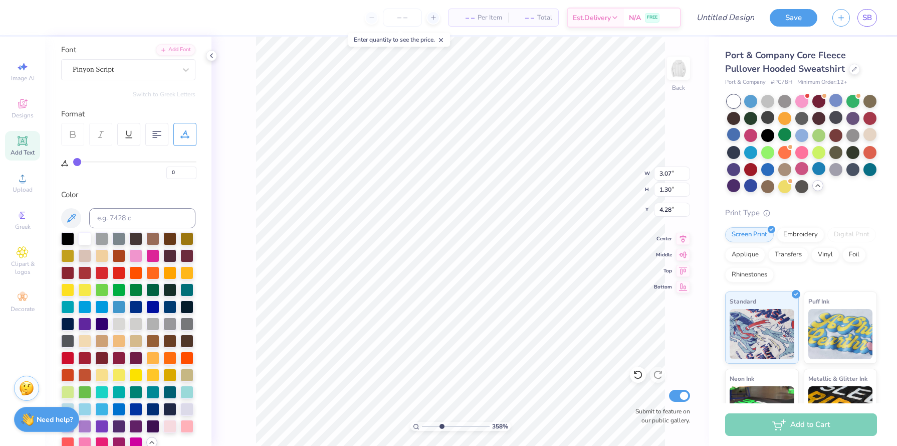
type input "5.20"
type input "3.07"
type input "4.28"
type input "2.38"
type input "1.12"
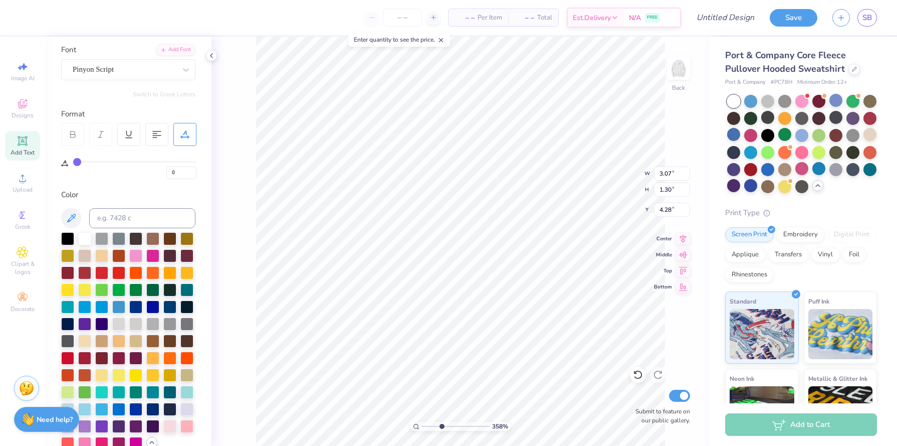
type input "3.48"
click at [667, 173] on input "2.38" at bounding box center [672, 173] width 36 height 14
type input "2.44"
type input "1.16"
type input "3.45"
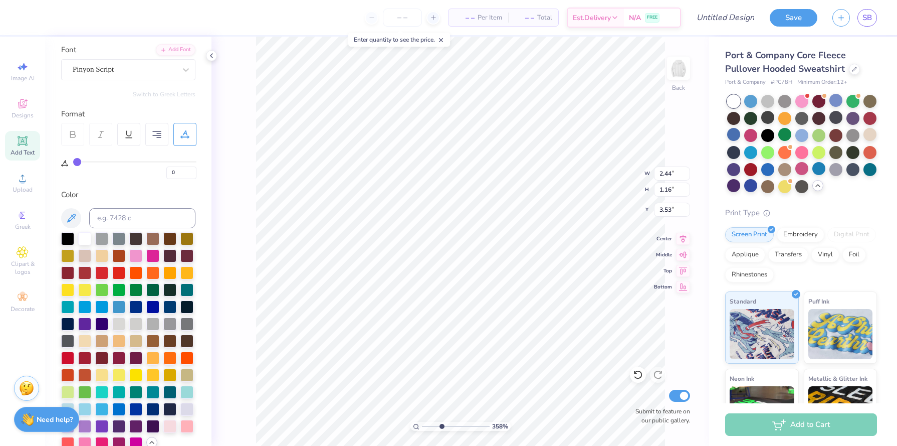
type input "3.53"
type input "3.48"
drag, startPoint x: 442, startPoint y: 426, endPoint x: 422, endPoint y: 421, distance: 20.8
type input "1"
click at [422, 422] on input "range" at bounding box center [456, 426] width 68 height 9
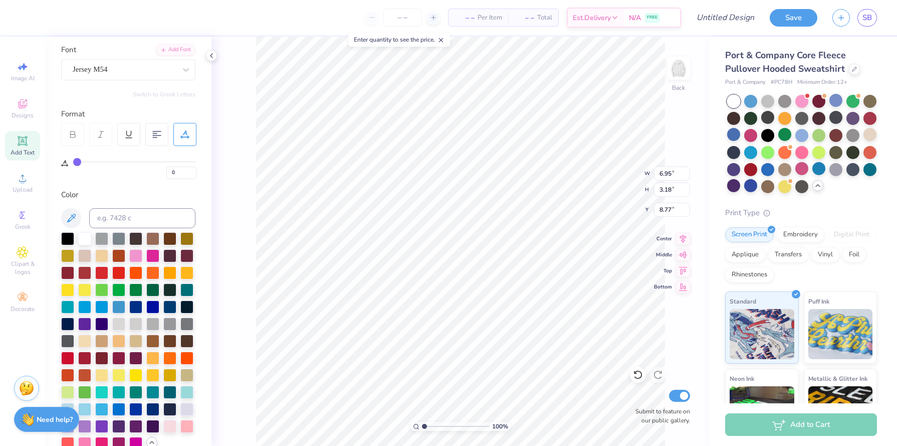
type input "8.77"
click at [471, 19] on span "– –" at bounding box center [465, 18] width 20 height 11
click at [415, 19] on input "number" at bounding box center [402, 18] width 39 height 18
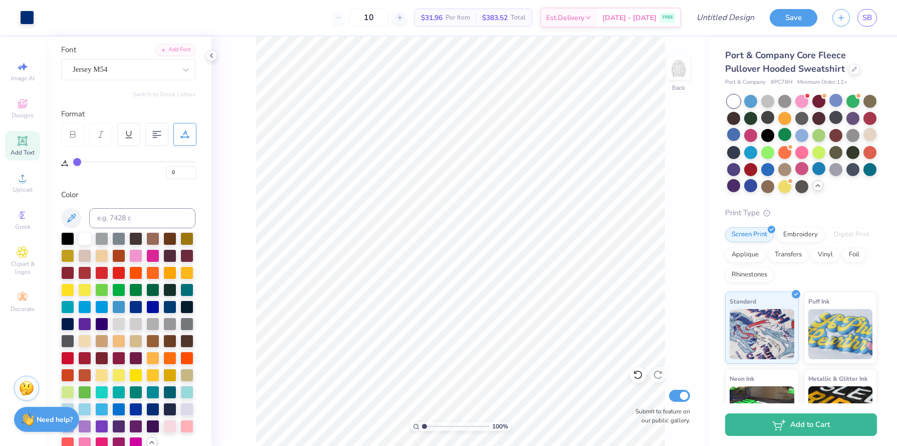
type input "10"
click at [720, 17] on input "Design Title" at bounding box center [713, 18] width 98 height 20
type input "SBHoodie2"
click at [683, 73] on img at bounding box center [679, 68] width 40 height 40
click at [30, 145] on div "Add Text" at bounding box center [22, 146] width 35 height 30
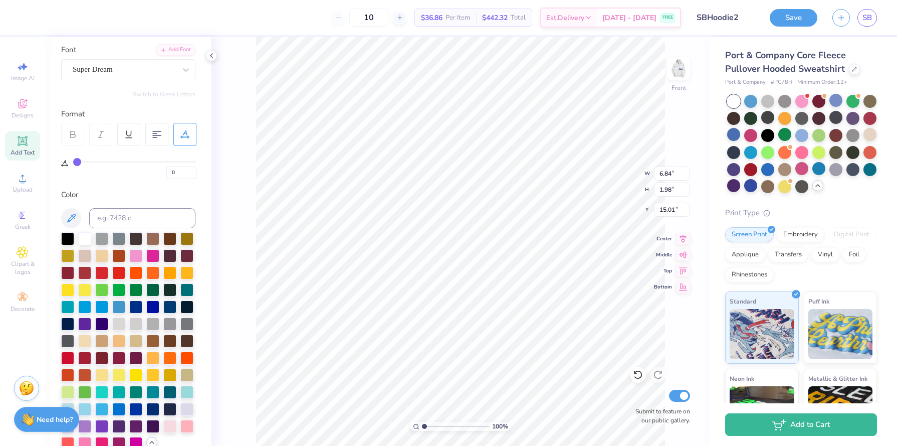
scroll to position [0, 1]
type textarea "TEAlXT"
type textarea "Alpha Omega Epsilion"
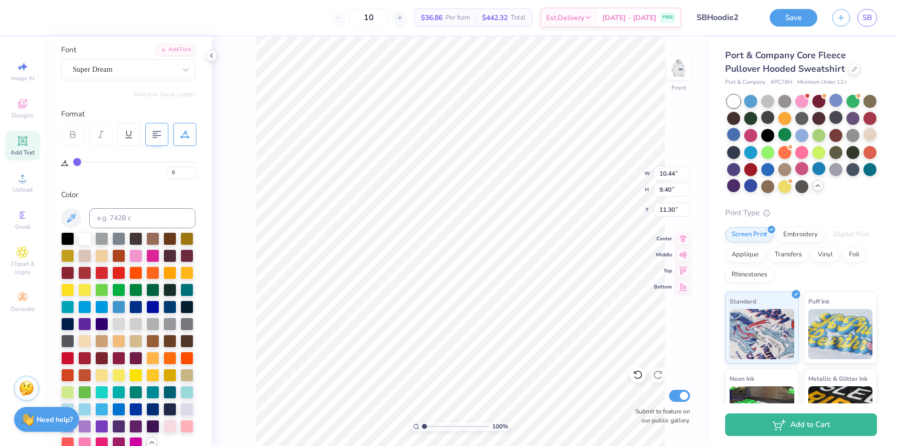
click at [155, 127] on div at bounding box center [156, 134] width 23 height 23
click at [151, 77] on div "Super Dream" at bounding box center [128, 69] width 134 height 21
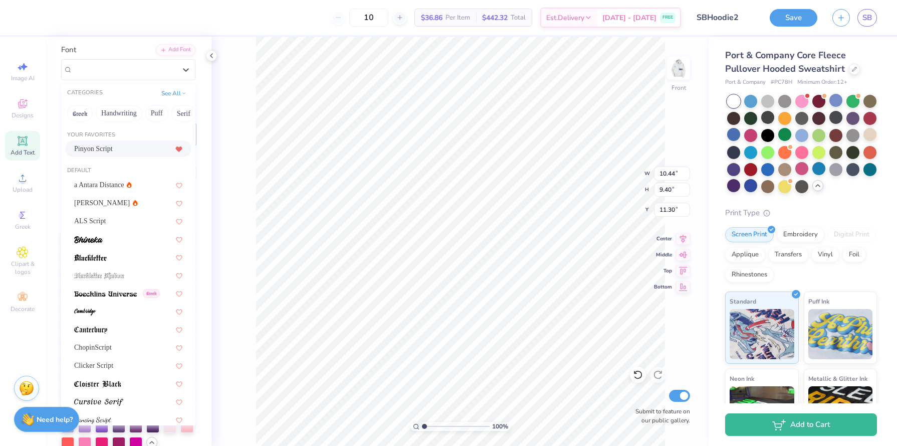
click at [137, 149] on div "Pinyon Script" at bounding box center [128, 148] width 108 height 11
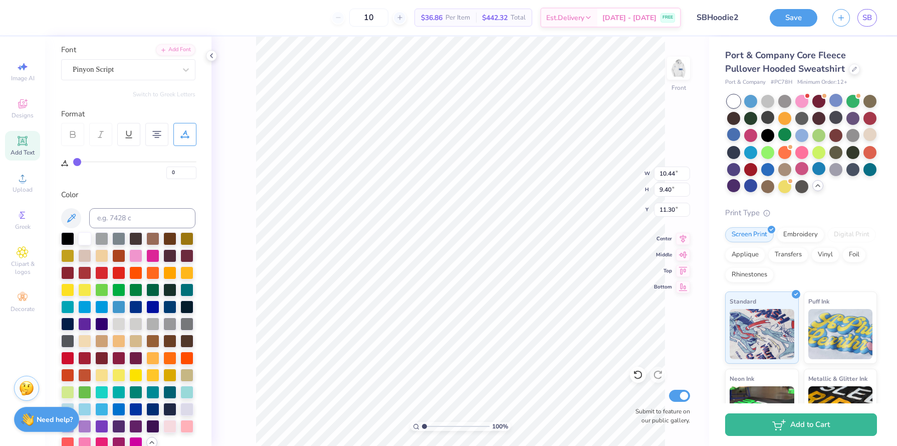
scroll to position [1, 0]
click at [175, 144] on div at bounding box center [184, 134] width 23 height 23
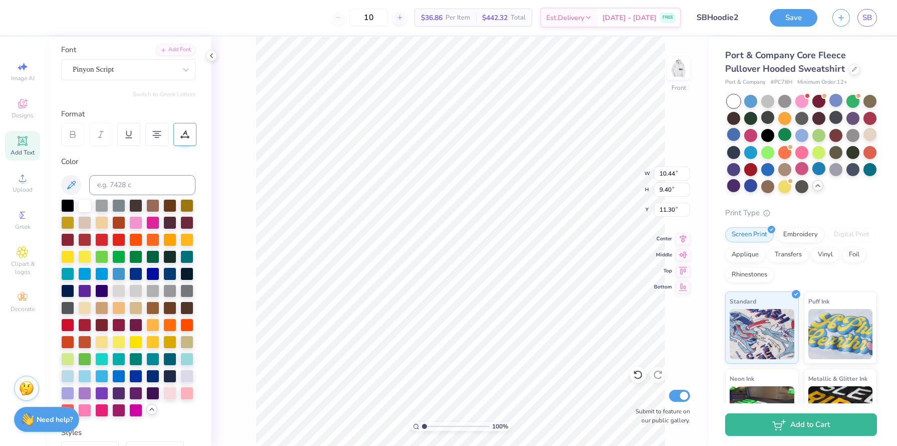
click at [175, 144] on div at bounding box center [184, 134] width 23 height 23
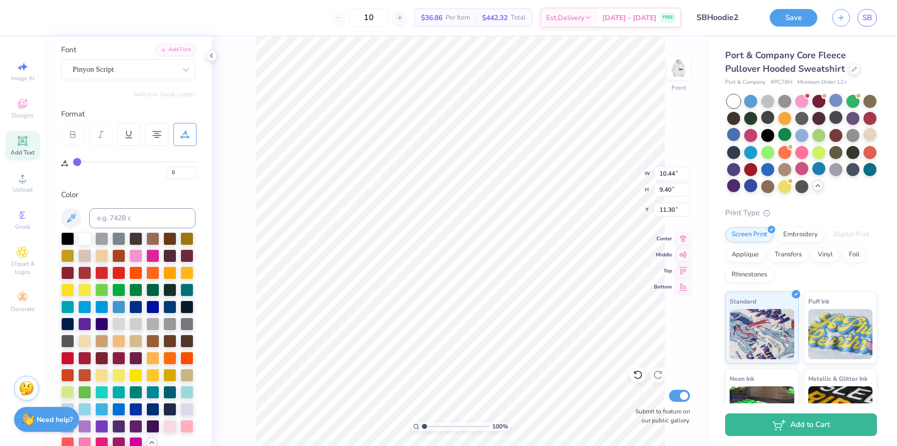
type input "1"
type input "2"
type input "3"
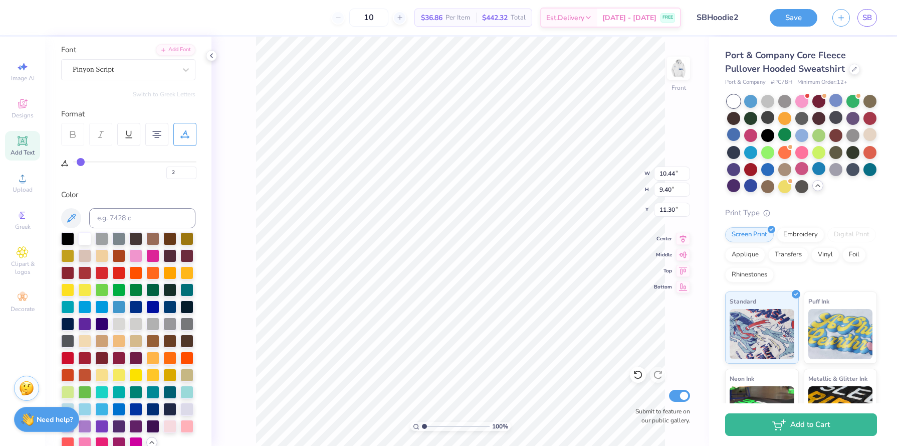
type input "3"
type input "4"
type input "5"
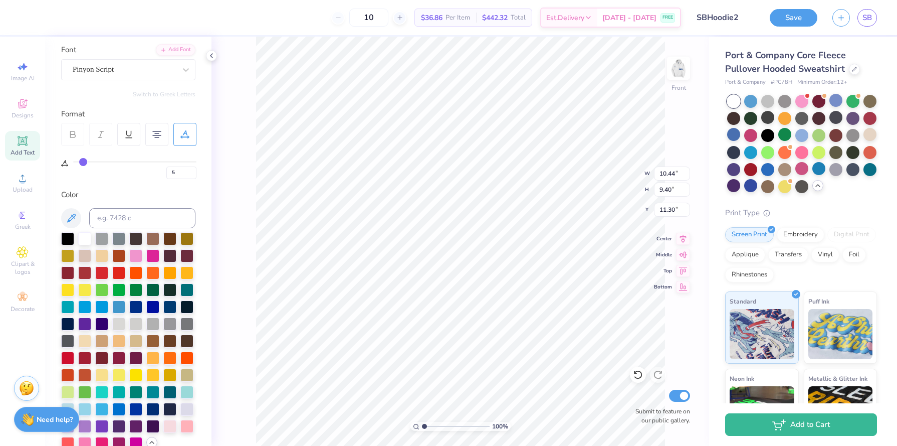
type input "6"
type input "7"
type input "8"
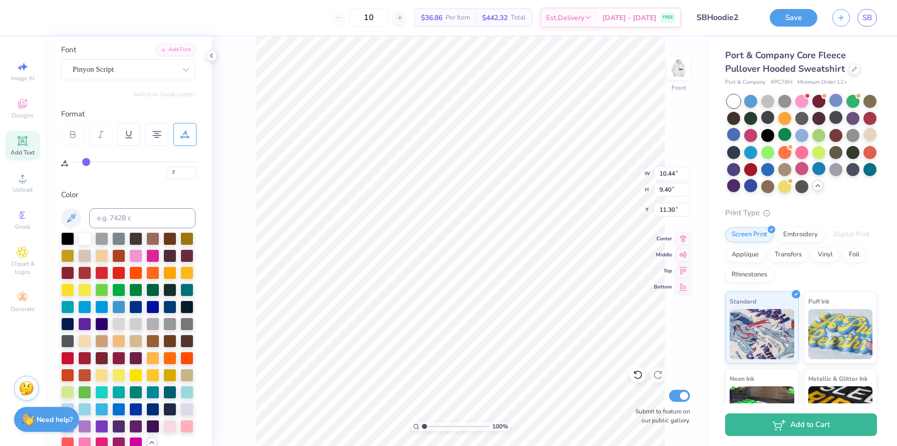
type input "8"
type input "7"
type input "4"
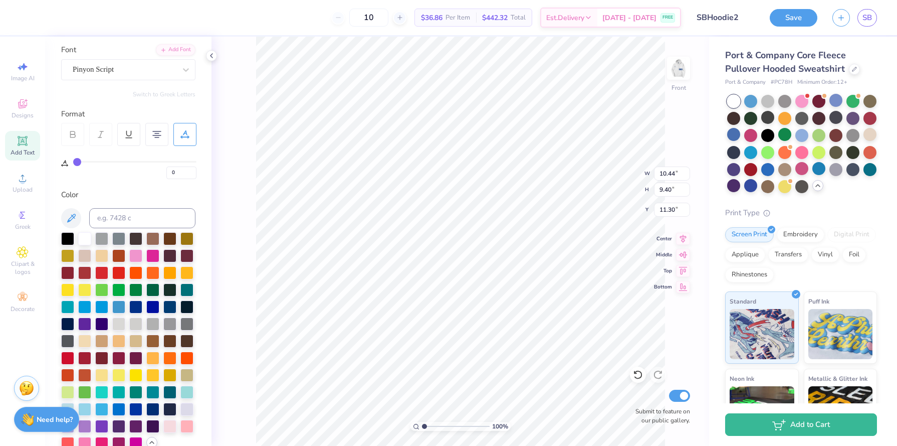
drag, startPoint x: 76, startPoint y: 161, endPoint x: 62, endPoint y: 160, distance: 13.6
click at [73, 161] on input "range" at bounding box center [134, 162] width 123 height 2
click at [154, 411] on div at bounding box center [152, 408] width 13 height 13
click at [20, 155] on span "Add Text" at bounding box center [23, 152] width 24 height 8
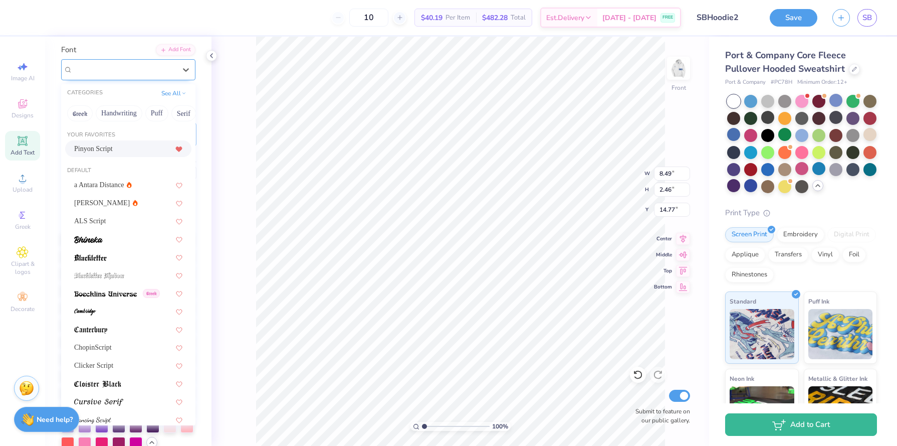
click at [160, 74] on div "Super Dream" at bounding box center [124, 70] width 105 height 16
click at [131, 146] on div "Pinyon Script" at bounding box center [128, 148] width 108 height 11
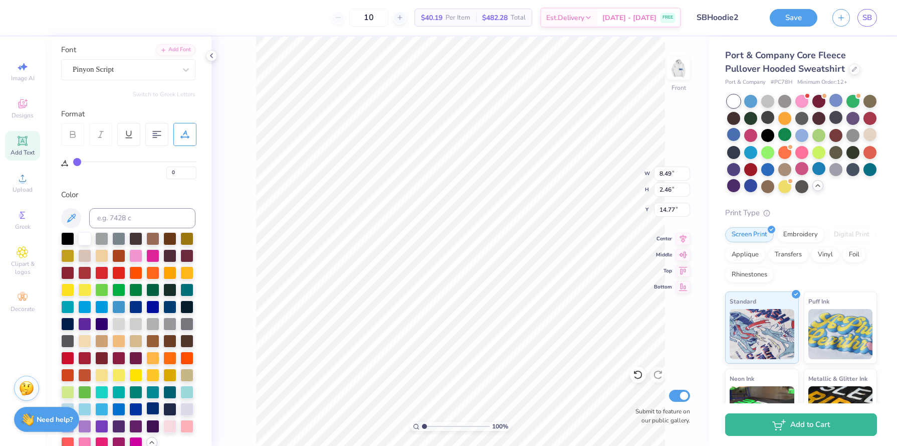
click at [158, 406] on div at bounding box center [152, 408] width 13 height 13
click at [153, 410] on div at bounding box center [152, 408] width 13 height 13
click at [687, 188] on input "3.12" at bounding box center [672, 189] width 36 height 14
click at [687, 188] on input "3.13" at bounding box center [672, 189] width 36 height 14
click at [687, 188] on input "3.14" at bounding box center [672, 189] width 36 height 14
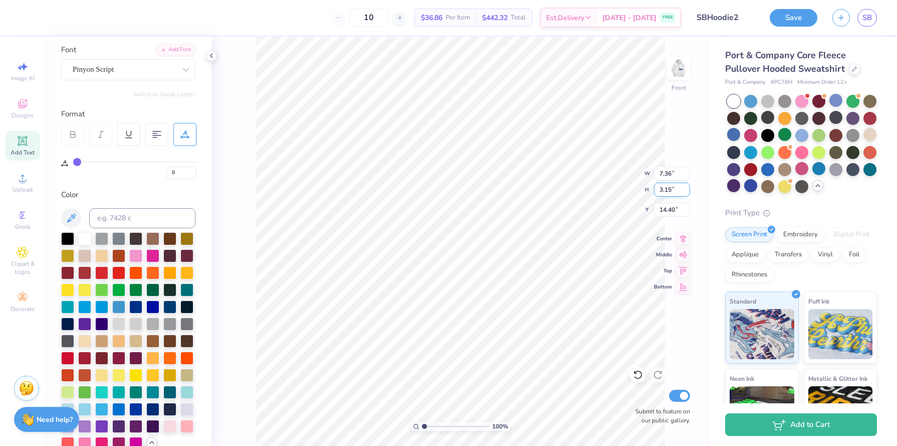
click at [687, 188] on input "3.15" at bounding box center [672, 189] width 36 height 14
click at [687, 188] on input "3.16" at bounding box center [672, 189] width 36 height 14
click at [687, 188] on input "3.17" at bounding box center [672, 189] width 36 height 14
click at [687, 188] on input "3.18" at bounding box center [672, 189] width 36 height 14
click at [676, 208] on input "14.45" at bounding box center [672, 210] width 36 height 14
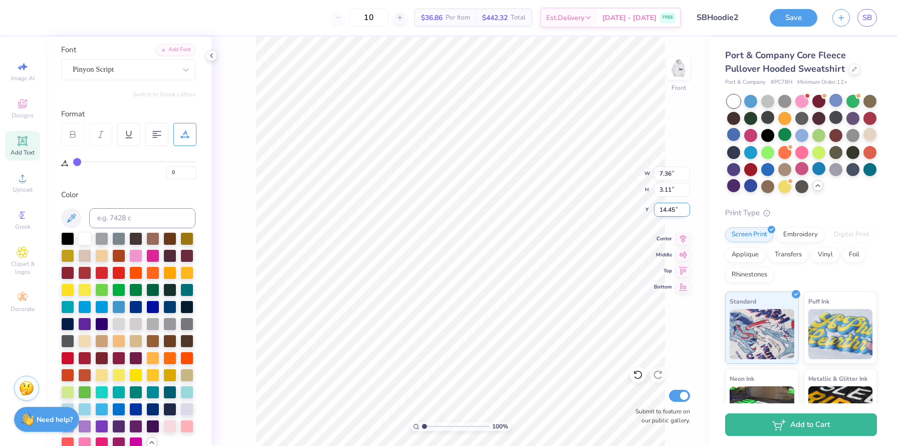
click at [676, 208] on input "14.45" at bounding box center [672, 210] width 36 height 14
click at [495, 280] on li "Duplicate" at bounding box center [512, 277] width 79 height 20
click at [26, 141] on icon at bounding box center [23, 141] width 12 height 12
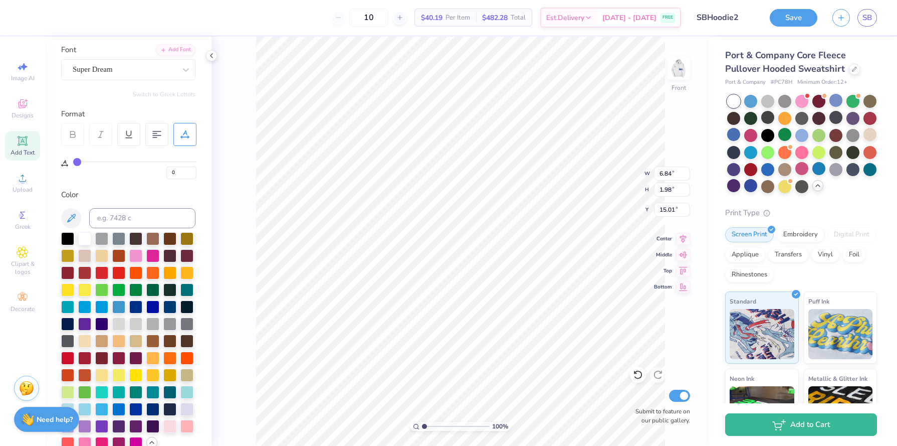
scroll to position [0, 1]
click at [132, 66] on div "Super Dream" at bounding box center [124, 70] width 105 height 16
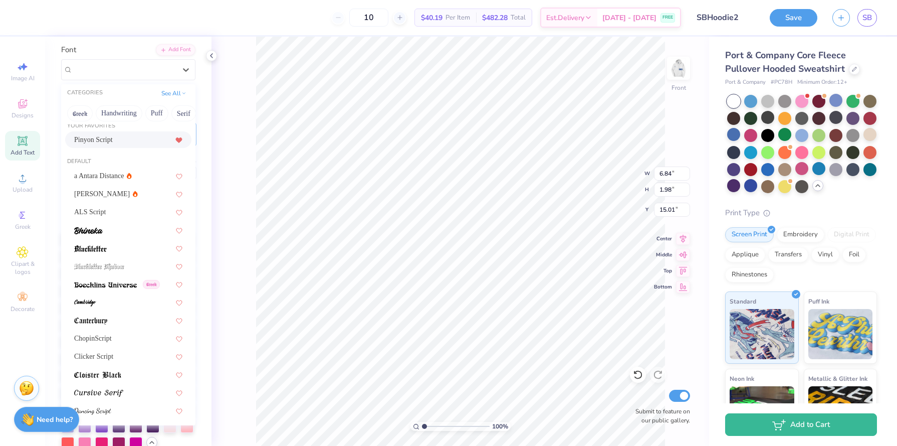
scroll to position [10, 0]
click at [167, 96] on button "See All" at bounding box center [173, 92] width 31 height 10
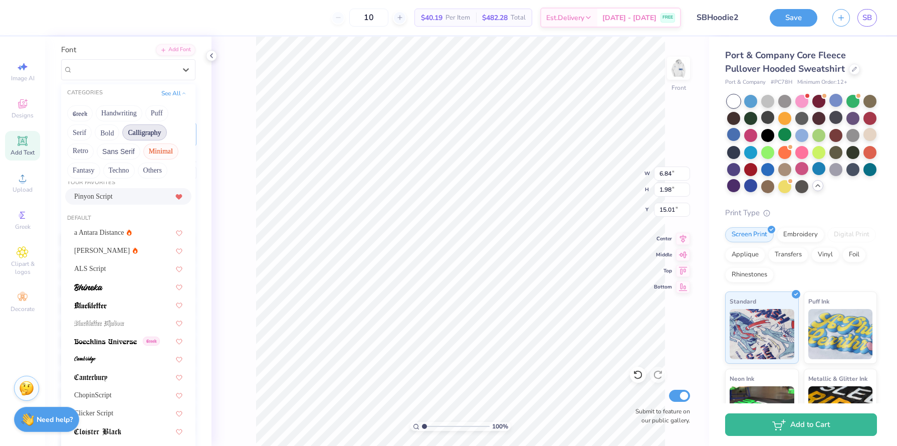
click at [156, 150] on button "Minimal" at bounding box center [160, 151] width 35 height 16
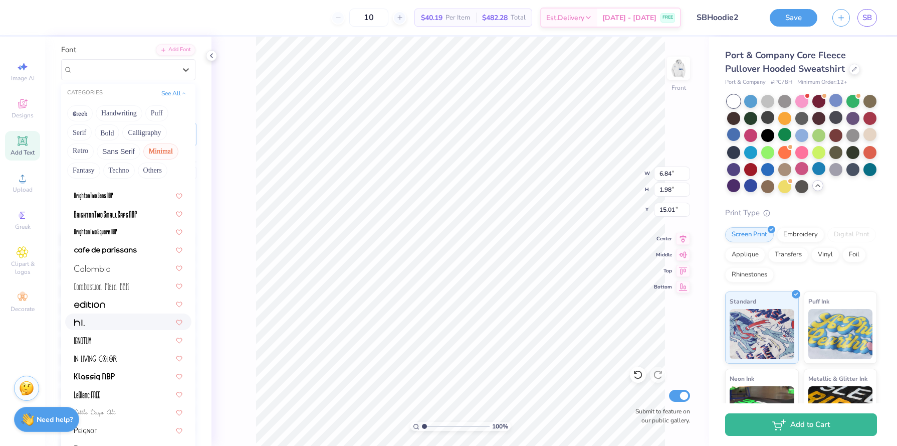
scroll to position [0, 0]
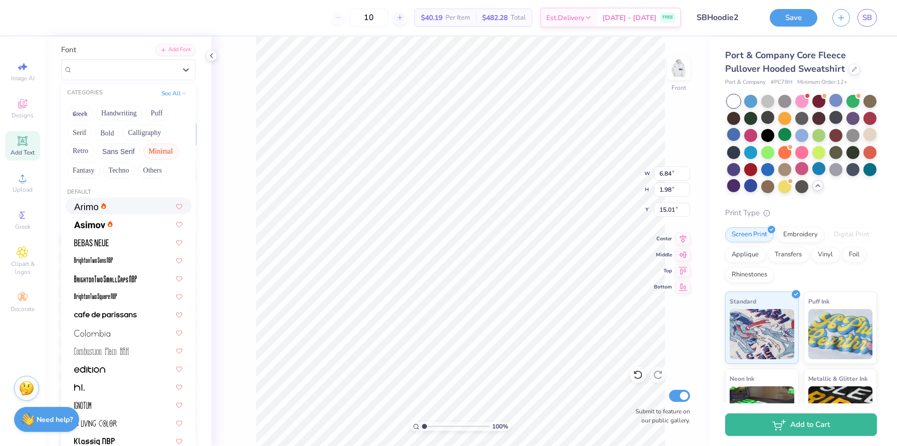
click at [111, 206] on div at bounding box center [128, 206] width 108 height 11
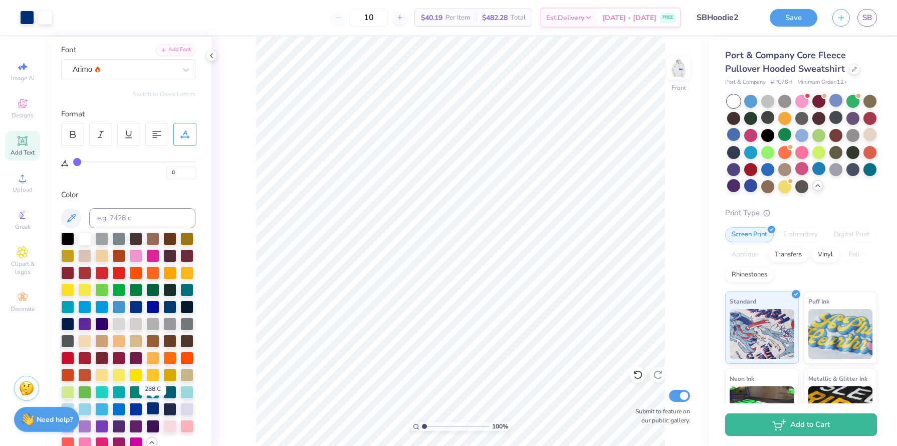
click at [156, 412] on div at bounding box center [152, 408] width 13 height 13
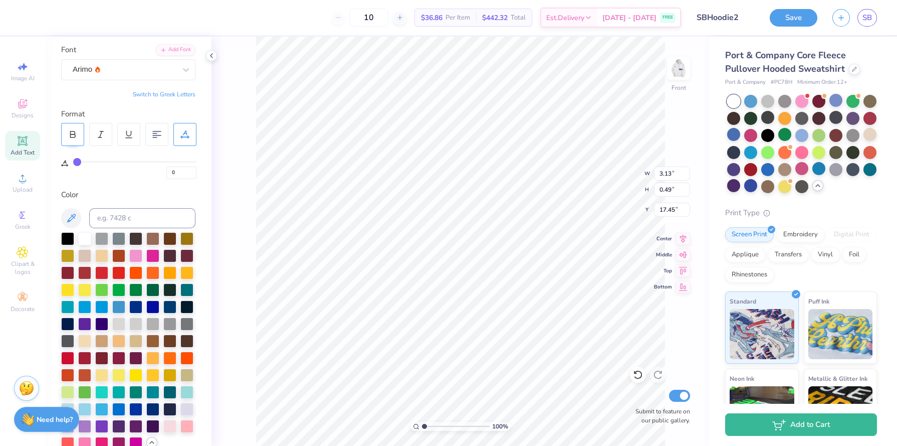
click at [77, 135] on div at bounding box center [72, 134] width 23 height 23
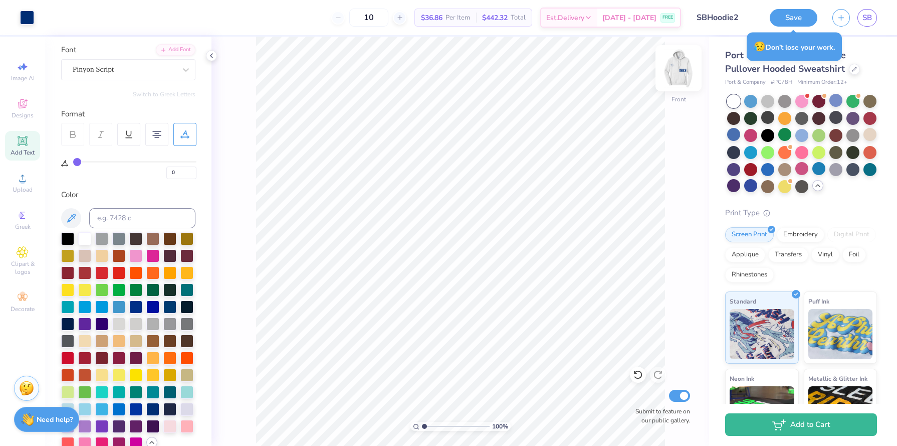
click at [676, 67] on img at bounding box center [679, 68] width 40 height 40
click at [676, 67] on img at bounding box center [679, 68] width 20 height 20
click at [676, 67] on img at bounding box center [679, 68] width 40 height 40
click at [800, 135] on div at bounding box center [802, 134] width 13 height 13
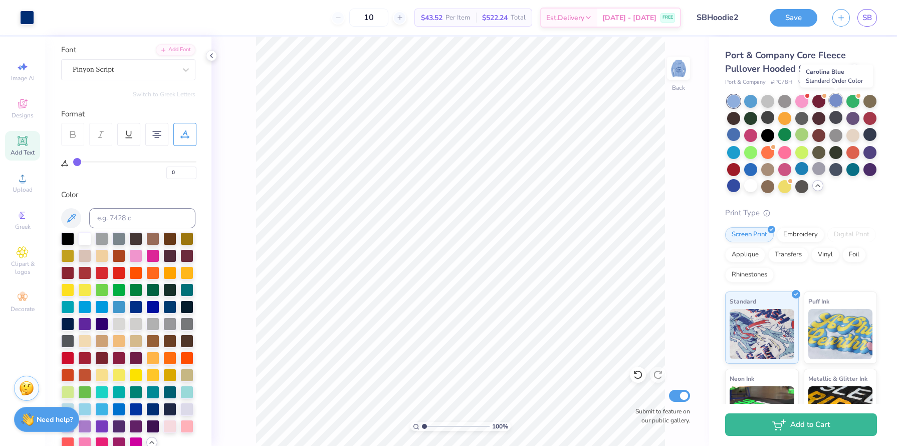
click at [832, 103] on div at bounding box center [836, 100] width 13 height 13
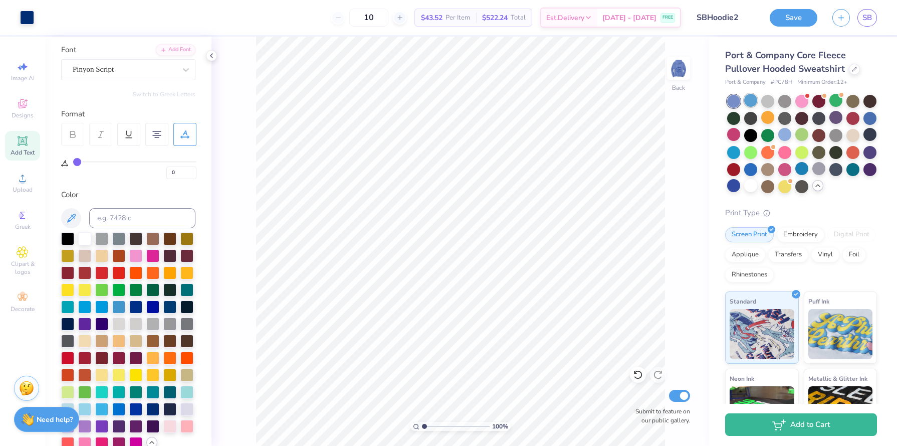
click at [754, 99] on div at bounding box center [751, 100] width 13 height 13
click at [851, 134] on div at bounding box center [853, 134] width 13 height 13
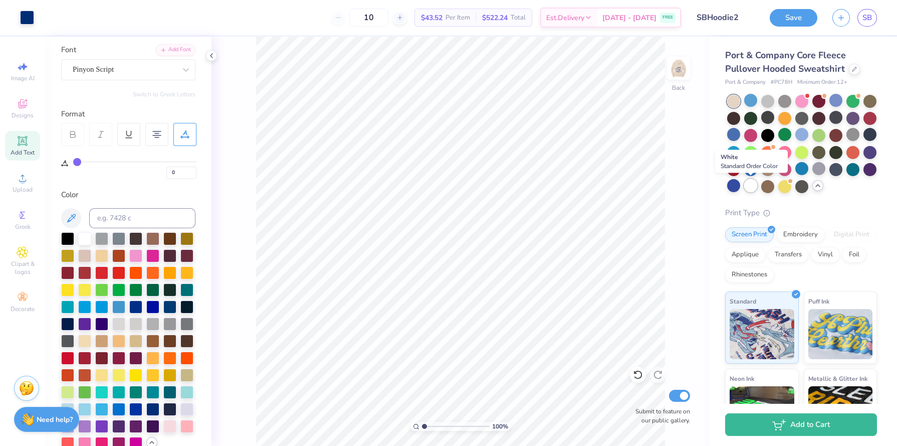
click at [749, 188] on div at bounding box center [751, 185] width 13 height 13
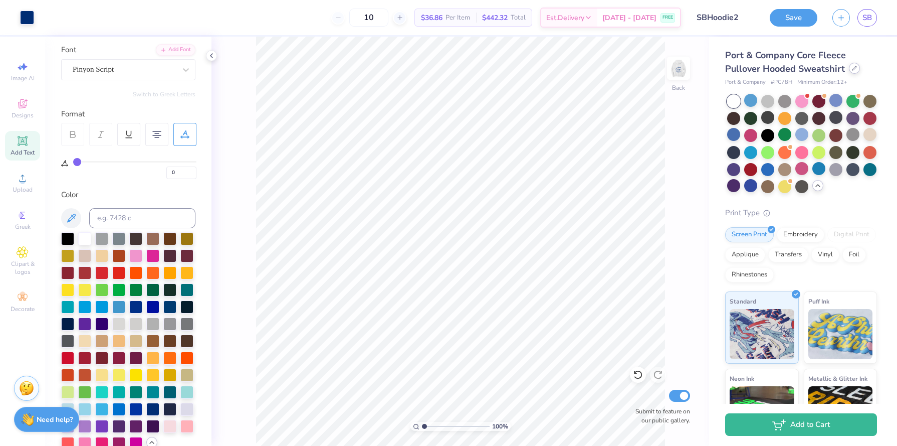
click at [853, 66] on icon at bounding box center [854, 68] width 5 height 5
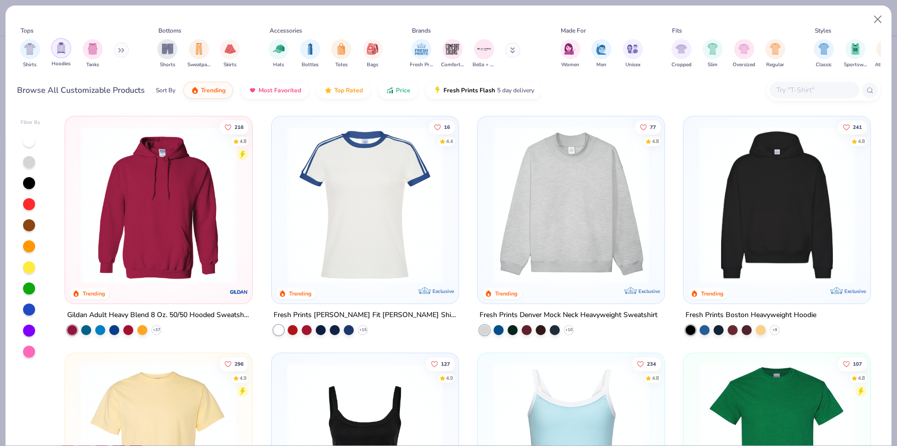
click at [61, 50] on img "filter for Hoodies" at bounding box center [61, 48] width 11 height 12
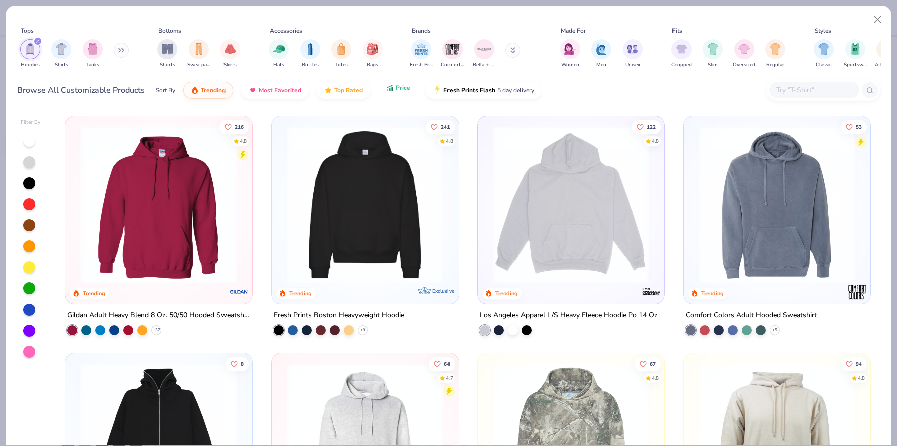
click at [396, 87] on span "Price" at bounding box center [403, 88] width 15 height 8
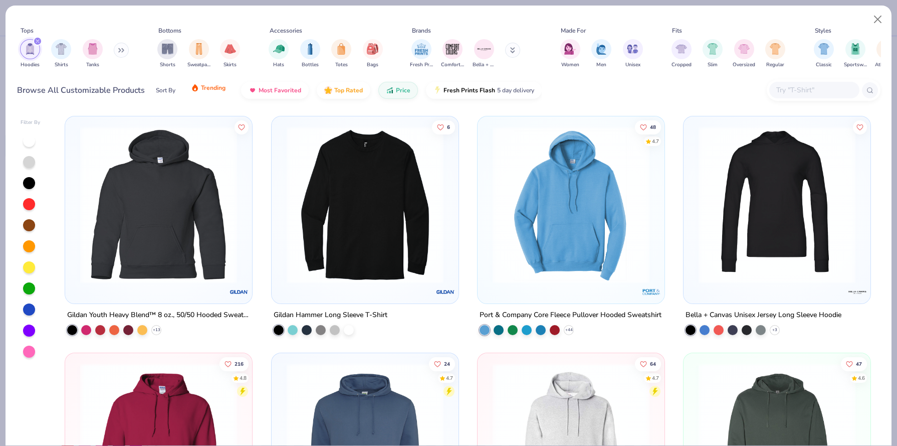
click at [220, 91] on span "Trending" at bounding box center [213, 88] width 25 height 8
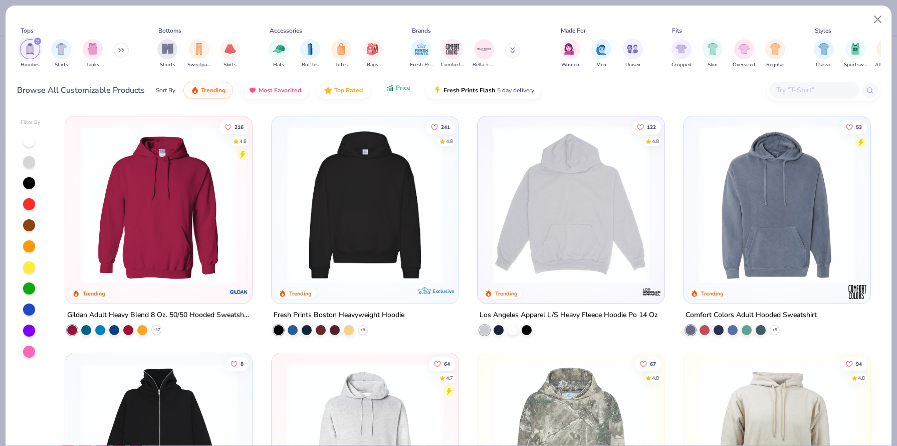
click at [396, 88] on span "Price" at bounding box center [403, 88] width 15 height 8
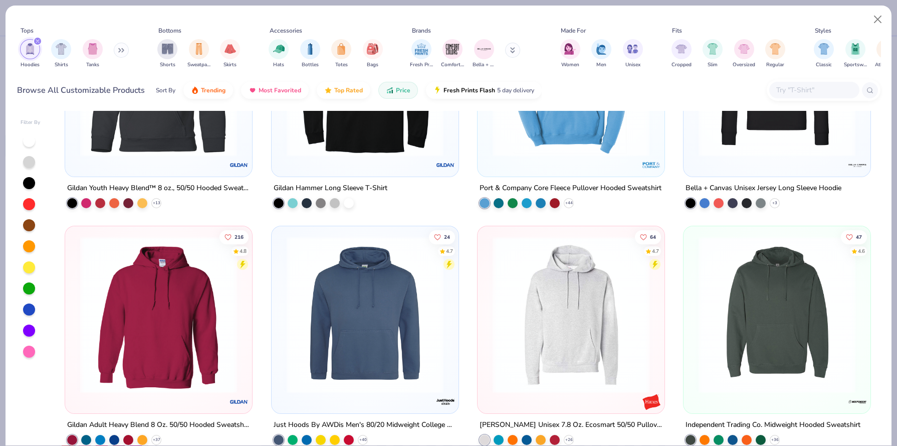
scroll to position [126, 0]
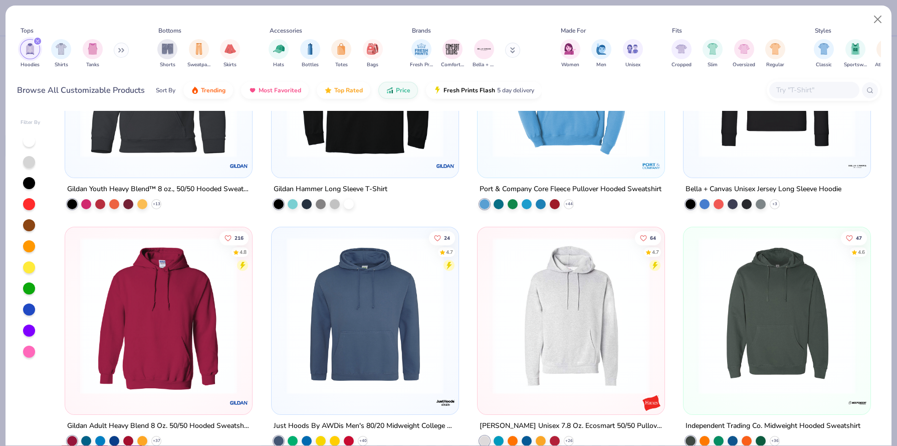
click at [203, 343] on img at bounding box center [158, 315] width 167 height 157
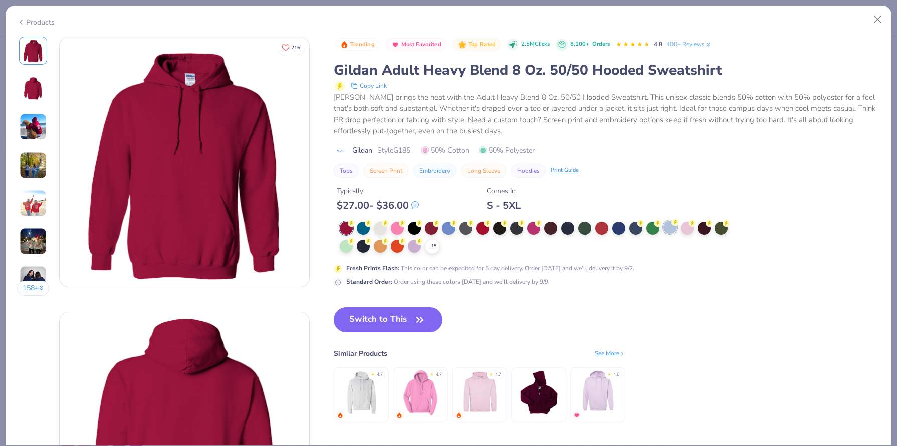
click at [670, 231] on div at bounding box center [670, 227] width 13 height 13
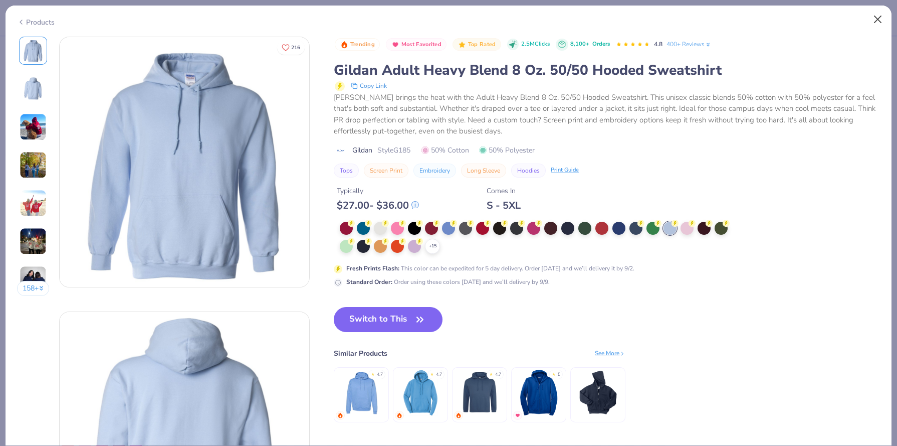
click at [375, 316] on button "Switch to This" at bounding box center [388, 319] width 109 height 25
click at [415, 320] on icon "button" at bounding box center [420, 319] width 14 height 14
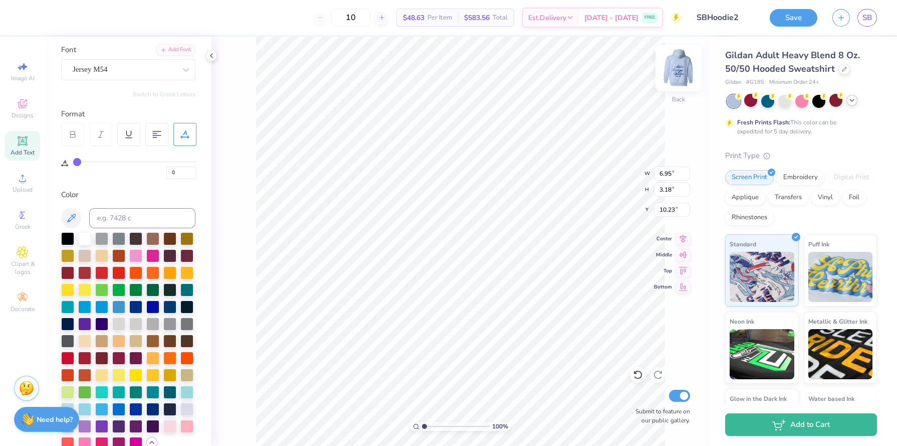
click at [686, 74] on img at bounding box center [679, 68] width 40 height 40
click at [684, 76] on img at bounding box center [679, 68] width 20 height 20
click at [680, 72] on img at bounding box center [679, 68] width 40 height 40
click at [850, 99] on icon at bounding box center [852, 100] width 8 height 8
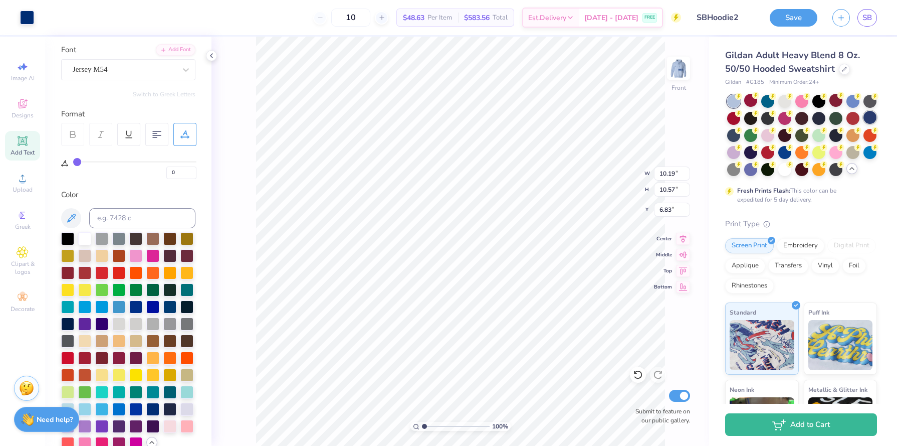
click at [871, 119] on div at bounding box center [870, 117] width 13 height 13
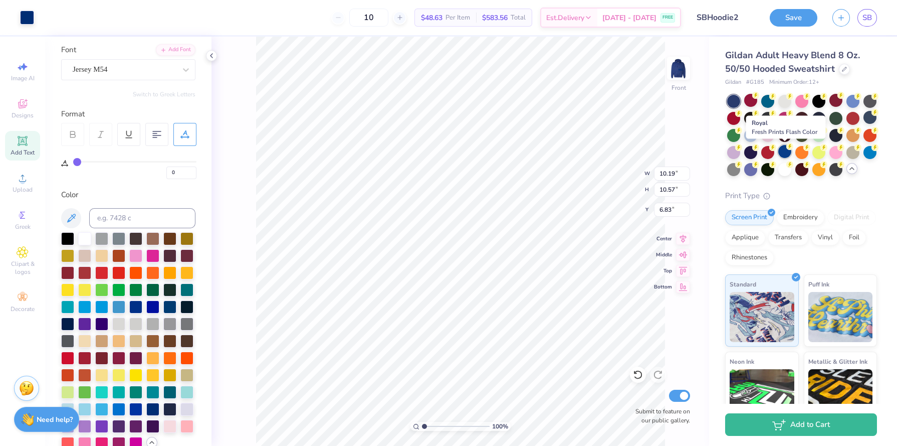
click at [785, 151] on div at bounding box center [785, 151] width 13 height 13
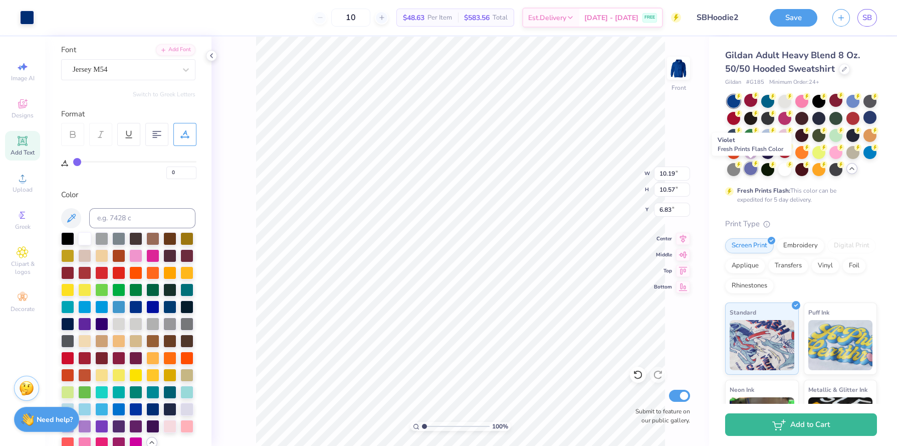
click at [754, 170] on div at bounding box center [751, 168] width 13 height 13
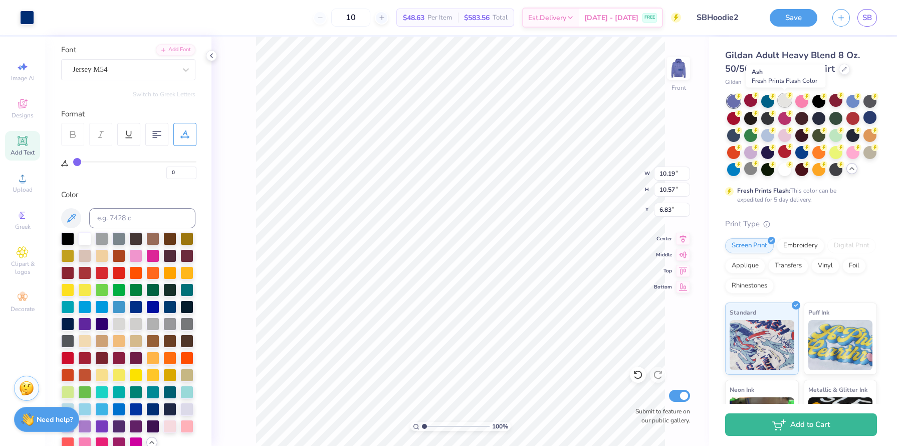
click at [782, 101] on div at bounding box center [785, 100] width 13 height 13
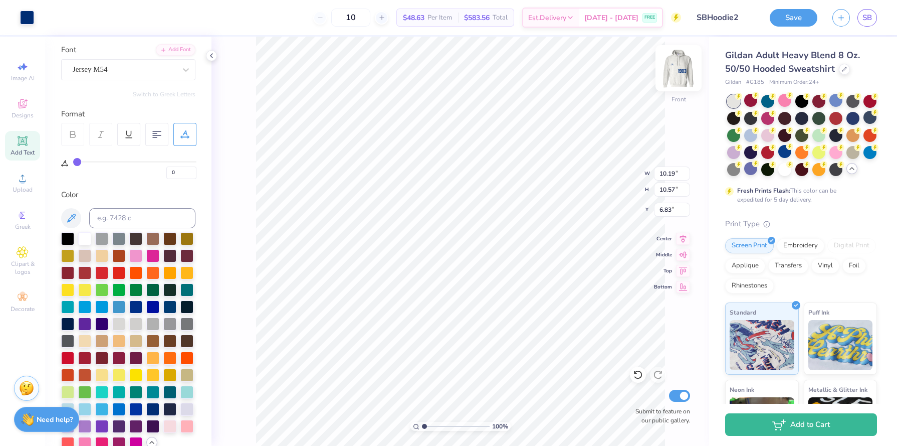
click at [680, 74] on img at bounding box center [679, 68] width 40 height 40
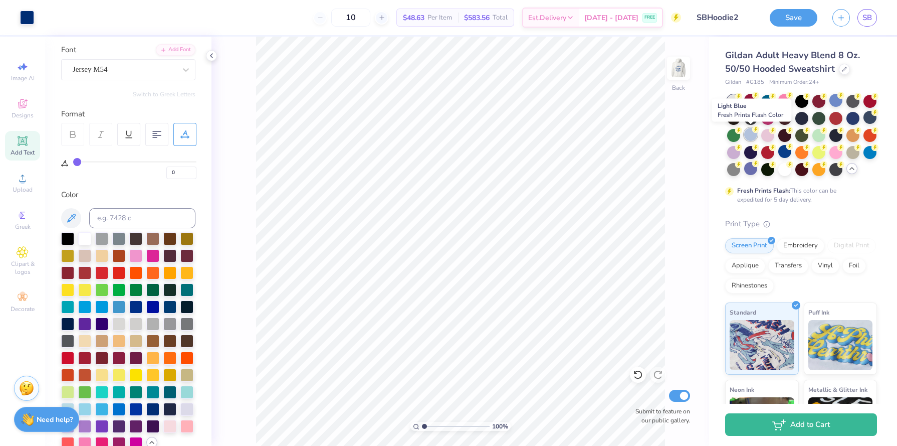
click at [753, 130] on icon at bounding box center [756, 129] width 7 height 7
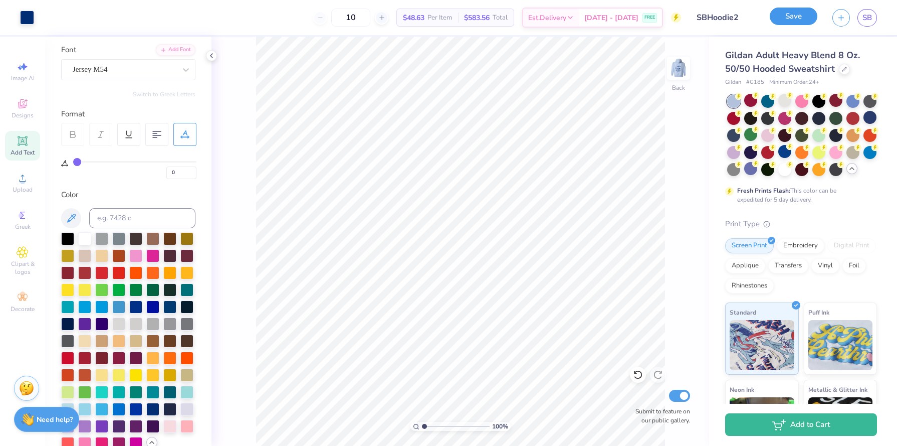
click at [797, 16] on button "Save" at bounding box center [794, 17] width 48 height 18
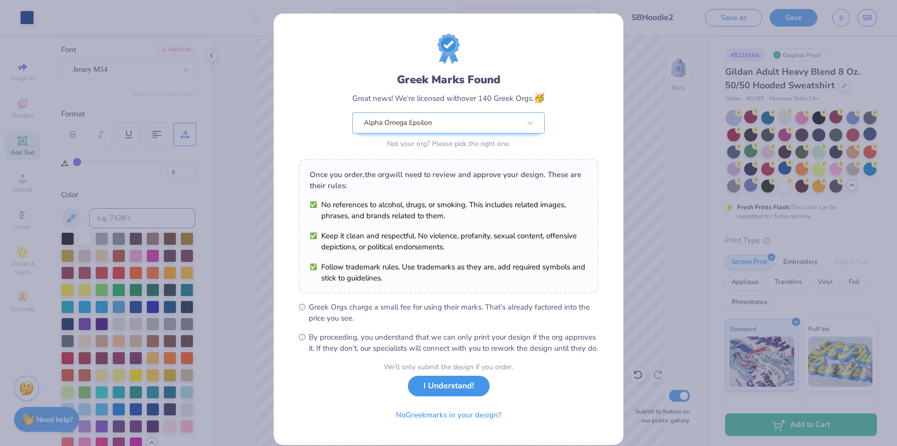
click at [430, 396] on button "I Understand!" at bounding box center [449, 386] width 82 height 21
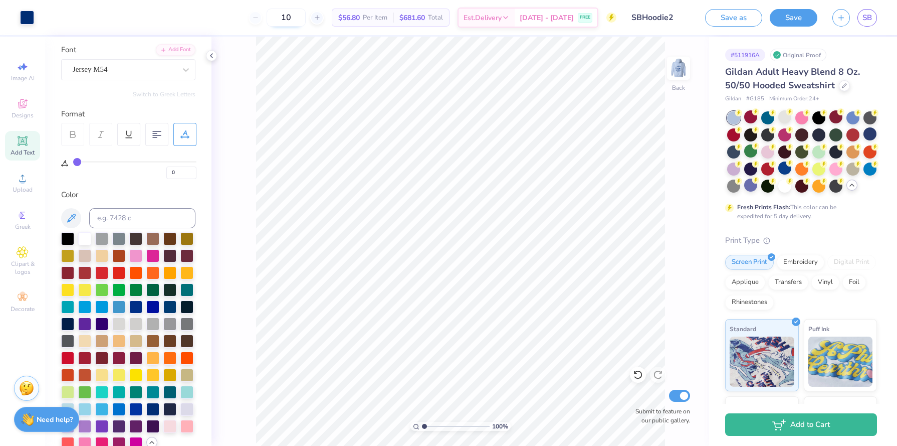
click at [306, 10] on input "10" at bounding box center [286, 18] width 39 height 18
click at [306, 11] on input "10" at bounding box center [286, 18] width 39 height 18
click at [848, 86] on div at bounding box center [844, 84] width 11 height 11
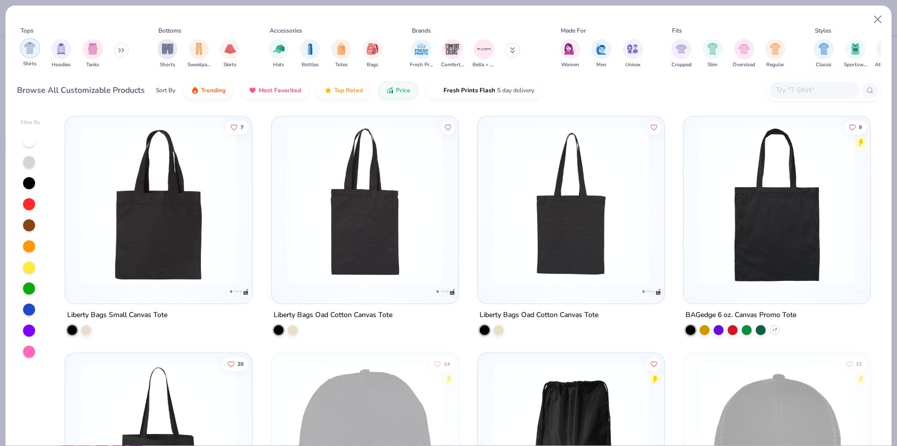
click at [66, 53] on div "filter for Hoodies" at bounding box center [61, 49] width 20 height 20
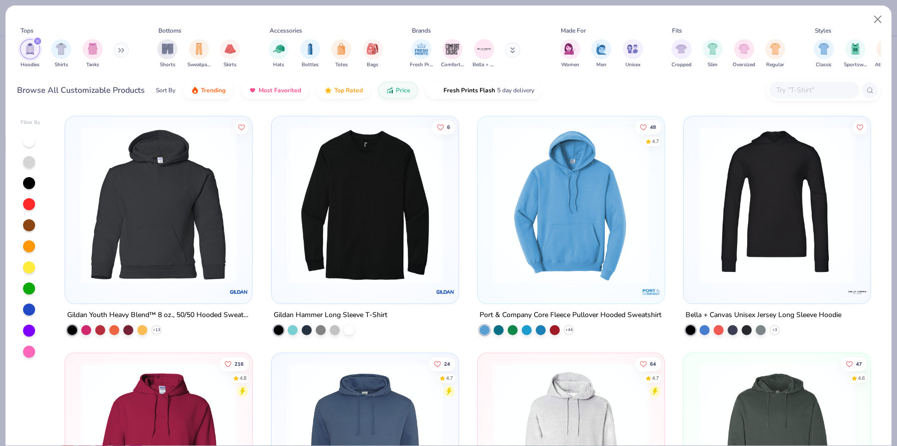
click at [541, 233] on img at bounding box center [571, 204] width 167 height 157
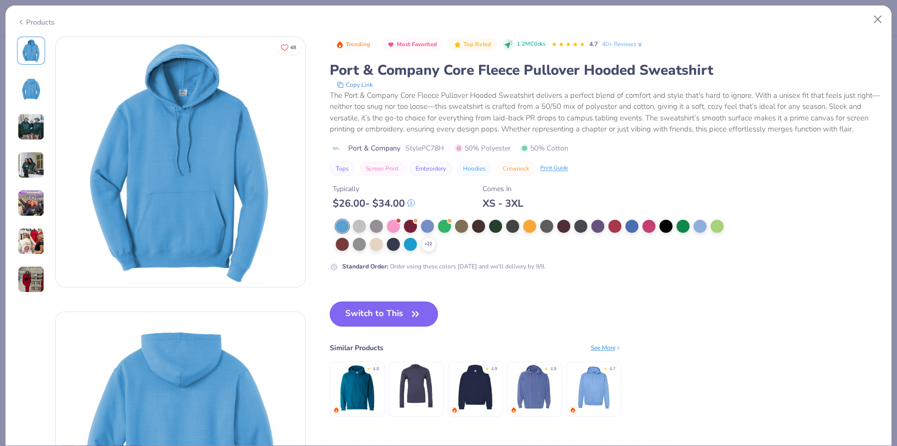
click at [382, 320] on button "Switch to This" at bounding box center [384, 313] width 109 height 25
click at [394, 312] on button "Switch to This" at bounding box center [384, 313] width 109 height 25
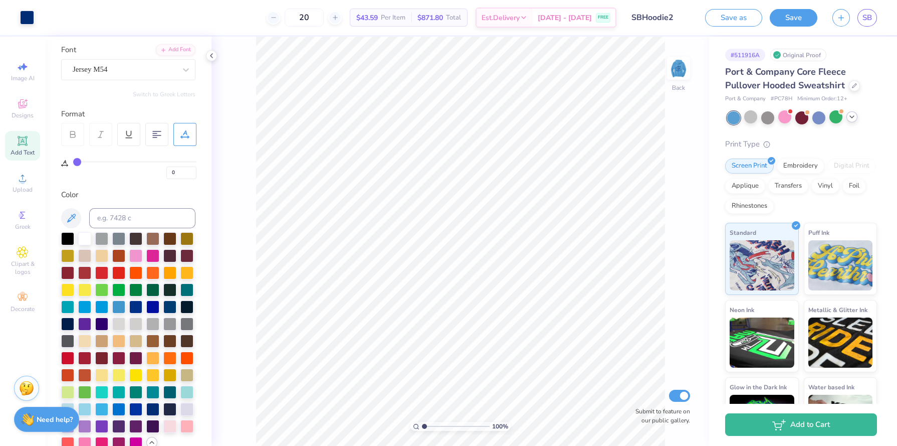
click at [852, 119] on icon at bounding box center [852, 117] width 8 height 8
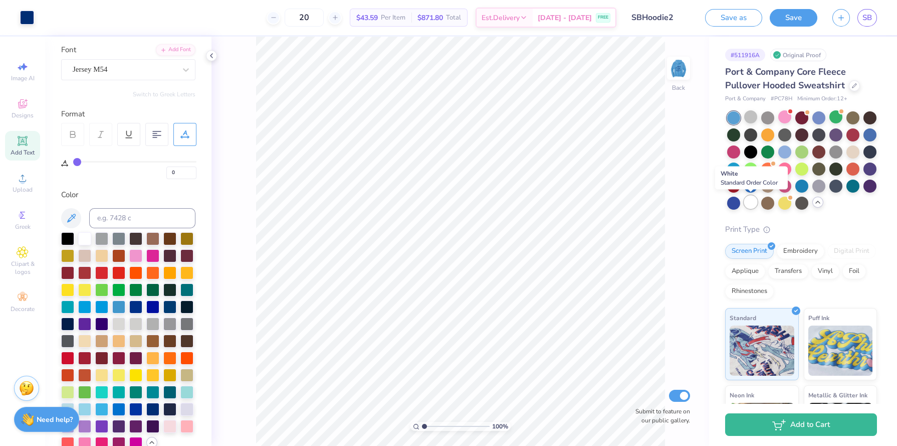
click at [748, 200] on div at bounding box center [751, 202] width 13 height 13
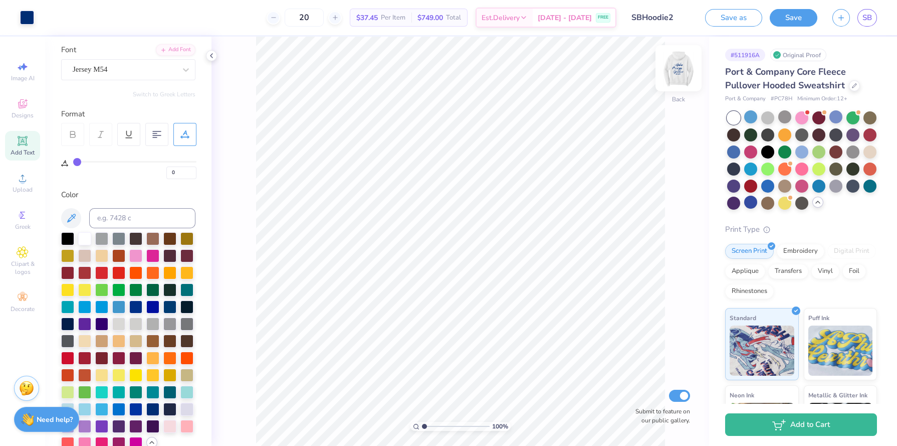
click at [678, 70] on img at bounding box center [679, 68] width 40 height 40
click at [679, 71] on img at bounding box center [679, 68] width 20 height 20
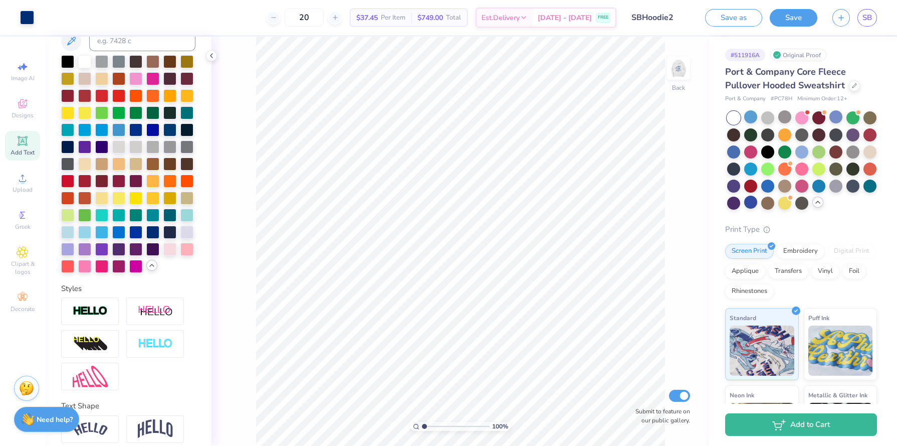
scroll to position [289, 0]
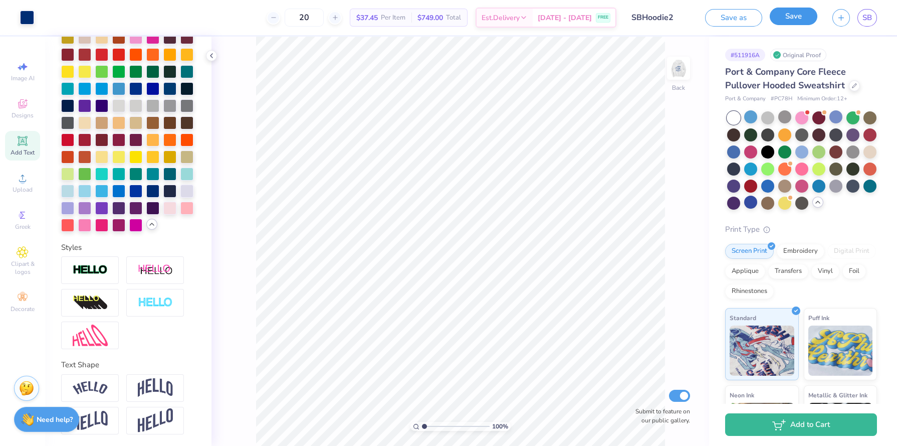
click at [785, 11] on button "Save" at bounding box center [794, 17] width 48 height 18
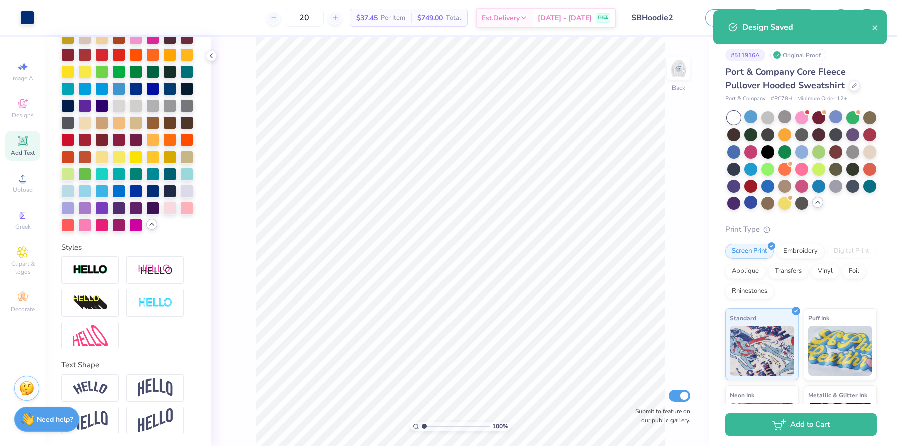
click at [863, 8] on div "Design Saved" at bounding box center [800, 31] width 178 height 46
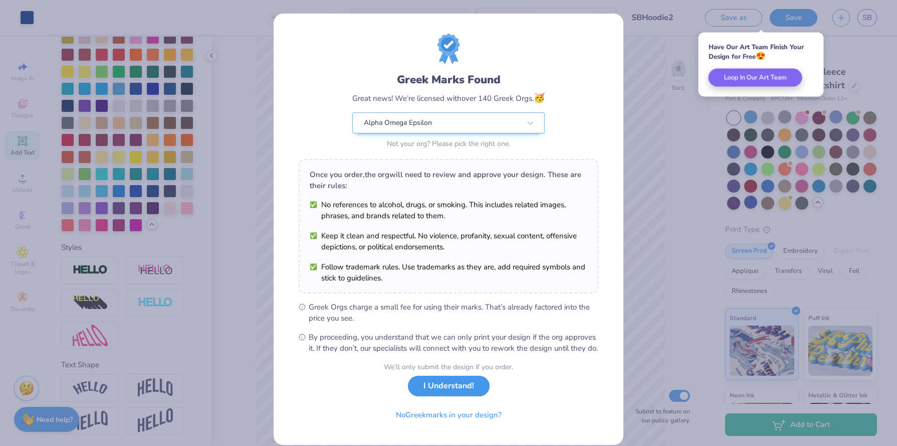
click at [468, 396] on button "I Understand!" at bounding box center [449, 386] width 82 height 21
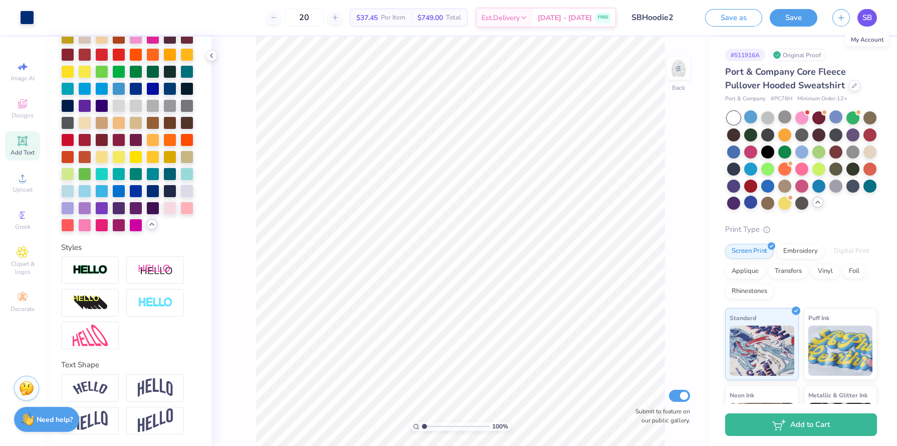
click at [867, 16] on span "SB" at bounding box center [868, 18] width 10 height 12
